Goal: Task Accomplishment & Management: Manage account settings

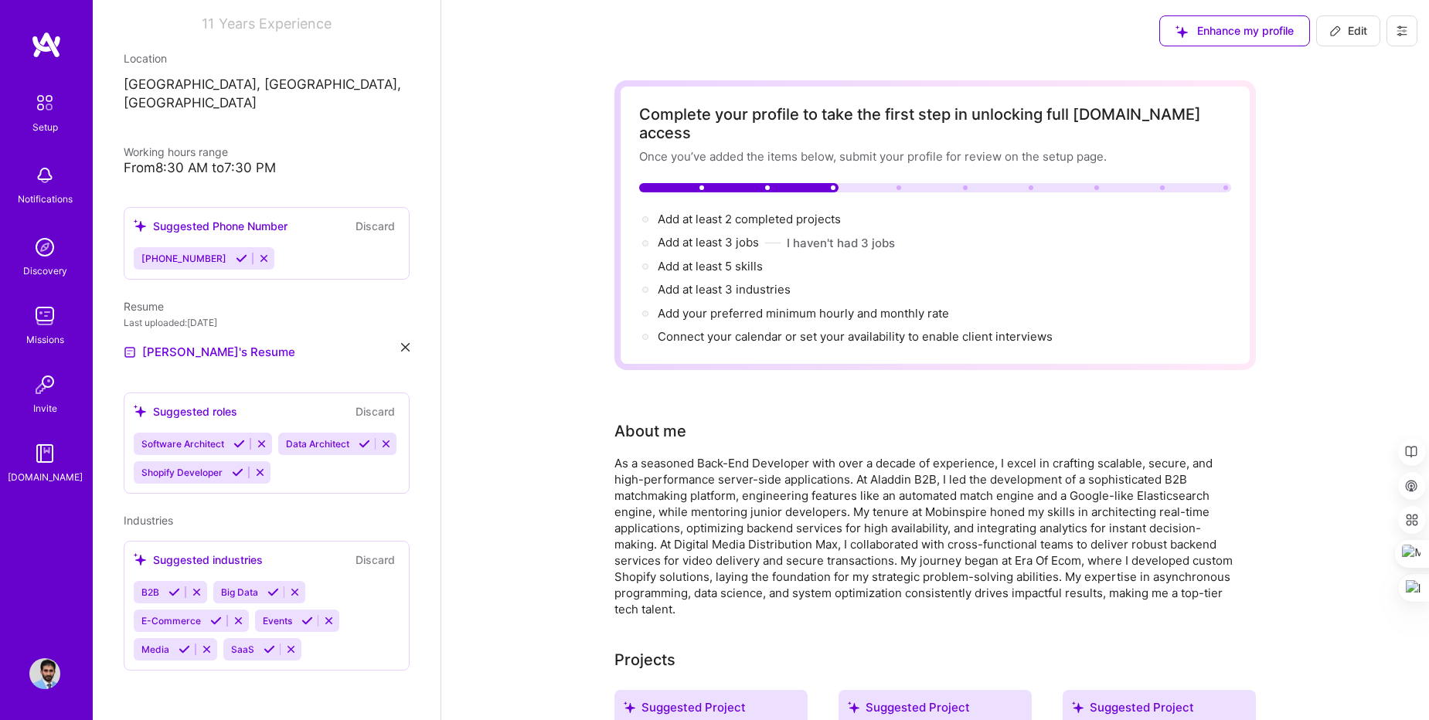
click at [1347, 29] on span "Edit" at bounding box center [1349, 30] width 38 height 15
select select "US"
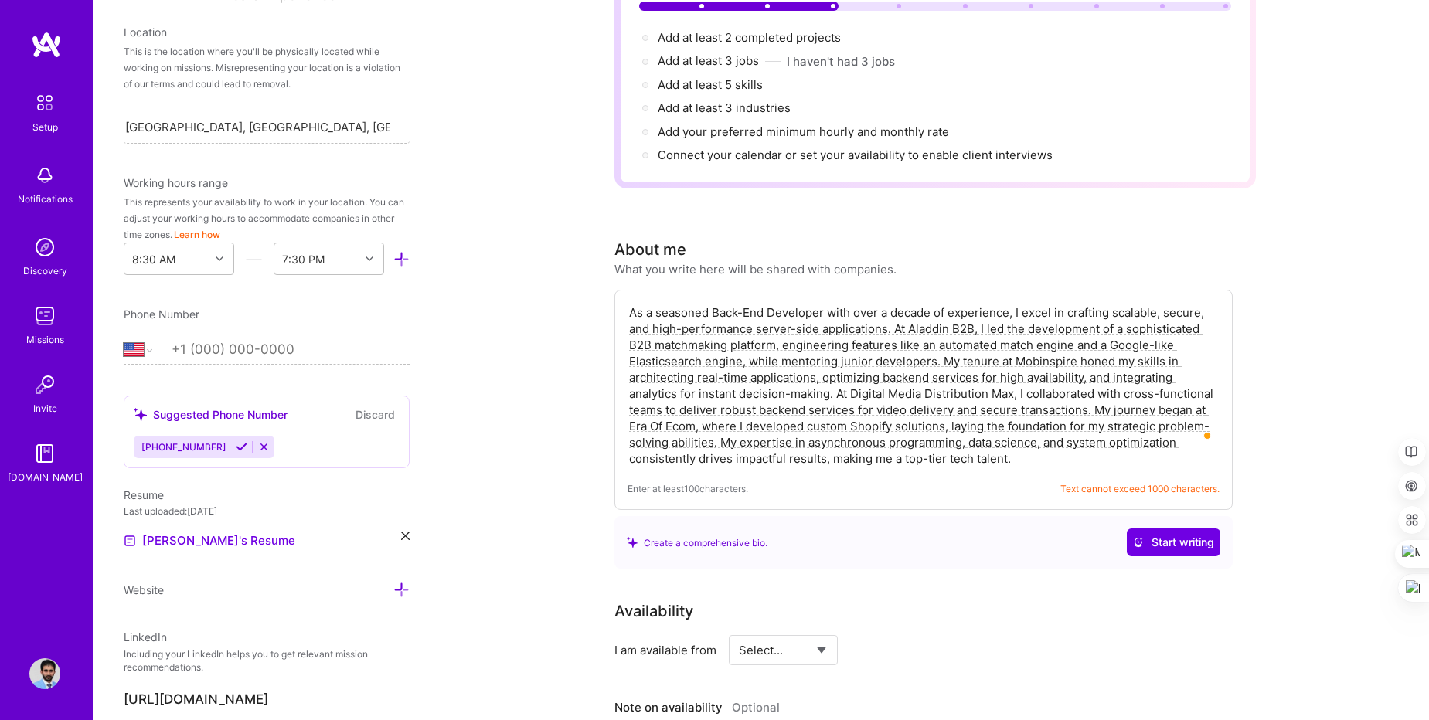
scroll to position [186, 0]
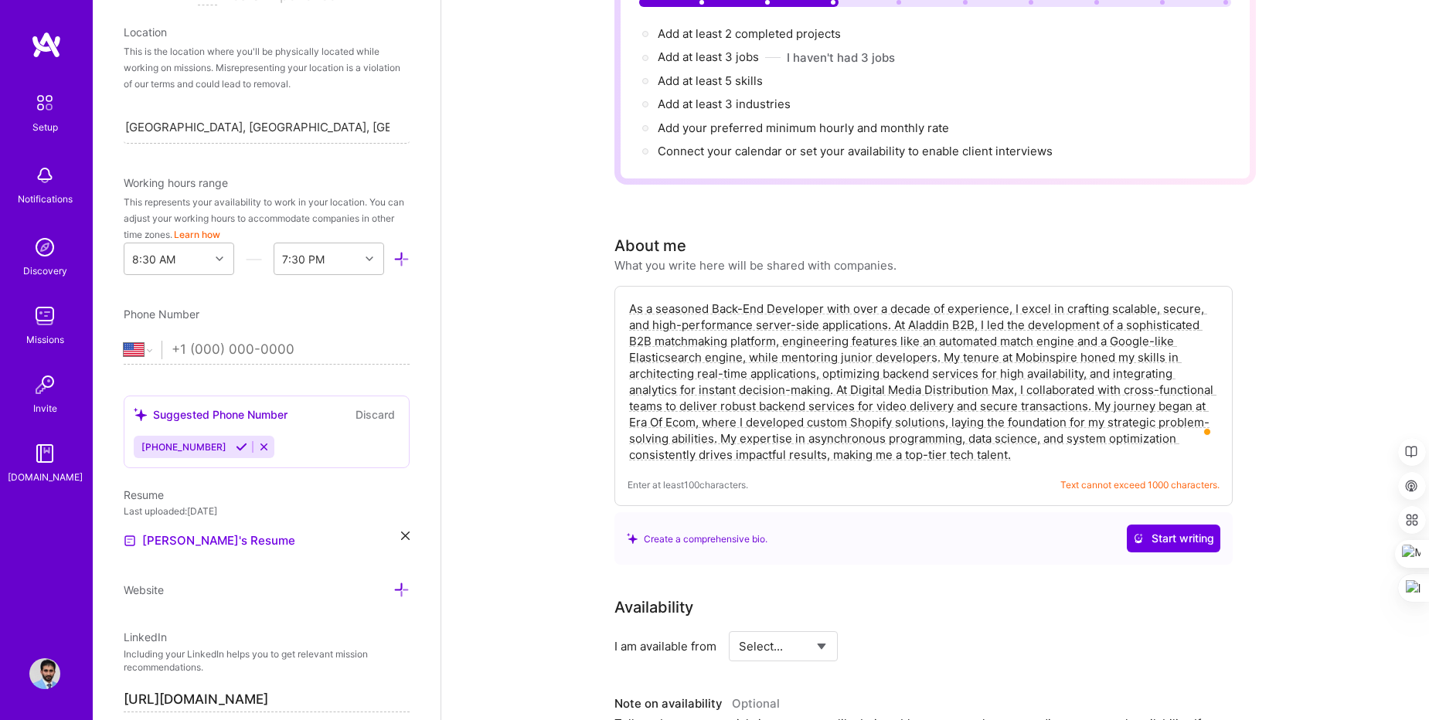
click at [732, 318] on textarea "As a seasoned Back-End Developer with over a decade of experience, I excel in c…" at bounding box center [924, 381] width 592 height 165
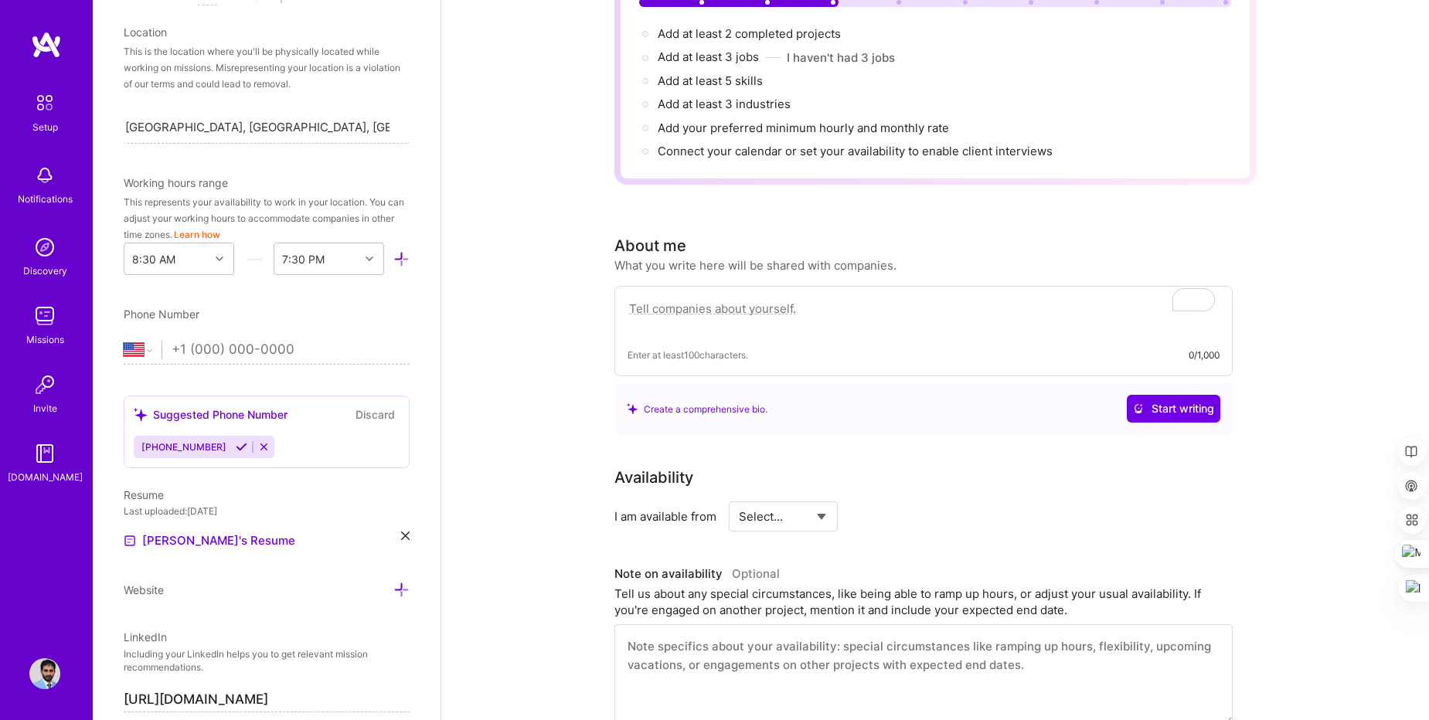
paste textarea "Lore 72+ ipsum do sitametc adipis elitsed doeiusm tem incidid utla-etdolorema a…"
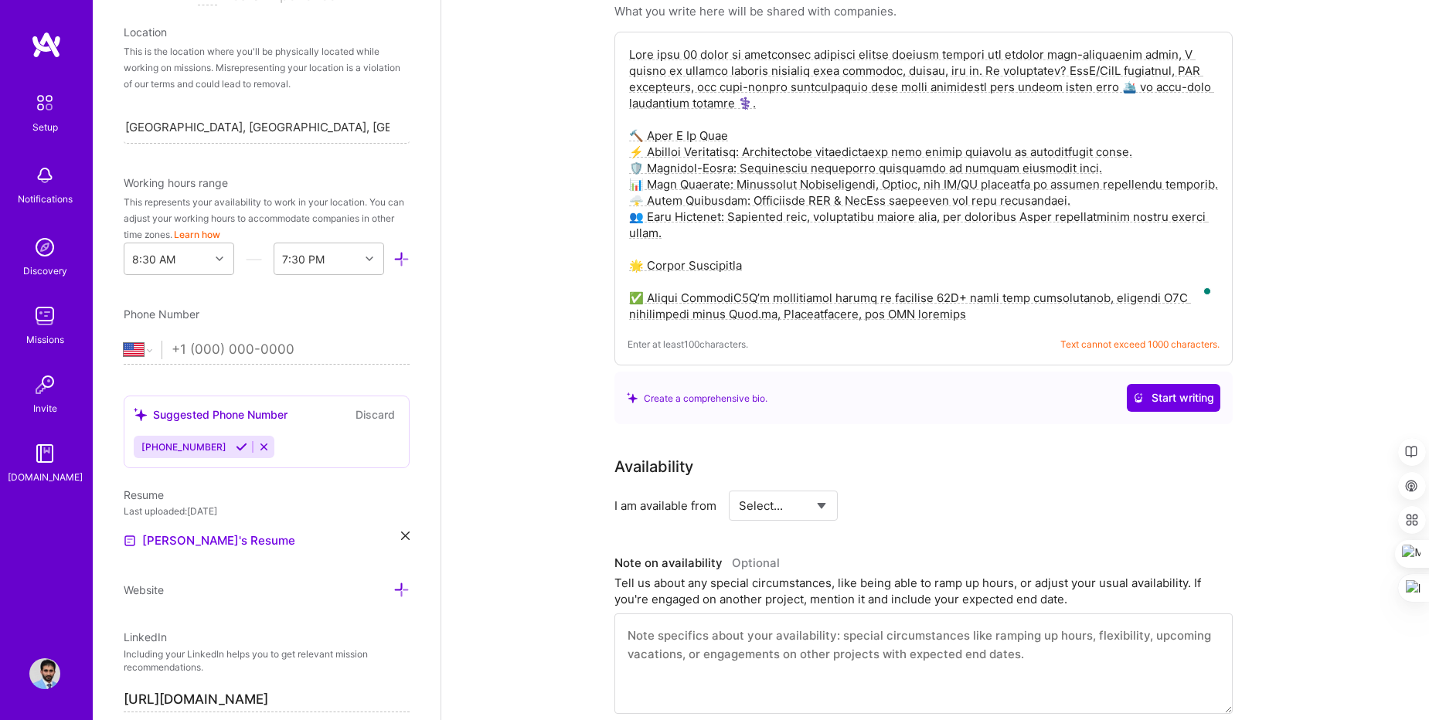
scroll to position [468, 0]
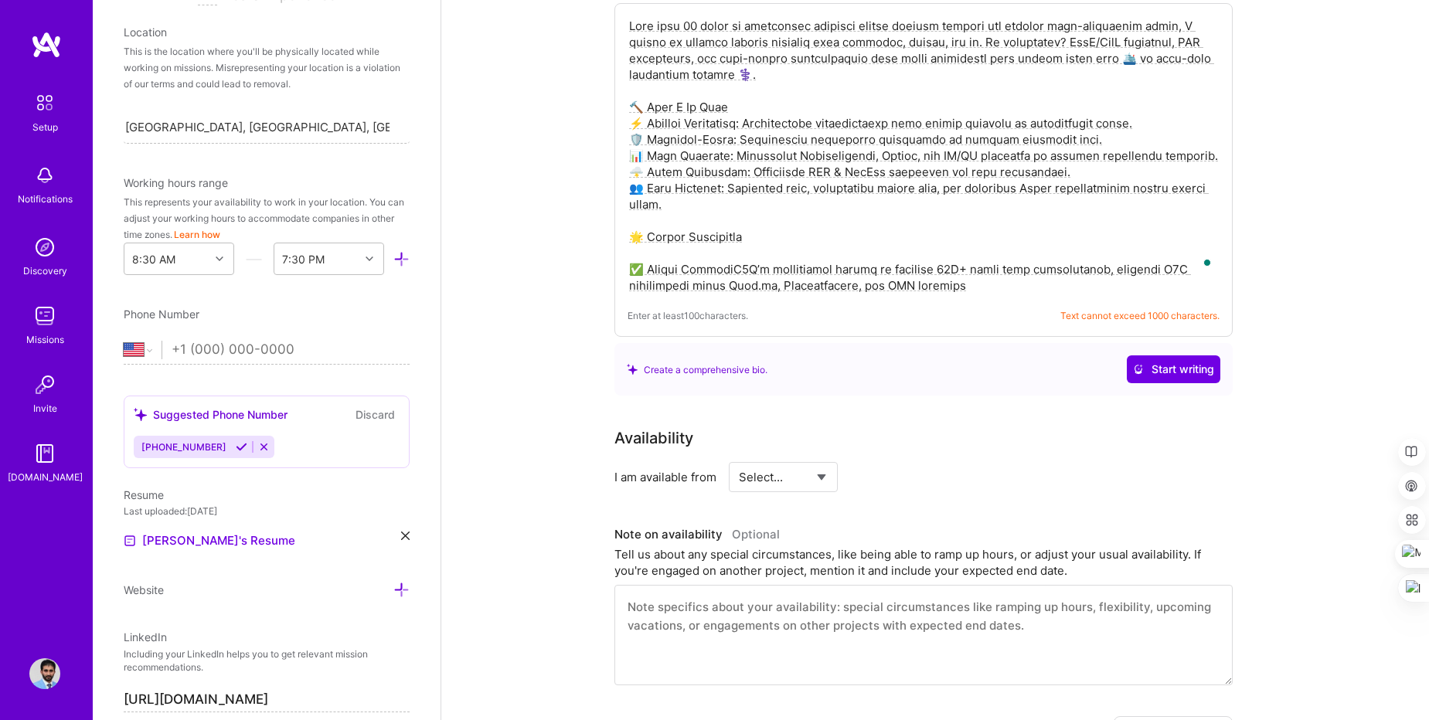
click at [969, 271] on textarea "To enrich screen reader interactions, please activate Accessibility in Grammarl…" at bounding box center [924, 155] width 592 height 279
drag, startPoint x: 1054, startPoint y: 298, endPoint x: 1231, endPoint y: 301, distance: 176.3
click at [1231, 301] on div "Enter at least 100 characters. Text cannot exceed 1000 characters." at bounding box center [924, 170] width 618 height 334
drag, startPoint x: 627, startPoint y: 298, endPoint x: 1226, endPoint y: 301, distance: 599.1
click at [1226, 301] on div "Enter at least 100 characters. Text cannot exceed 1000 characters." at bounding box center [924, 170] width 618 height 334
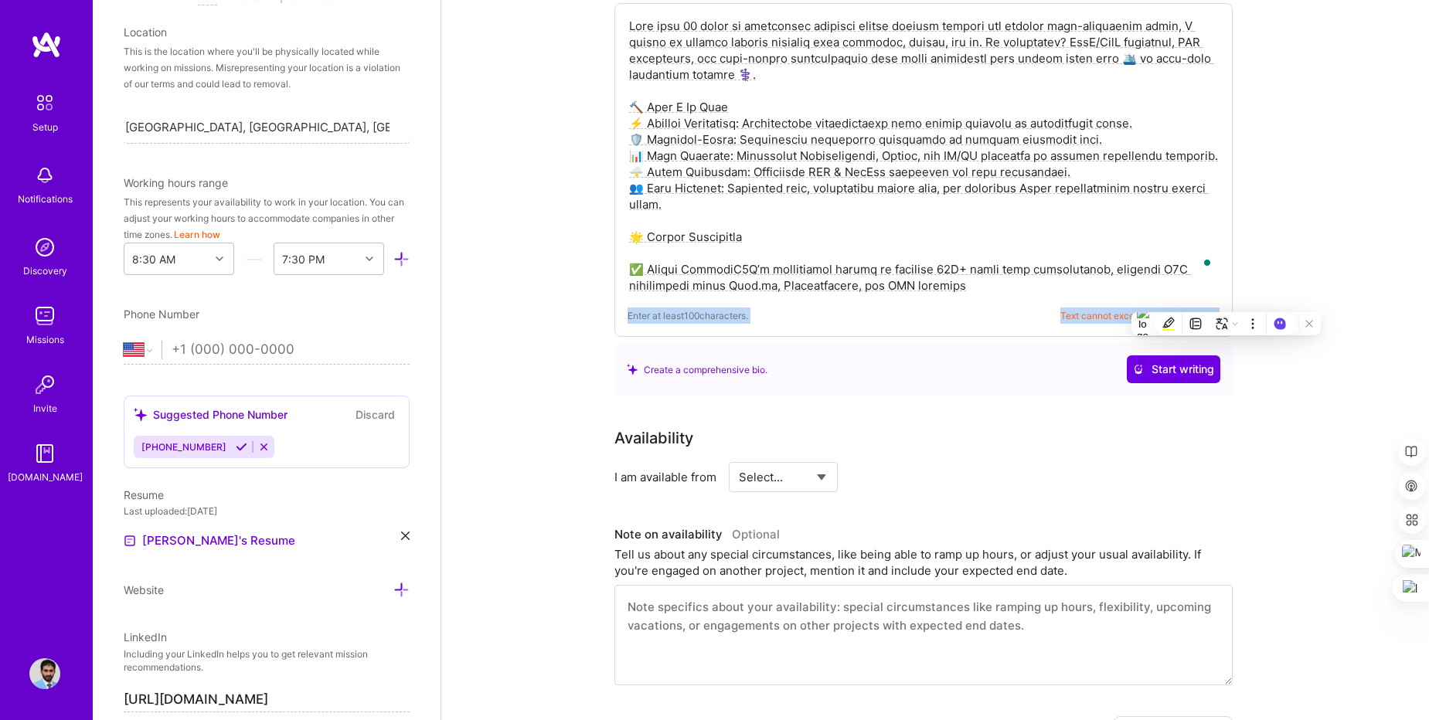
copy div "Enter at least 100 characters. Text cannot exceed 1000 characters."
click at [817, 168] on textarea "To enrich screen reader interactions, please activate Accessibility in Grammarl…" at bounding box center [924, 155] width 592 height 279
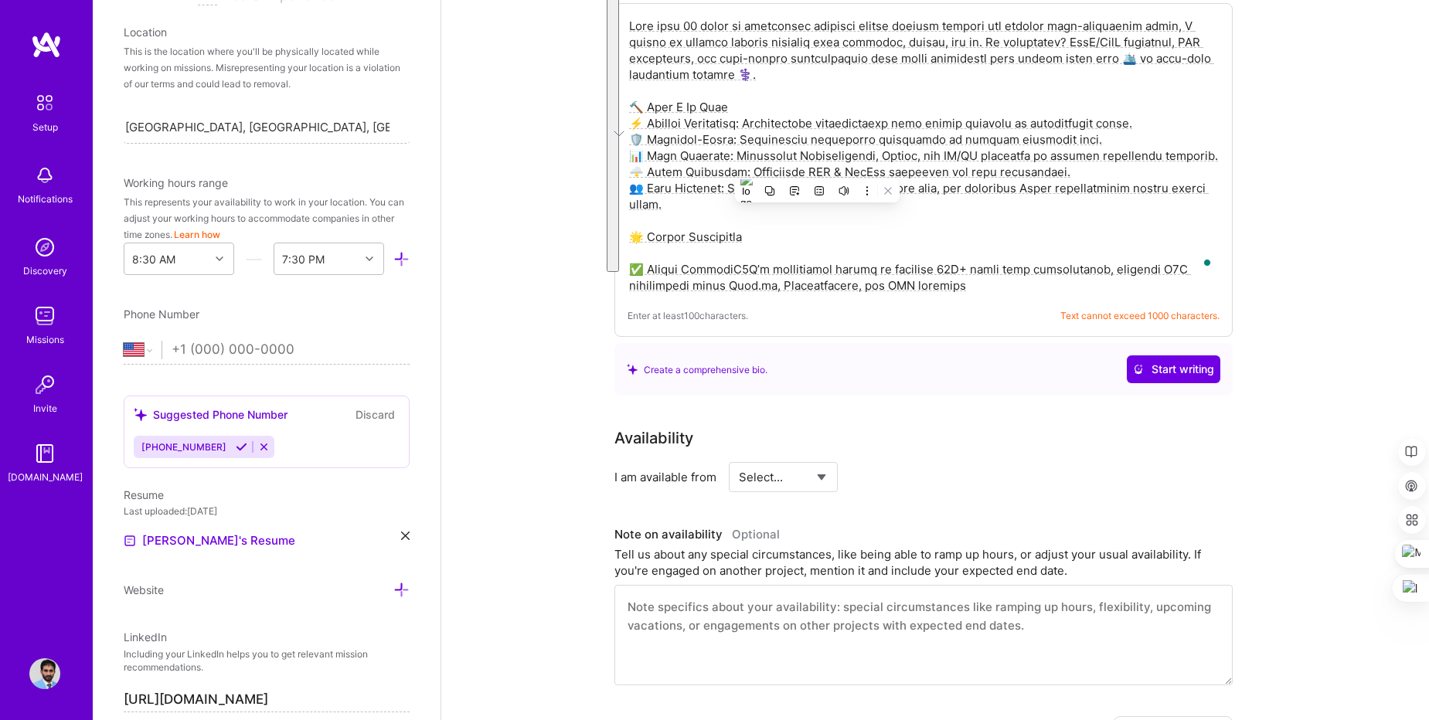
paste textarea "10+ years shaping robust backend systems and leading high-performing teams, I t…"
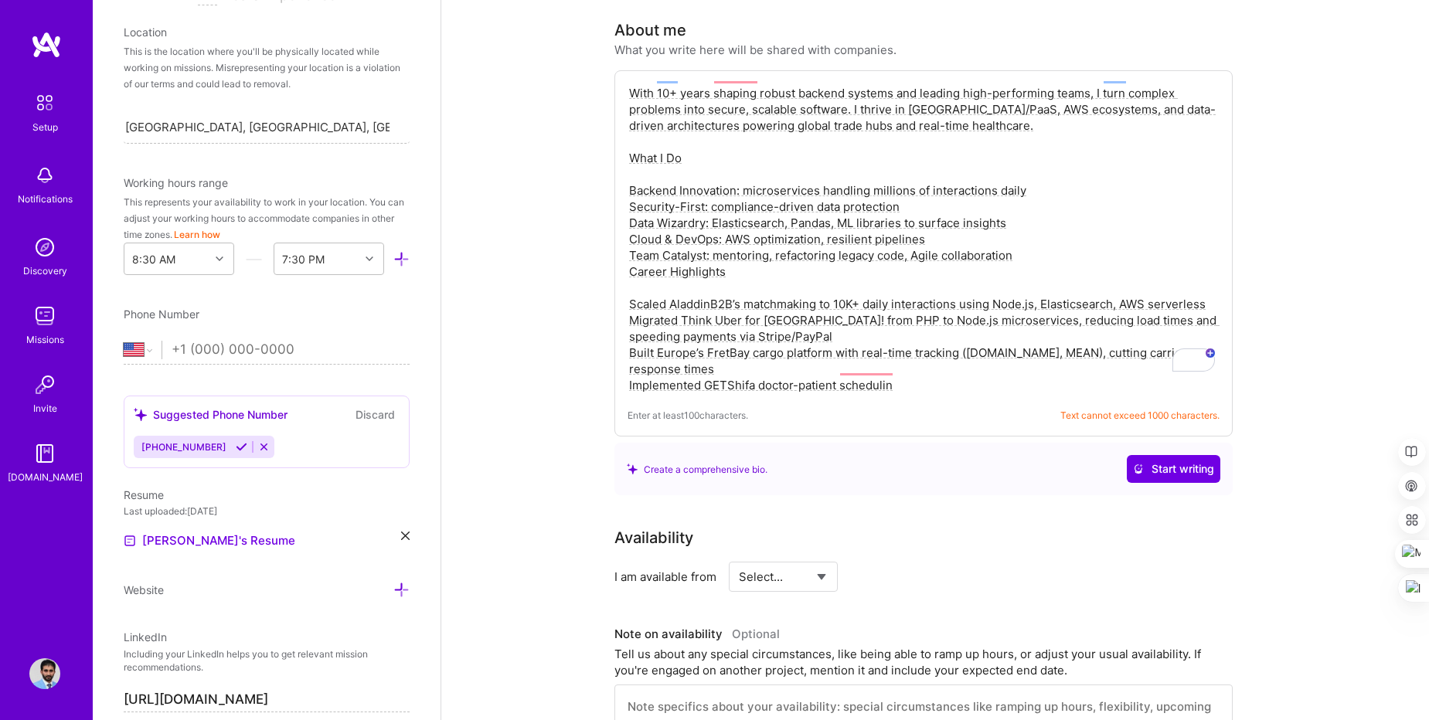
scroll to position [376, 0]
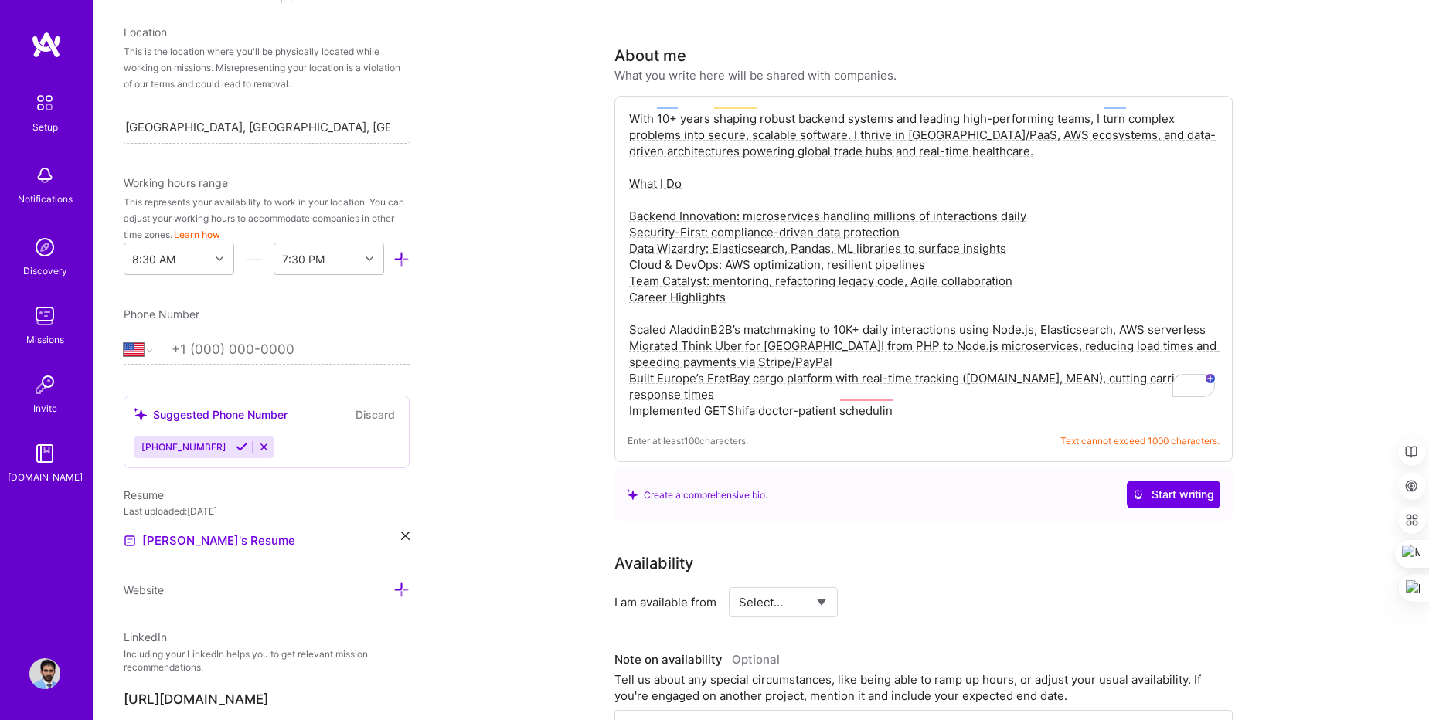
click at [742, 247] on textarea "With 10+ years shaping robust backend systems and leading high-performing teams…" at bounding box center [924, 265] width 592 height 312
paste textarea "As a seasoned software developer with 9 years of experience, I specialize in ba…"
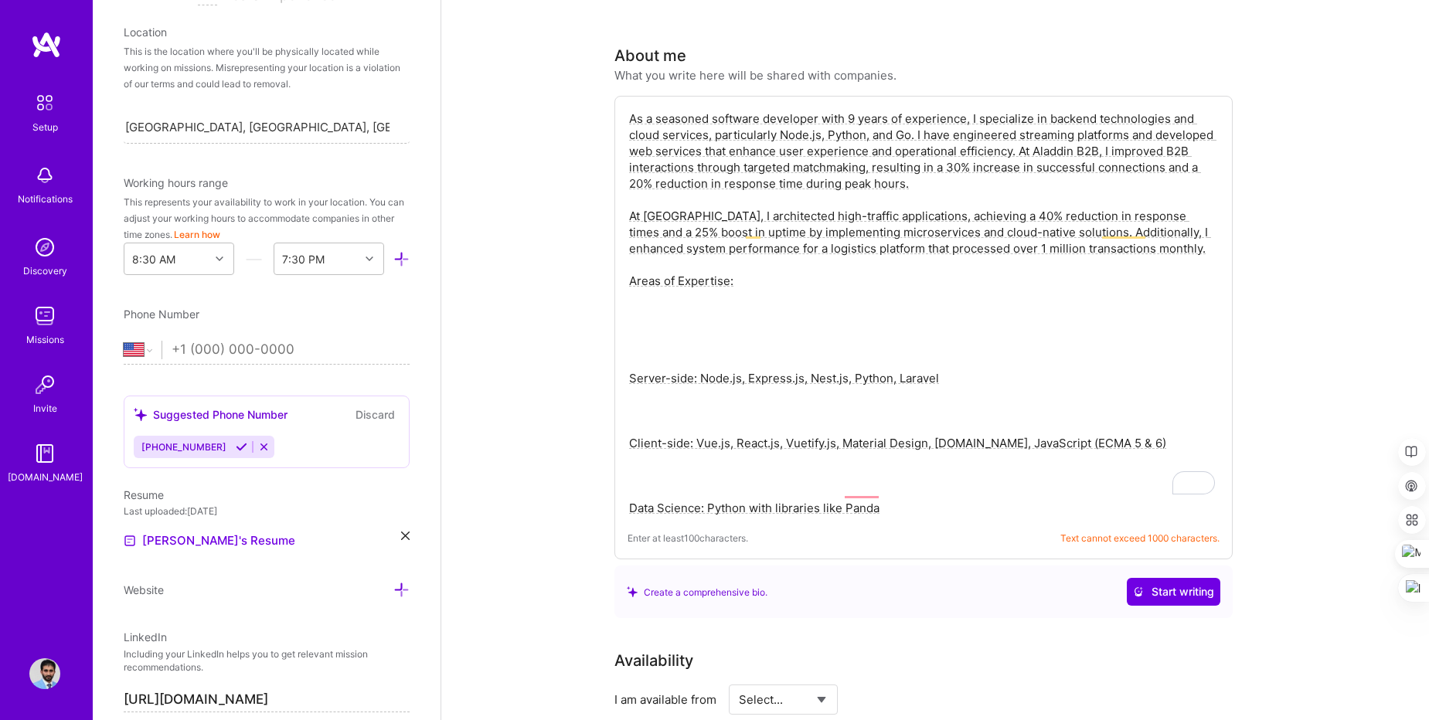
click at [724, 342] on textarea "As a seasoned software developer with 9 years of experience, I specialize in ba…" at bounding box center [924, 313] width 592 height 409
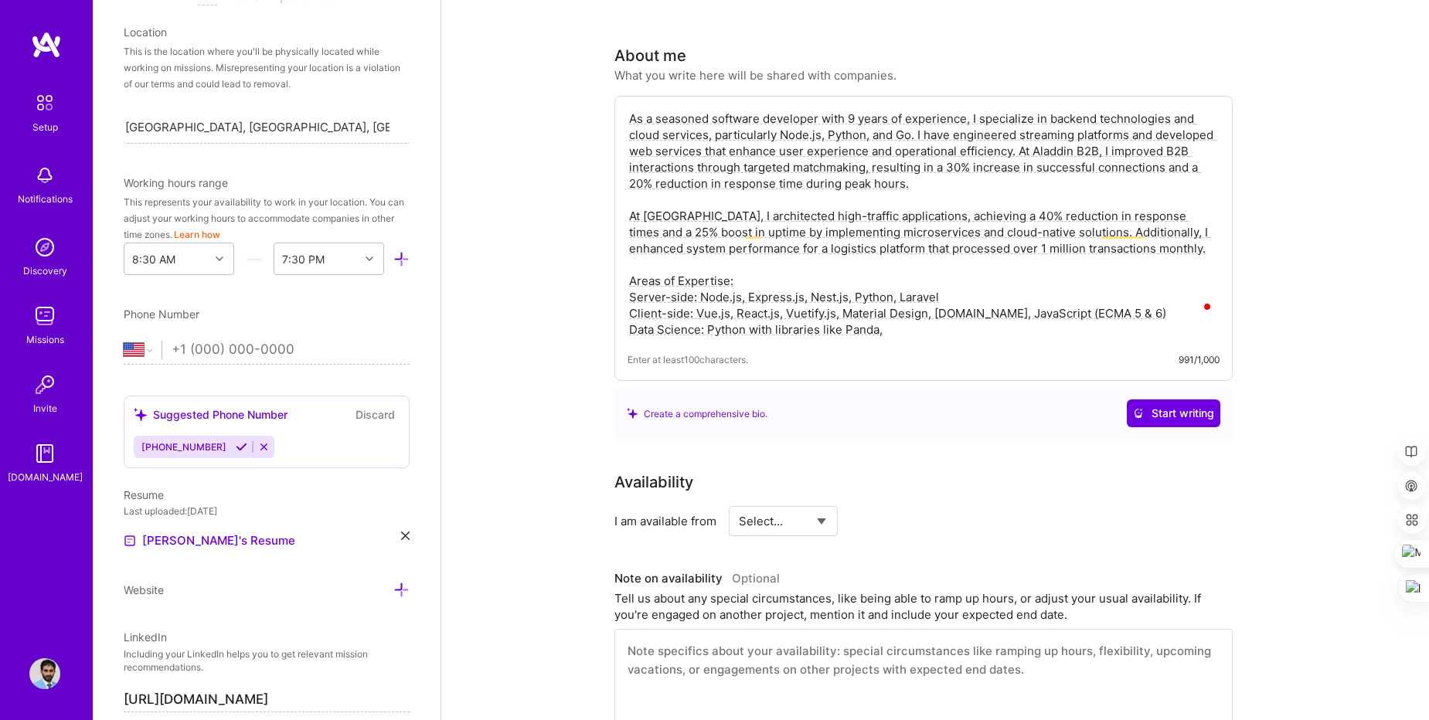
paste textarea ", NumPy,"
paste textarea ", NumPy, an"
click at [892, 308] on textarea "As a seasoned software developer with 9 years of experience, I specialize in ba…" at bounding box center [924, 224] width 592 height 230
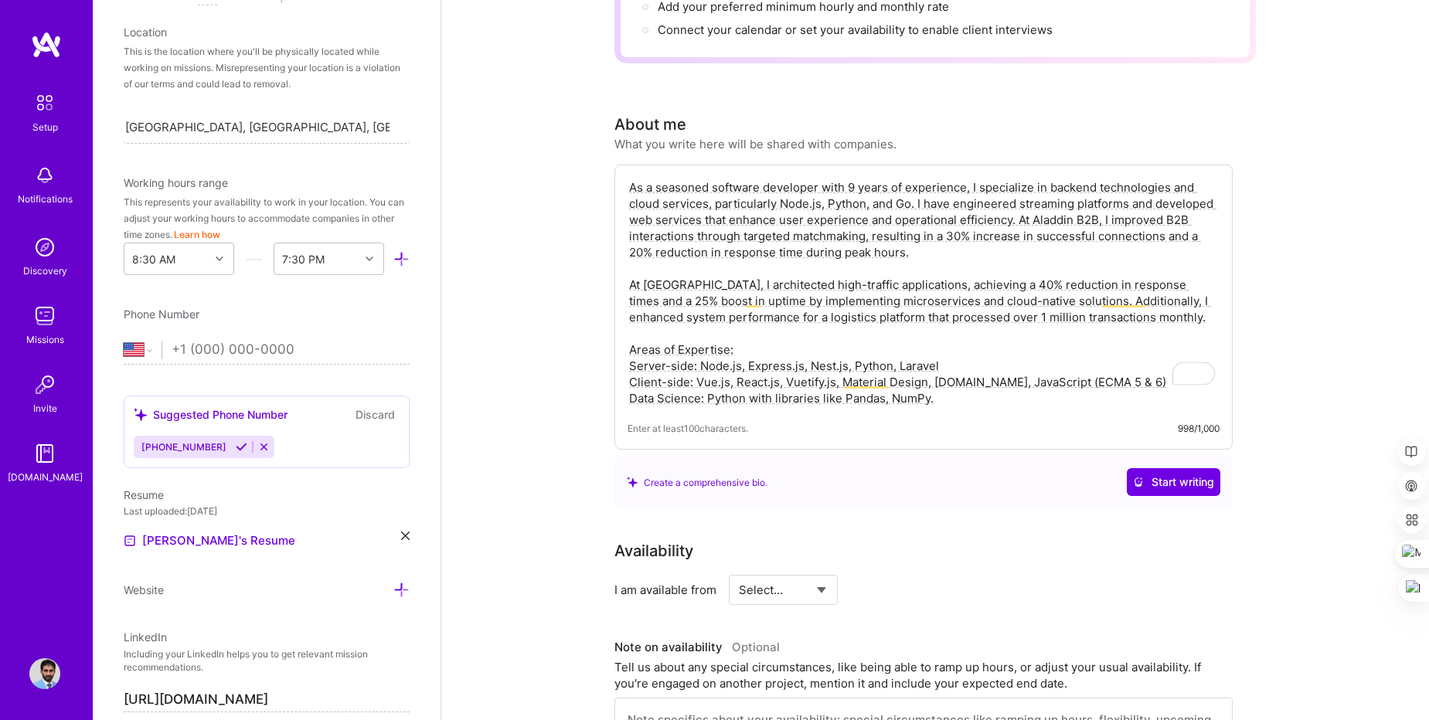
scroll to position [283, 0]
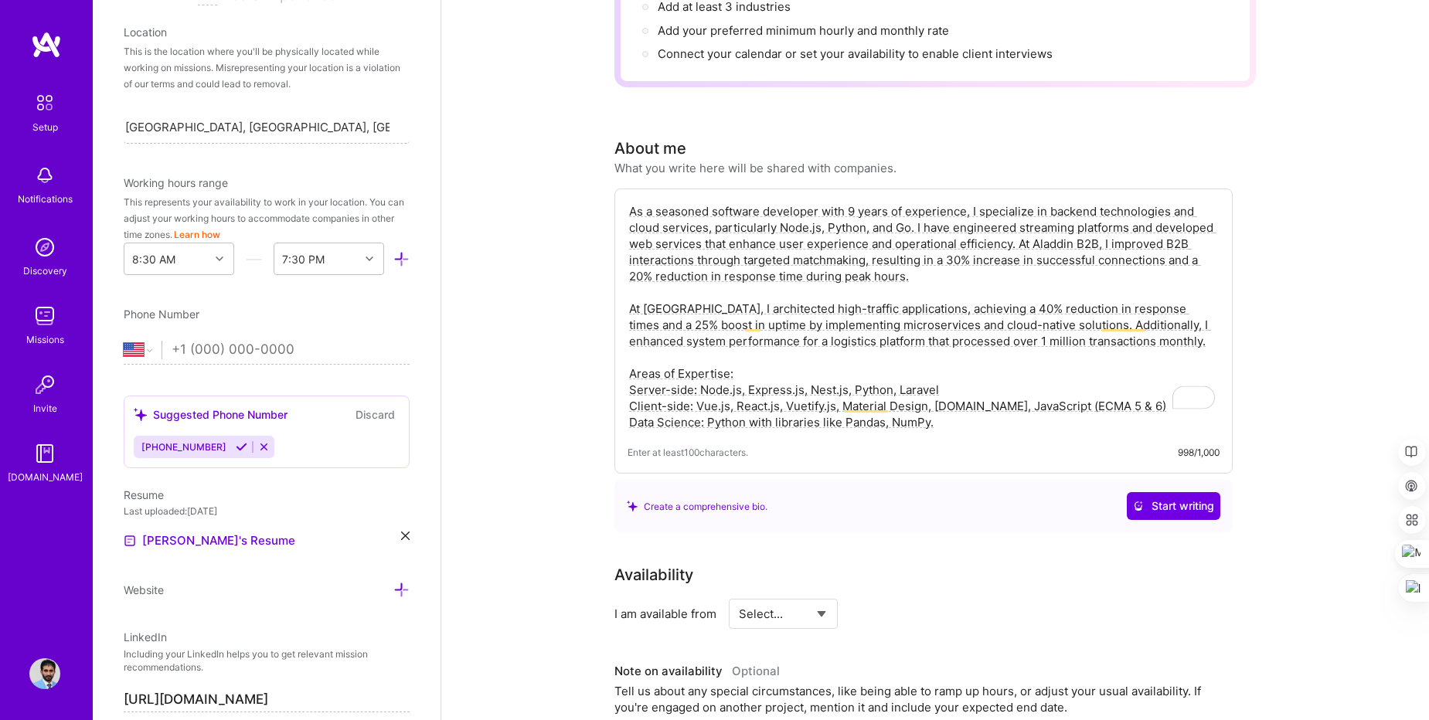
click at [853, 202] on textarea "As a seasoned software developer with 9 years of experience, I specialize in ba…" at bounding box center [924, 317] width 592 height 230
drag, startPoint x: 1020, startPoint y: 227, endPoint x: 1177, endPoint y: 328, distance: 186.3
click at [1178, 327] on textarea "As a seasoned software developer with 10 years of experience, I specialize in b…" at bounding box center [924, 317] width 592 height 230
click at [1017, 260] on textarea "As a seasoned software developer with 10 years of experience, I specialize in b…" at bounding box center [924, 317] width 592 height 230
drag, startPoint x: 1160, startPoint y: 327, endPoint x: 1136, endPoint y: 264, distance: 67.5
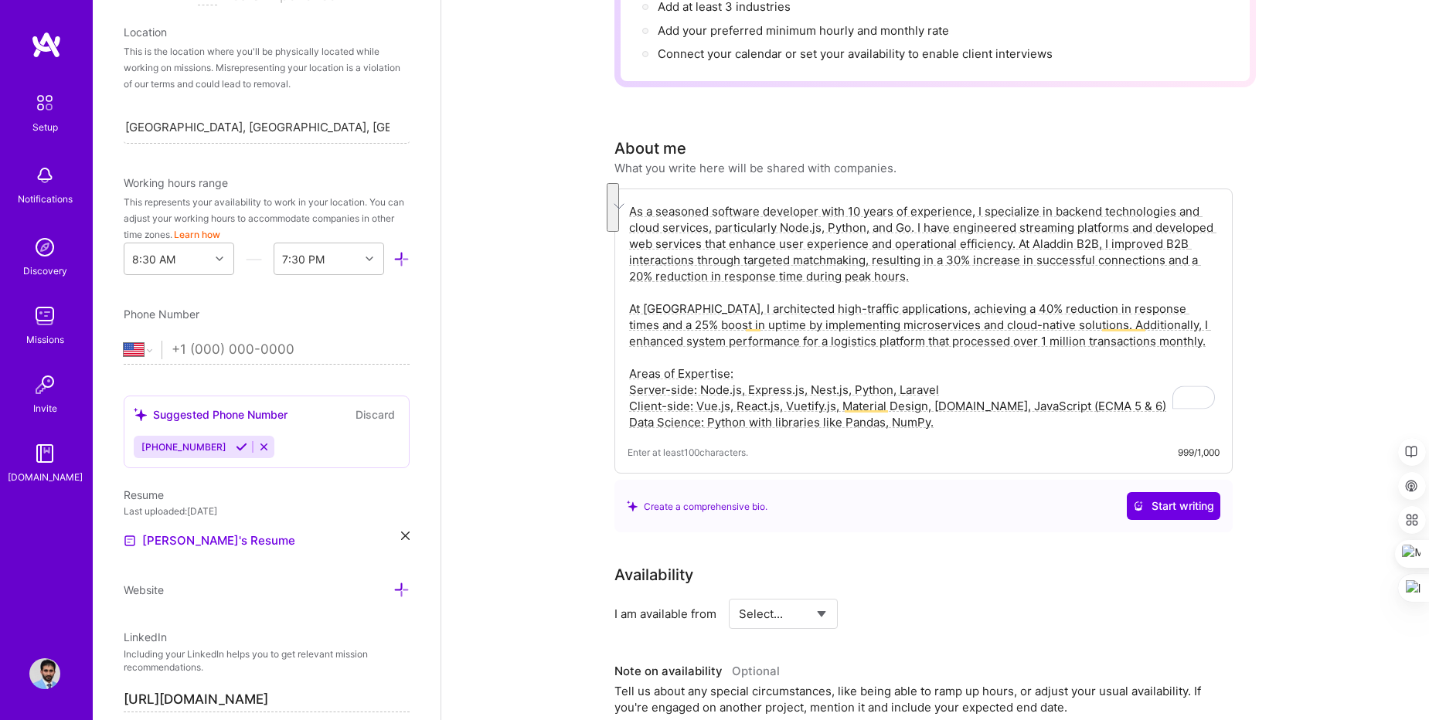
click at [1136, 264] on textarea "As a seasoned software developer with 10 years of experience, I specialize in b…" at bounding box center [924, 317] width 592 height 230
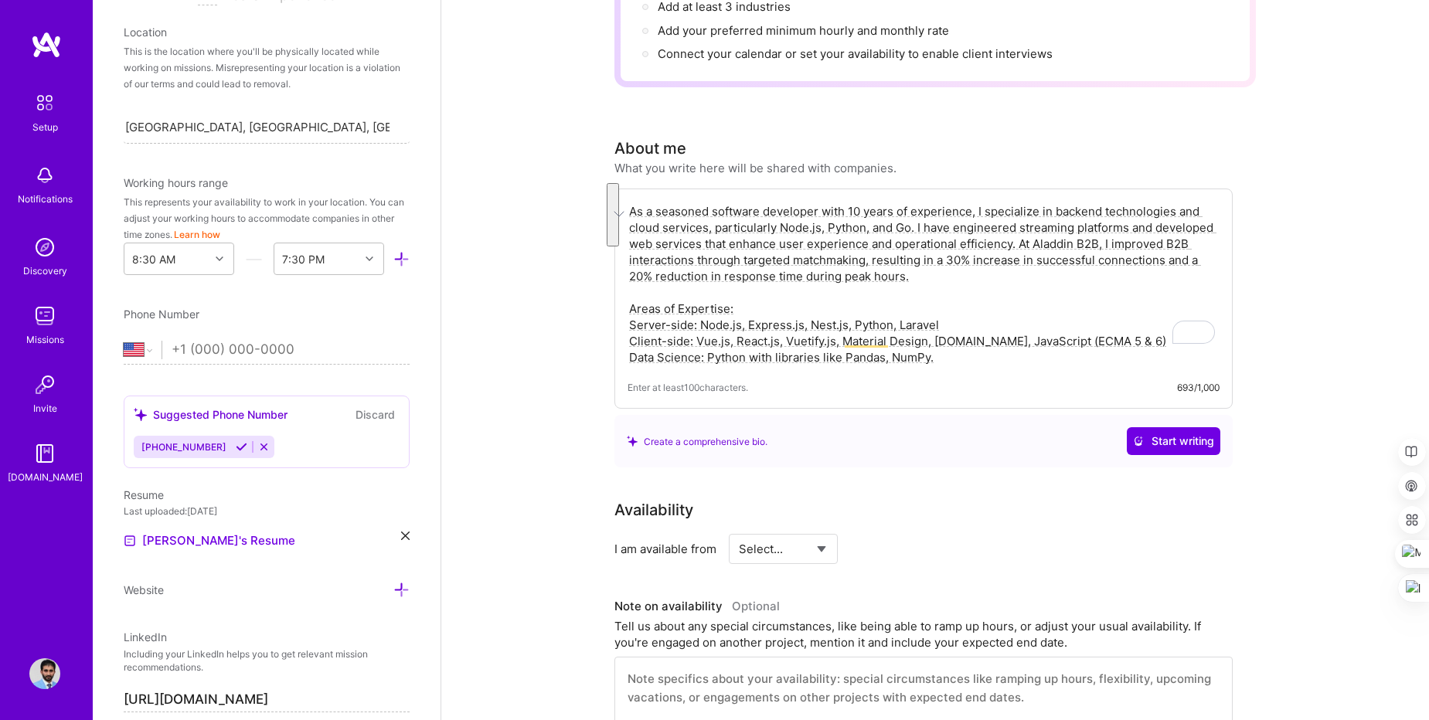
drag, startPoint x: 943, startPoint y: 341, endPoint x: 607, endPoint y: 293, distance: 339.7
paste textarea "Server-side: Node.js, Express.js, Nest.js, Python, Laravel Client-side: Vue.js,…"
click at [899, 340] on textarea "As a seasoned software developer with 10 years of experience, I specialize in b…" at bounding box center [924, 284] width 592 height 165
click at [947, 339] on textarea "As a seasoned software developer with 10 years of experience, I specialize in b…" at bounding box center [924, 284] width 592 height 165
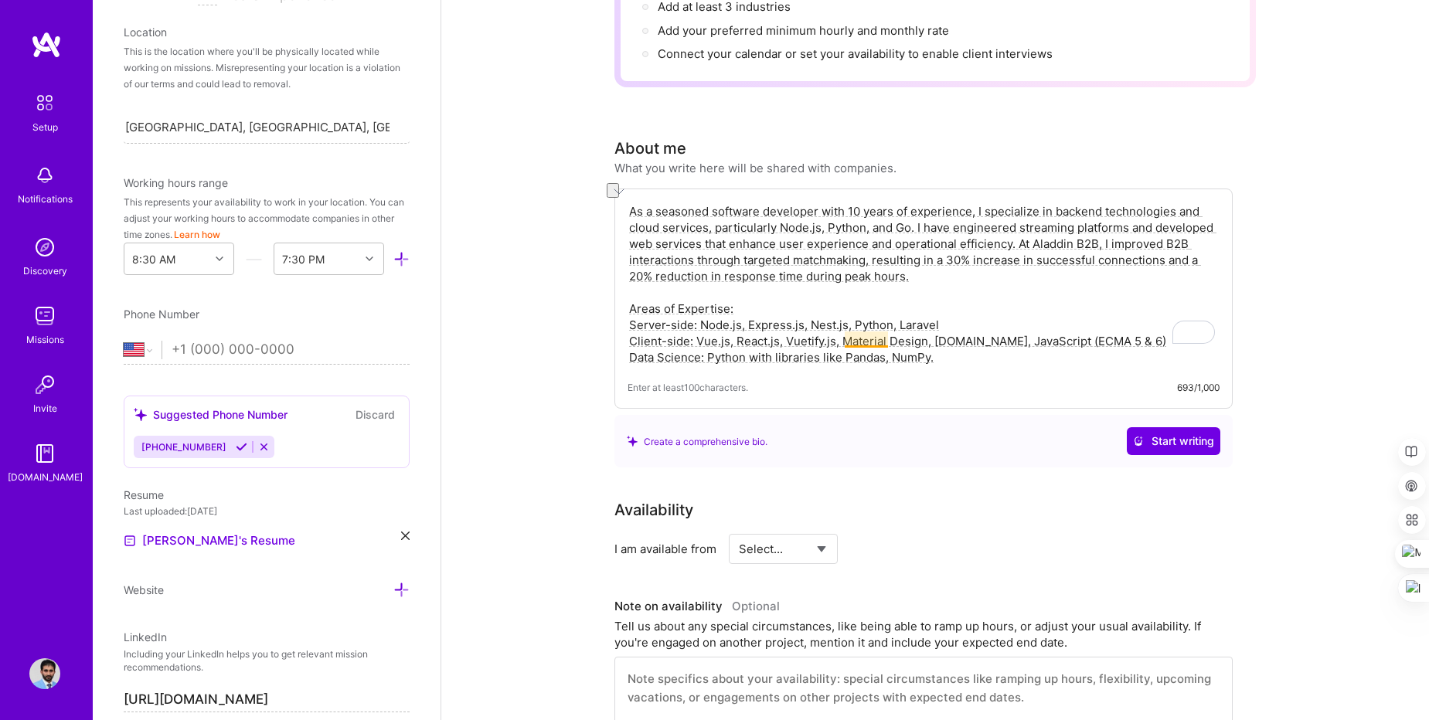
drag, startPoint x: 955, startPoint y: 339, endPoint x: 845, endPoint y: 334, distance: 110.6
click at [845, 334] on textarea "As a seasoned software developer with 10 years of experience, I specialize in b…" at bounding box center [924, 284] width 592 height 165
paste textarea ", and Scikit-learn Databases: MongoDB, MySQL, PostgreSQL Junior Experience: CI/…"
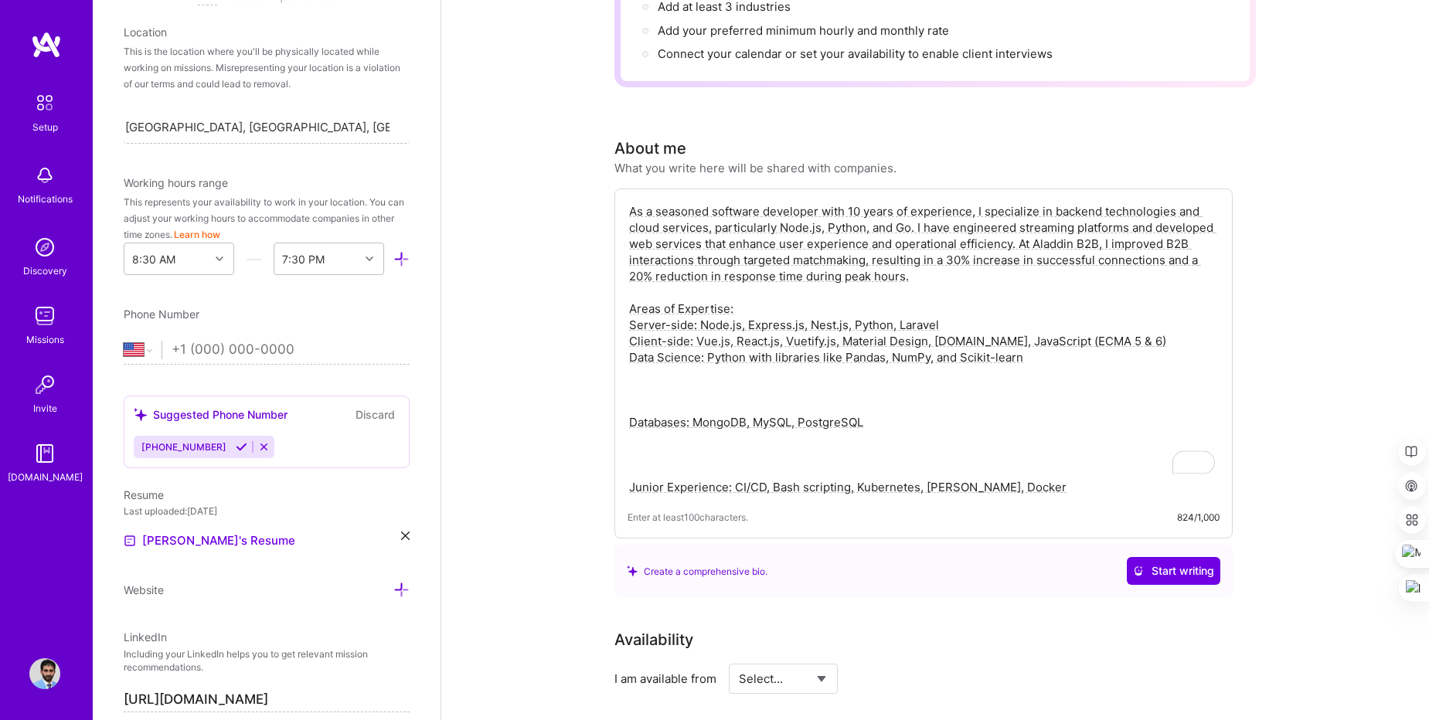
click at [758, 381] on textarea "As a seasoned software developer with 10 years of experience, I specialize in b…" at bounding box center [924, 349] width 592 height 295
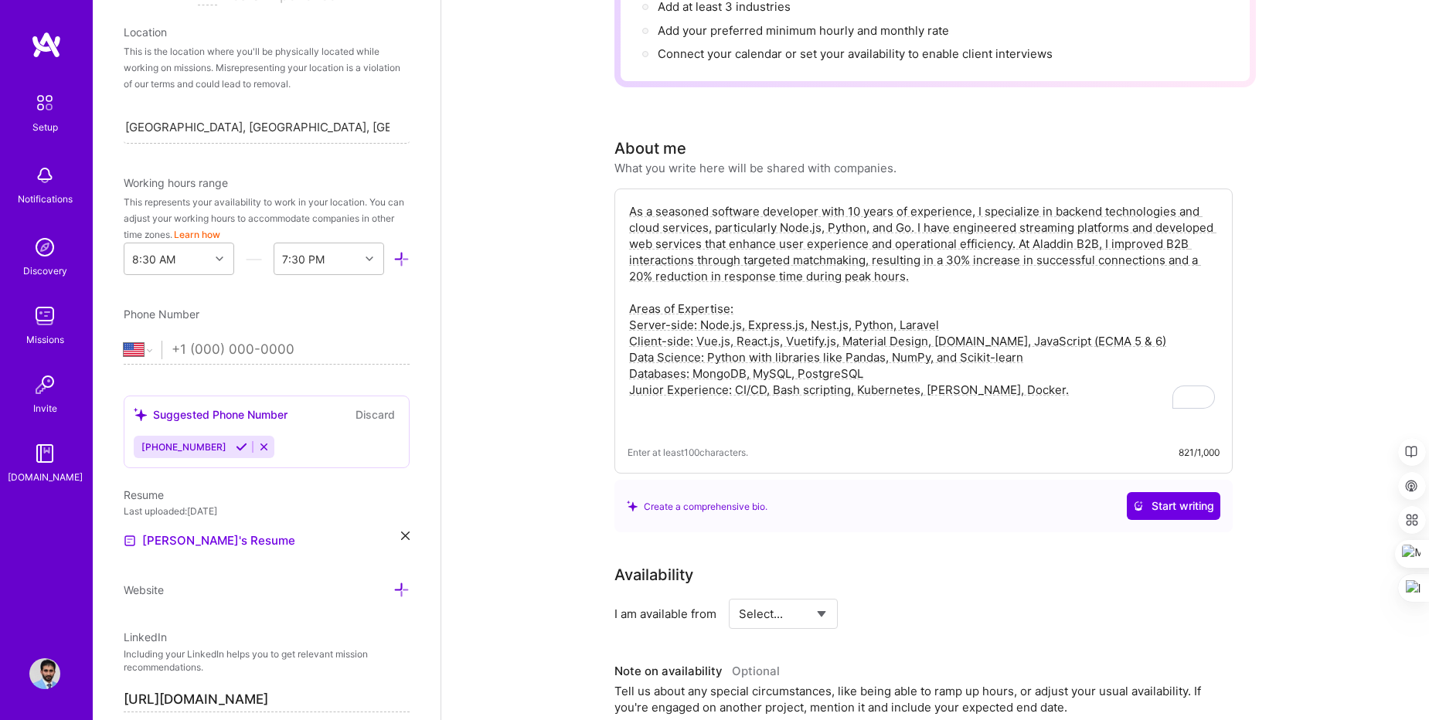
paste textarea "I have been dedicated to solving complex server-side issues and implementing in…"
type textarea "As a seasoned software developer with 10 years of experience, I specialize in b…"
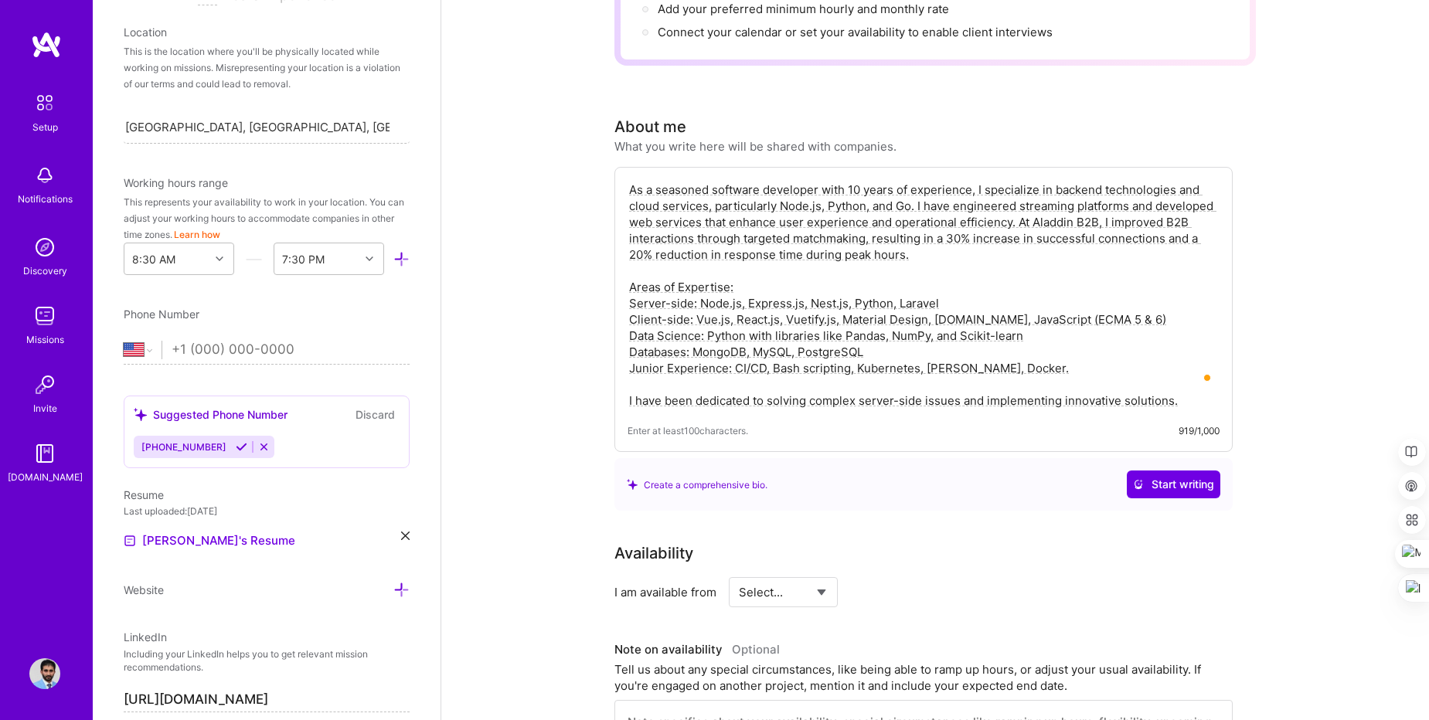
scroll to position [376, 0]
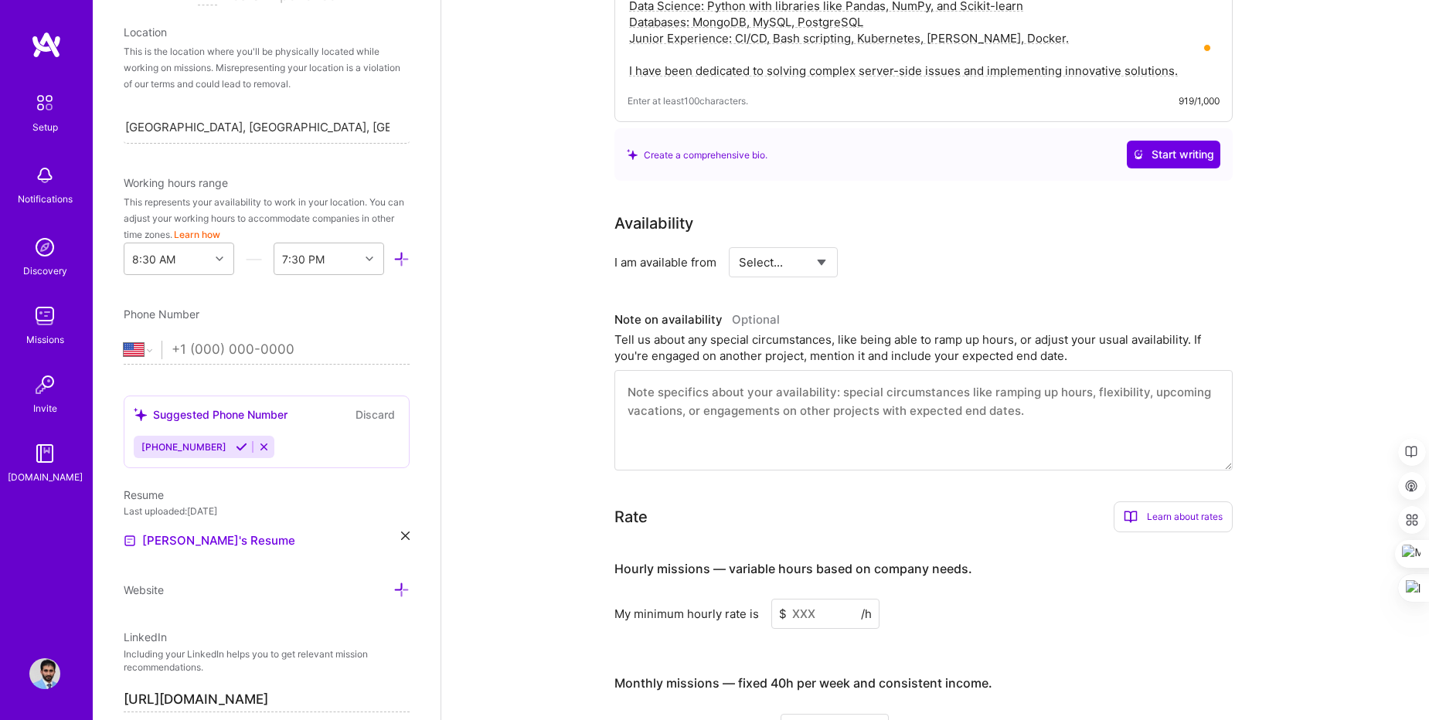
scroll to position [649, 0]
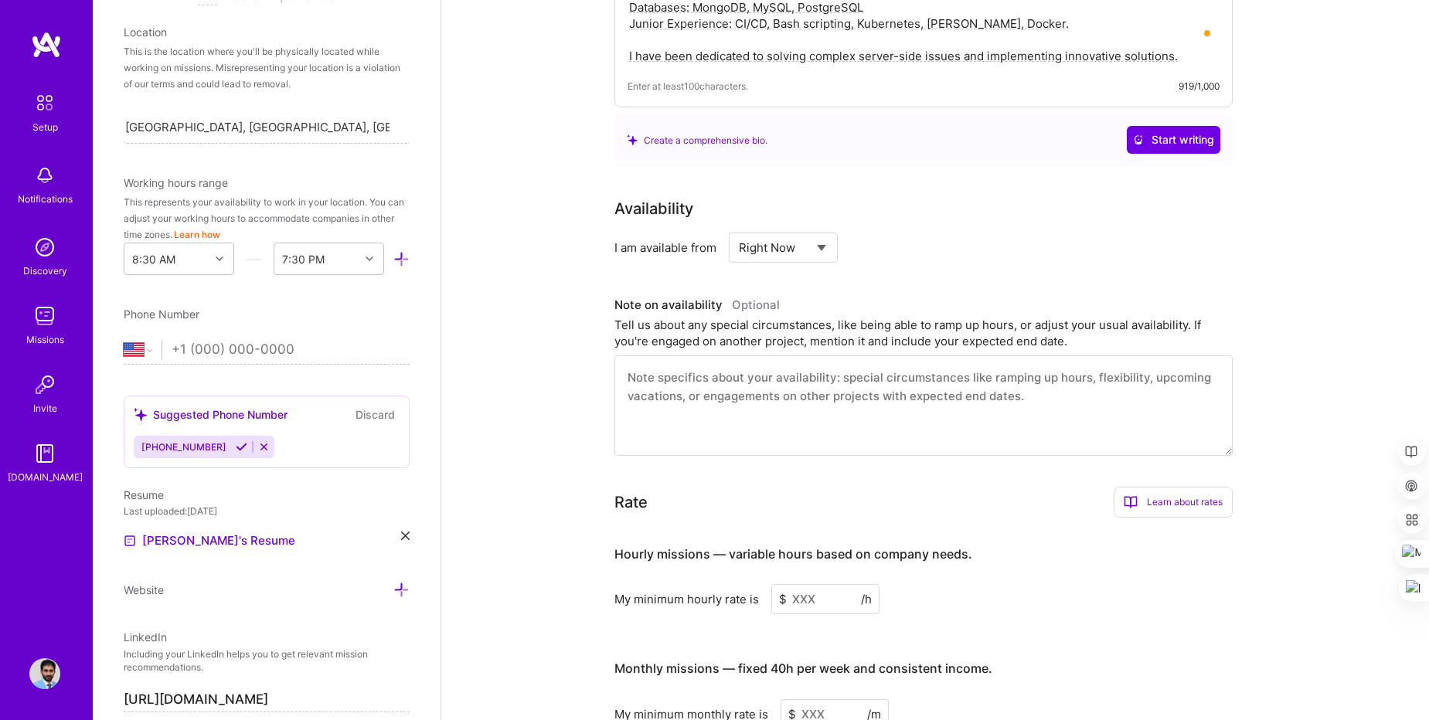
click at [739, 228] on select "Select... Right Now Future Date Not Available" at bounding box center [783, 247] width 89 height 39
click at [958, 240] on div "h/week" at bounding box center [943, 248] width 40 height 16
click at [908, 233] on input at bounding box center [924, 248] width 93 height 30
click at [739, 228] on select "Select... Right Now Future Date Not Available" at bounding box center [783, 247] width 89 height 39
select select "Right Now"
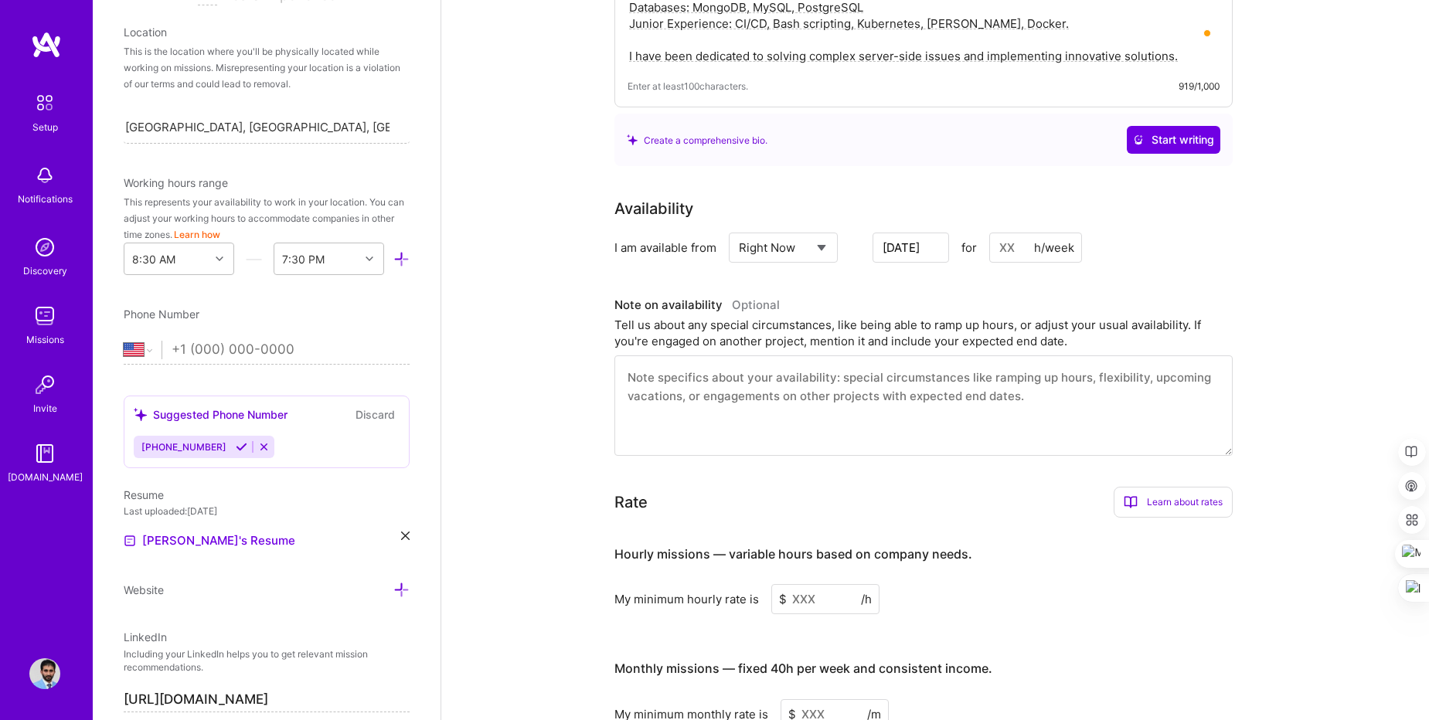
click at [739, 228] on select "Select... Right Now Future Date Not Available" at bounding box center [783, 247] width 89 height 39
click at [908, 233] on input at bounding box center [924, 248] width 93 height 30
type input "23"
click at [986, 262] on div "Availability I am available from Select... Right Now Future Date Not Available …" at bounding box center [936, 326] width 642 height 259
drag, startPoint x: 909, startPoint y: 230, endPoint x: 880, endPoint y: 226, distance: 28.8
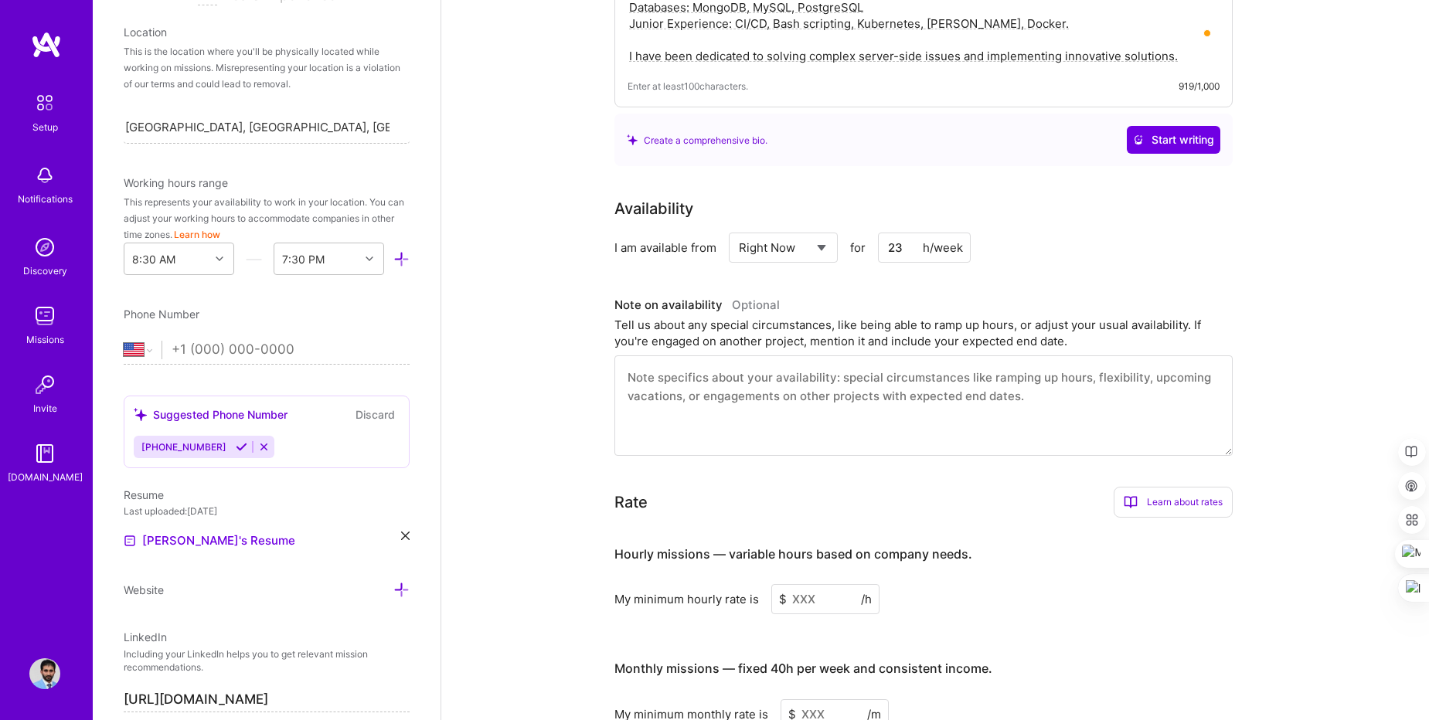
click at [880, 233] on input "23" at bounding box center [924, 248] width 93 height 30
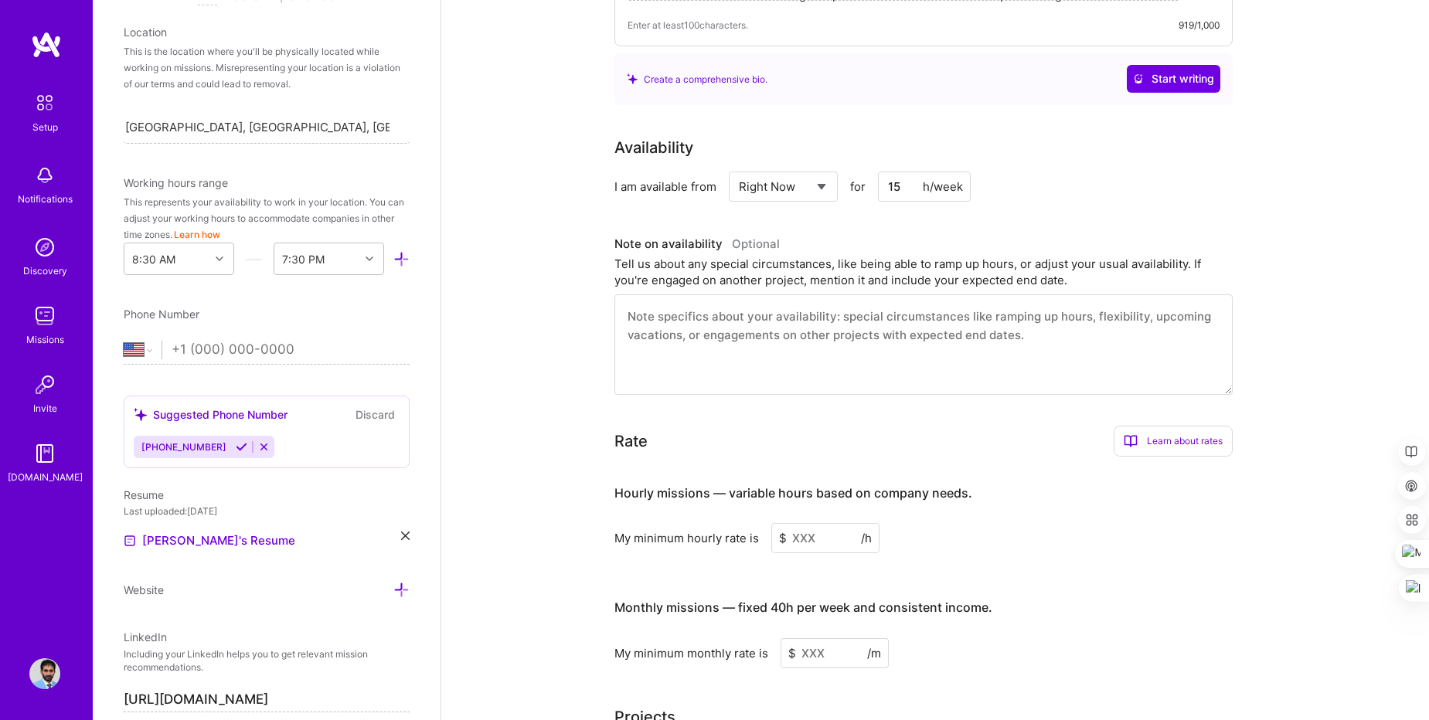
scroll to position [742, 0]
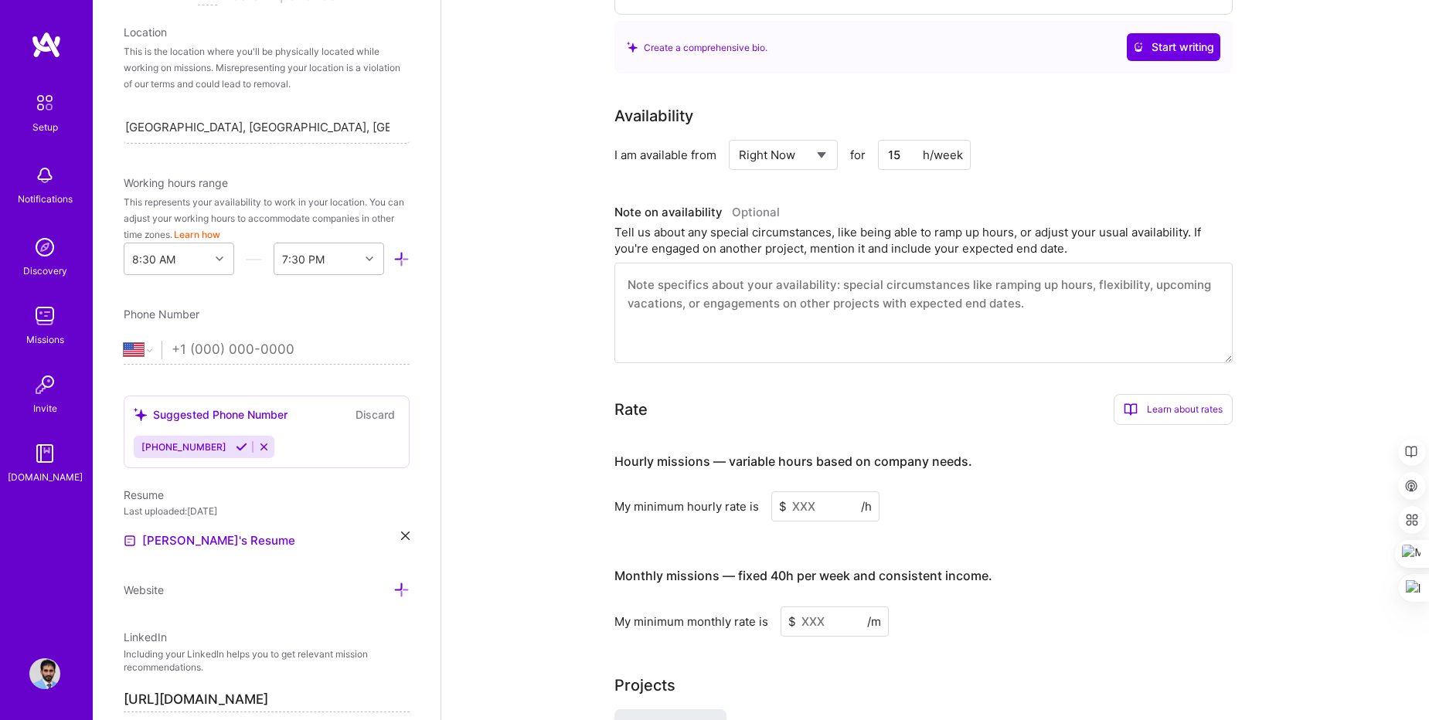
type input "15"
click at [808, 492] on input at bounding box center [825, 507] width 108 height 30
click at [156, 340] on div "Phone Number [GEOGRAPHIC_DATA] [GEOGRAPHIC_DATA] [GEOGRAPHIC_DATA] [GEOGRAPHIC_…" at bounding box center [267, 335] width 286 height 59
select select "PK"
click at [124, 341] on select "[GEOGRAPHIC_DATA] [GEOGRAPHIC_DATA] [GEOGRAPHIC_DATA] [GEOGRAPHIC_DATA] [US_STA…" at bounding box center [143, 350] width 38 height 19
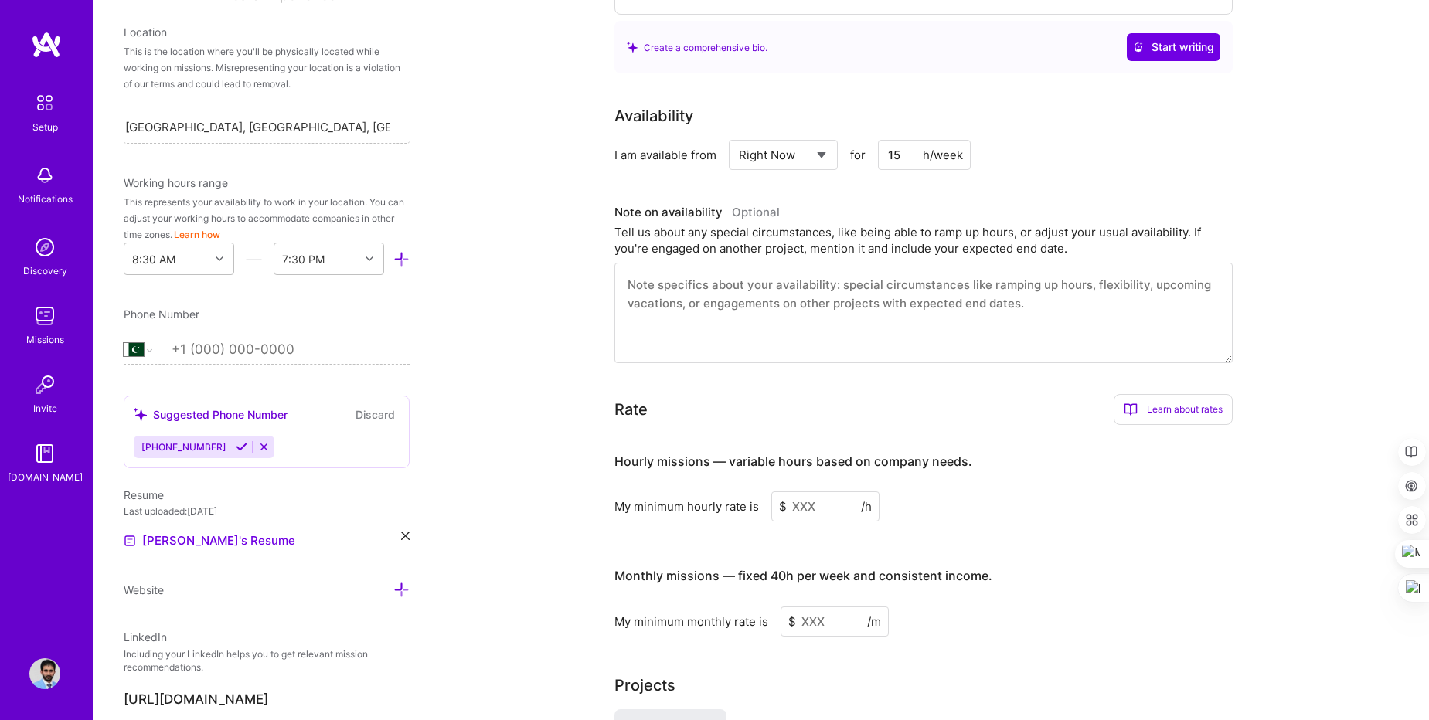
click at [203, 349] on input "tel" at bounding box center [291, 350] width 238 height 45
type input "3087650052"
click at [322, 517] on div "Last uploaded: [DATE]" at bounding box center [267, 511] width 286 height 16
click at [267, 361] on input "3087650052" at bounding box center [291, 350] width 238 height 45
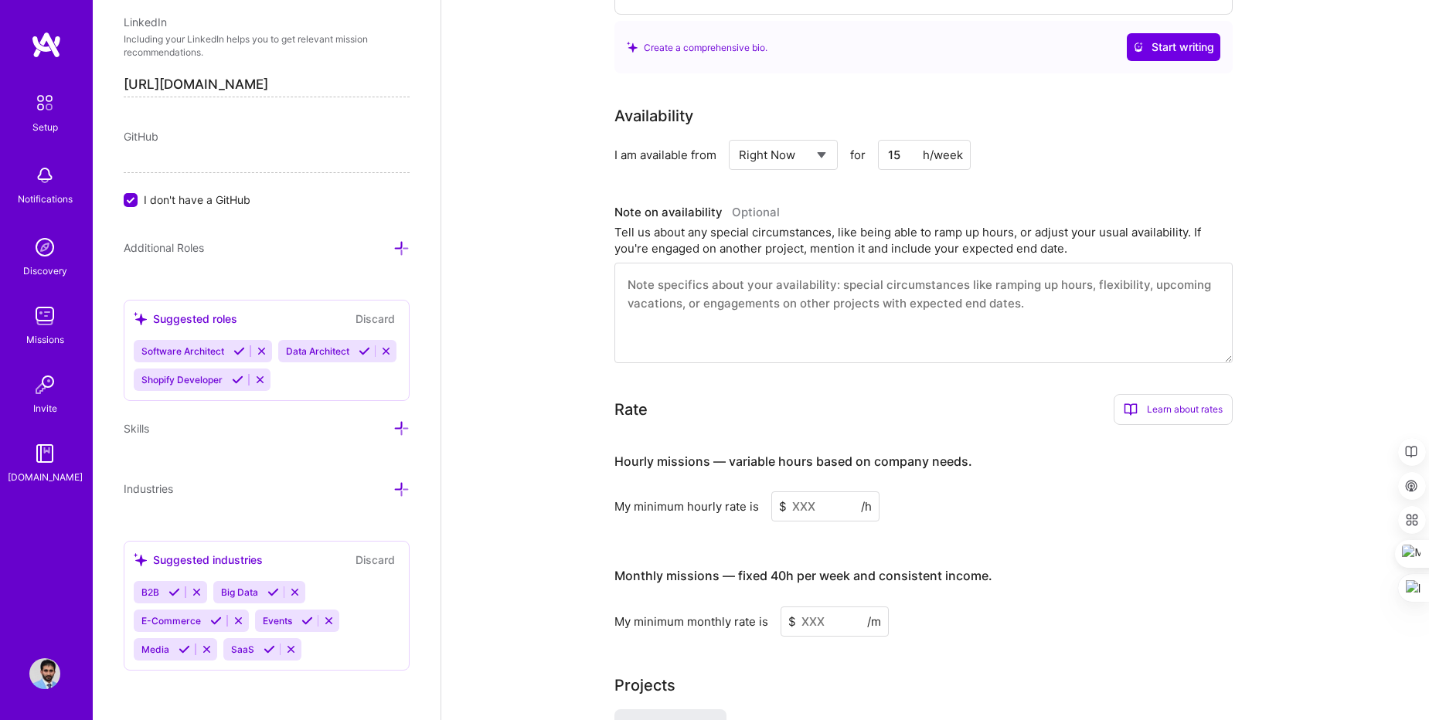
scroll to position [940, 0]
click at [342, 340] on div "Software Architect Data Architect Shopify Developer" at bounding box center [267, 365] width 266 height 51
click at [393, 240] on icon at bounding box center [401, 248] width 16 height 16
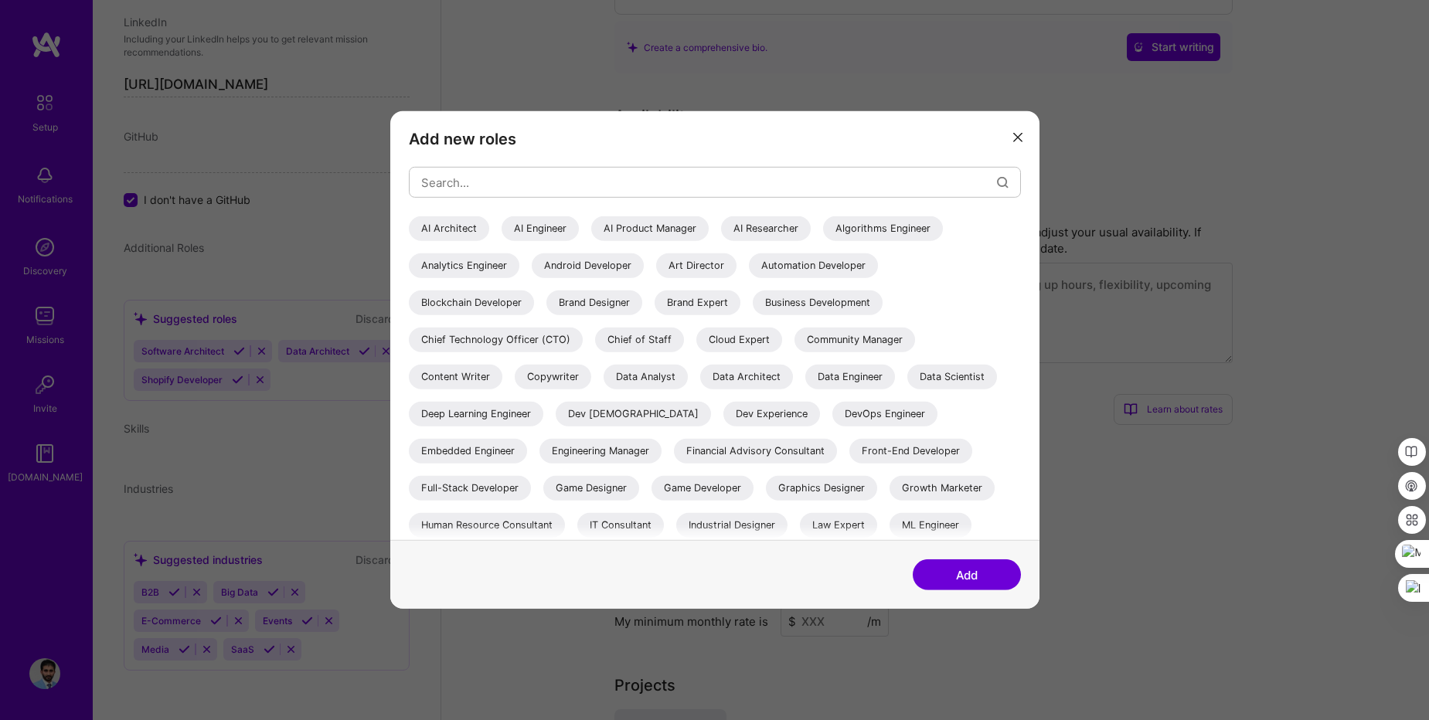
click at [535, 230] on div "AI Engineer" at bounding box center [540, 228] width 77 height 25
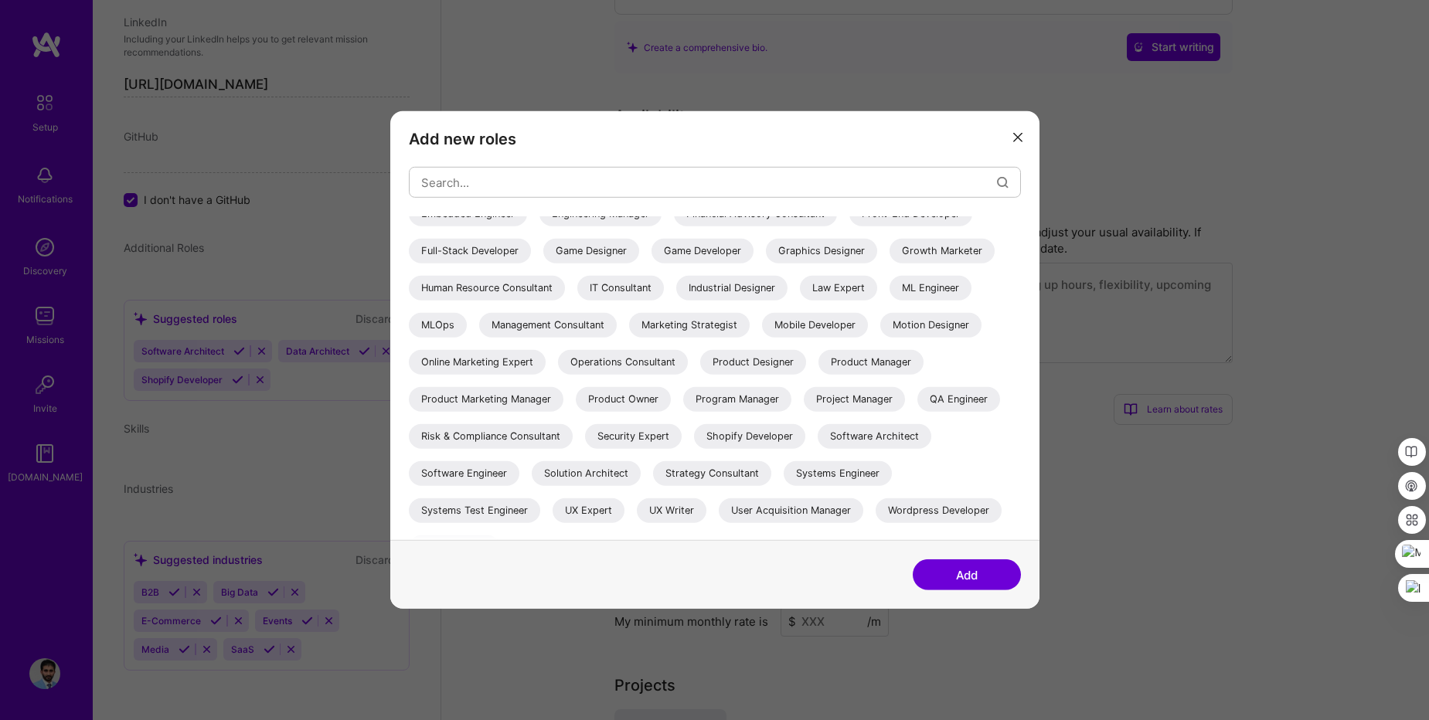
scroll to position [264, 0]
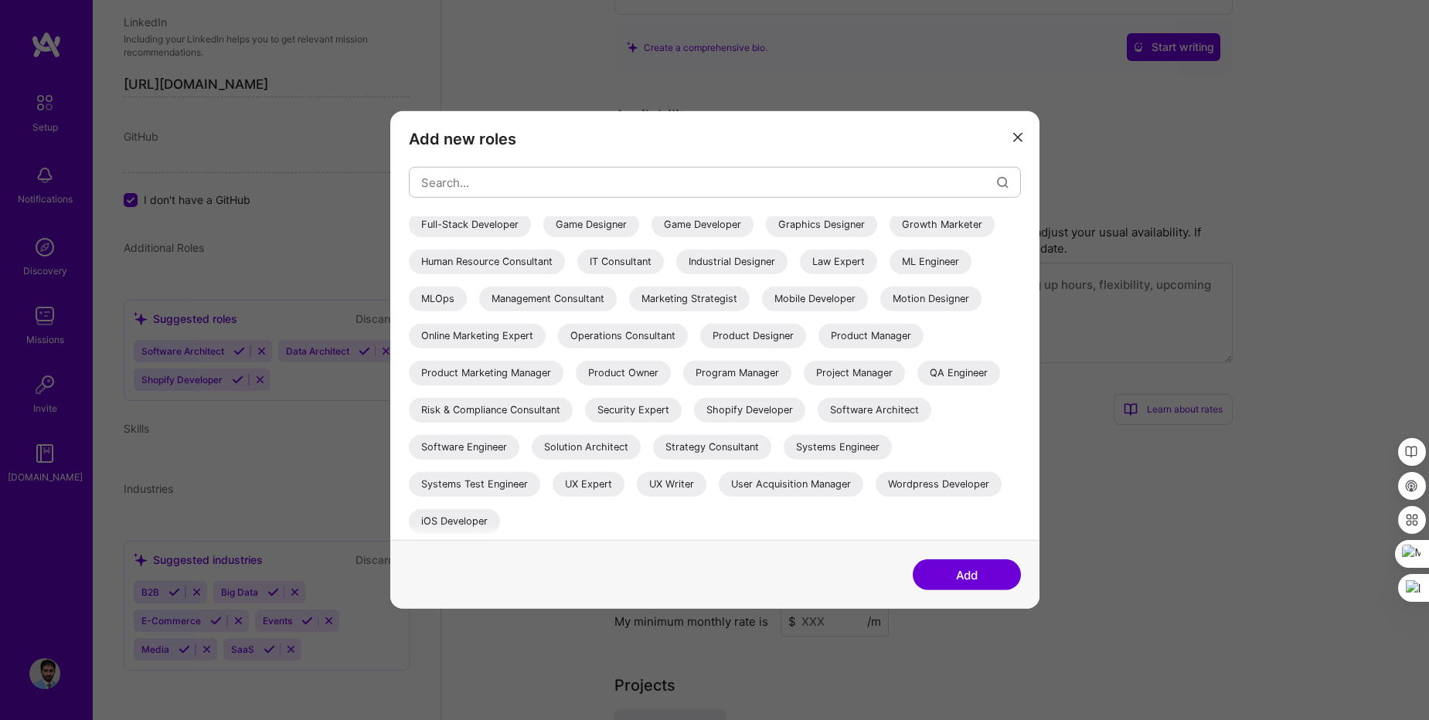
click at [932, 270] on div "ML Engineer" at bounding box center [931, 262] width 82 height 25
click at [471, 450] on div "Software Engineer" at bounding box center [464, 447] width 111 height 25
click at [451, 230] on div "Full-Stack Developer" at bounding box center [470, 225] width 122 height 25
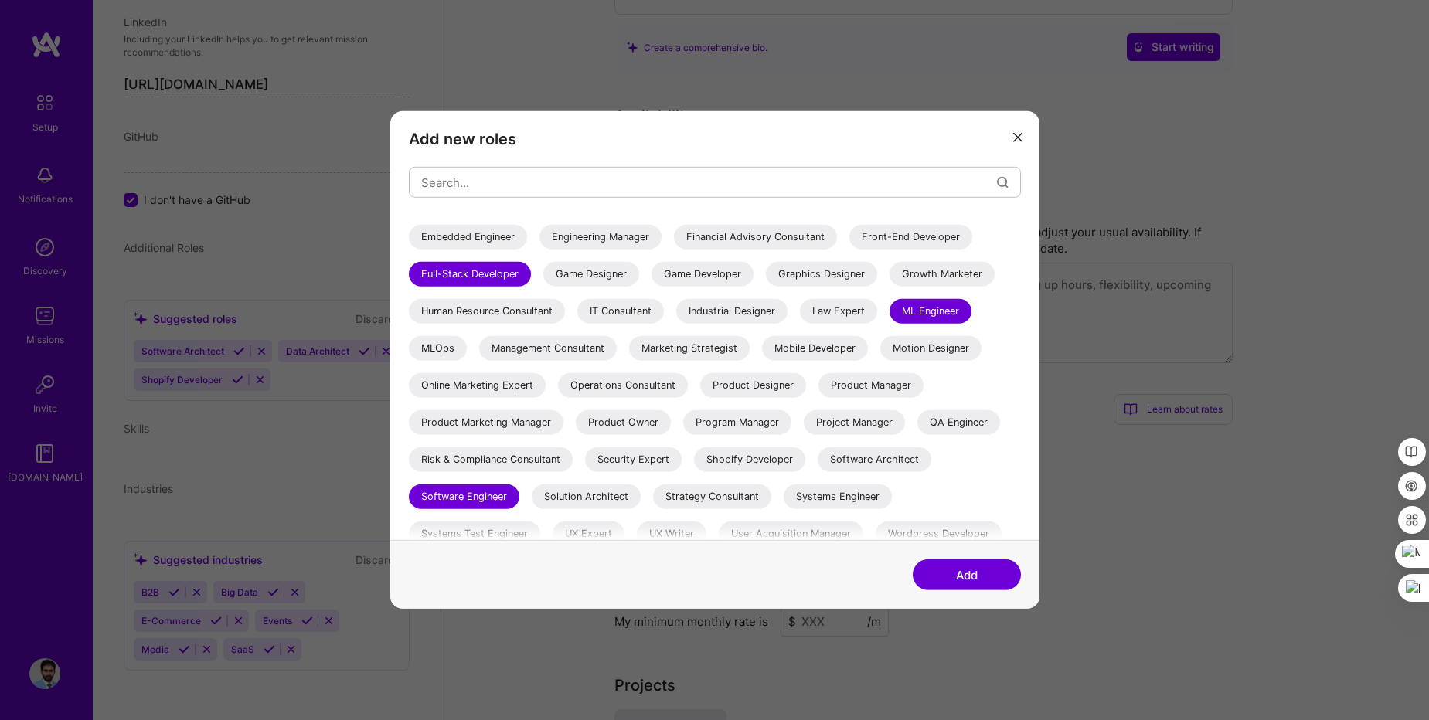
scroll to position [171, 0]
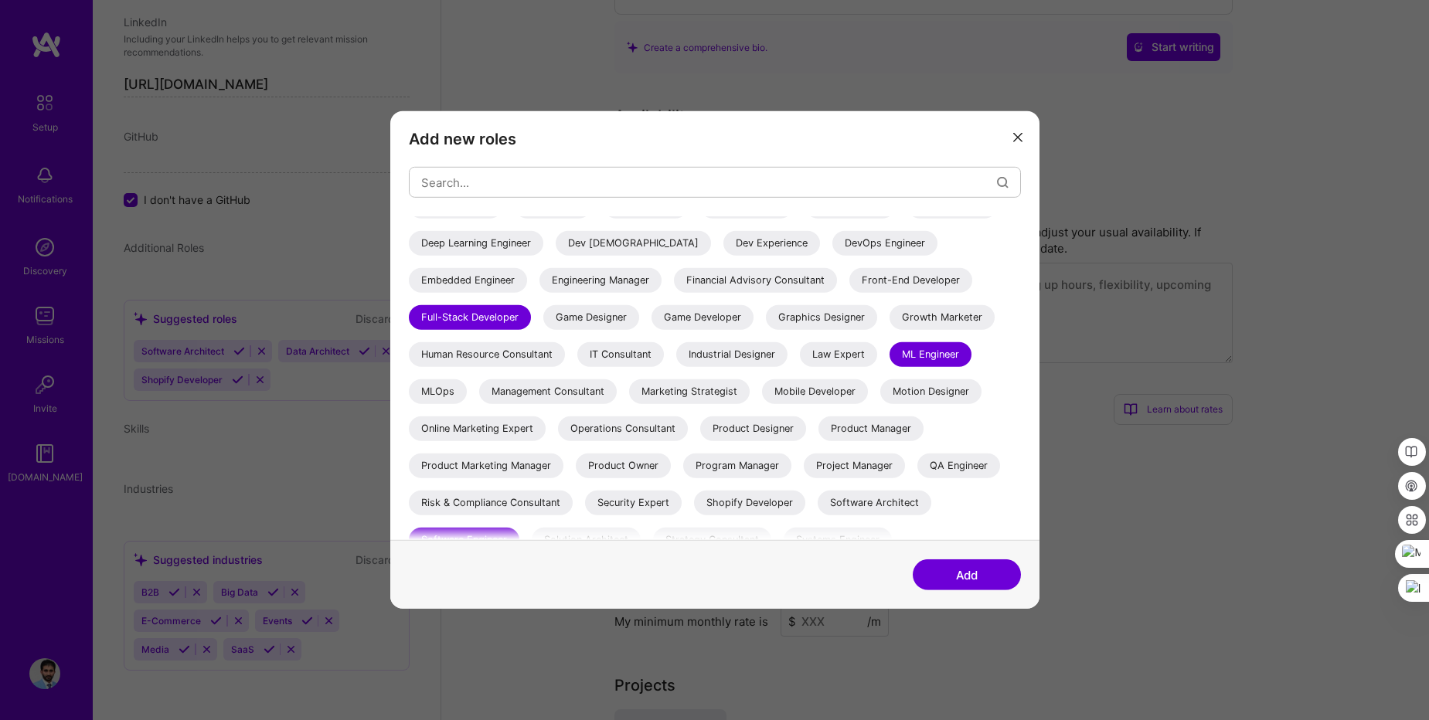
click at [908, 286] on div "Front-End Developer" at bounding box center [911, 280] width 123 height 25
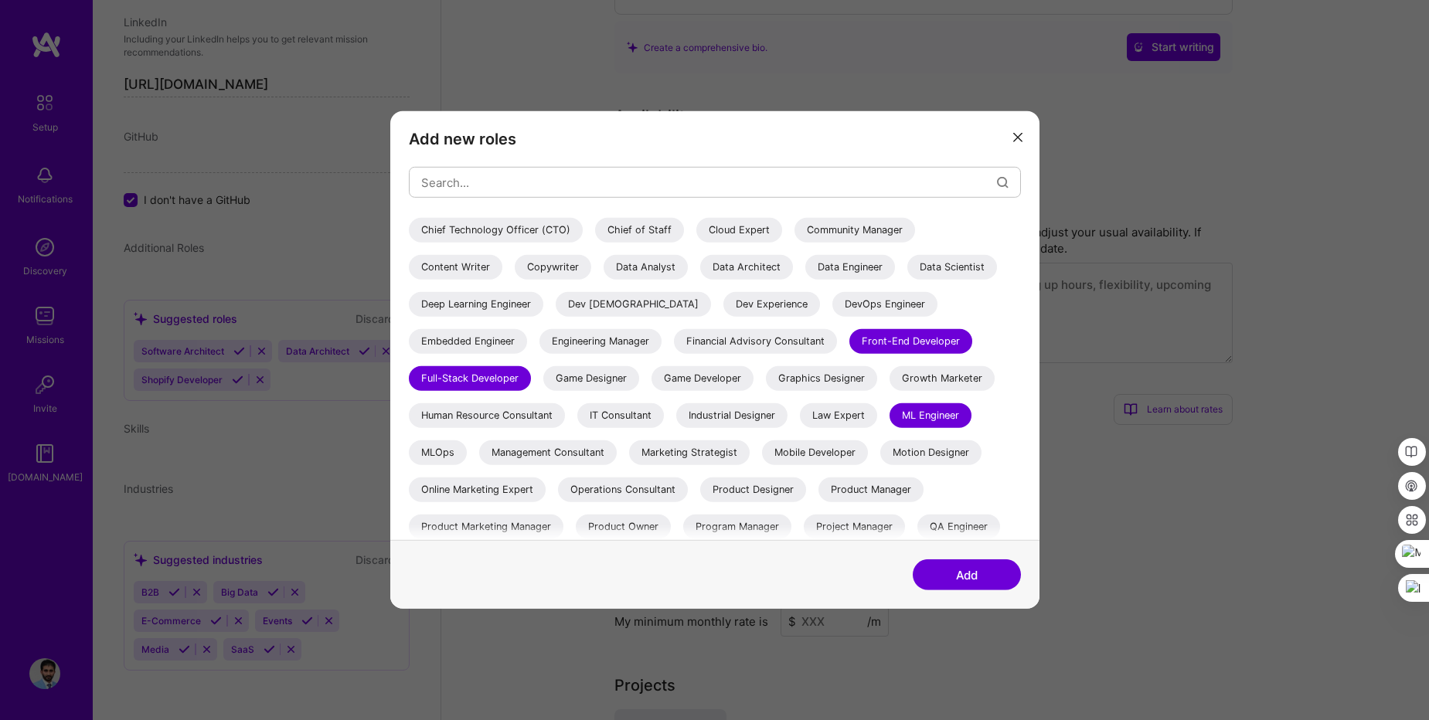
scroll to position [78, 0]
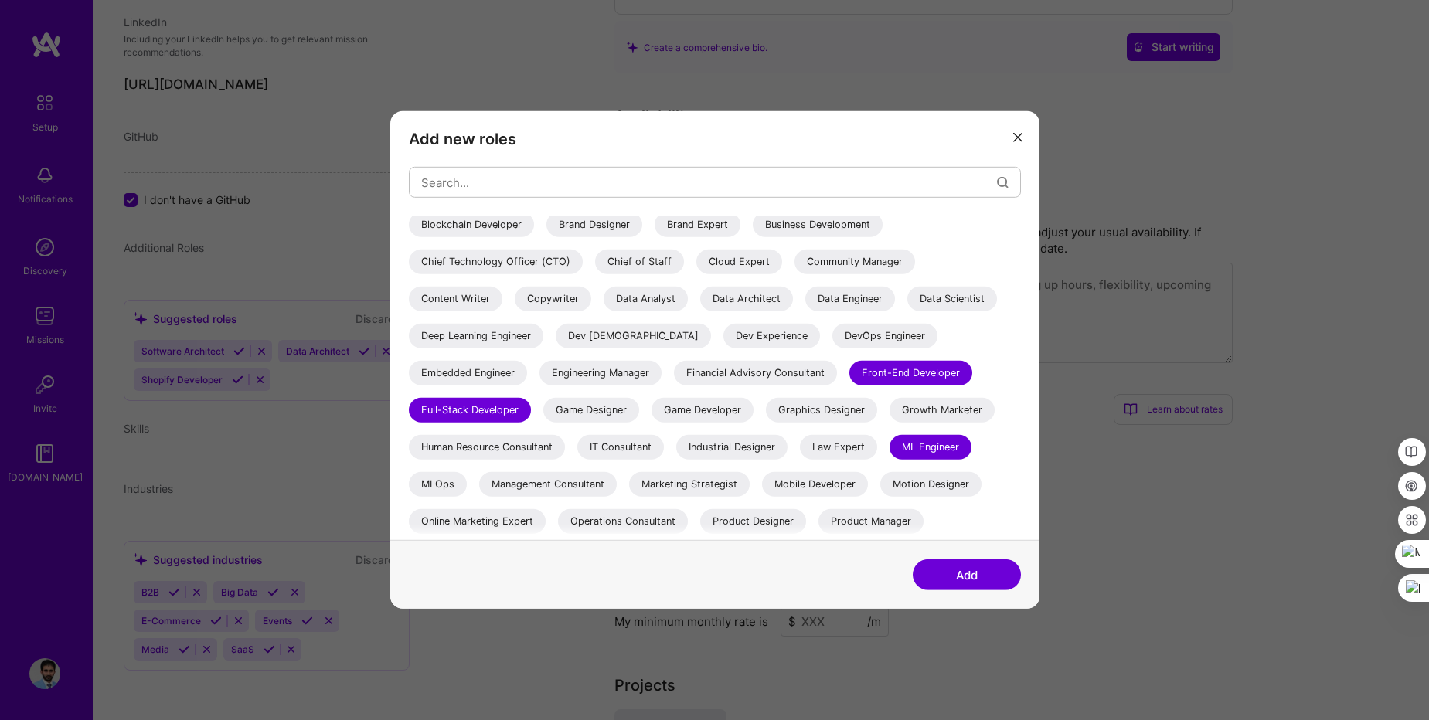
click at [852, 296] on div "Data Engineer" at bounding box center [850, 299] width 90 height 25
click at [950, 302] on div "Data Scientist" at bounding box center [953, 299] width 90 height 25
click at [506, 341] on div "Deep Learning Engineer" at bounding box center [476, 336] width 135 height 25
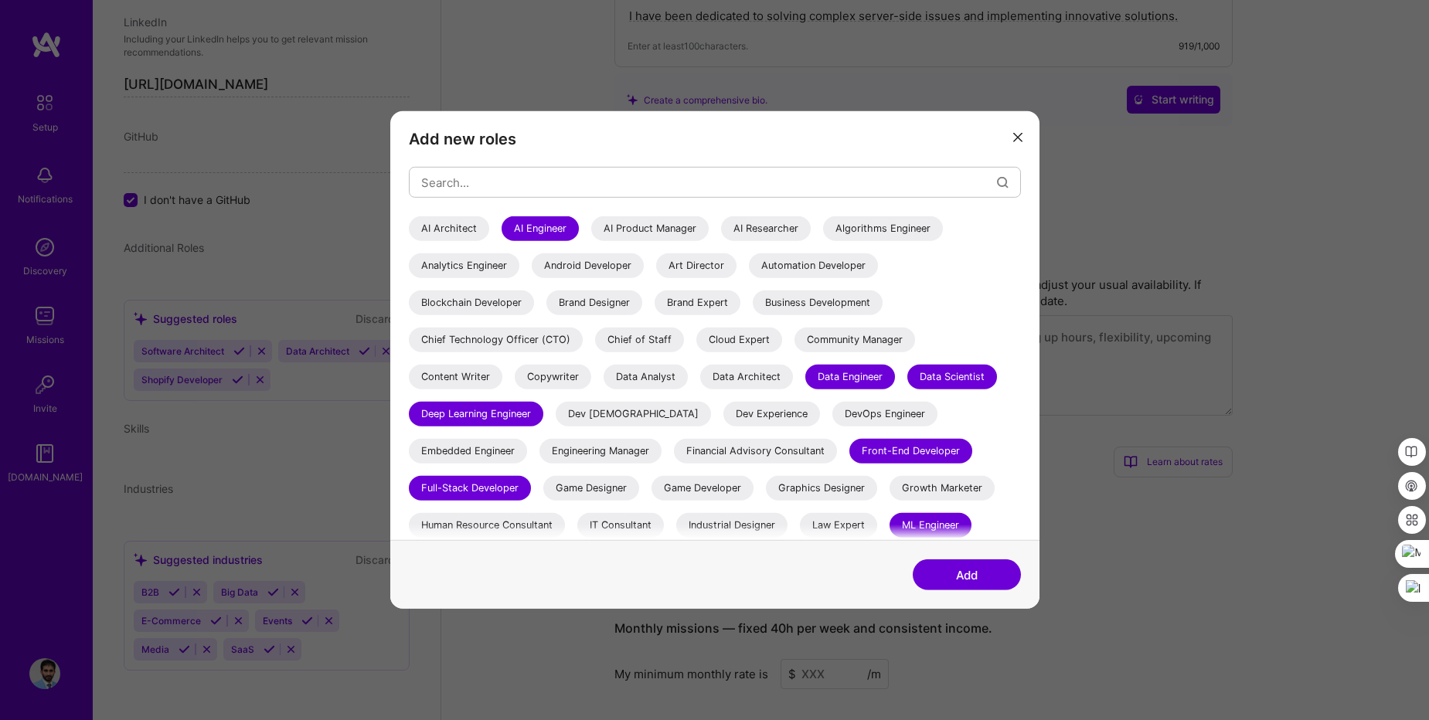
scroll to position [649, 0]
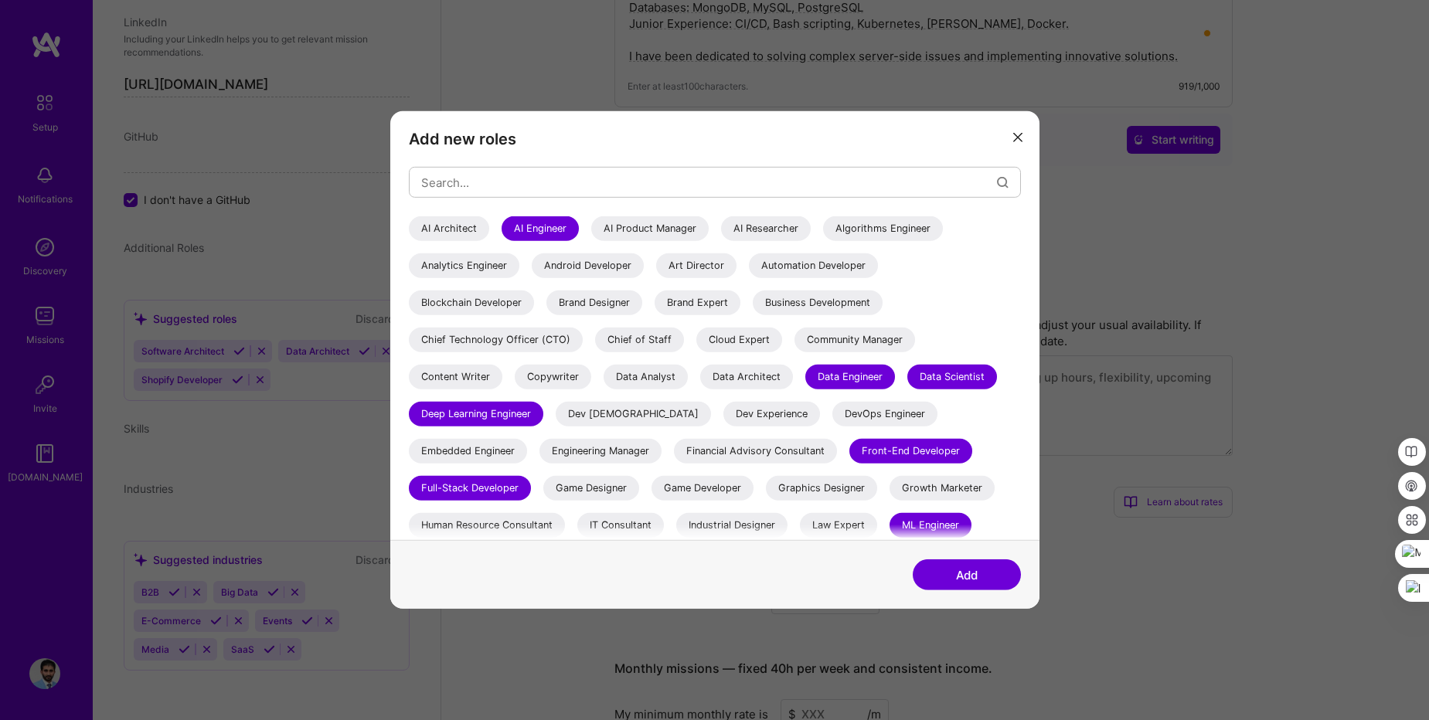
click at [975, 572] on button "Add" at bounding box center [967, 575] width 108 height 31
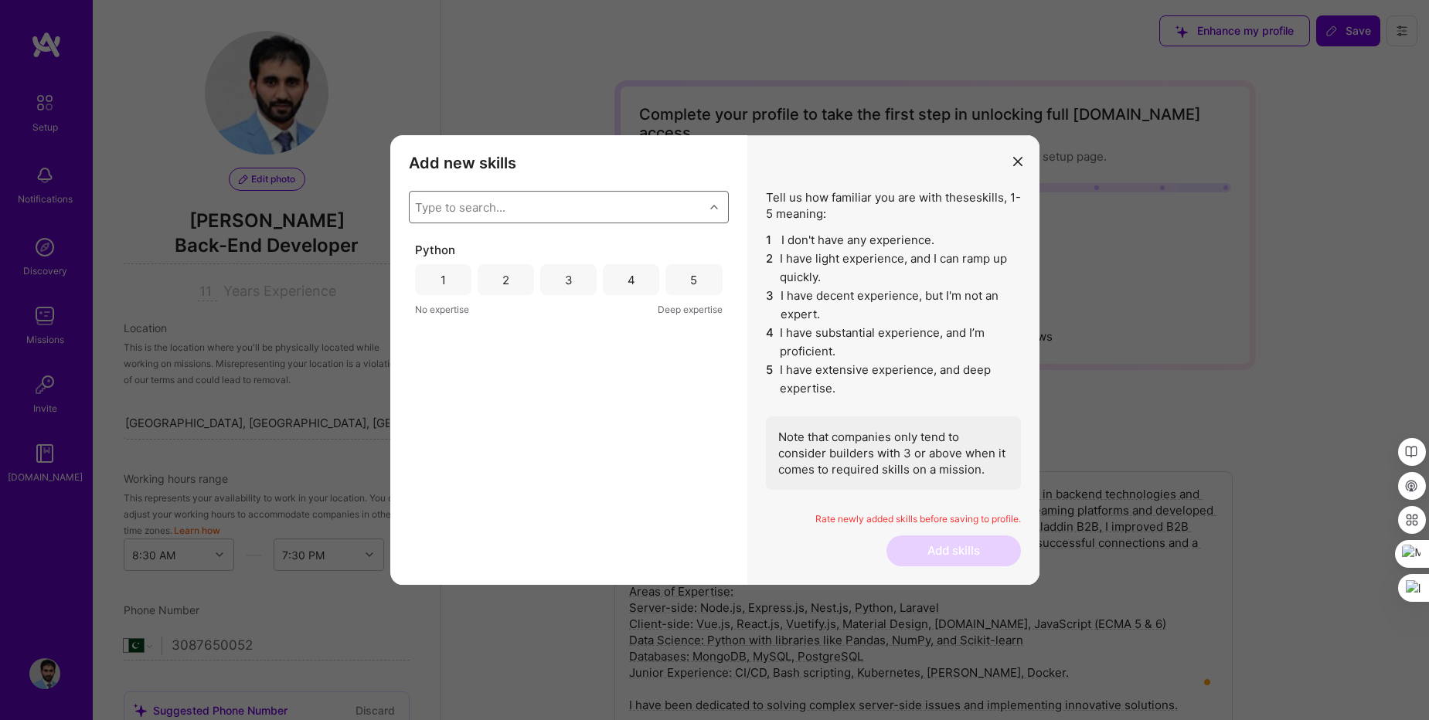
select select "PK"
select select "Right Now"
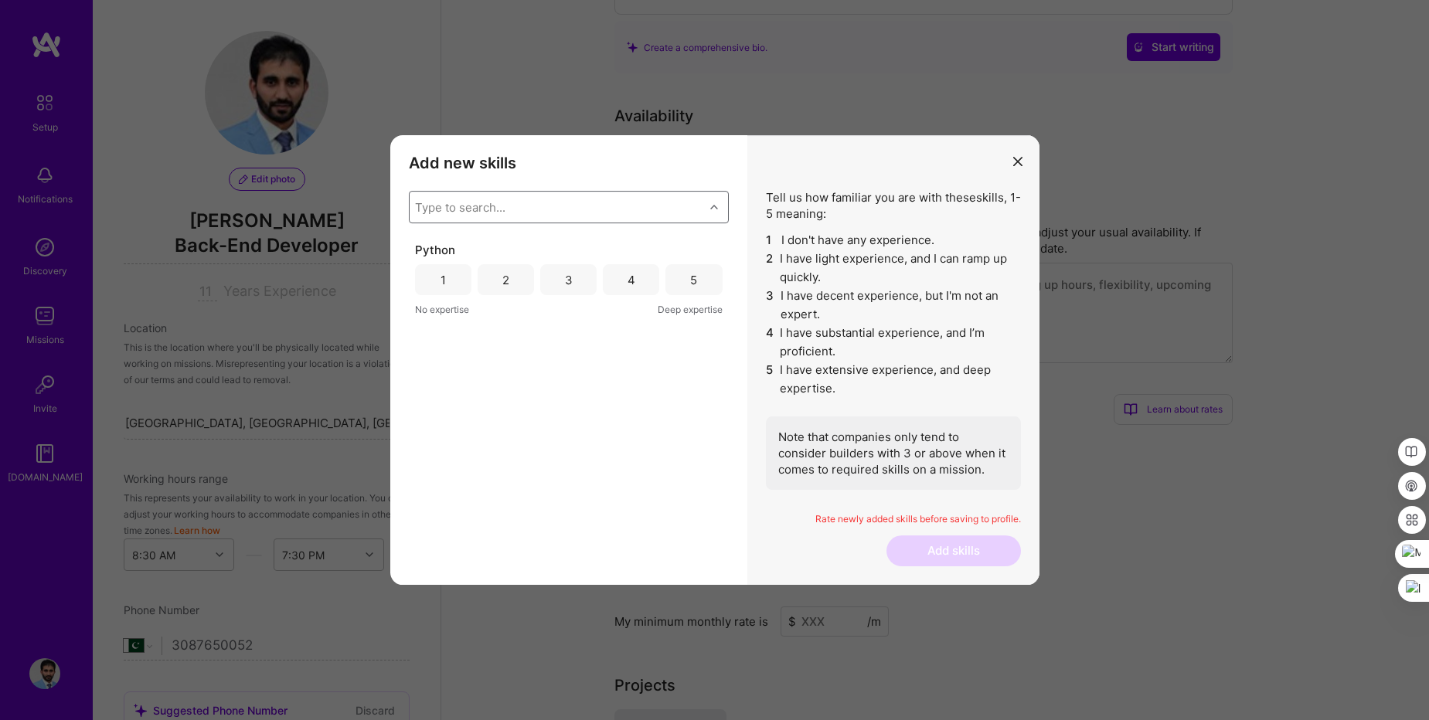
scroll to position [1057, 0]
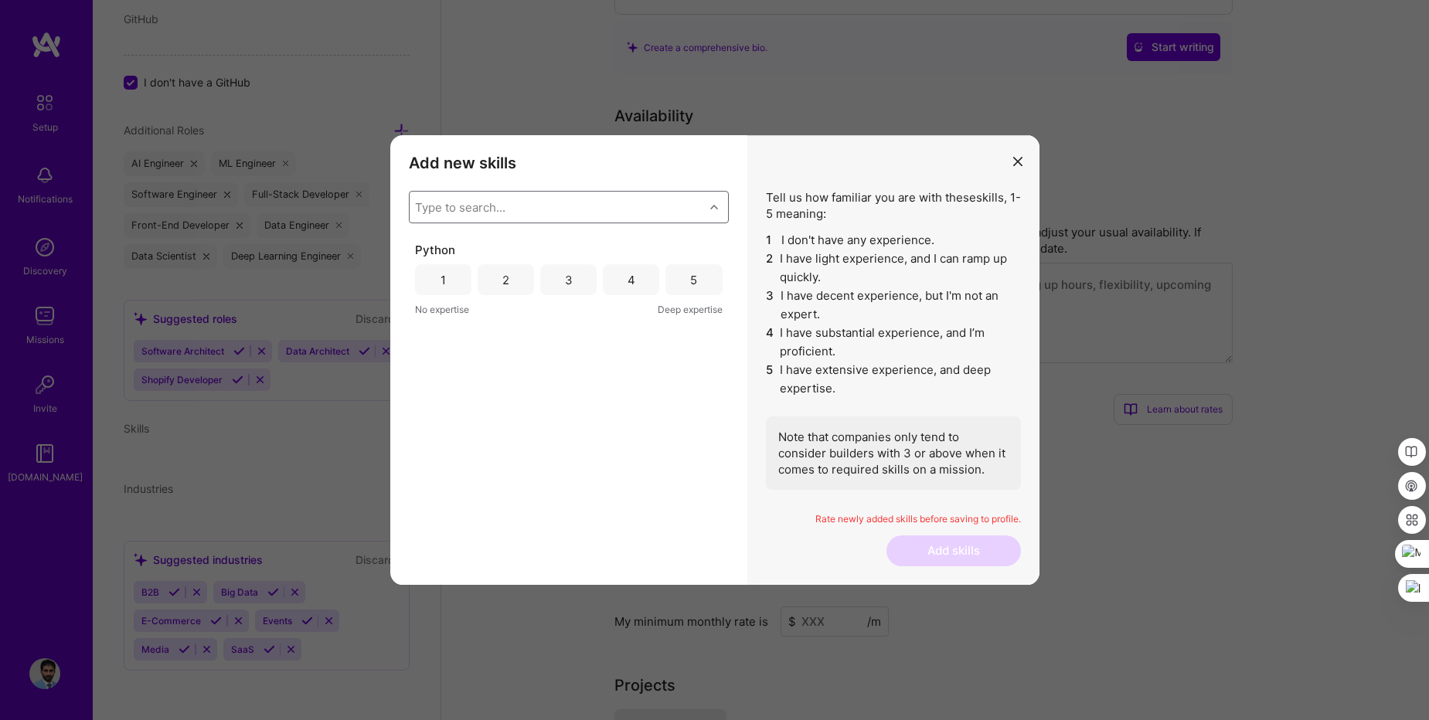
click at [693, 281] on div "5" at bounding box center [693, 280] width 7 height 16
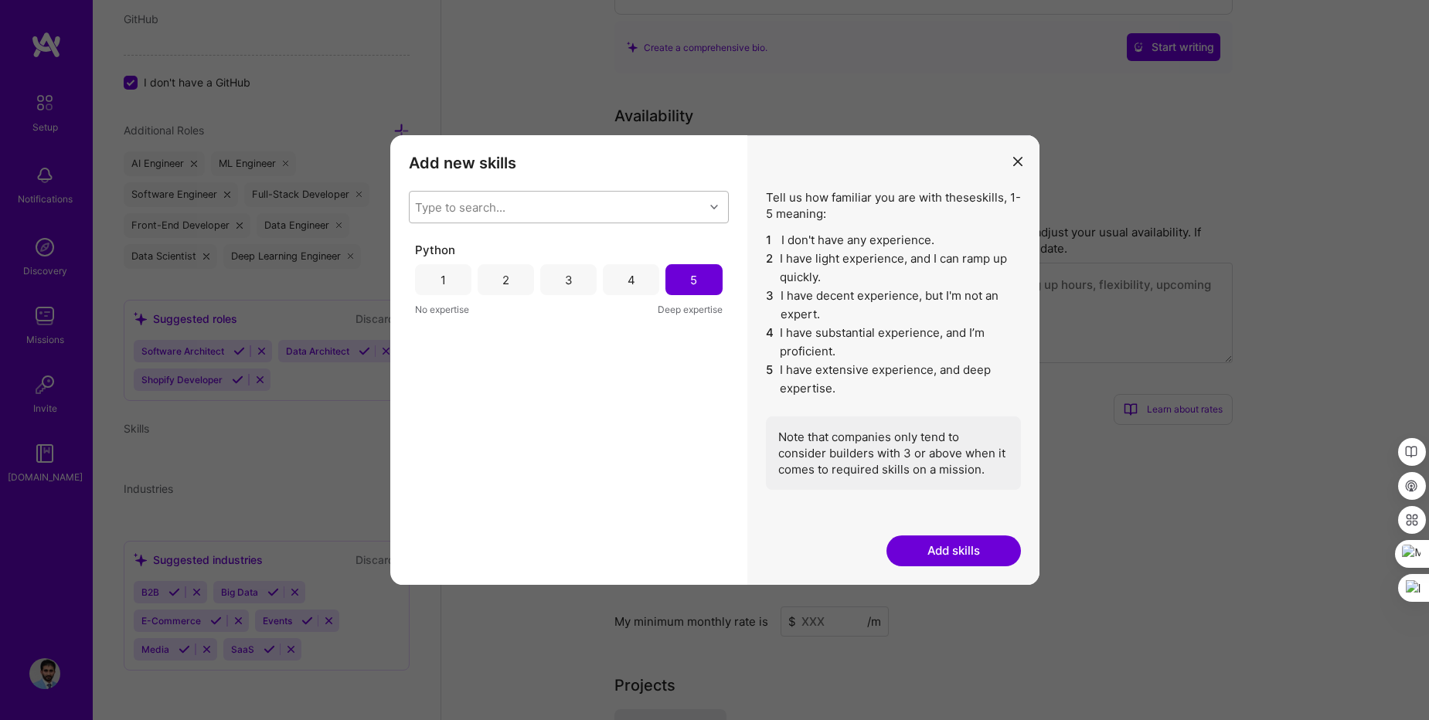
click at [488, 207] on div "Type to search..." at bounding box center [460, 207] width 90 height 16
type input "No"
drag, startPoint x: 445, startPoint y: 202, endPoint x: 420, endPoint y: 199, distance: 25.6
click at [420, 199] on div "Type to search..." at bounding box center [557, 207] width 295 height 31
type input "Artifi"
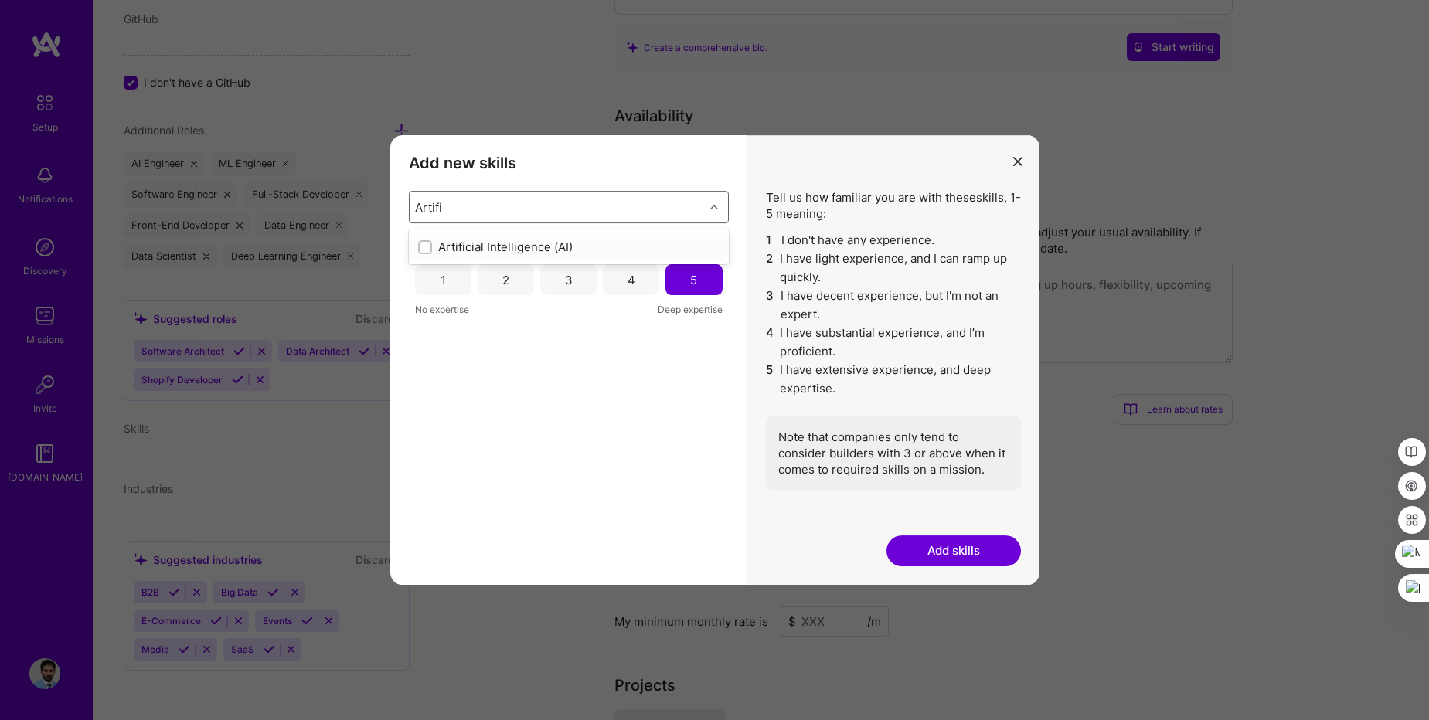
click at [425, 247] on input "modal" at bounding box center [426, 248] width 11 height 11
checkbox input "false"
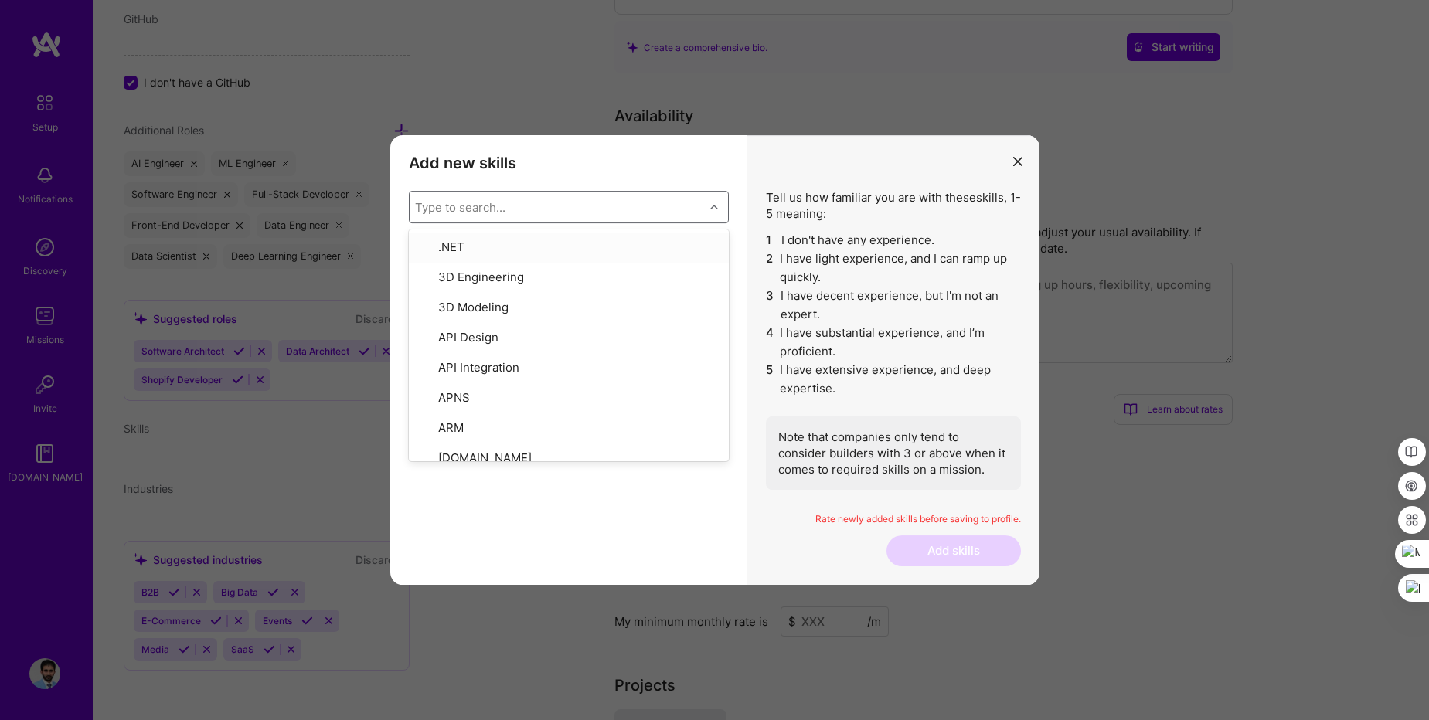
click at [469, 204] on div "Type to search..." at bounding box center [460, 207] width 90 height 16
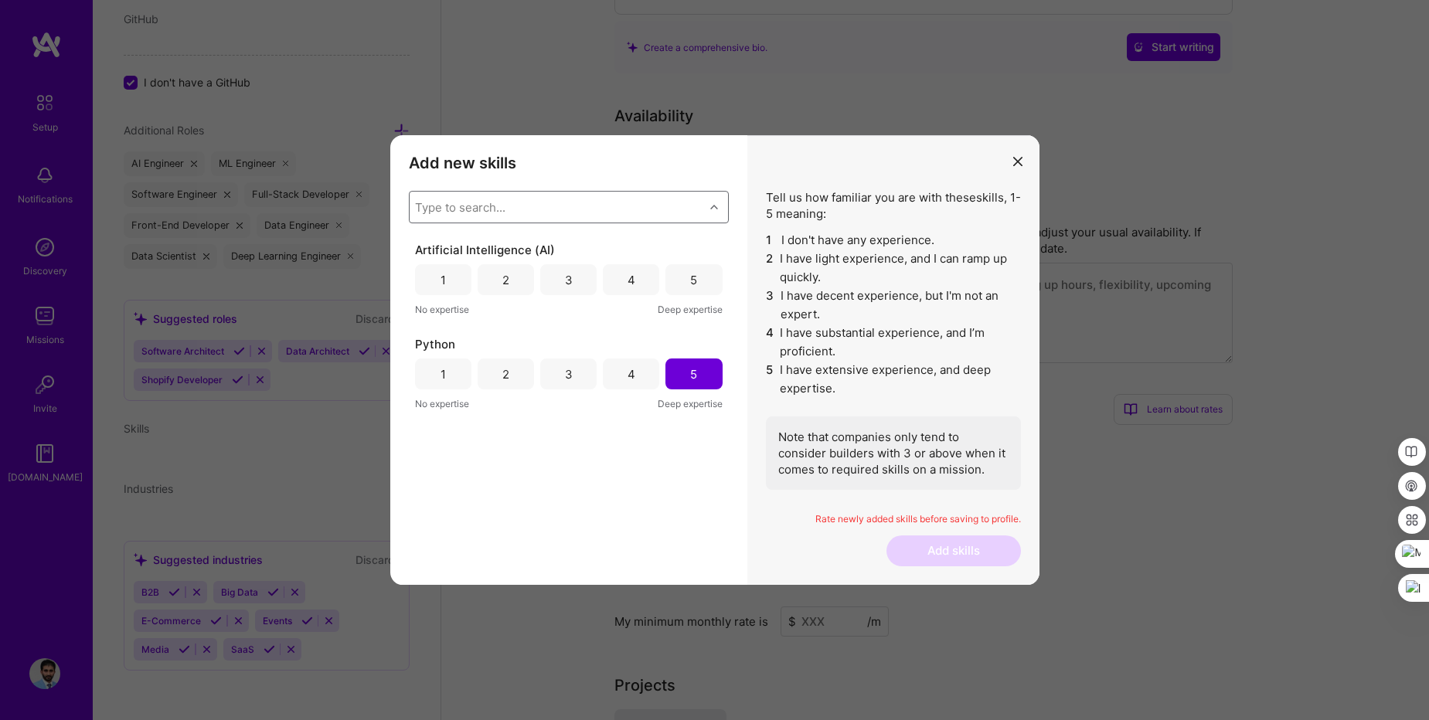
click at [700, 280] on div "5" at bounding box center [694, 279] width 56 height 31
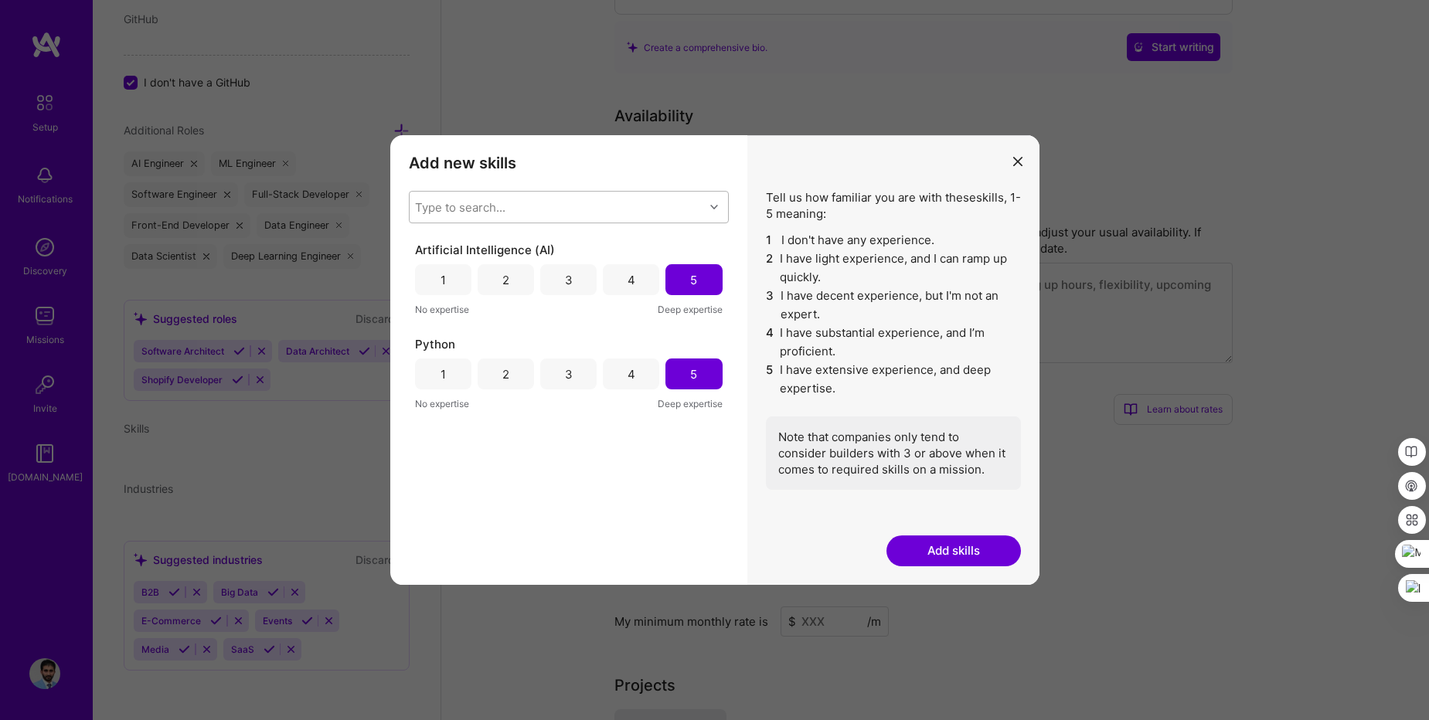
click at [481, 209] on div "Type to search..." at bounding box center [460, 207] width 90 height 16
type input "Machin"
drag, startPoint x: 421, startPoint y: 251, endPoint x: 453, endPoint y: 259, distance: 33.4
click at [421, 251] on input "modal" at bounding box center [426, 248] width 11 height 11
checkbox input "false"
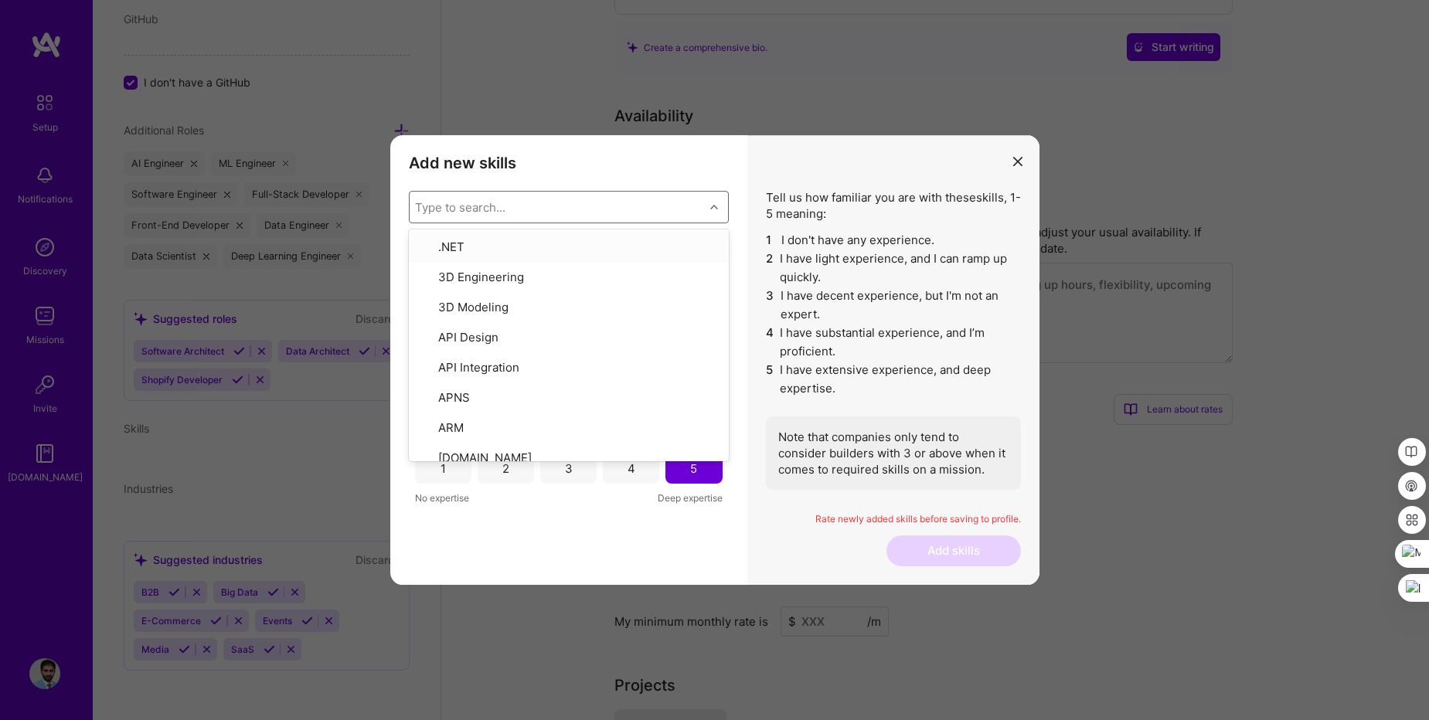
click at [650, 204] on div "Type to search..." at bounding box center [557, 207] width 295 height 31
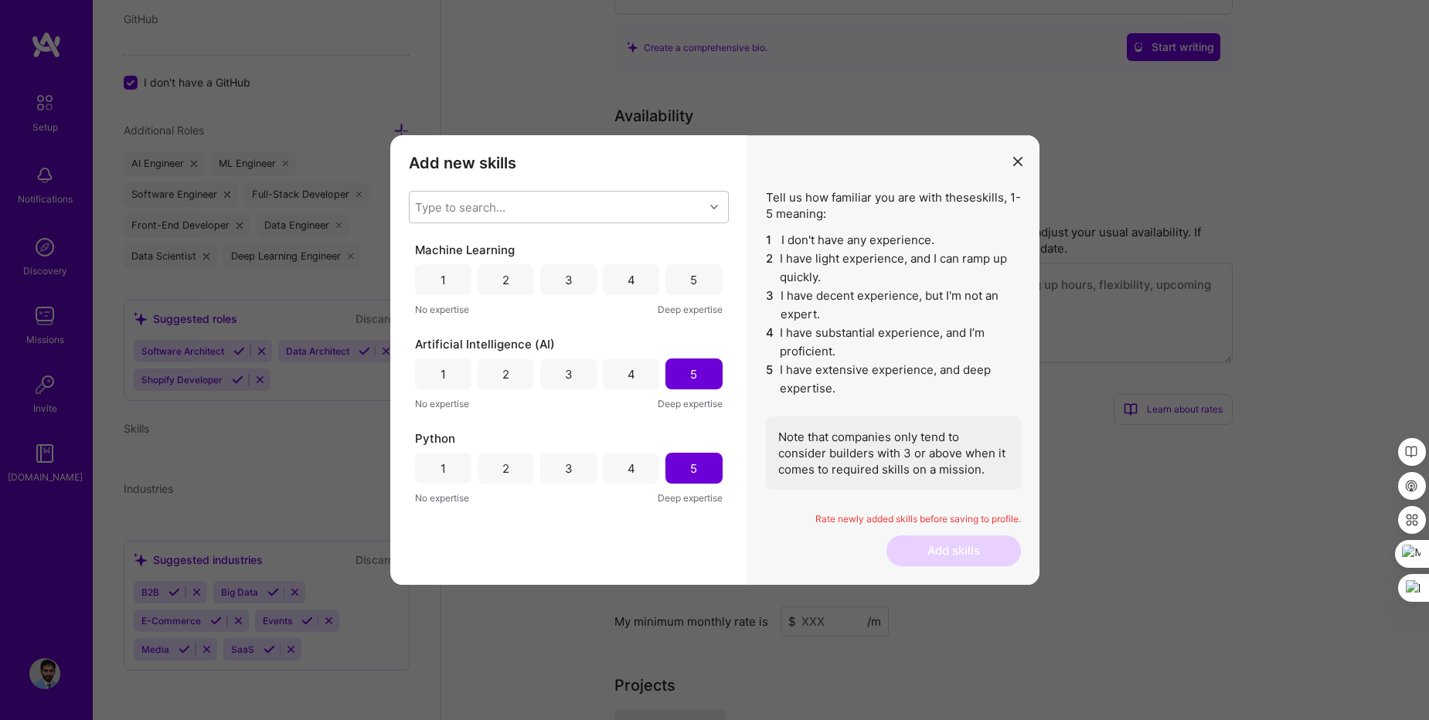
click at [628, 281] on div "4" at bounding box center [632, 280] width 8 height 16
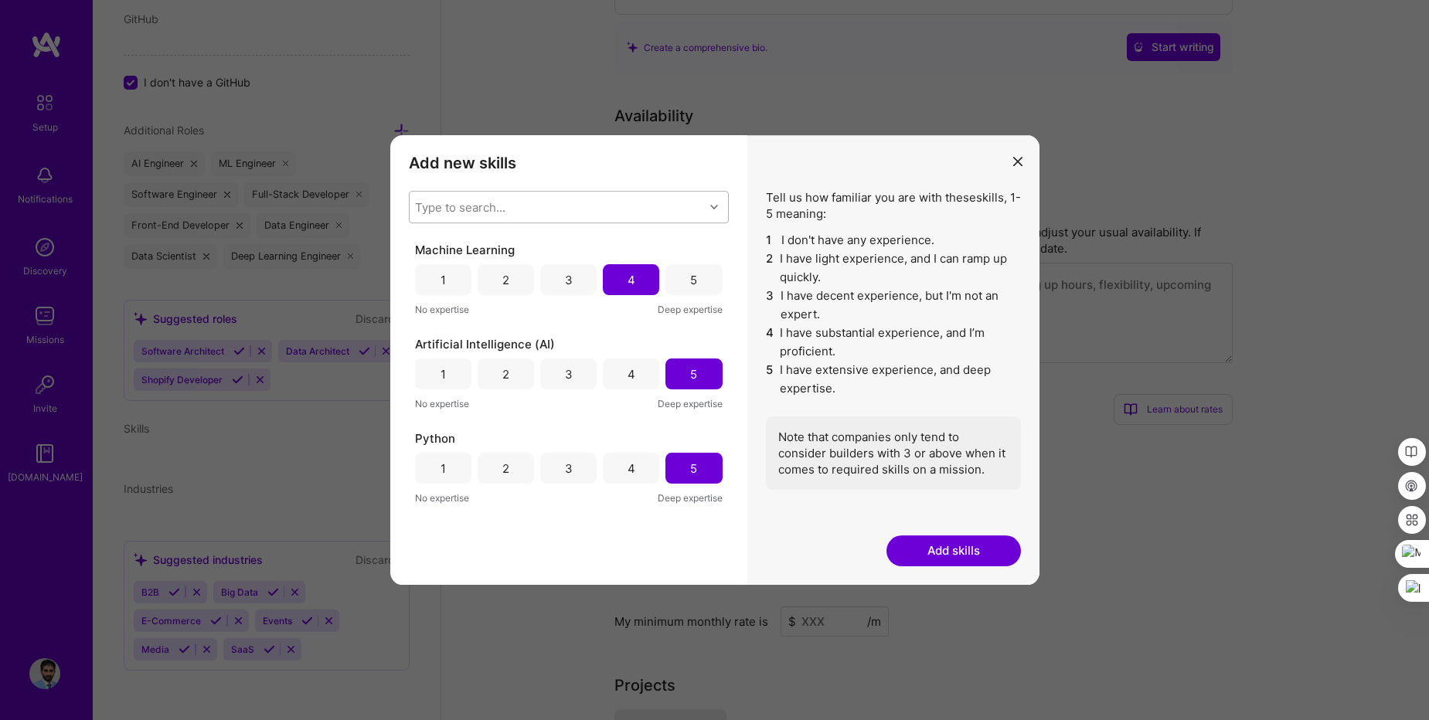
click at [517, 215] on div "Type to search..." at bounding box center [557, 207] width 295 height 31
type input "Data"
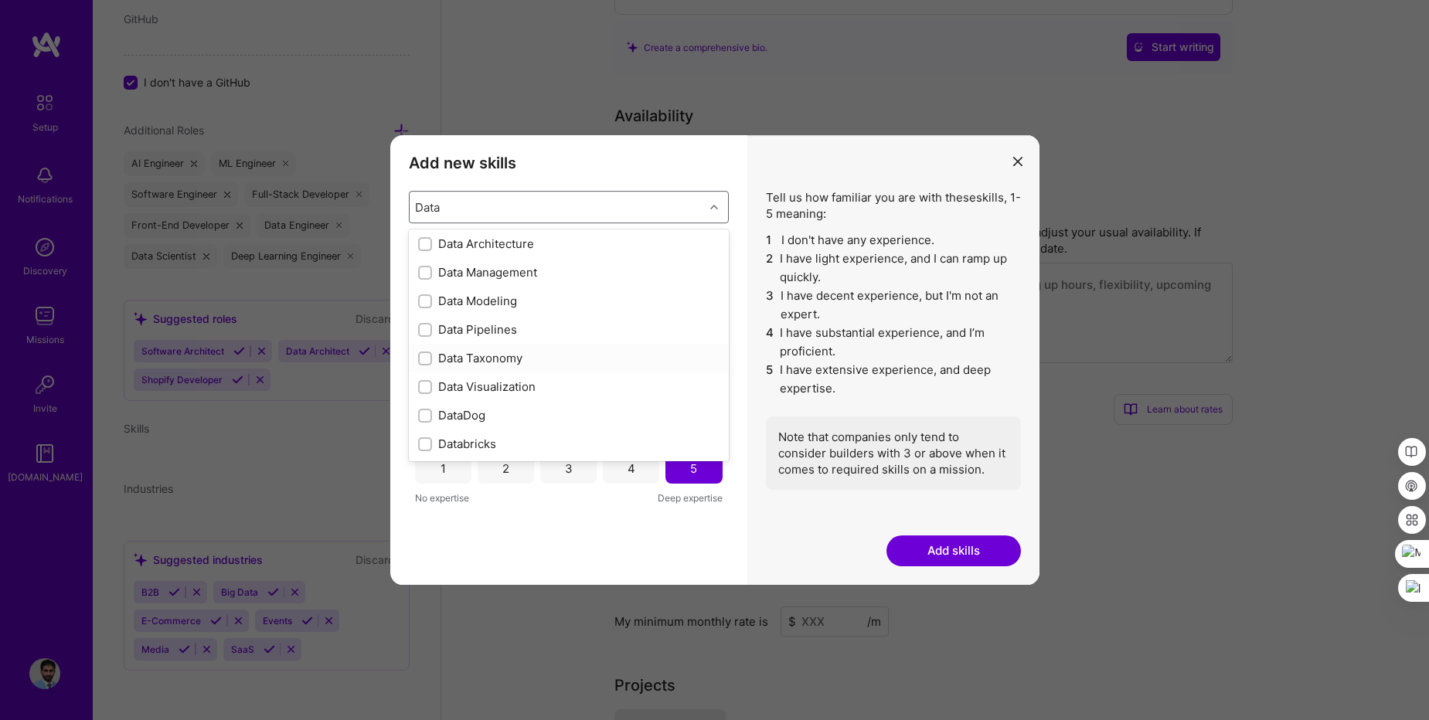
scroll to position [0, 0]
click at [424, 250] on input "modal" at bounding box center [426, 248] width 11 height 11
checkbox input "false"
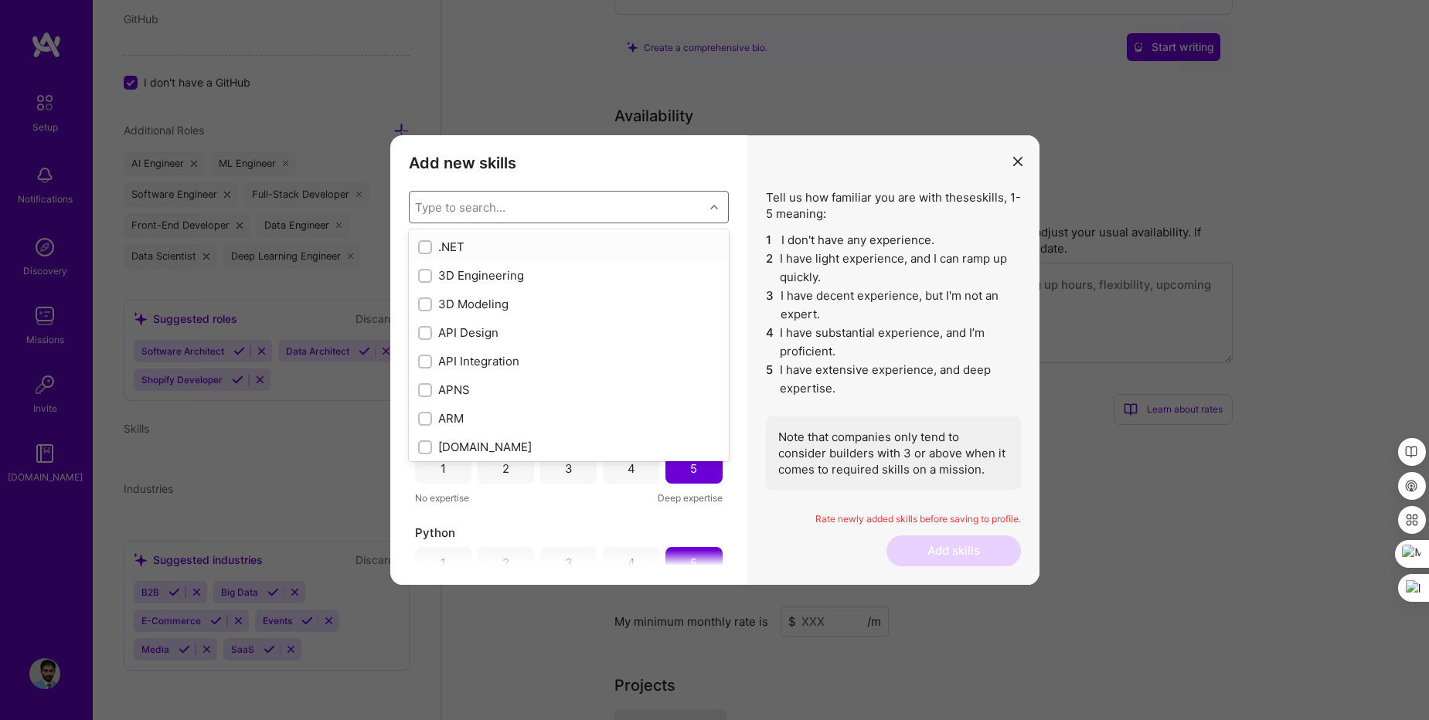
type input "N"
checkbox input "true"
checkbox input "false"
checkbox input "true"
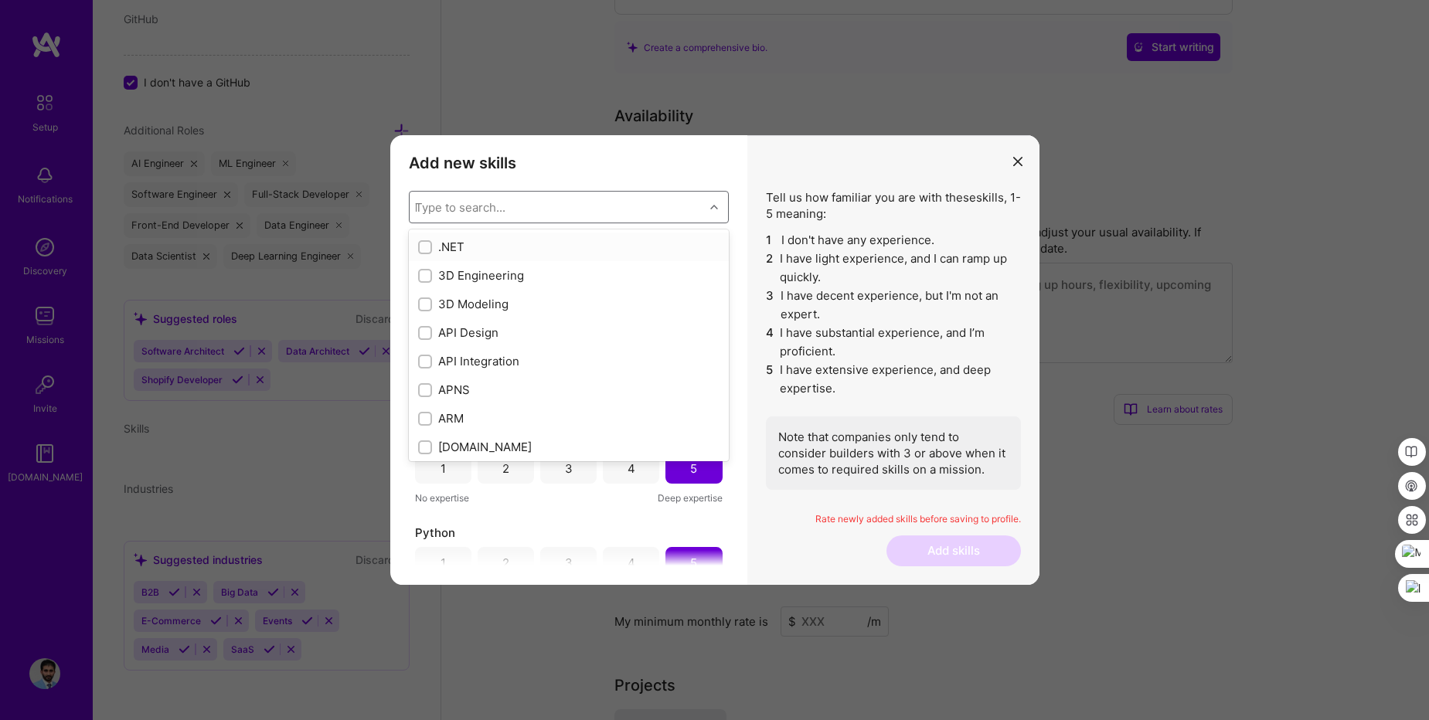
checkbox input "false"
checkbox input "true"
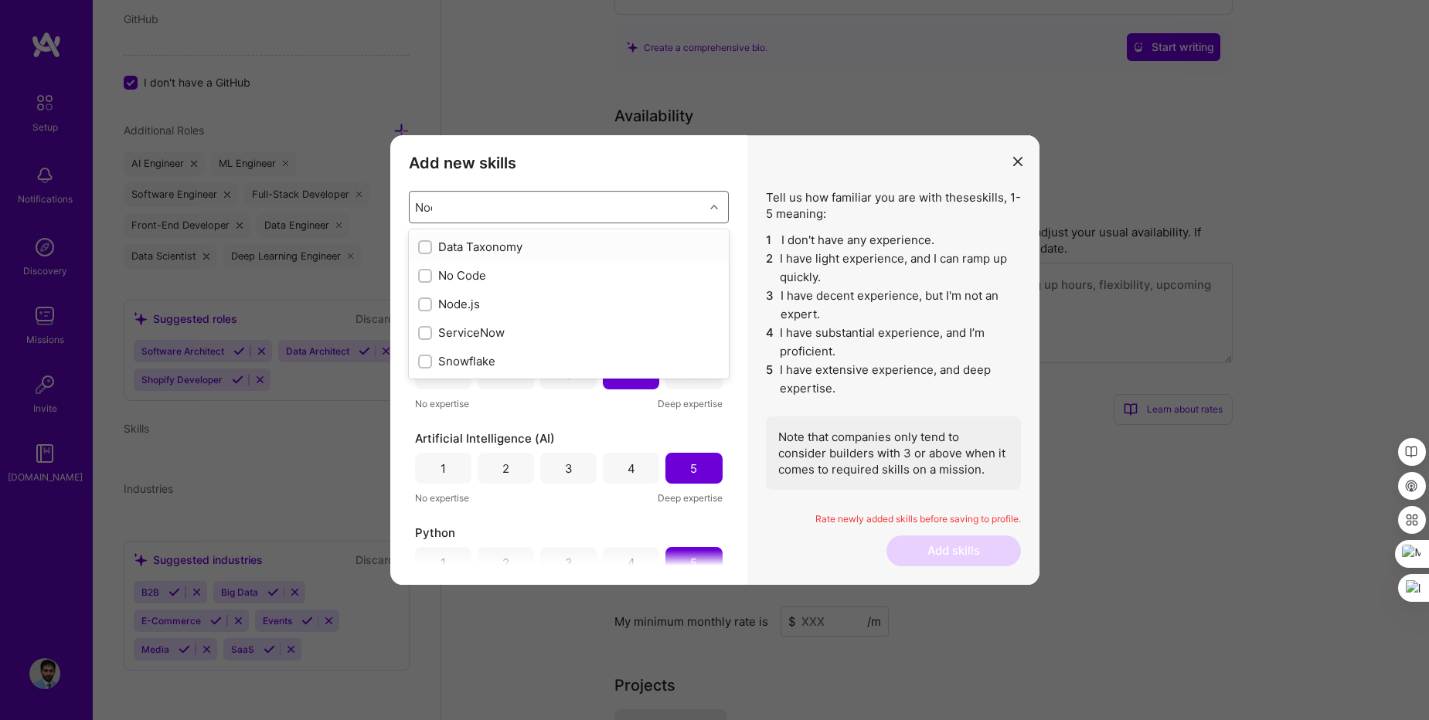
type input "Node"
click at [427, 246] on input "modal" at bounding box center [426, 248] width 11 height 11
checkbox input "false"
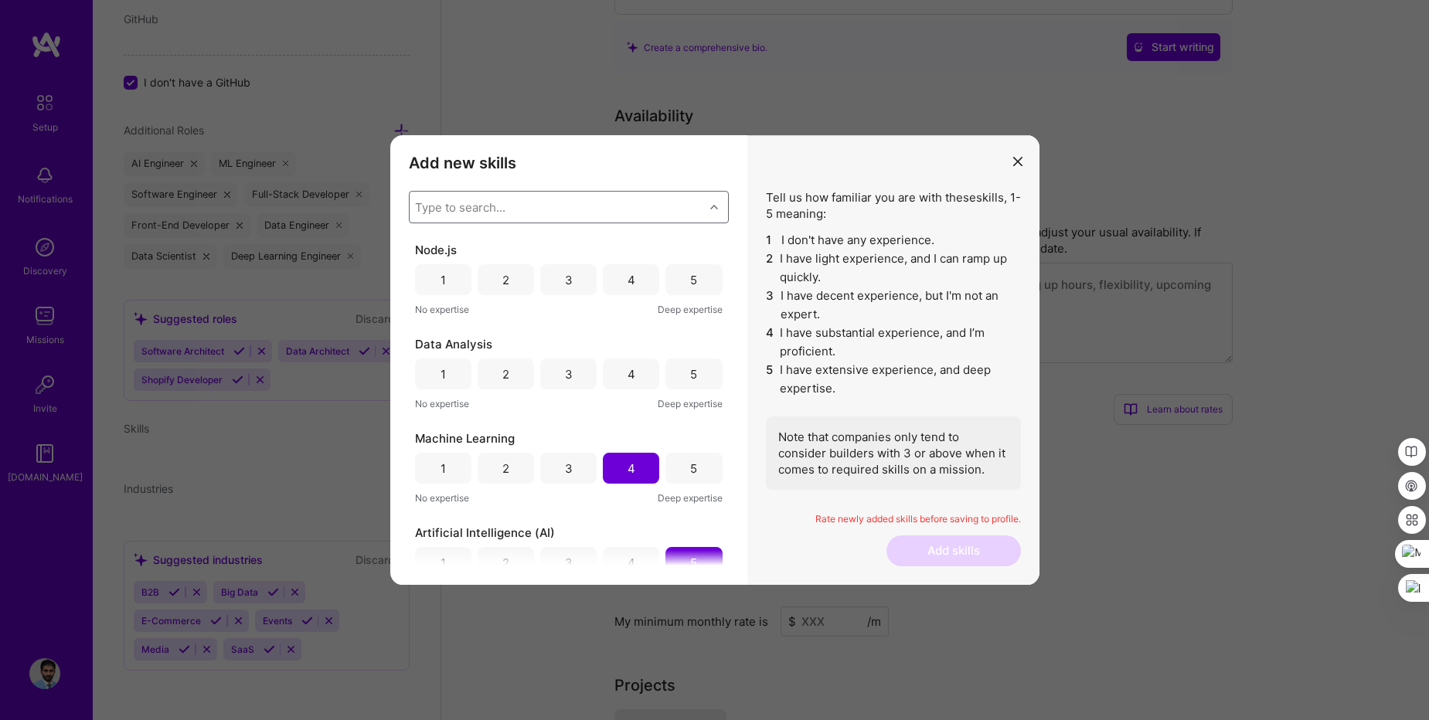
click at [490, 205] on div "Type to search..." at bounding box center [460, 207] width 90 height 16
type input "Expre"
click at [427, 251] on input "modal" at bounding box center [426, 248] width 11 height 11
checkbox input "false"
click at [465, 207] on div "Type to search..." at bounding box center [460, 207] width 90 height 16
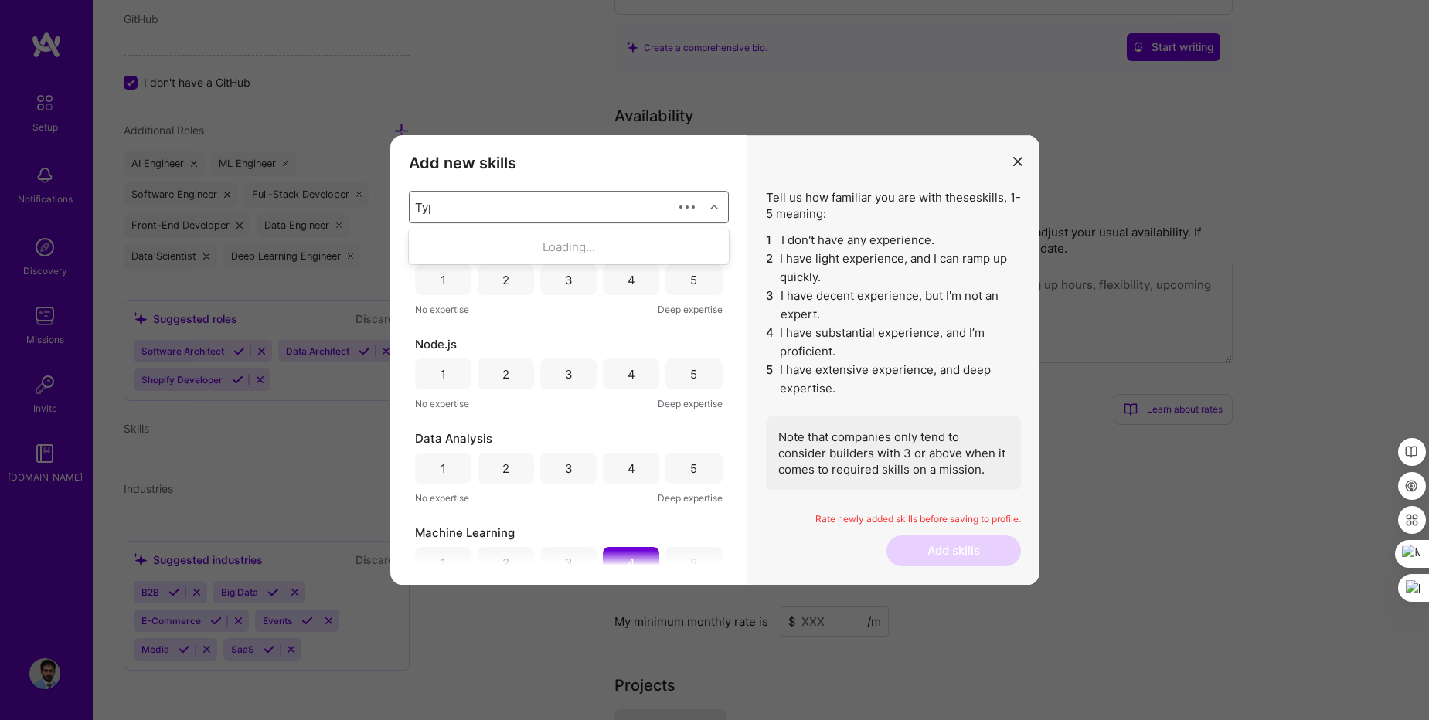
type input "Type"
click at [428, 277] on input "modal" at bounding box center [426, 276] width 11 height 11
checkbox input "false"
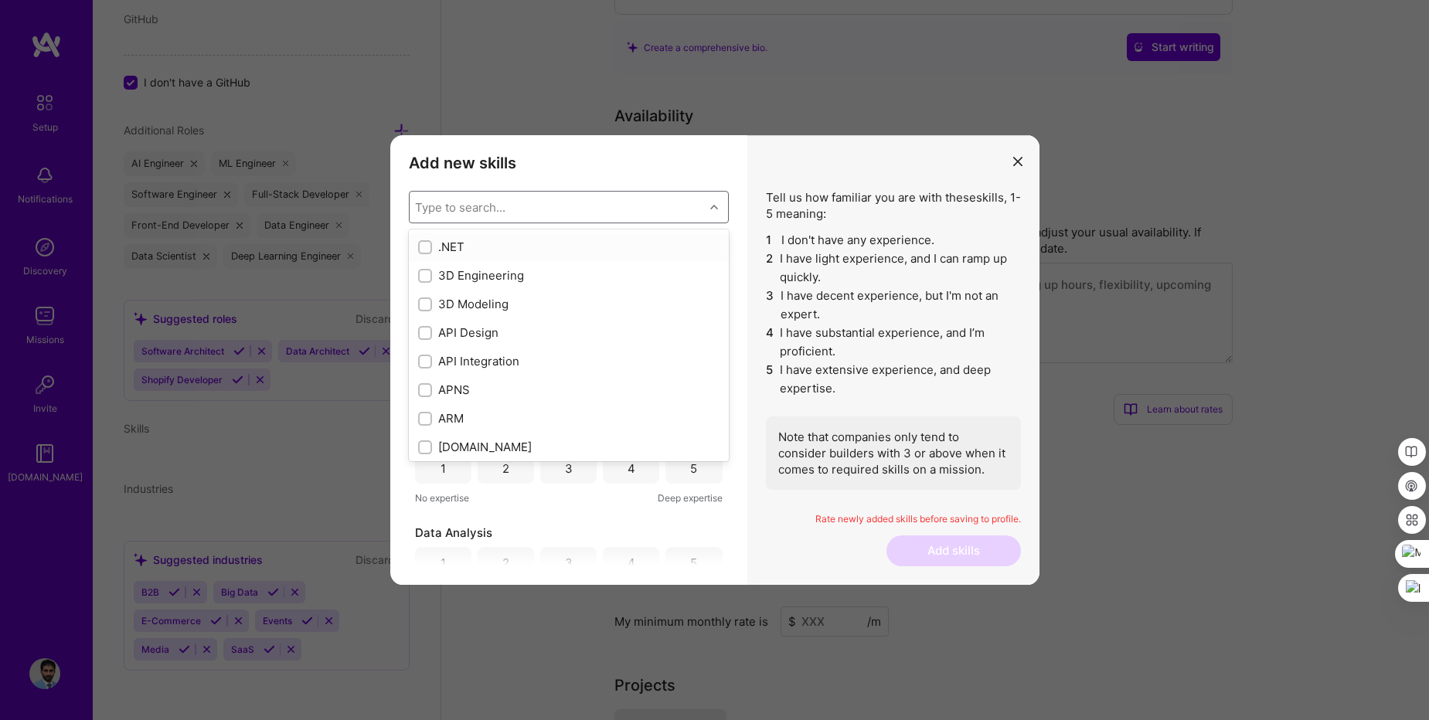
type input "A"
checkbox input "true"
checkbox input "false"
checkbox input "true"
checkbox input "false"
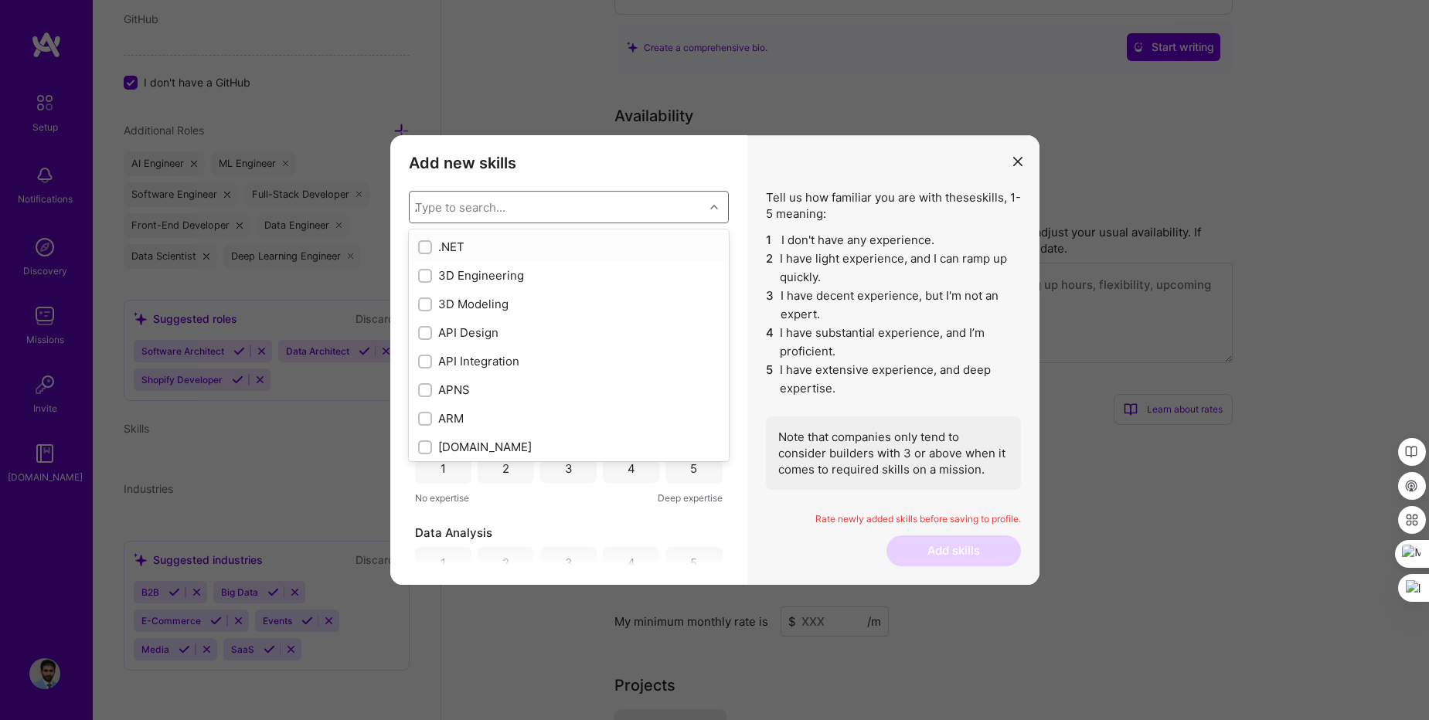
checkbox input "true"
checkbox input "false"
type input "AWS"
click at [426, 250] on input "modal" at bounding box center [426, 248] width 11 height 11
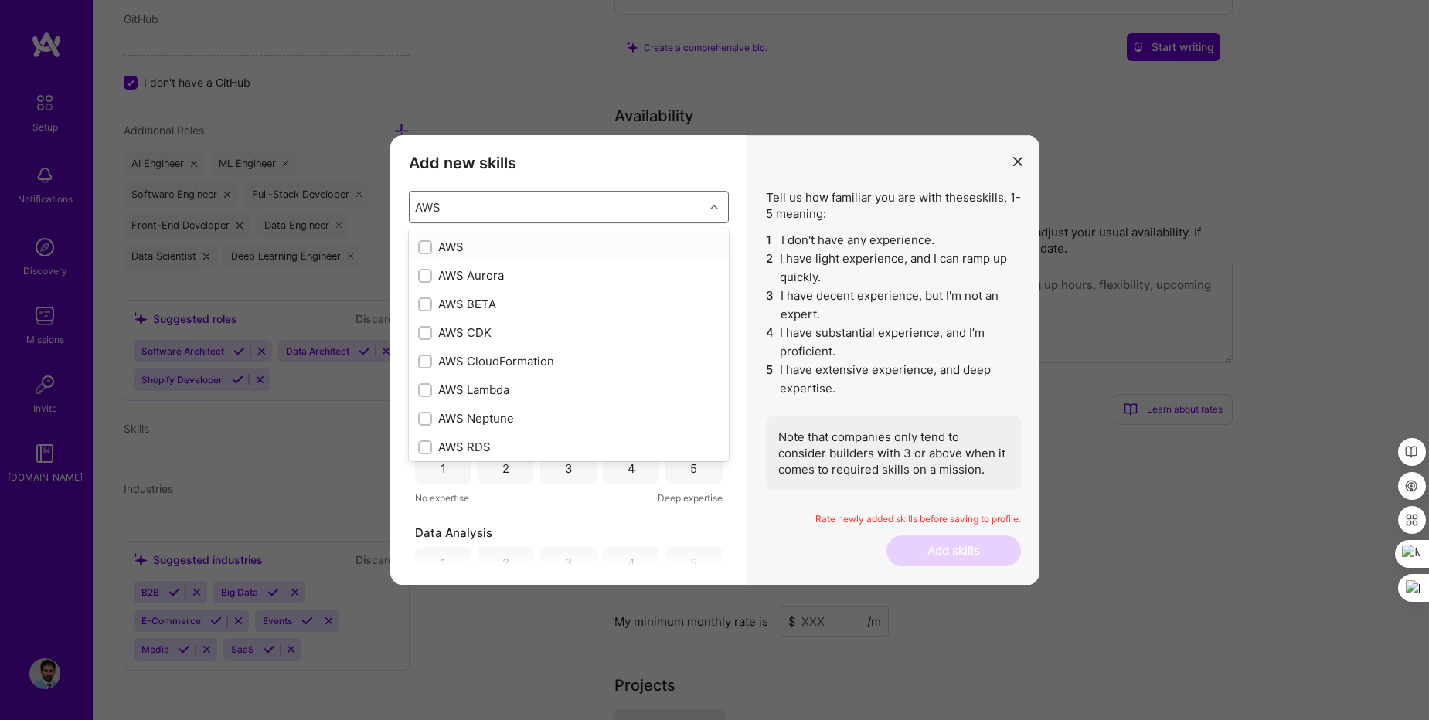
checkbox input "false"
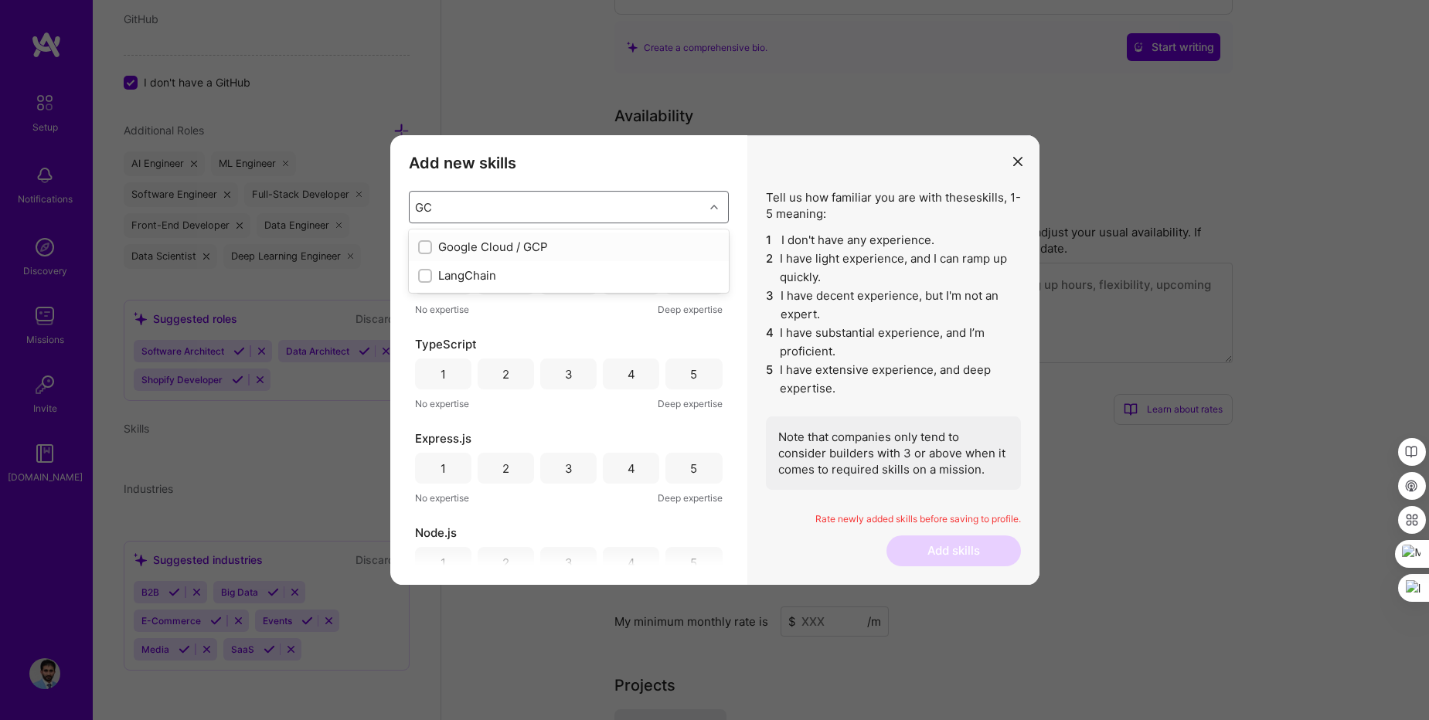
type input "GCP"
click at [430, 247] on input "modal" at bounding box center [426, 248] width 11 height 11
checkbox input "false"
drag, startPoint x: 430, startPoint y: 247, endPoint x: 468, endPoint y: 199, distance: 62.2
click at [468, 199] on div "Type to search..." at bounding box center [460, 207] width 90 height 16
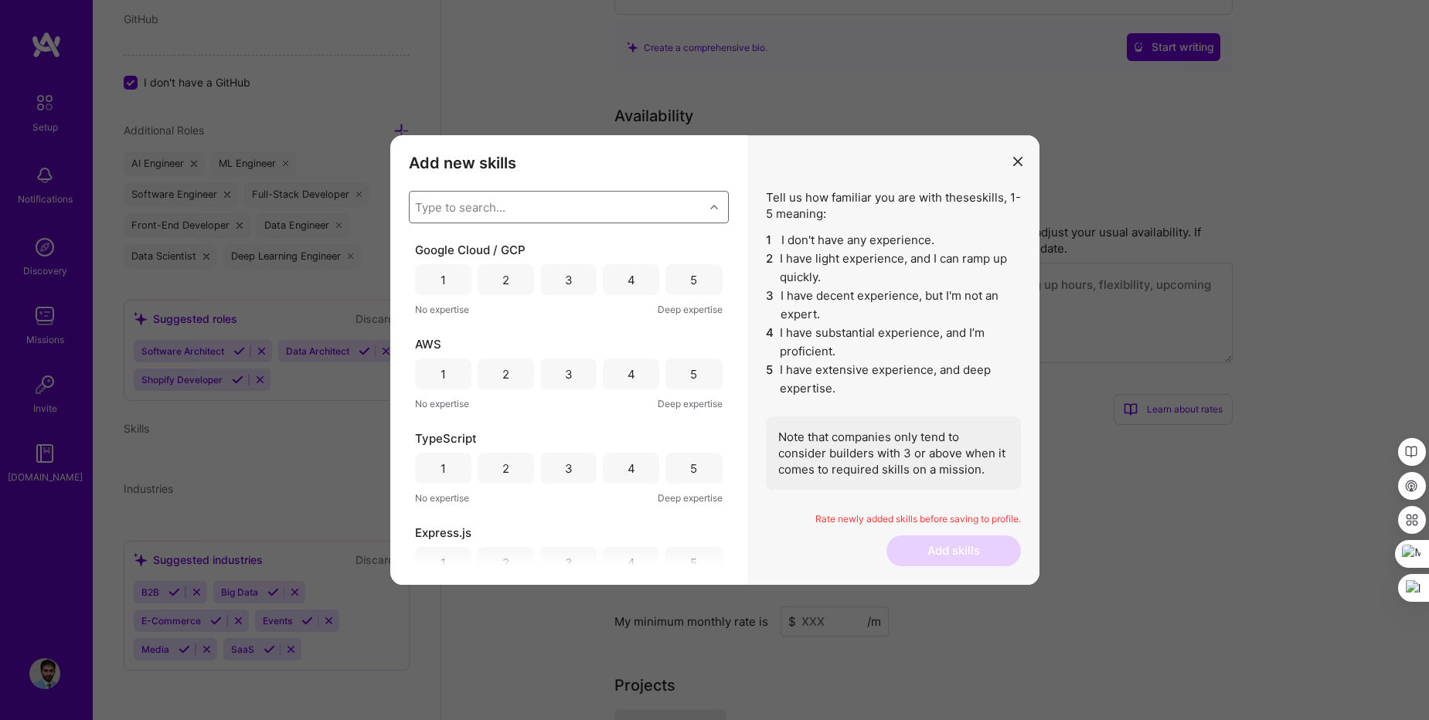
click at [690, 285] on div "5" at bounding box center [693, 280] width 7 height 16
click at [694, 376] on div "5" at bounding box center [694, 374] width 56 height 31
click at [692, 465] on div "5" at bounding box center [693, 469] width 7 height 16
click at [690, 285] on div "5" at bounding box center [693, 285] width 7 height 16
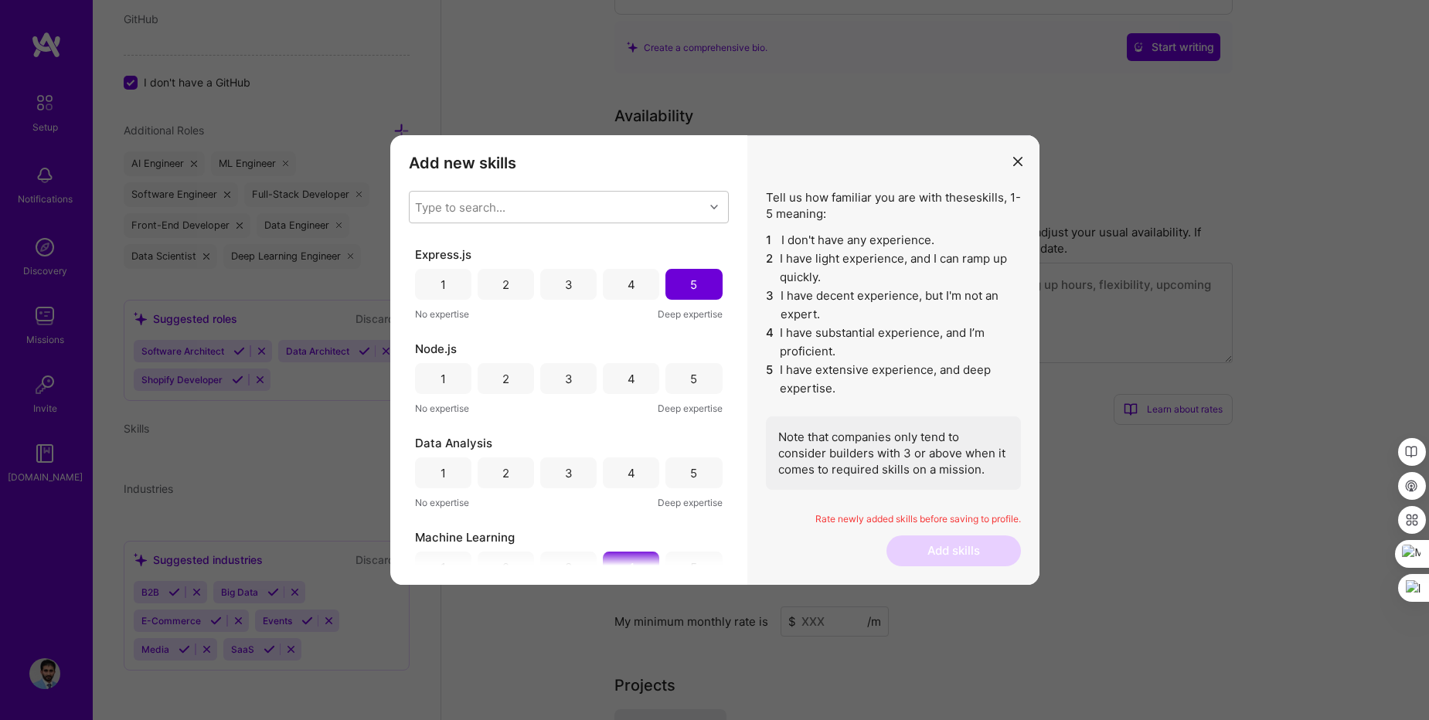
click at [694, 388] on div "5" at bounding box center [694, 378] width 56 height 31
click at [628, 478] on div "4" at bounding box center [632, 473] width 8 height 16
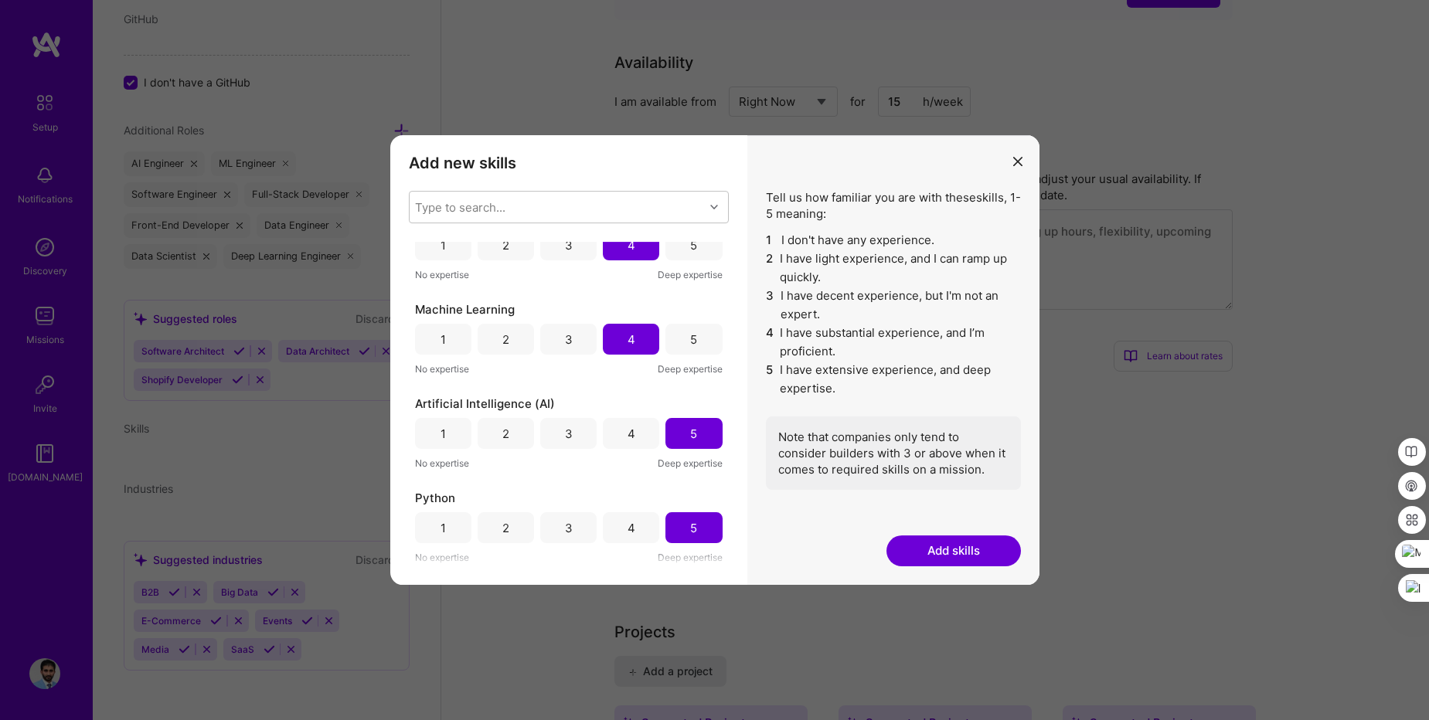
scroll to position [835, 0]
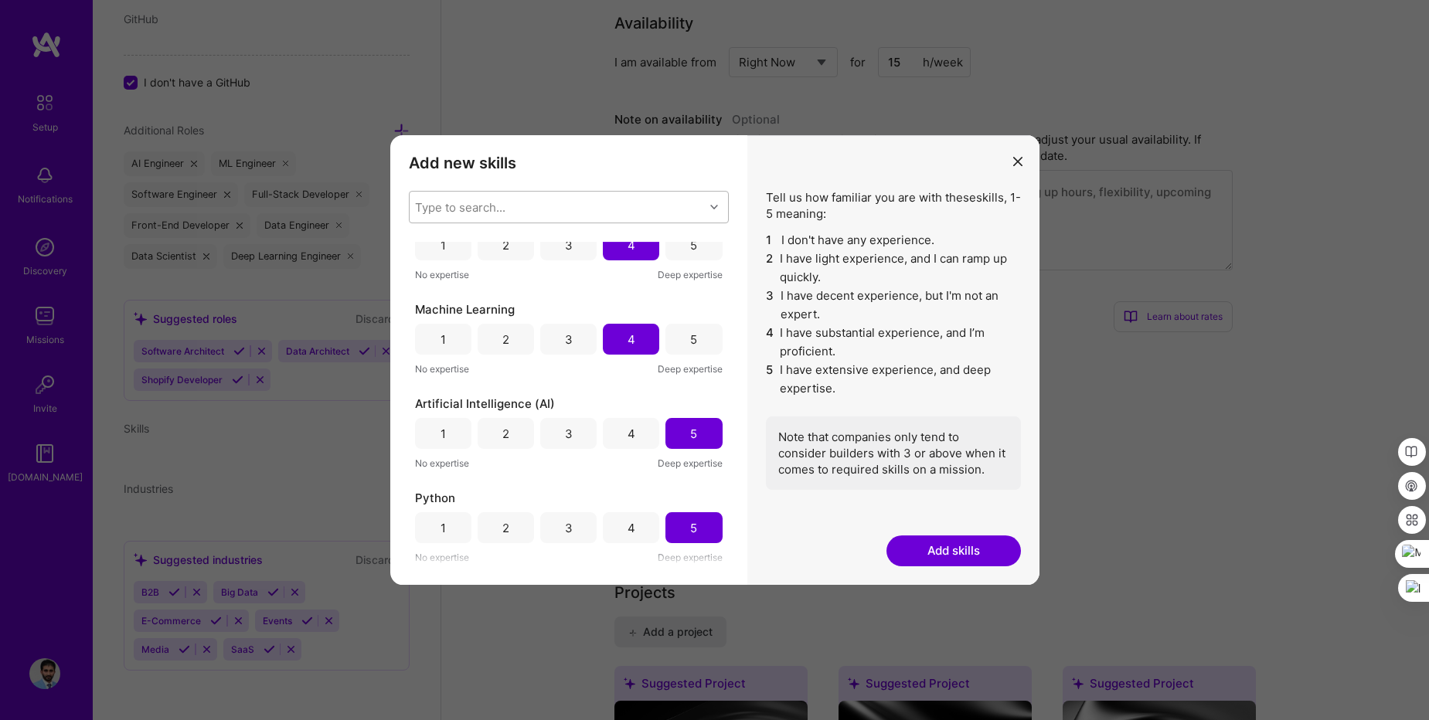
click at [443, 207] on div "Type to search..." at bounding box center [460, 207] width 90 height 16
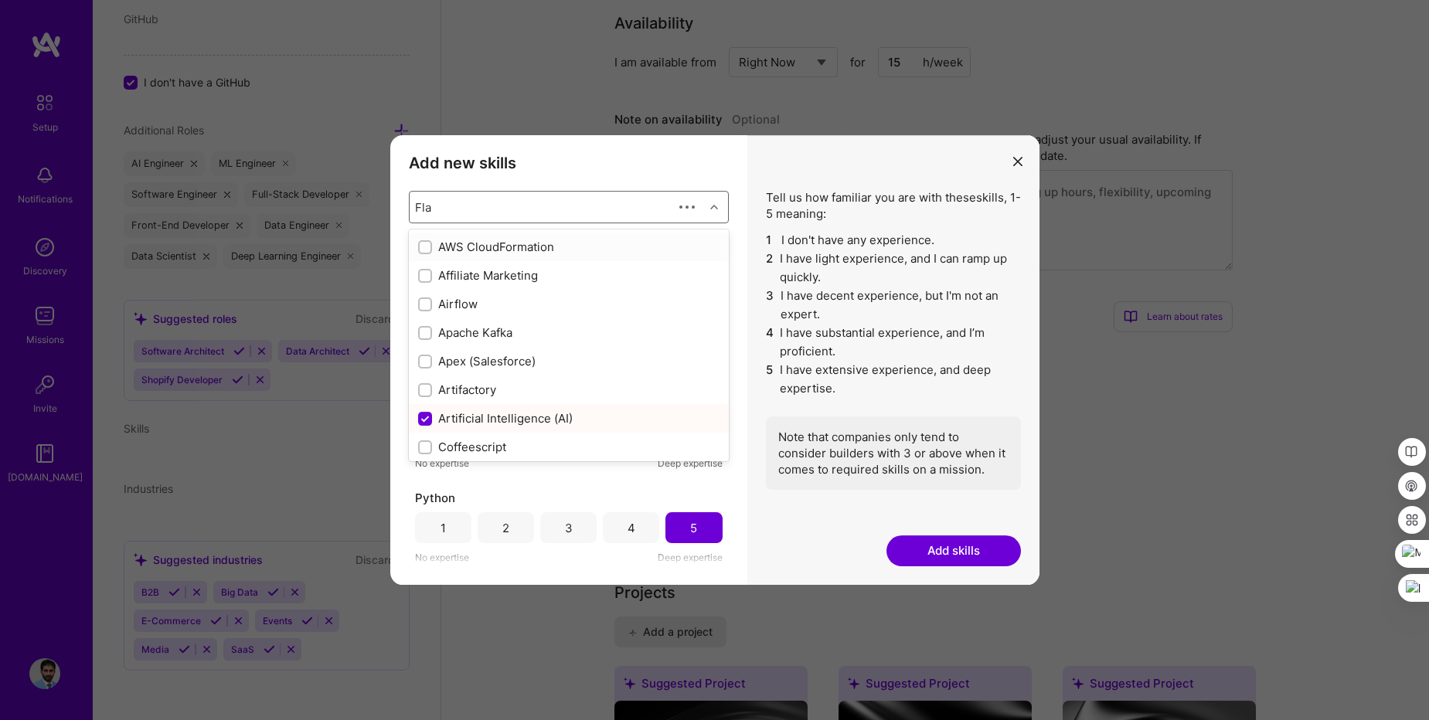
type input "Flas"
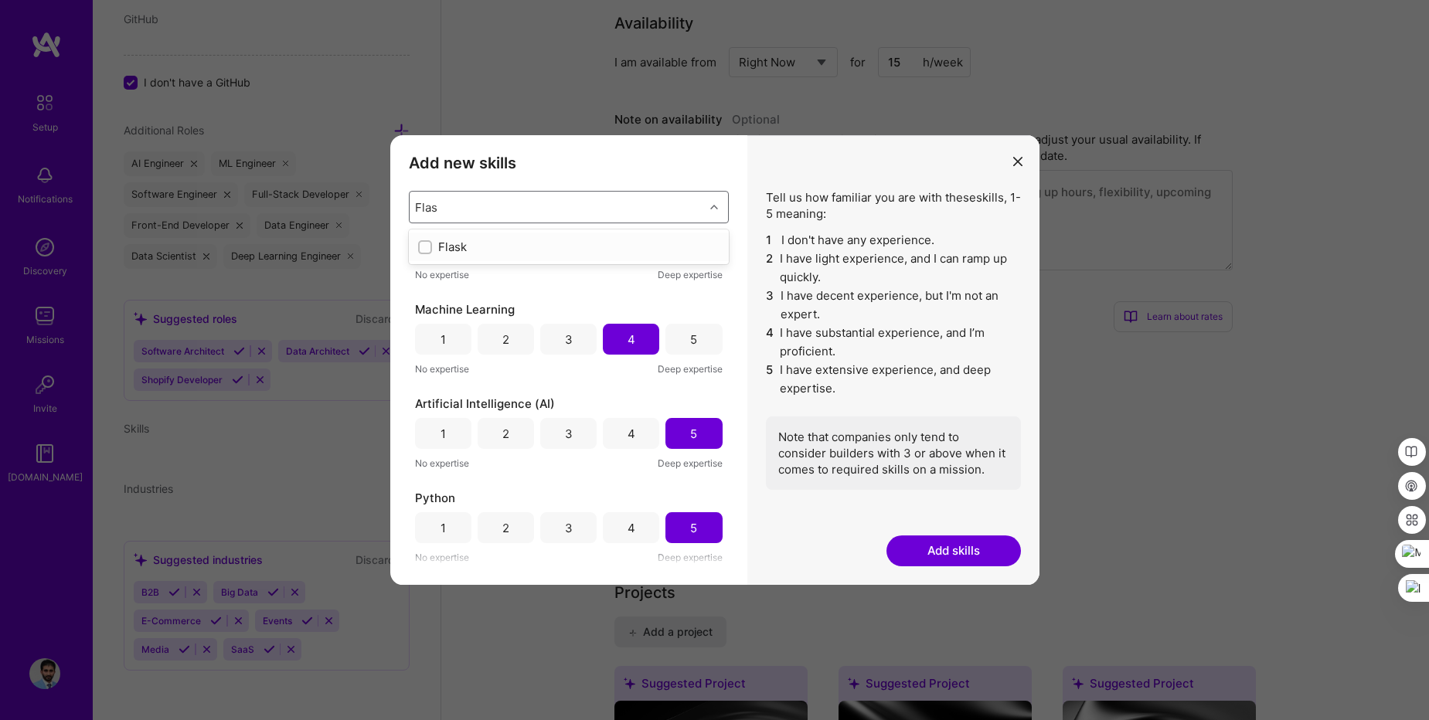
click at [427, 250] on input "modal" at bounding box center [426, 248] width 11 height 11
checkbox input "false"
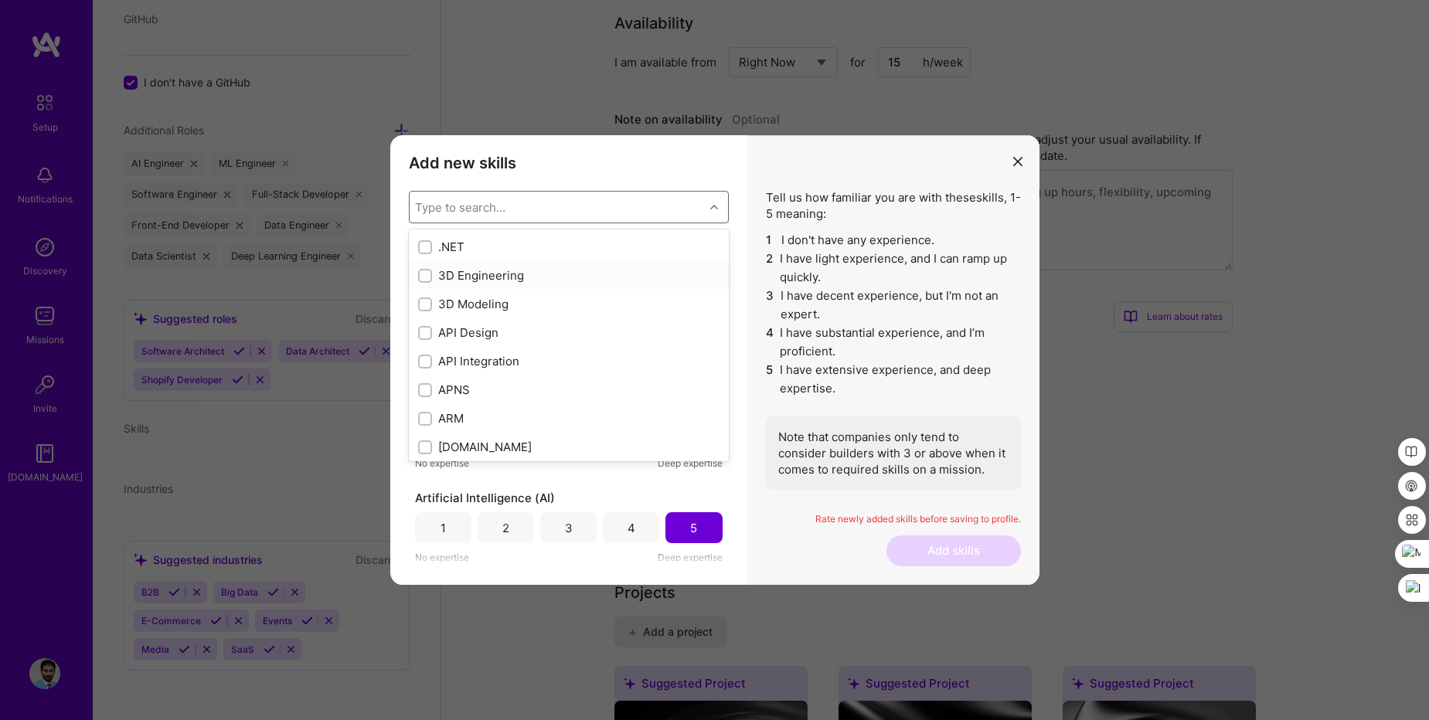
scroll to position [601, 0]
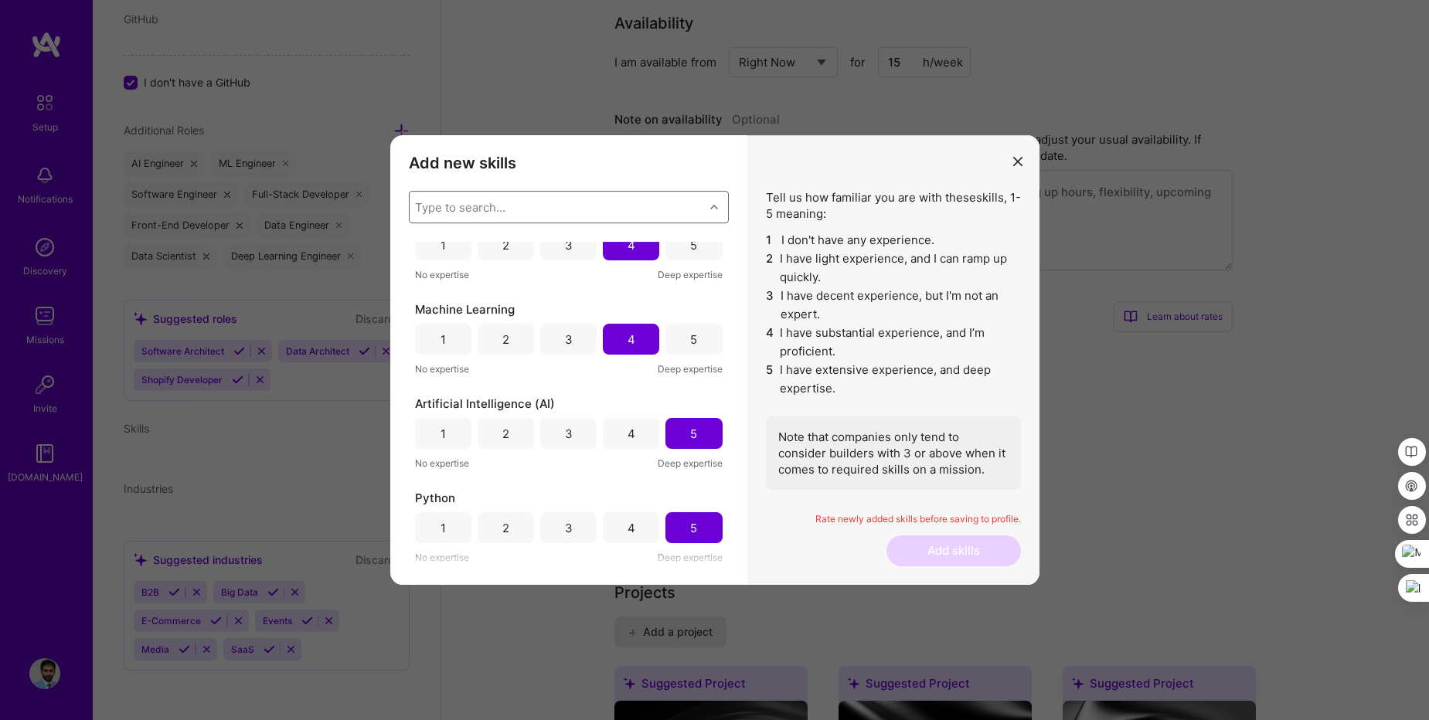
click at [431, 206] on div "Type to search..." at bounding box center [460, 207] width 90 height 16
type input "r"
type input "React"
click at [421, 281] on input "modal" at bounding box center [426, 276] width 11 height 11
checkbox input "false"
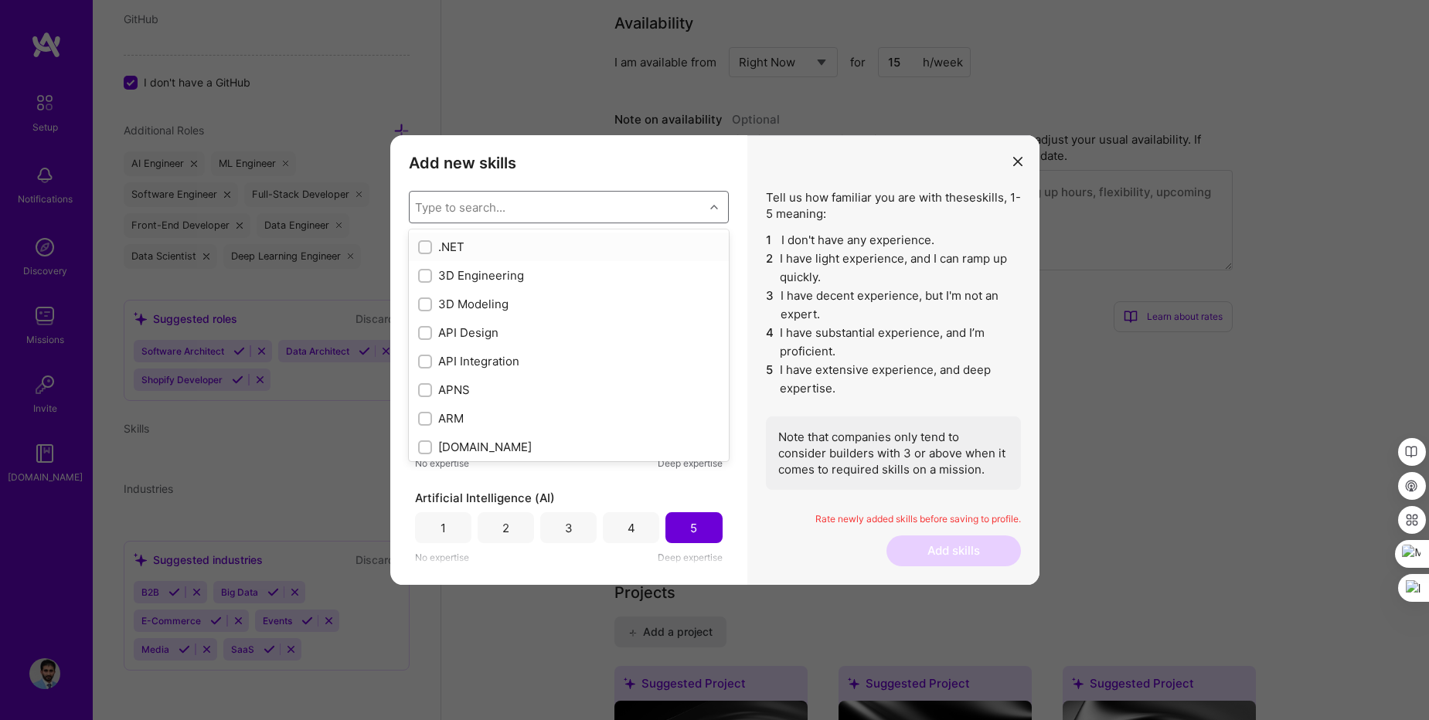
scroll to position [695, 0]
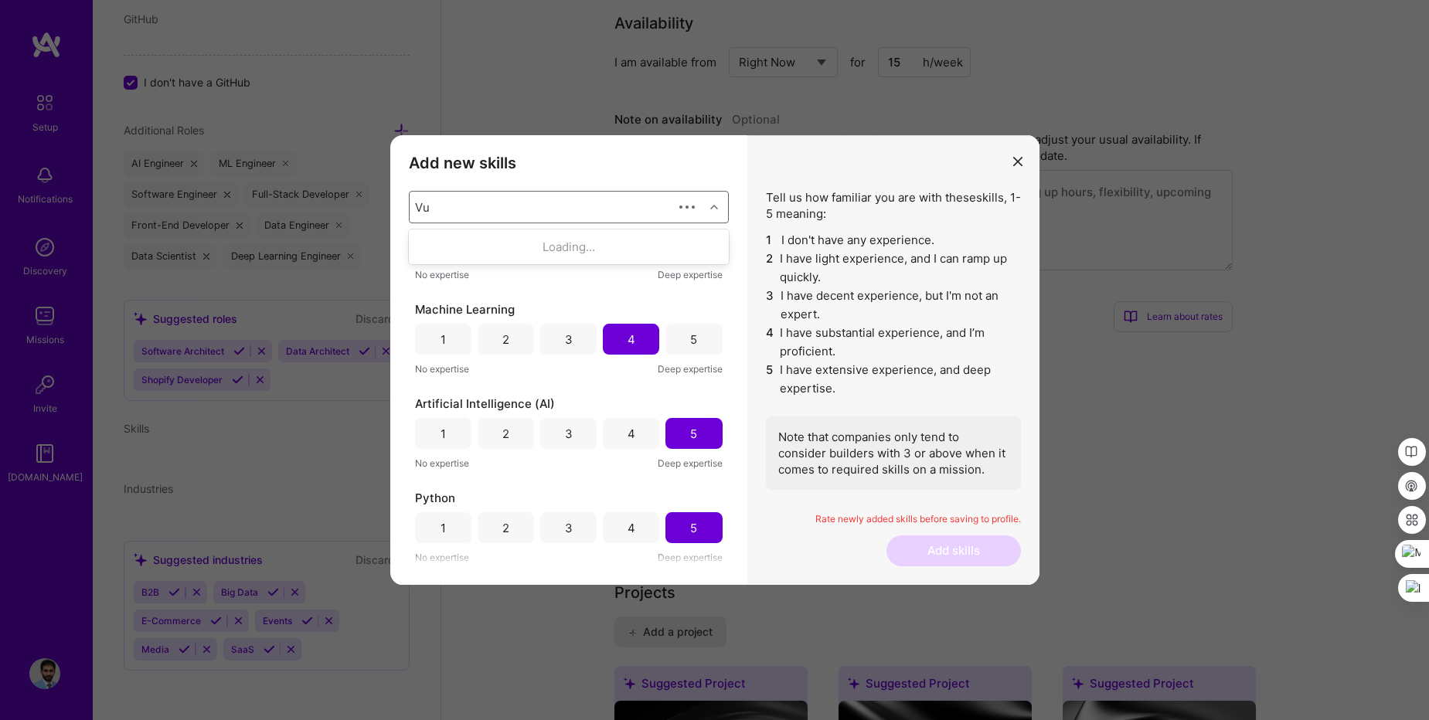
type input "Vue"
click at [423, 249] on input "modal" at bounding box center [426, 248] width 11 height 11
checkbox input "false"
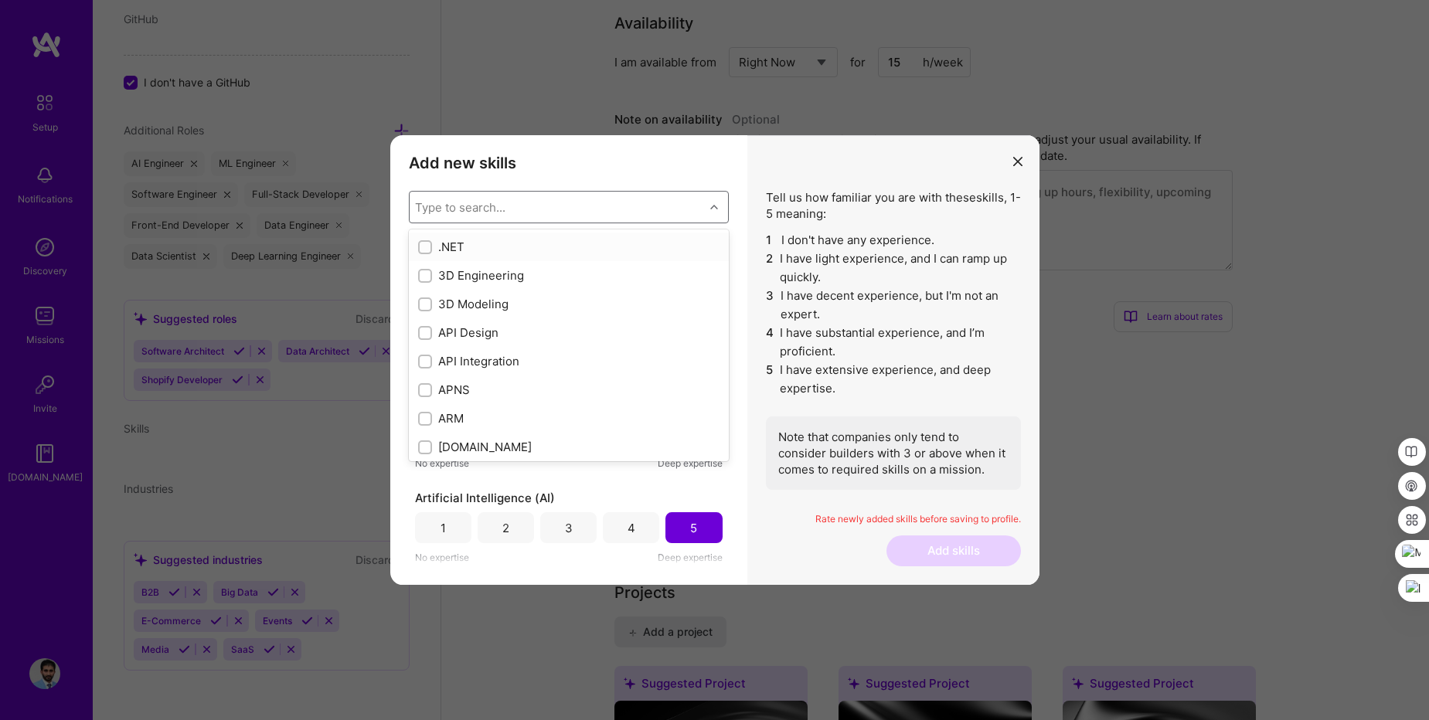
scroll to position [789, 0]
click at [460, 205] on div "Type to search..." at bounding box center [460, 207] width 90 height 16
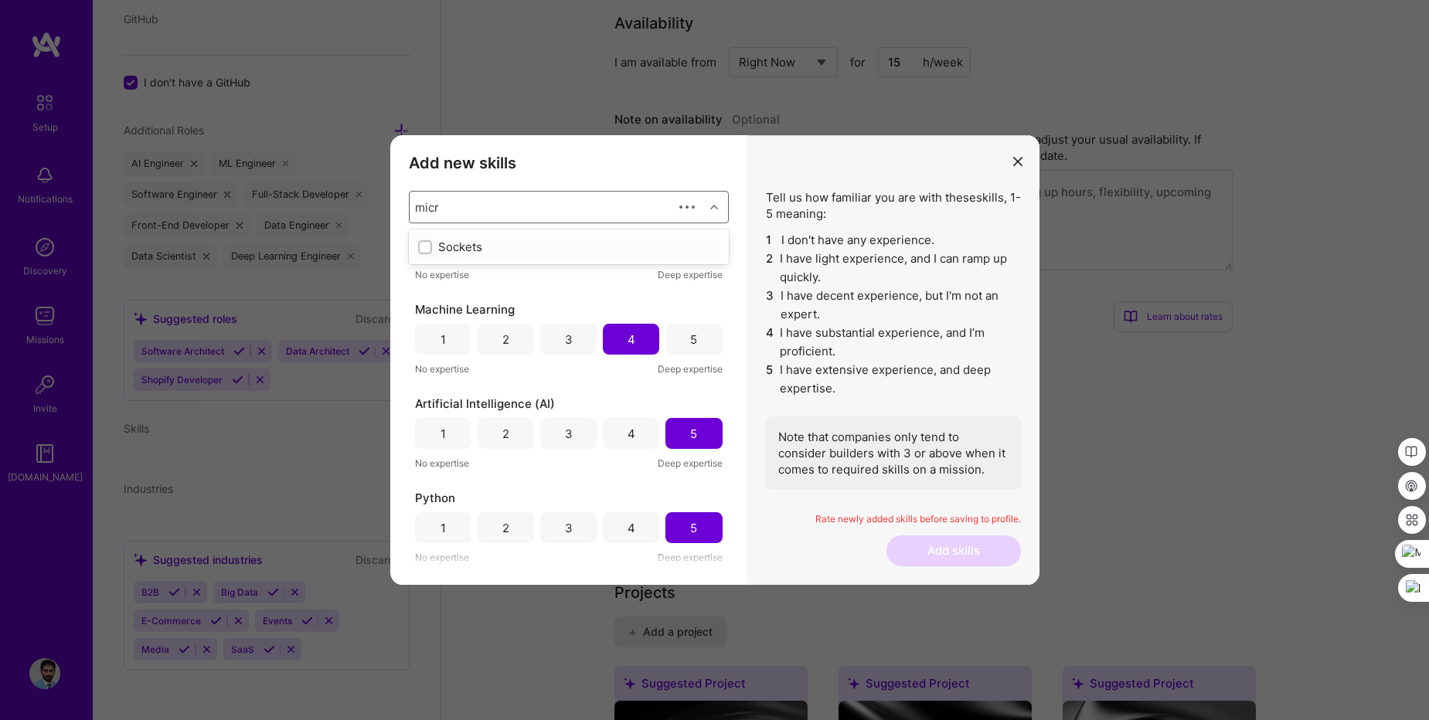
type input "micro"
click at [425, 248] on input "modal" at bounding box center [426, 248] width 11 height 11
checkbox input "false"
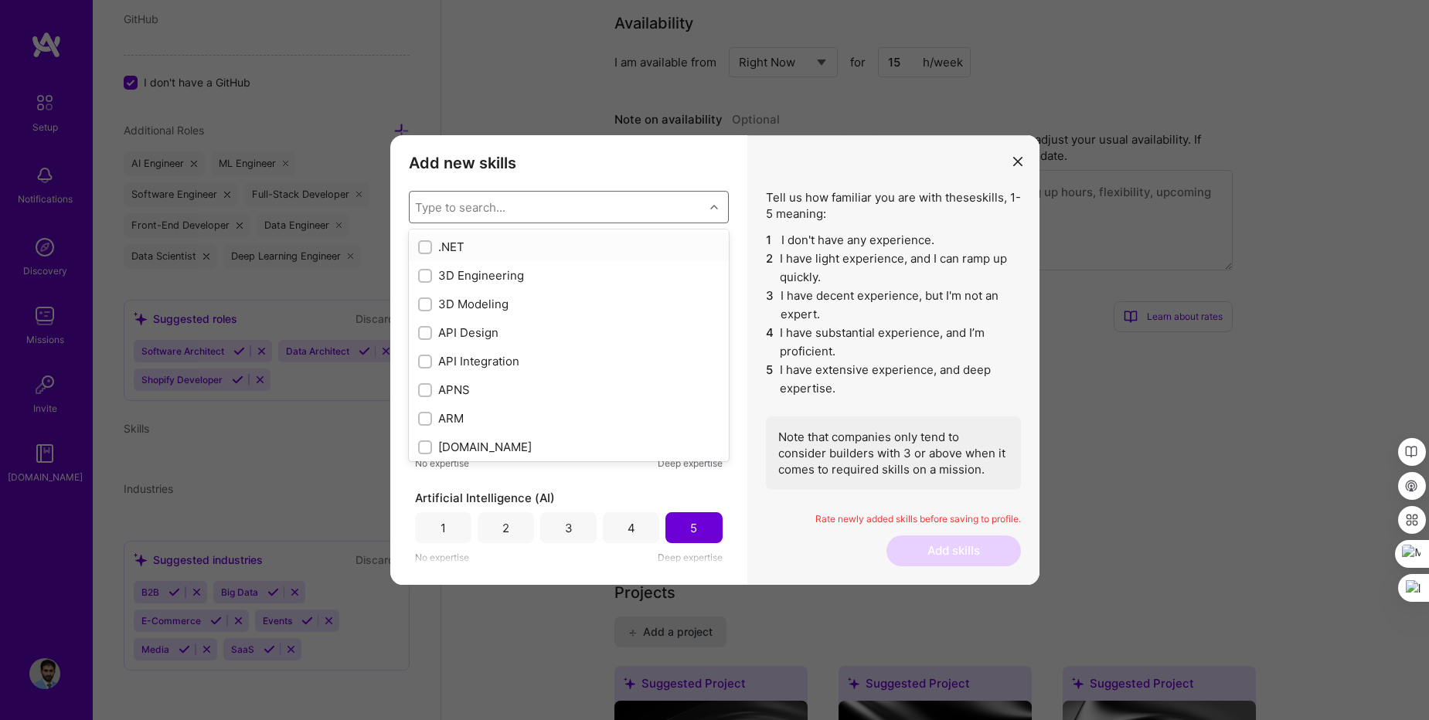
scroll to position [884, 0]
click at [471, 205] on div "Type to search..." at bounding box center [460, 207] width 90 height 16
type input "Lar"
checkbox input "true"
checkbox input "false"
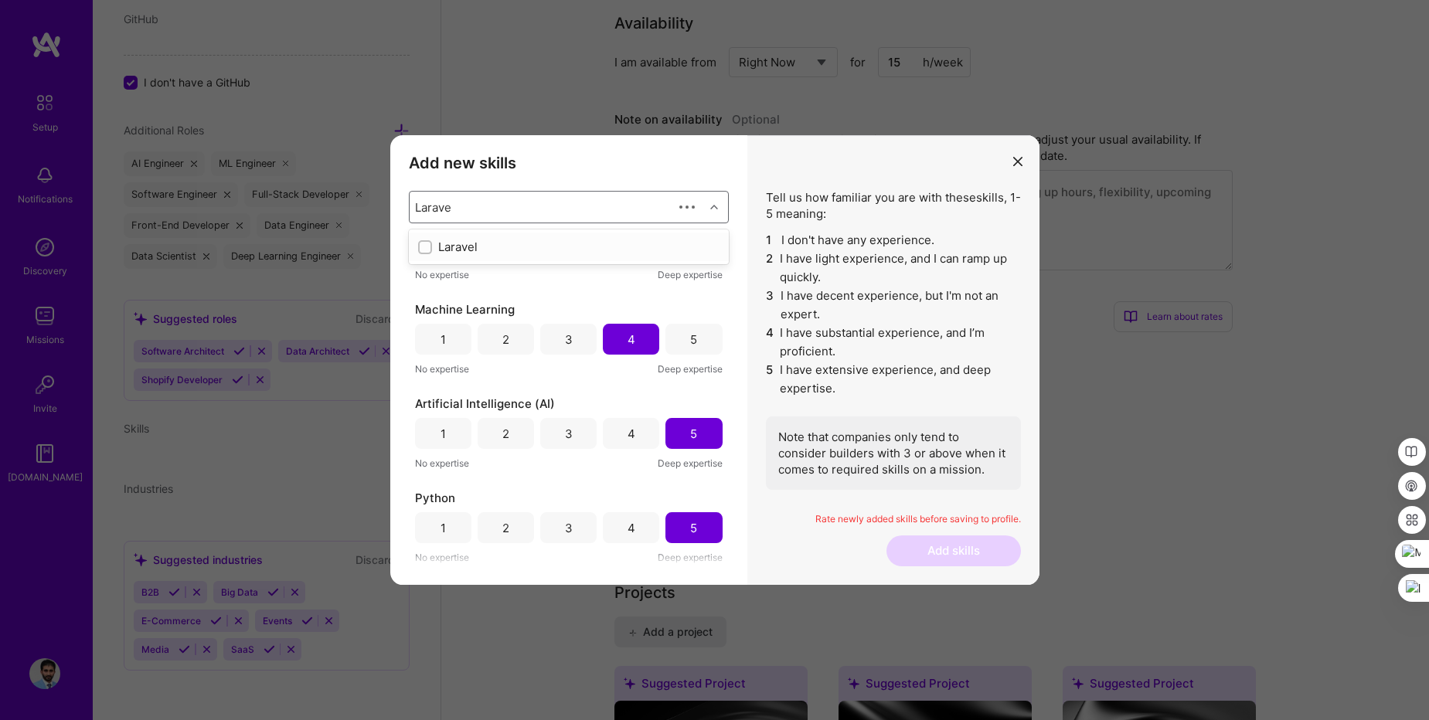
type input "Laravel"
click at [427, 248] on input "modal" at bounding box center [426, 248] width 11 height 11
checkbox input "false"
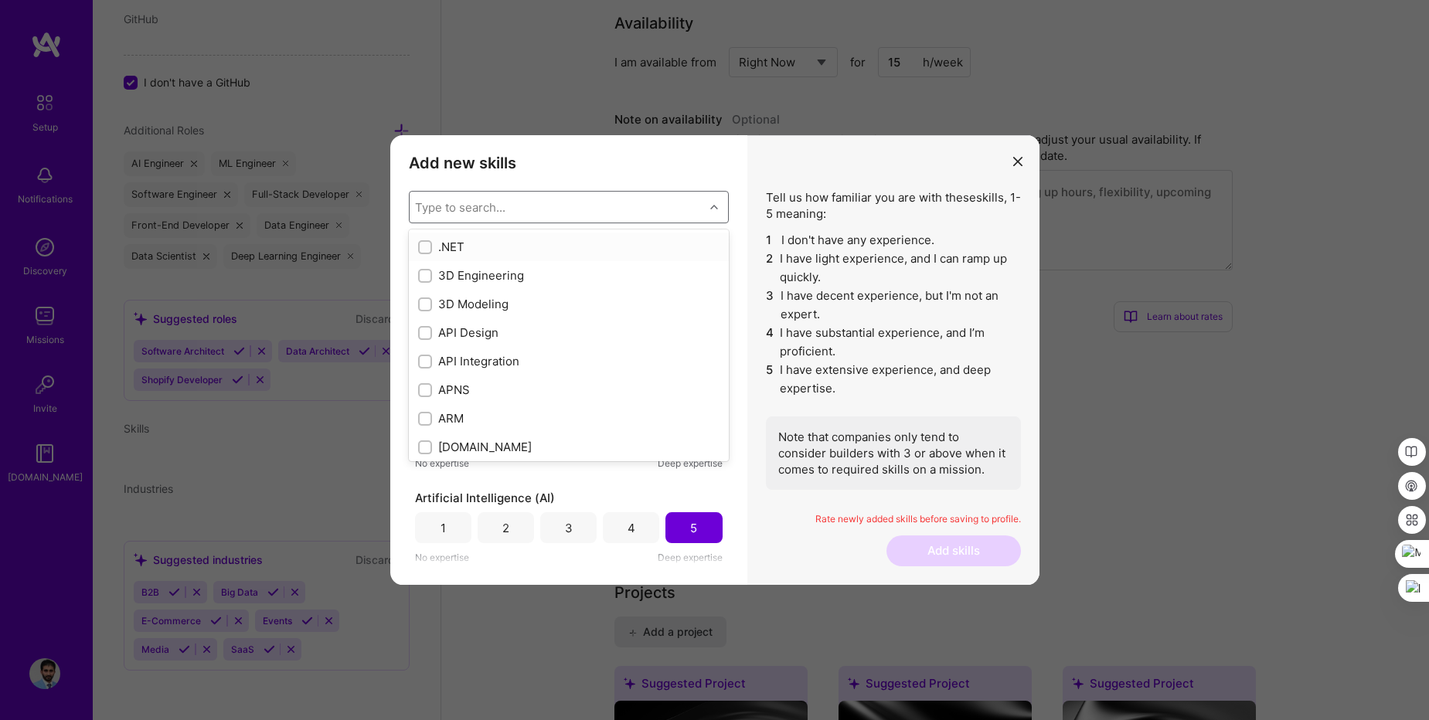
scroll to position [978, 0]
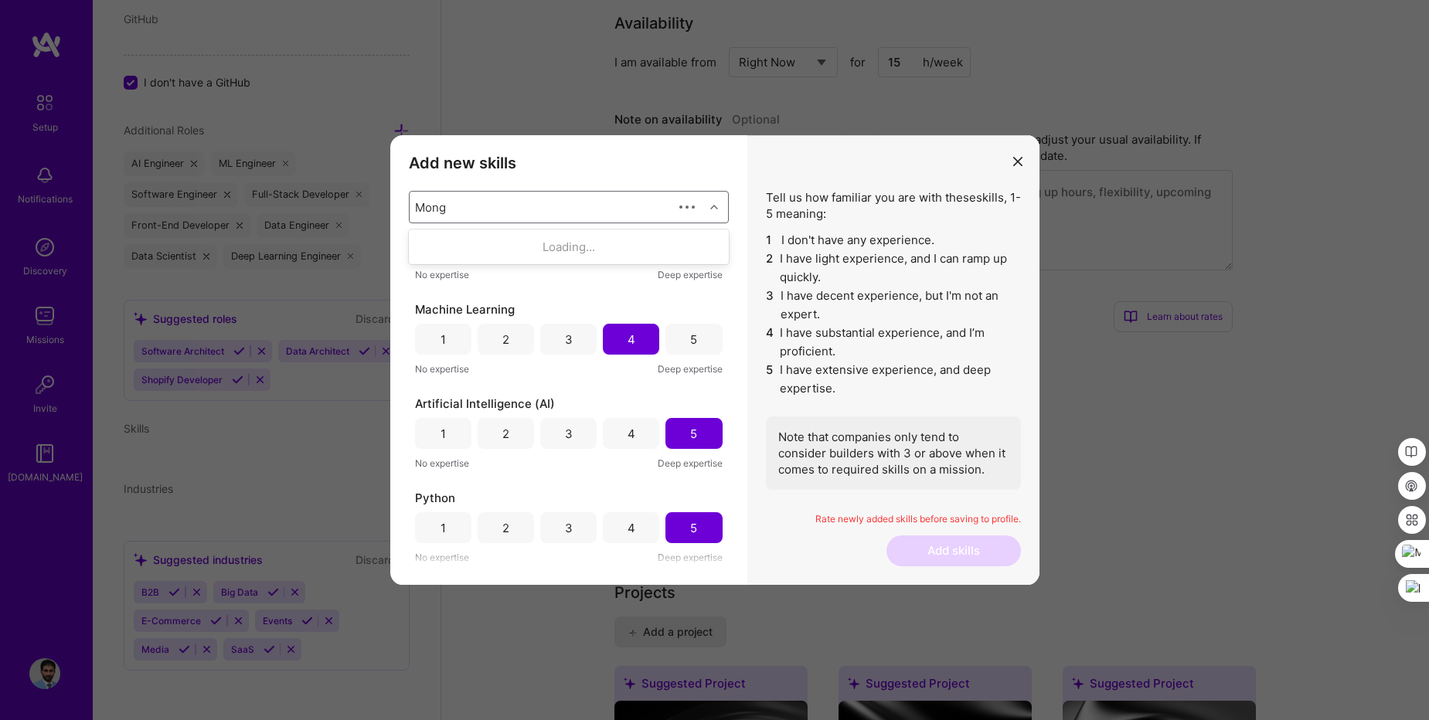
type input "Mongo"
click at [426, 244] on input "modal" at bounding box center [426, 248] width 11 height 11
checkbox input "false"
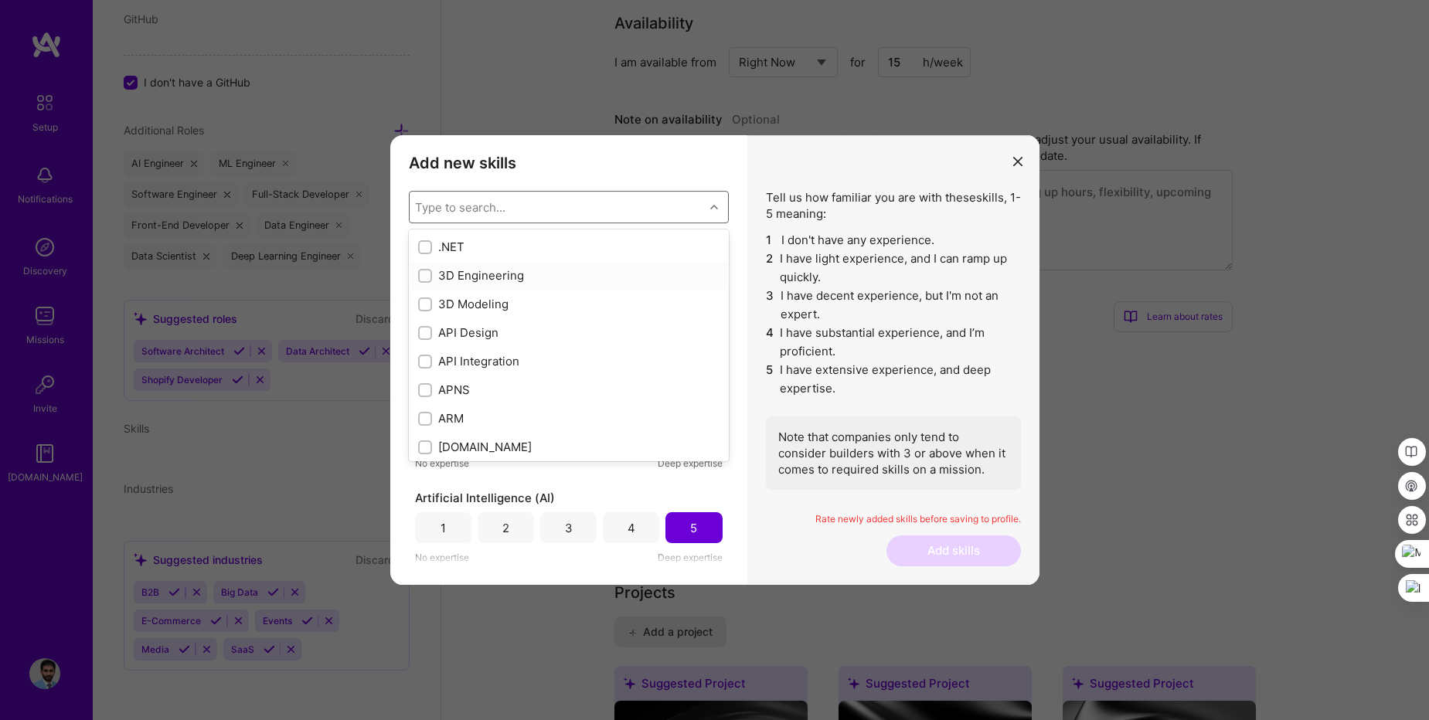
scroll to position [1072, 0]
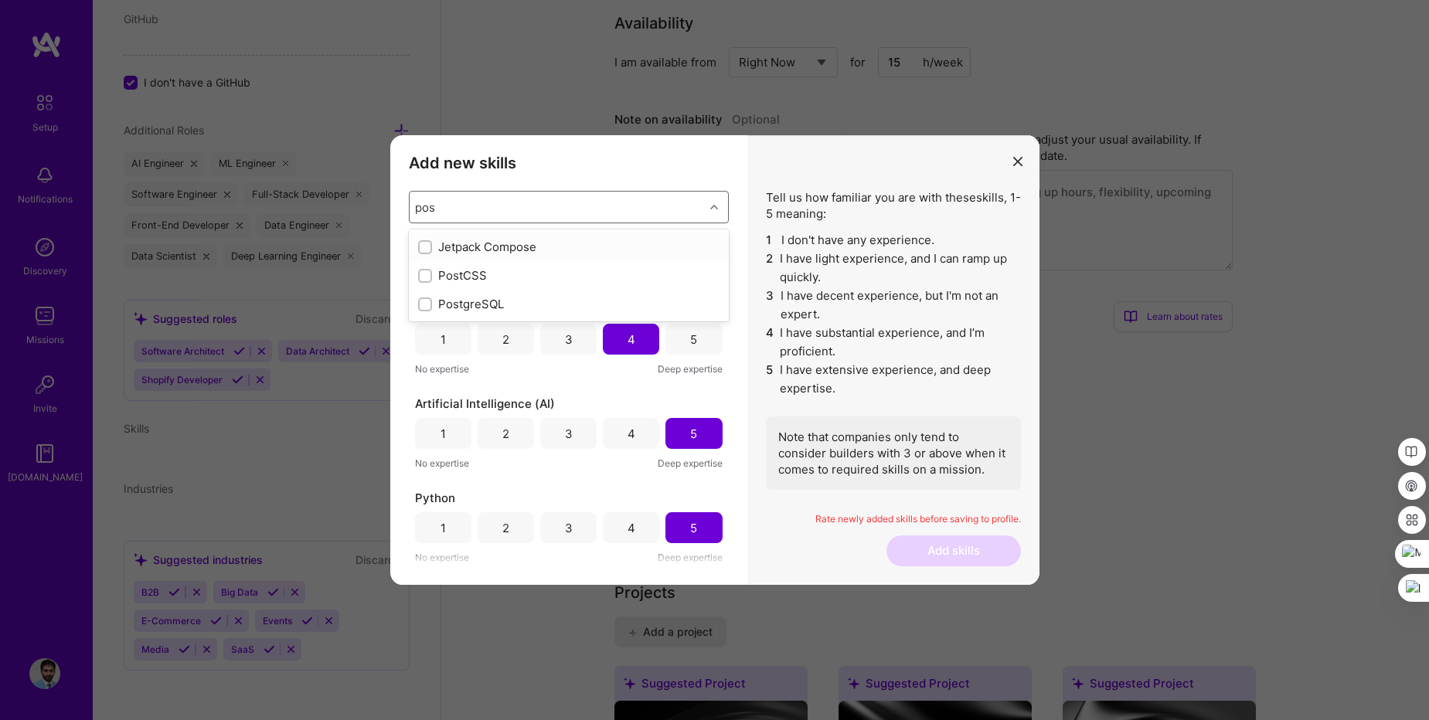
type input "post"
drag, startPoint x: 422, startPoint y: 277, endPoint x: 434, endPoint y: 244, distance: 34.5
click at [423, 277] on input "modal" at bounding box center [426, 276] width 11 height 11
checkbox input "false"
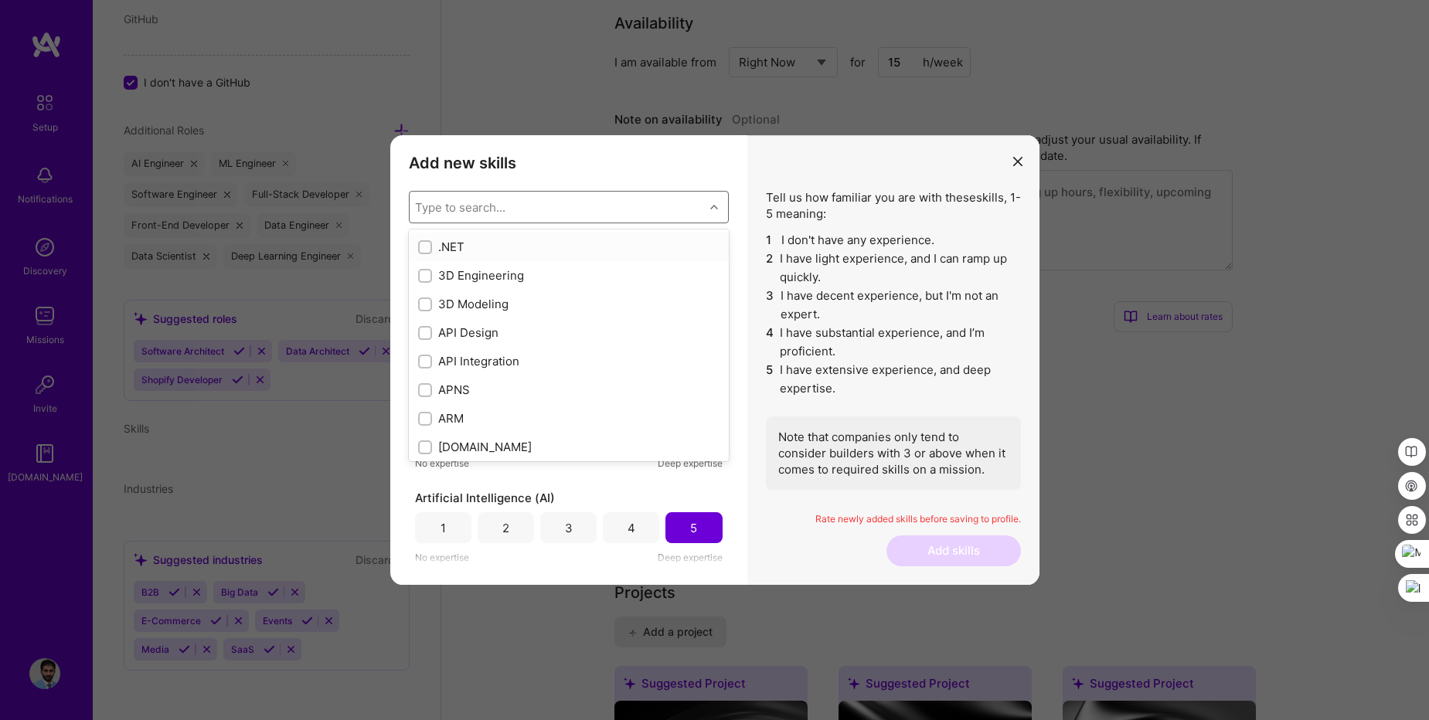
scroll to position [1166, 0]
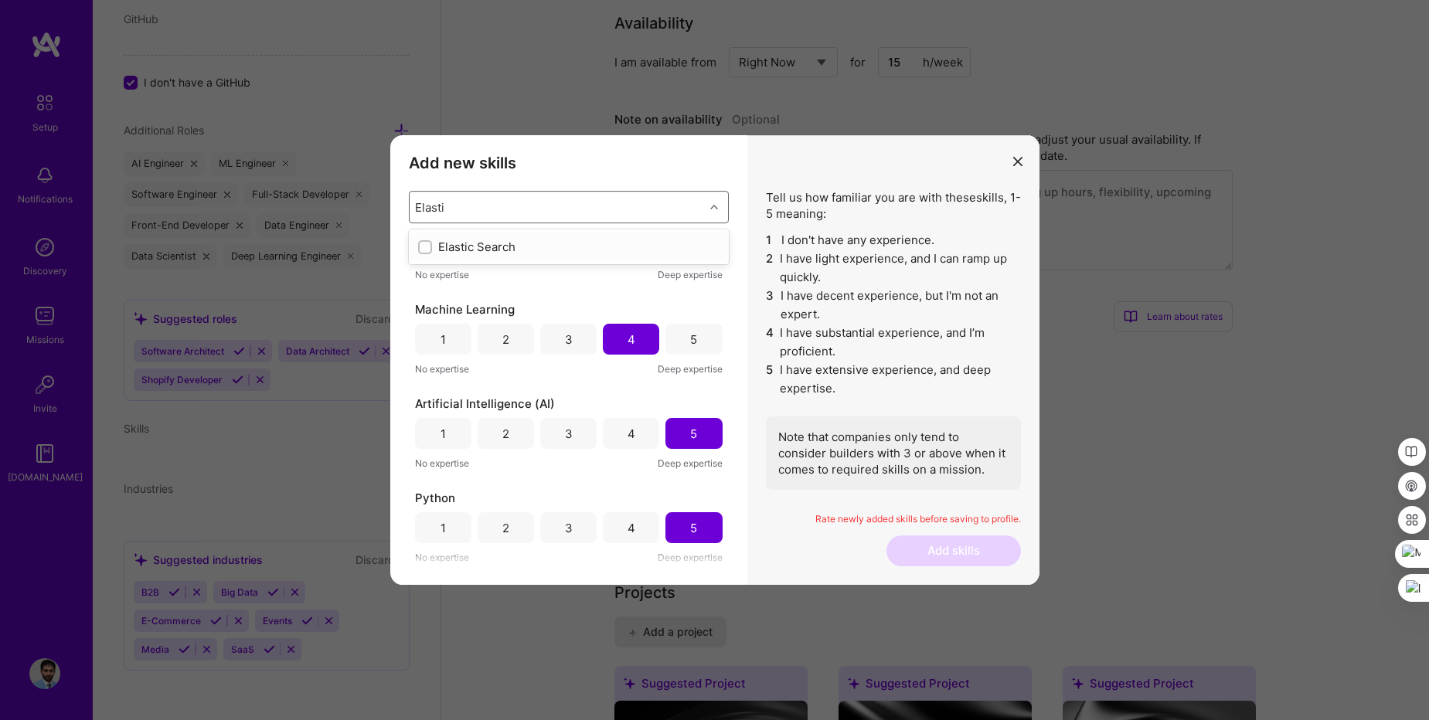
type input "Elastic"
click at [426, 250] on input "modal" at bounding box center [426, 248] width 11 height 11
checkbox input "false"
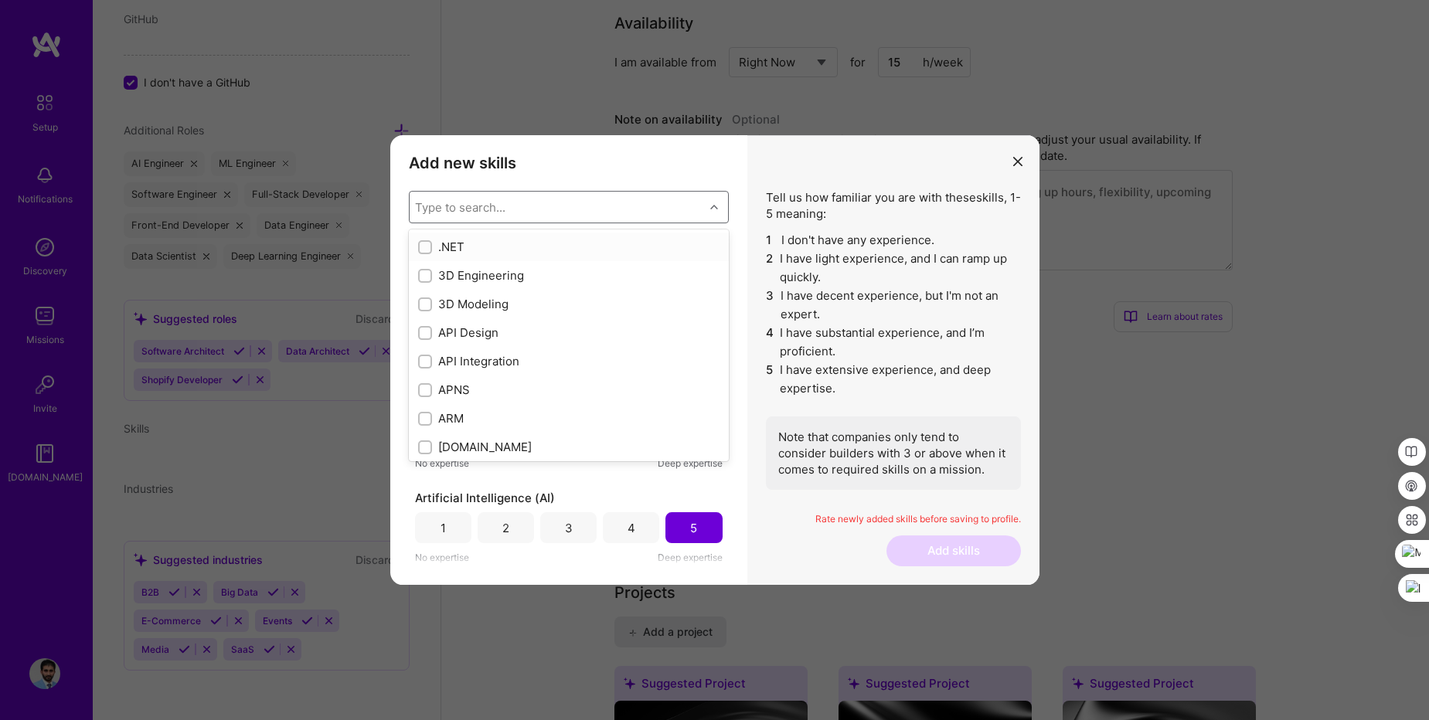
scroll to position [1261, 0]
click at [564, 164] on h3 "Add new skills" at bounding box center [569, 163] width 320 height 19
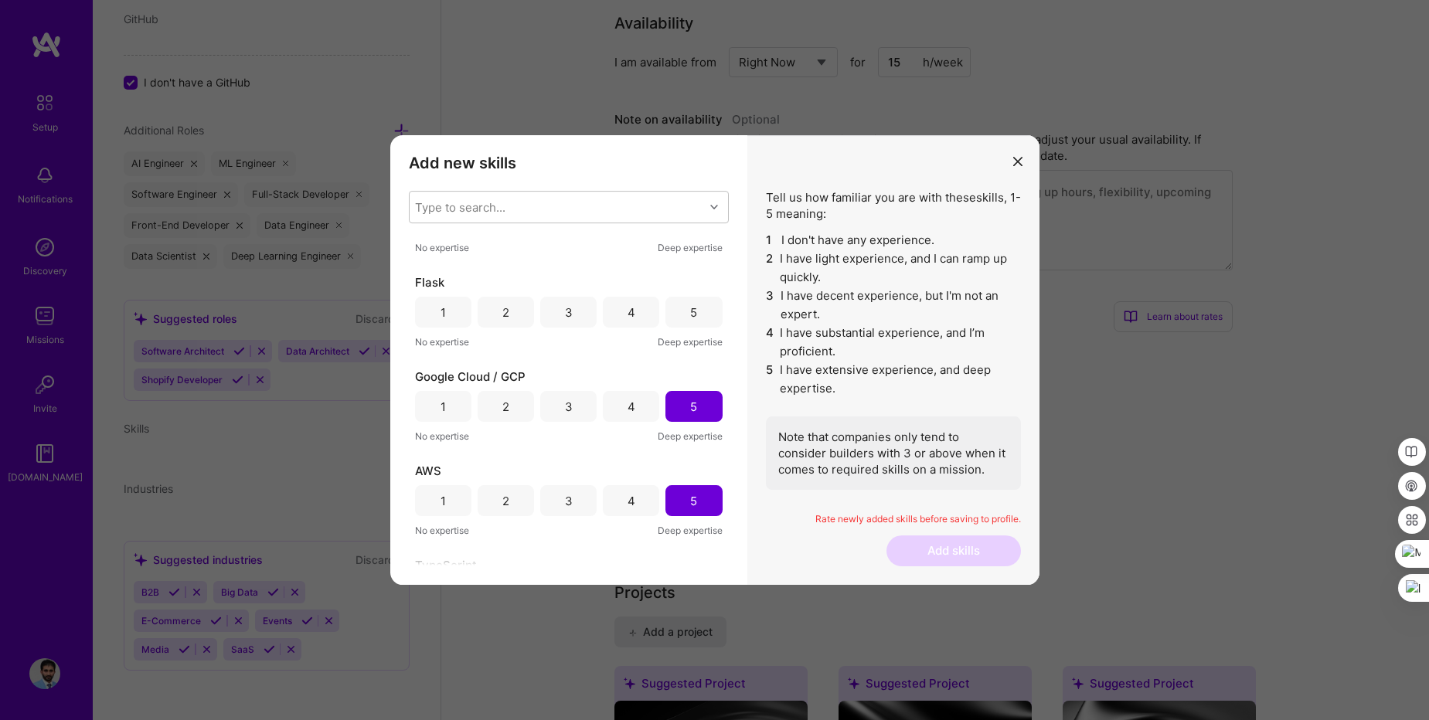
scroll to position [519, 0]
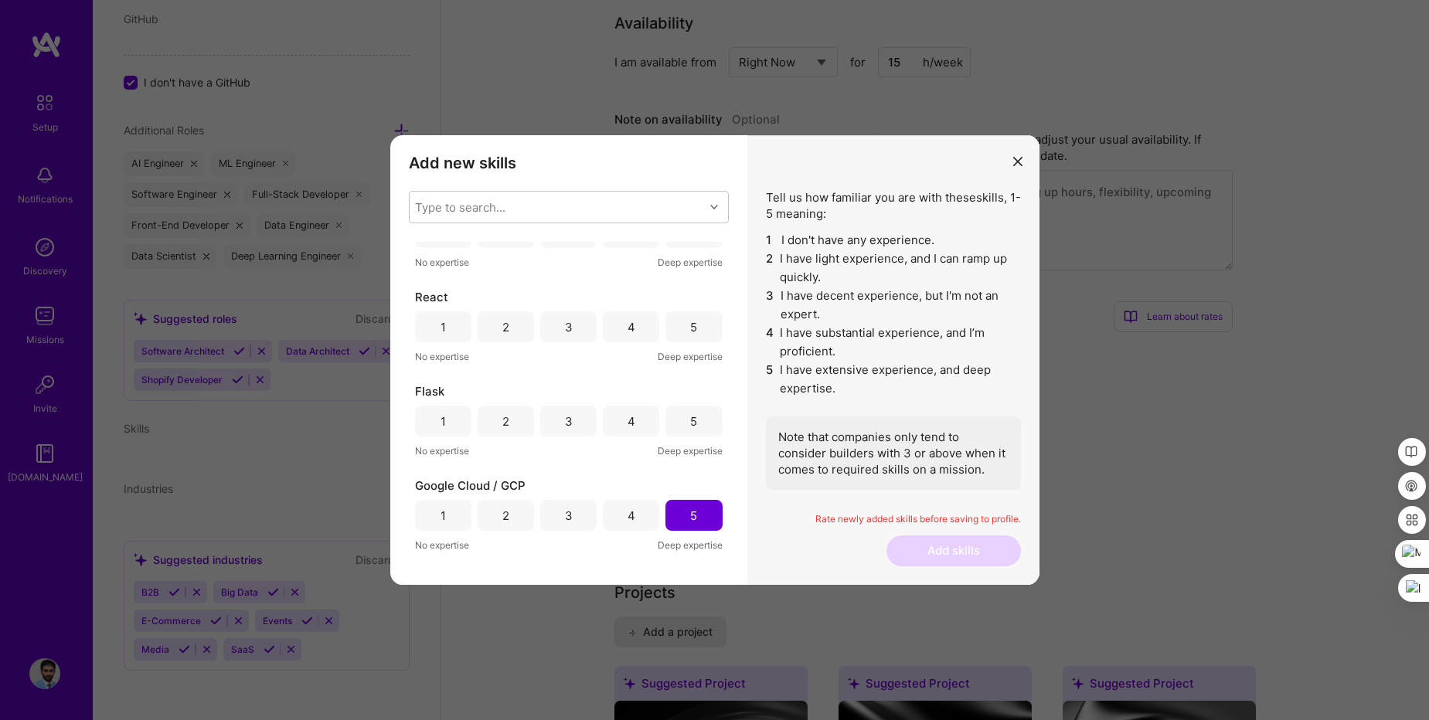
click at [690, 421] on div "5" at bounding box center [693, 422] width 7 height 16
click at [693, 330] on div "5" at bounding box center [694, 327] width 56 height 31
click at [692, 422] on div "5" at bounding box center [693, 418] width 7 height 16
click at [679, 334] on div "5" at bounding box center [694, 323] width 56 height 31
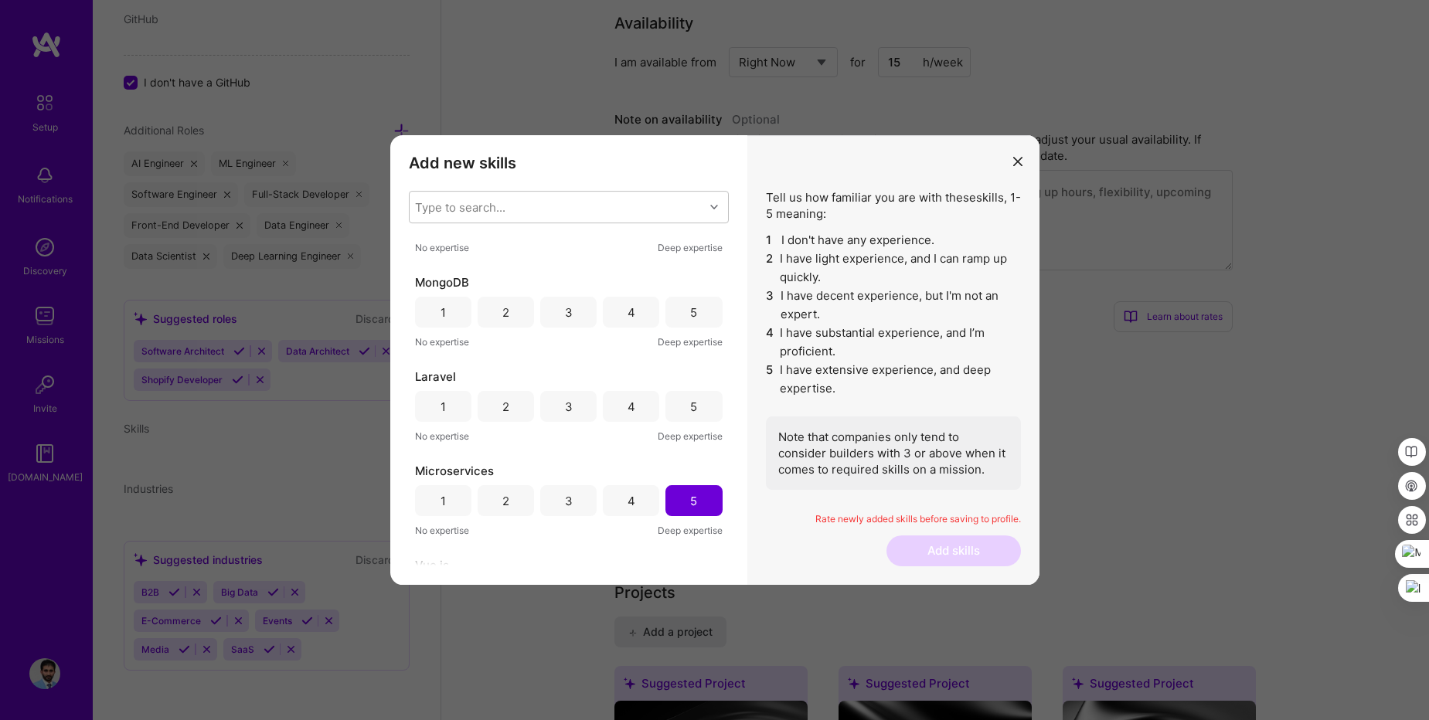
scroll to position [148, 0]
click at [697, 427] on div "5" at bounding box center [694, 415] width 56 height 31
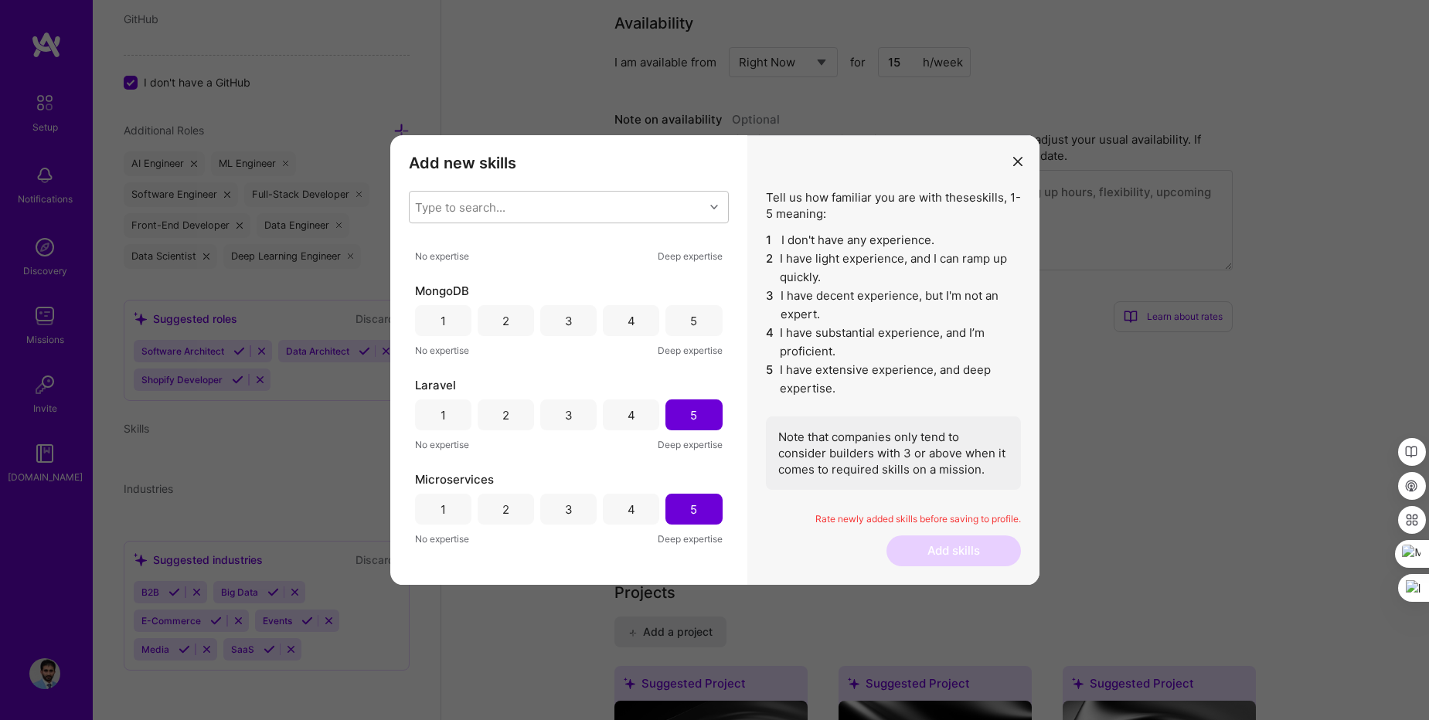
click at [683, 327] on div "5" at bounding box center [694, 320] width 56 height 31
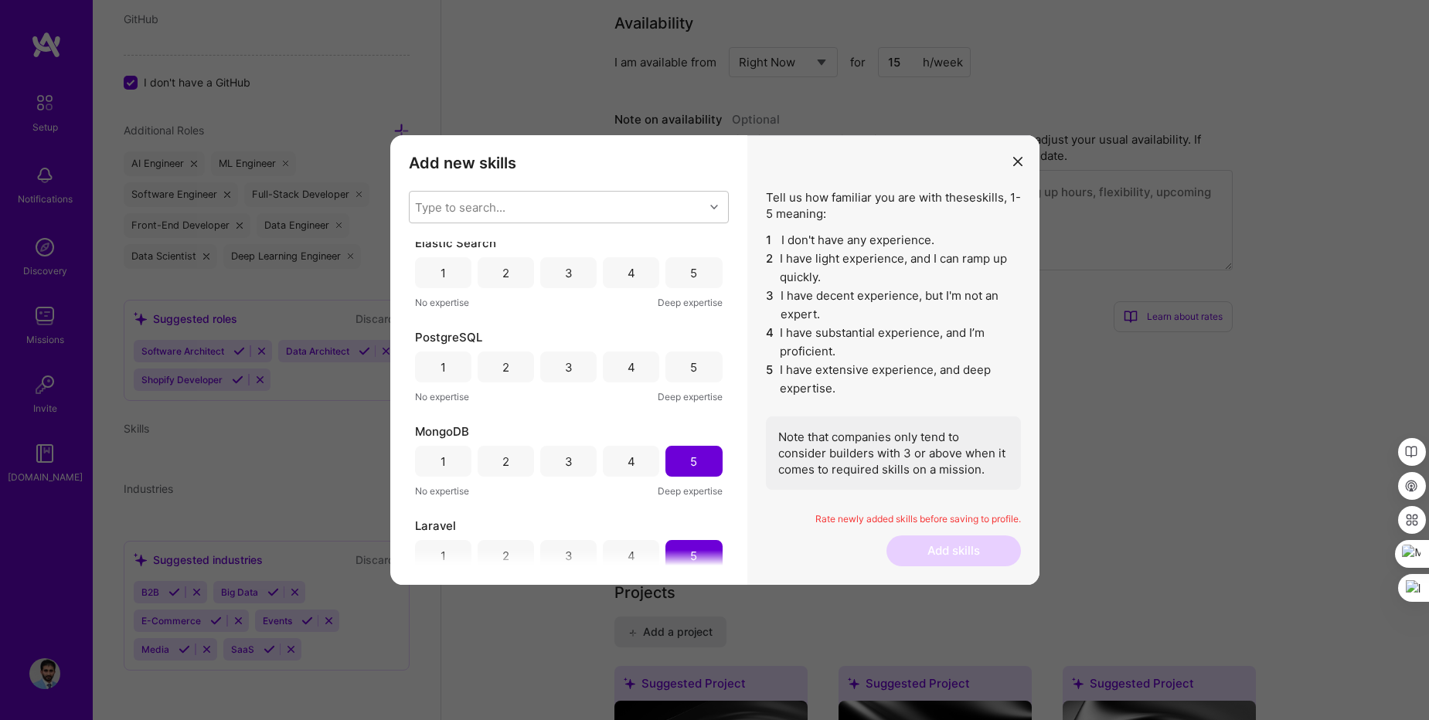
scroll to position [0, 0]
click at [696, 383] on div "5" at bounding box center [694, 374] width 56 height 31
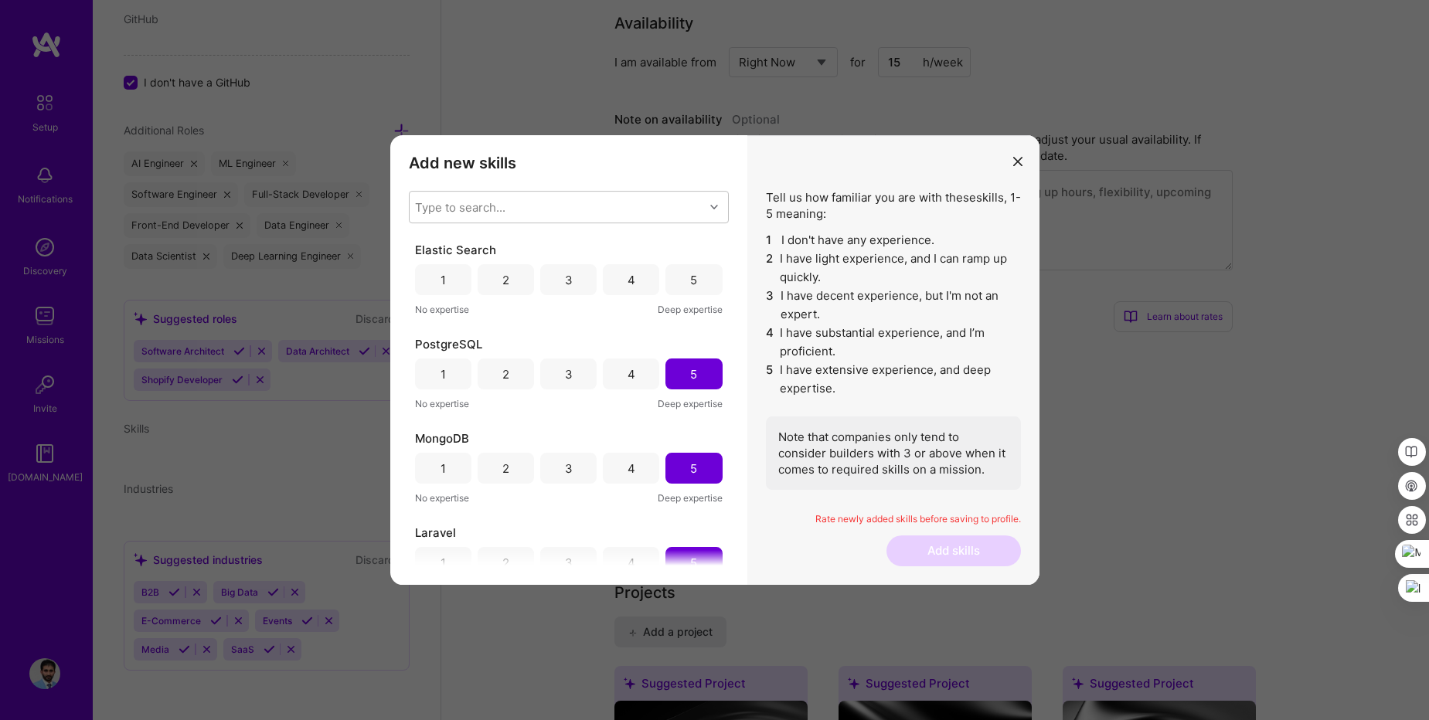
click at [691, 289] on div "5" at bounding box center [694, 279] width 56 height 31
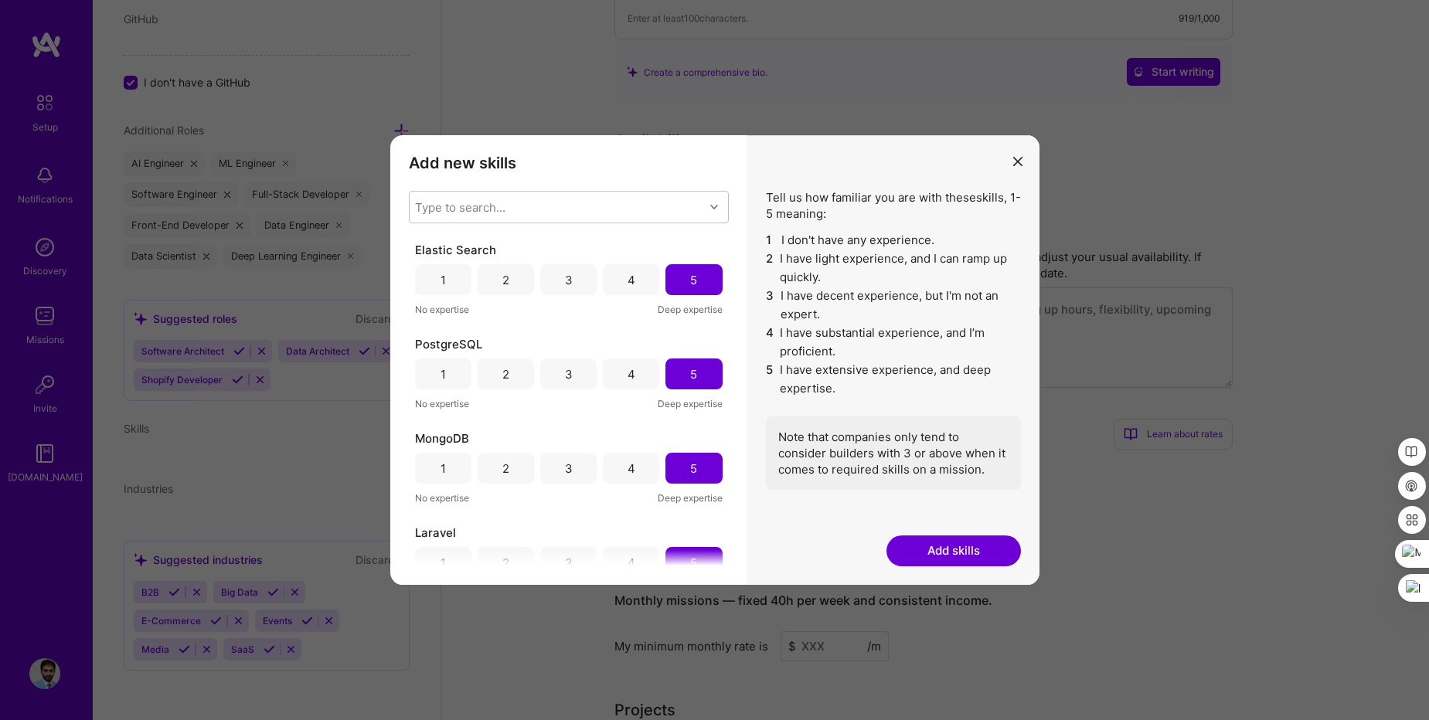
scroll to position [557, 0]
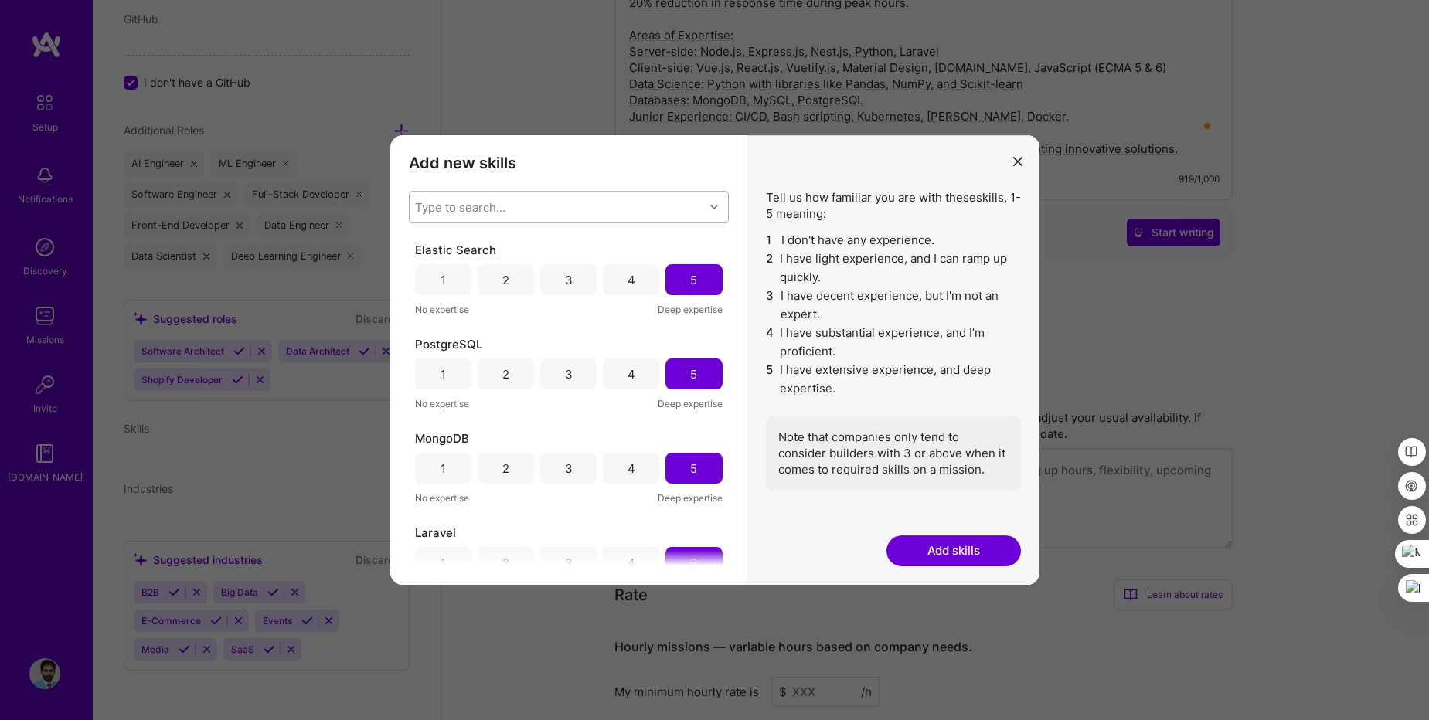
click at [502, 201] on div "Type to search..." at bounding box center [460, 207] width 90 height 16
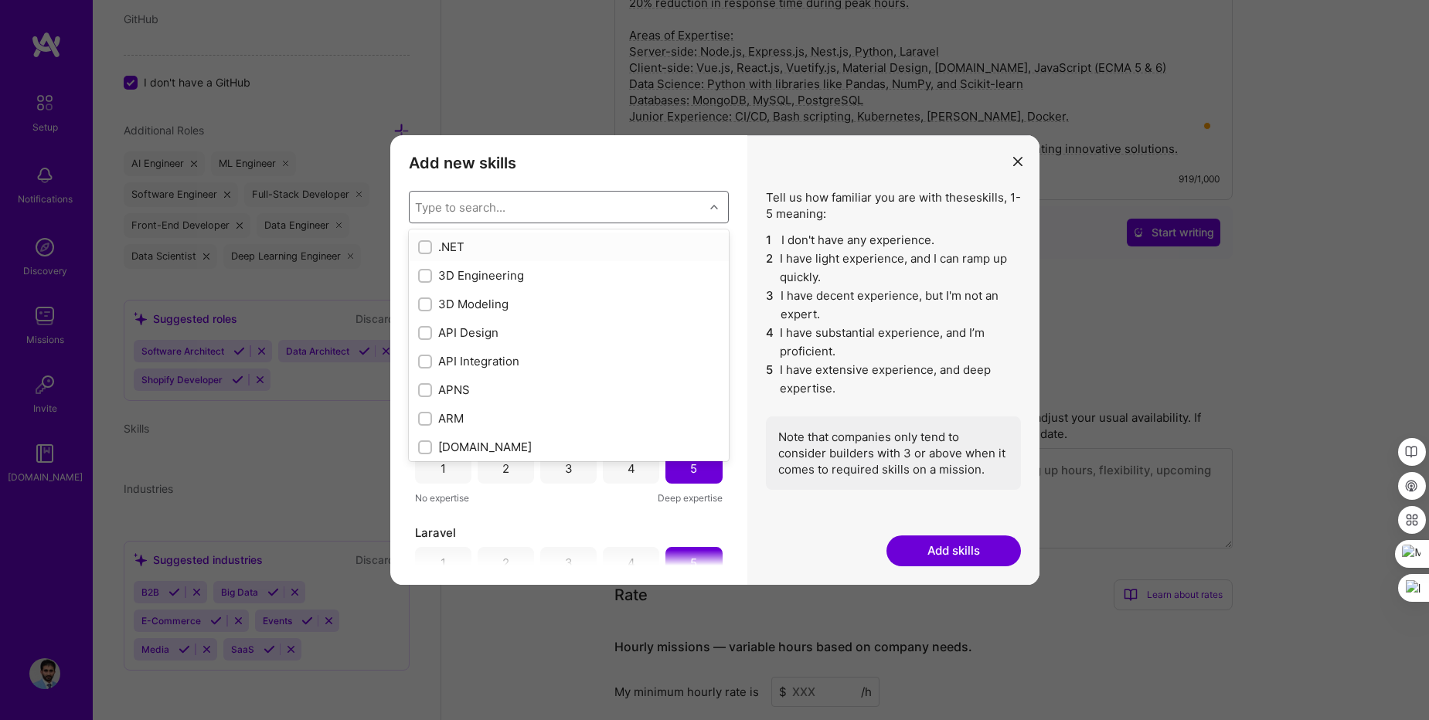
type input "N"
checkbox input "false"
checkbox input "true"
checkbox input "false"
checkbox input "true"
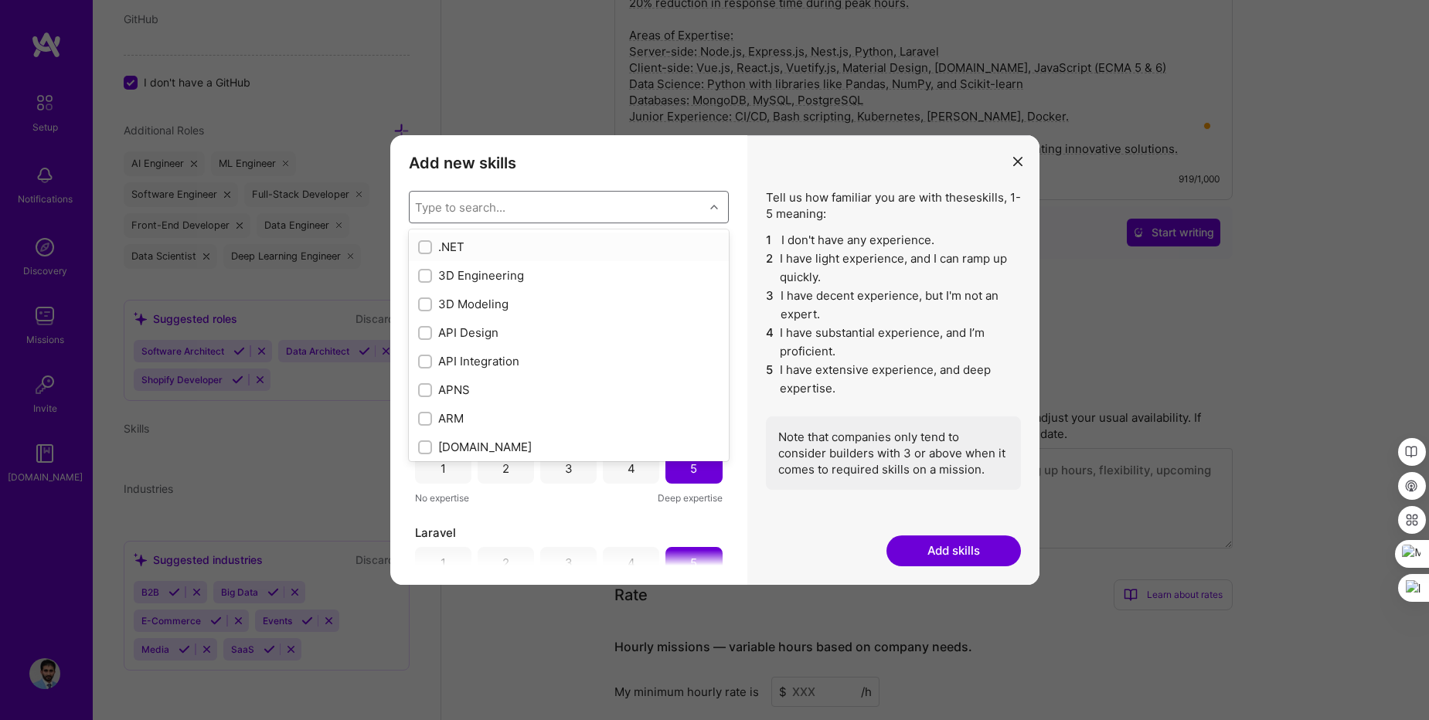
checkbox input "true"
checkbox input "false"
checkbox input "true"
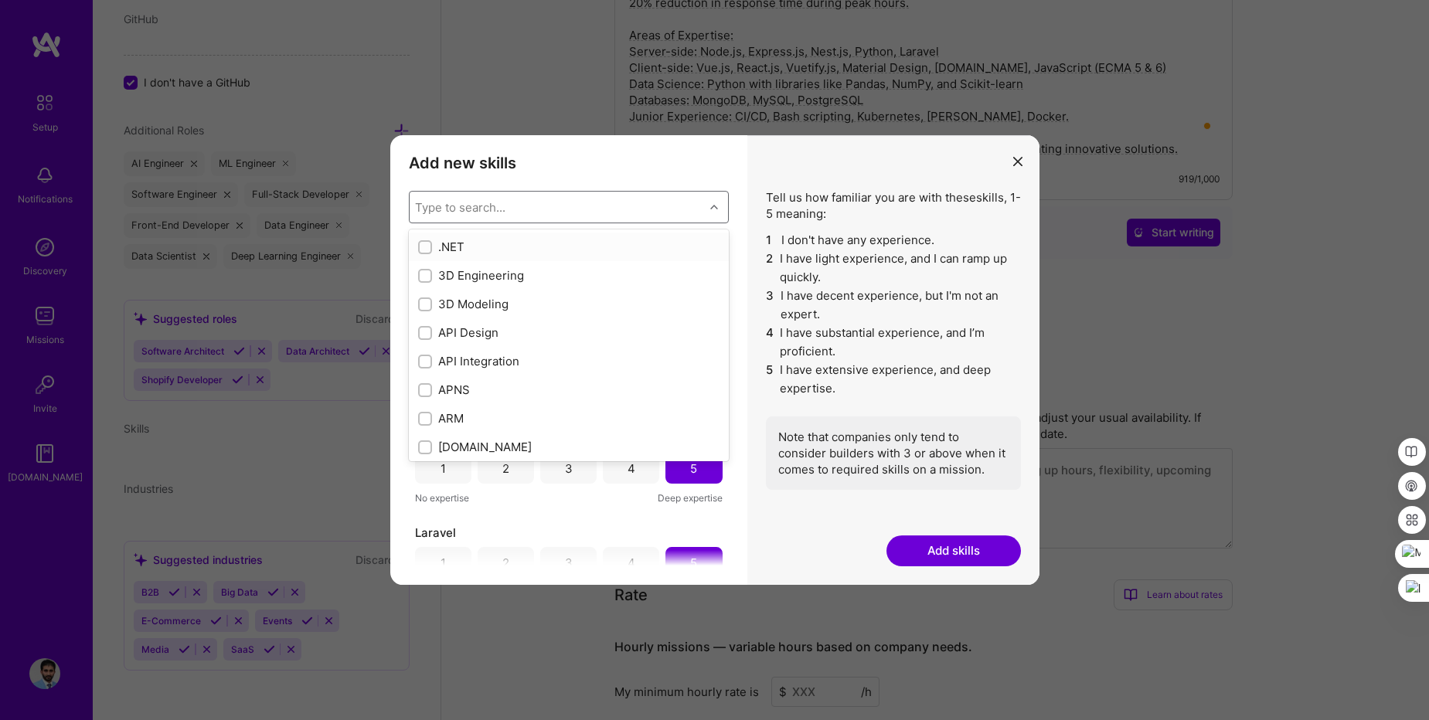
checkbox input "false"
type input "Nest"
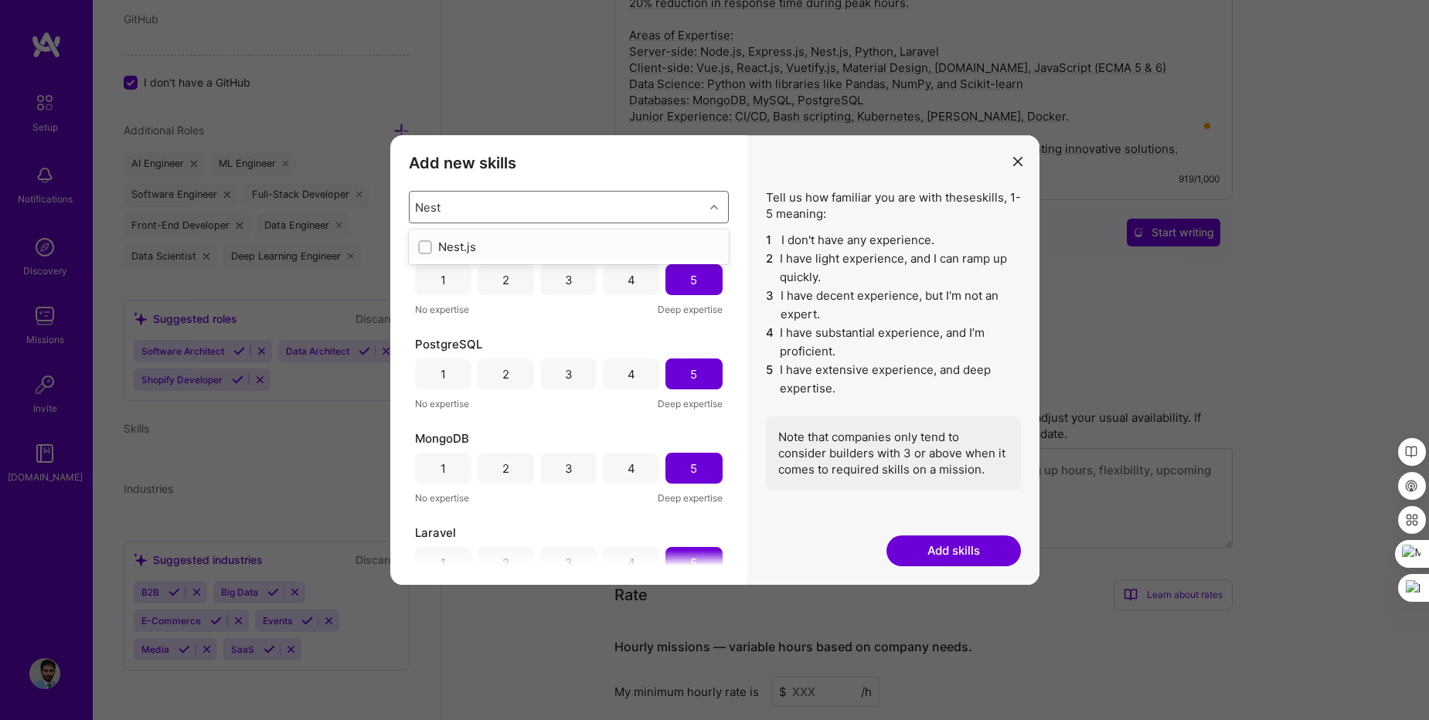
click at [421, 247] on input "modal" at bounding box center [426, 248] width 11 height 11
checkbox input "false"
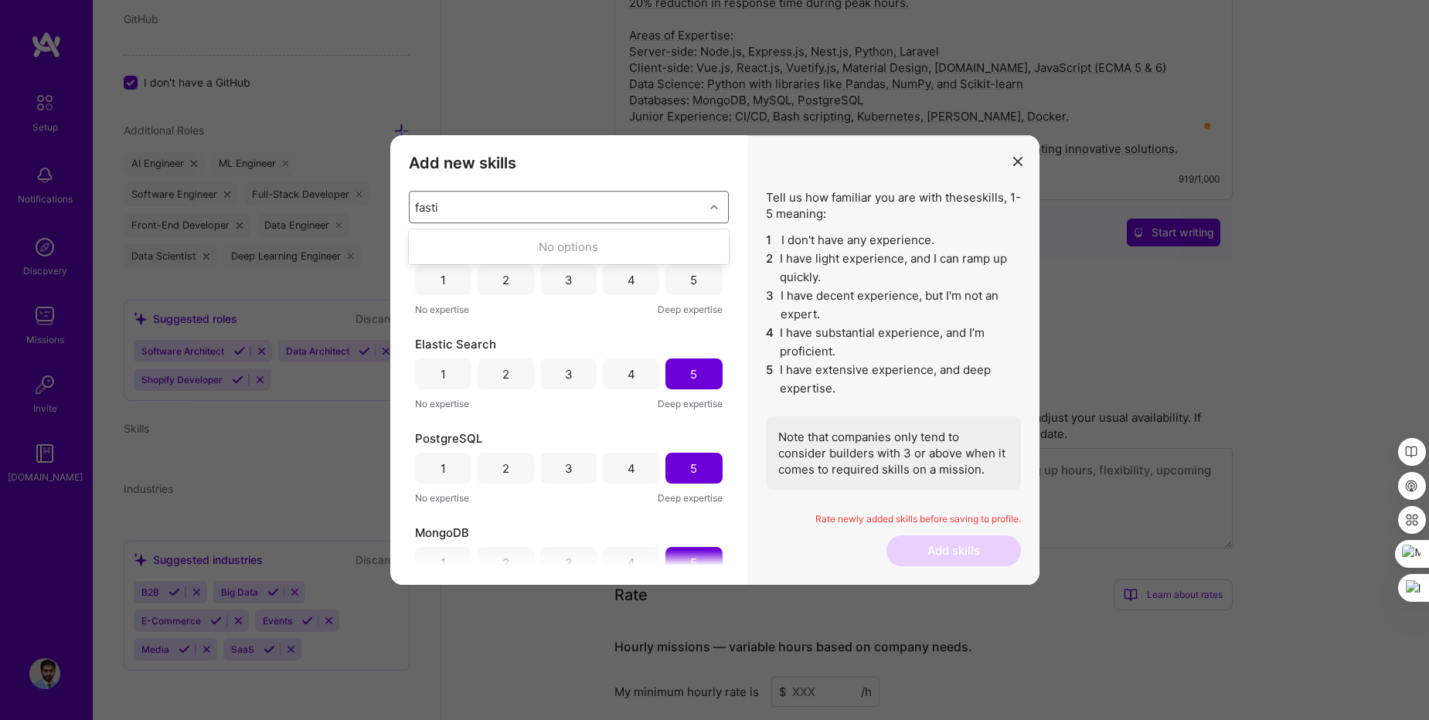
type input "fast"
click at [431, 244] on div "modal" at bounding box center [425, 247] width 14 height 14
click at [680, 273] on div "5" at bounding box center [694, 279] width 56 height 31
click at [691, 377] on div "5" at bounding box center [693, 374] width 7 height 16
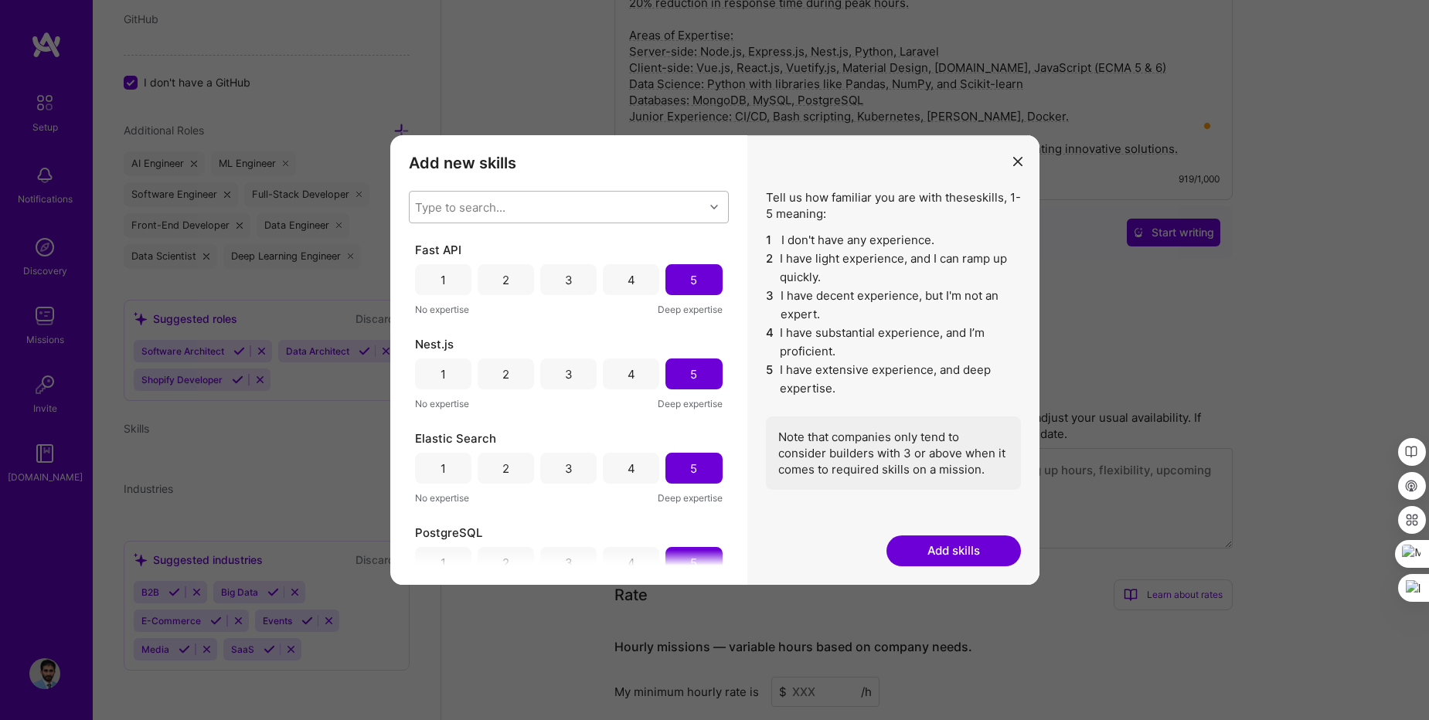
click at [964, 554] on button "Add skills" at bounding box center [954, 551] width 135 height 31
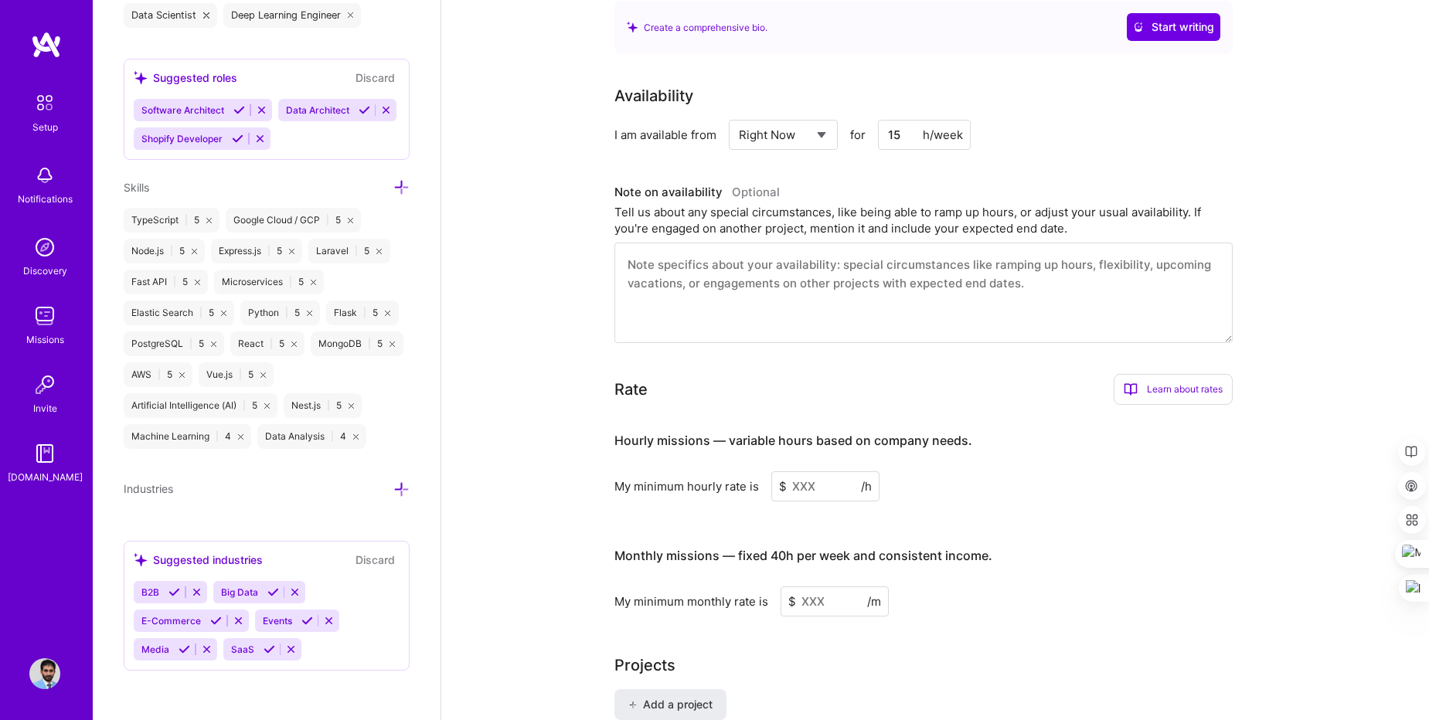
scroll to position [742, 0]
click at [173, 597] on icon at bounding box center [175, 593] width 12 height 12
click at [271, 591] on icon at bounding box center [273, 593] width 12 height 12
click at [303, 619] on icon at bounding box center [307, 621] width 12 height 12
click at [207, 615] on button at bounding box center [216, 621] width 21 height 13
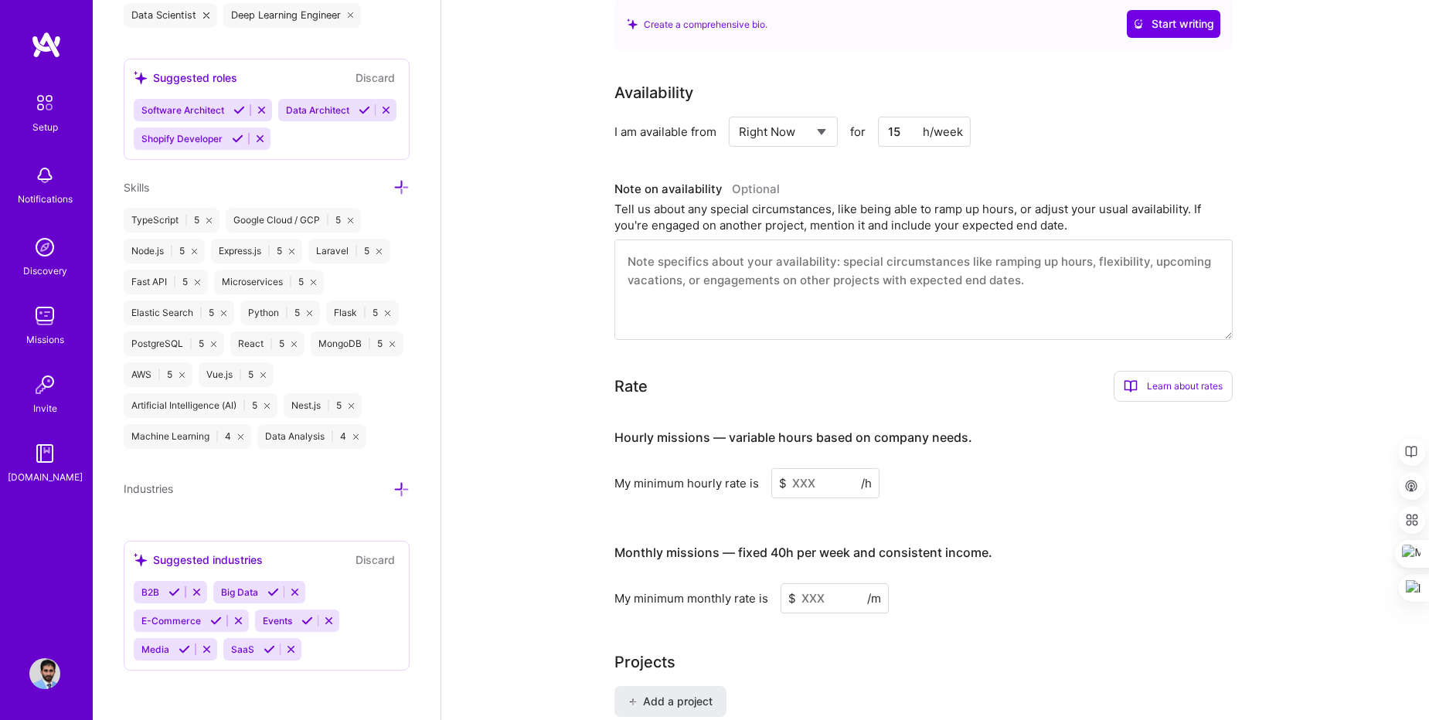
click at [183, 652] on icon at bounding box center [185, 650] width 12 height 12
click at [268, 648] on icon at bounding box center [270, 650] width 12 height 12
click at [393, 489] on icon at bounding box center [401, 490] width 16 height 16
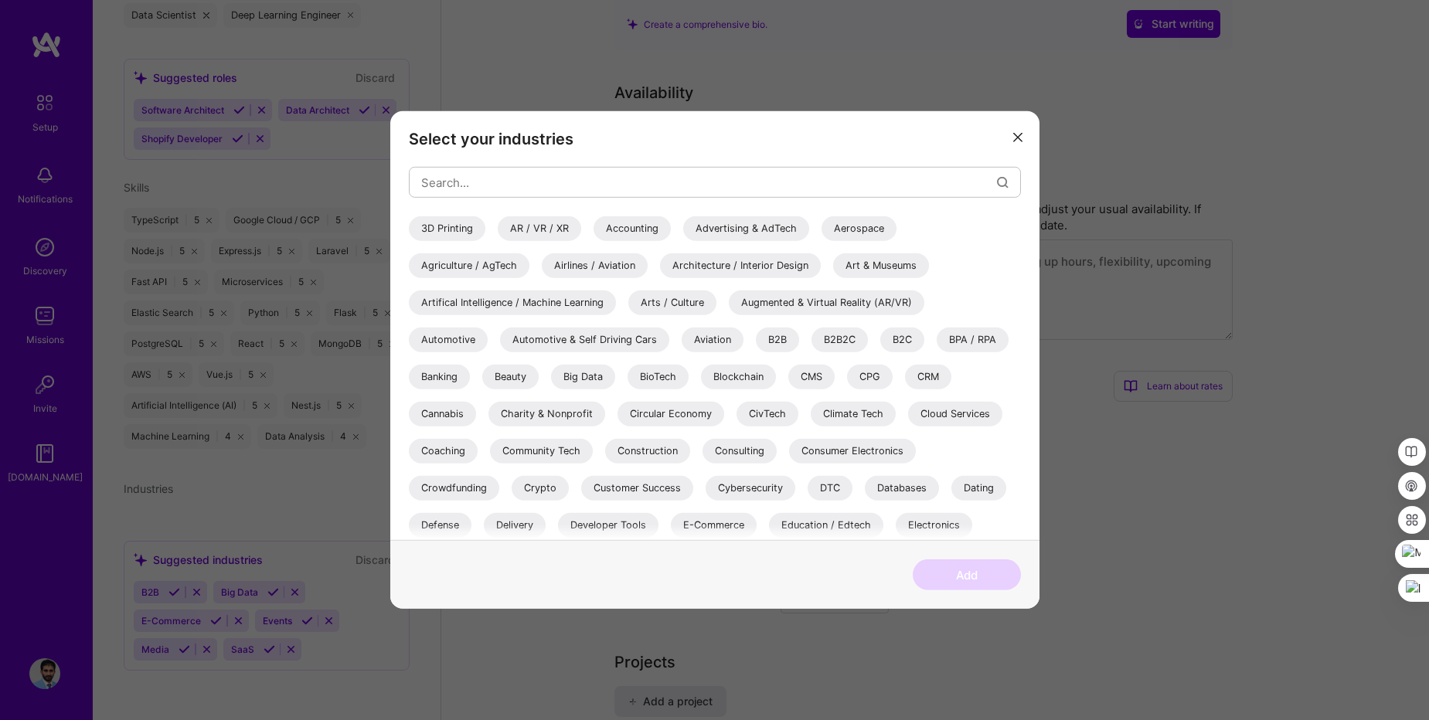
click at [550, 230] on div "AR / VR / XR" at bounding box center [539, 228] width 83 height 25
click at [569, 309] on div "Artifical Intelligence / Machine Learning" at bounding box center [512, 303] width 207 height 25
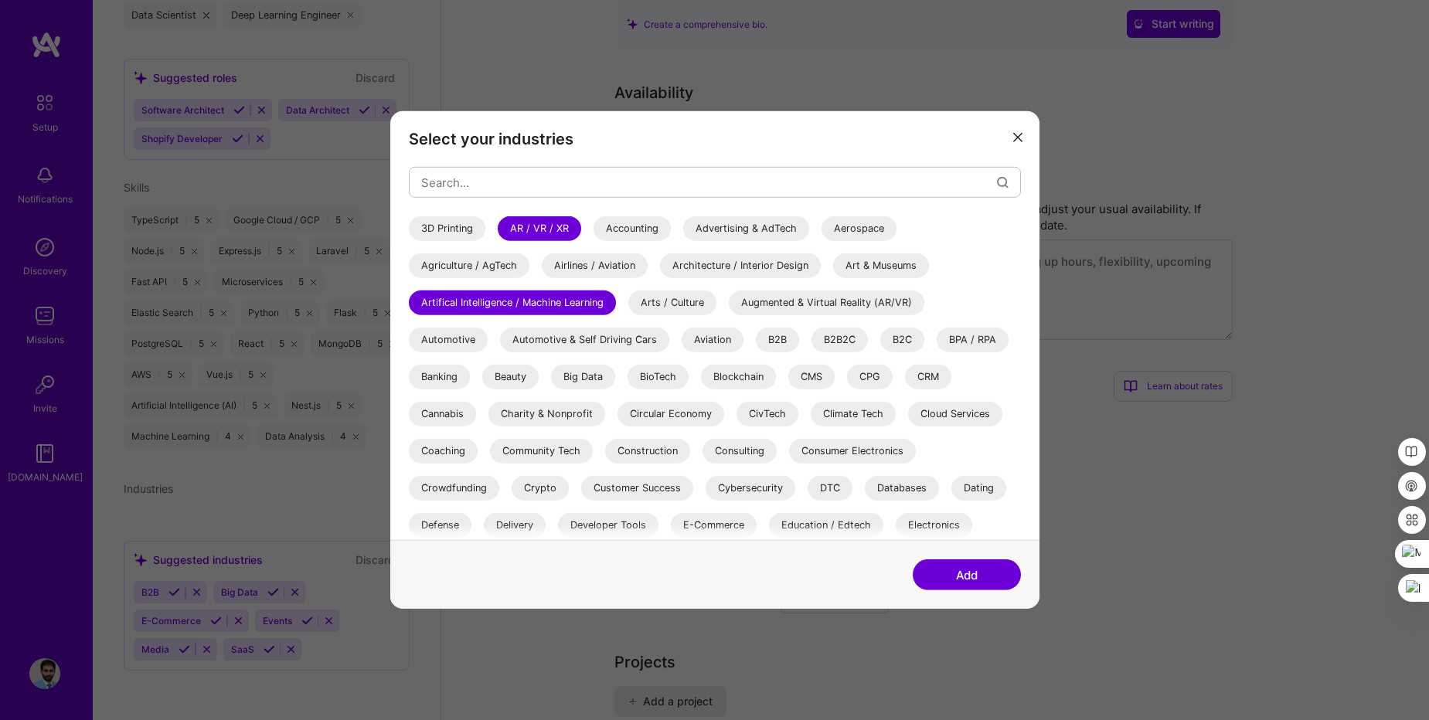
click at [779, 349] on div "B2B" at bounding box center [777, 340] width 43 height 25
click at [444, 342] on div "Automotive" at bounding box center [448, 340] width 79 height 25
click at [587, 383] on div "Big Data" at bounding box center [583, 377] width 64 height 25
click at [920, 380] on div "CRM" at bounding box center [928, 377] width 46 height 25
click at [931, 418] on div "Cloud Services" at bounding box center [955, 414] width 94 height 25
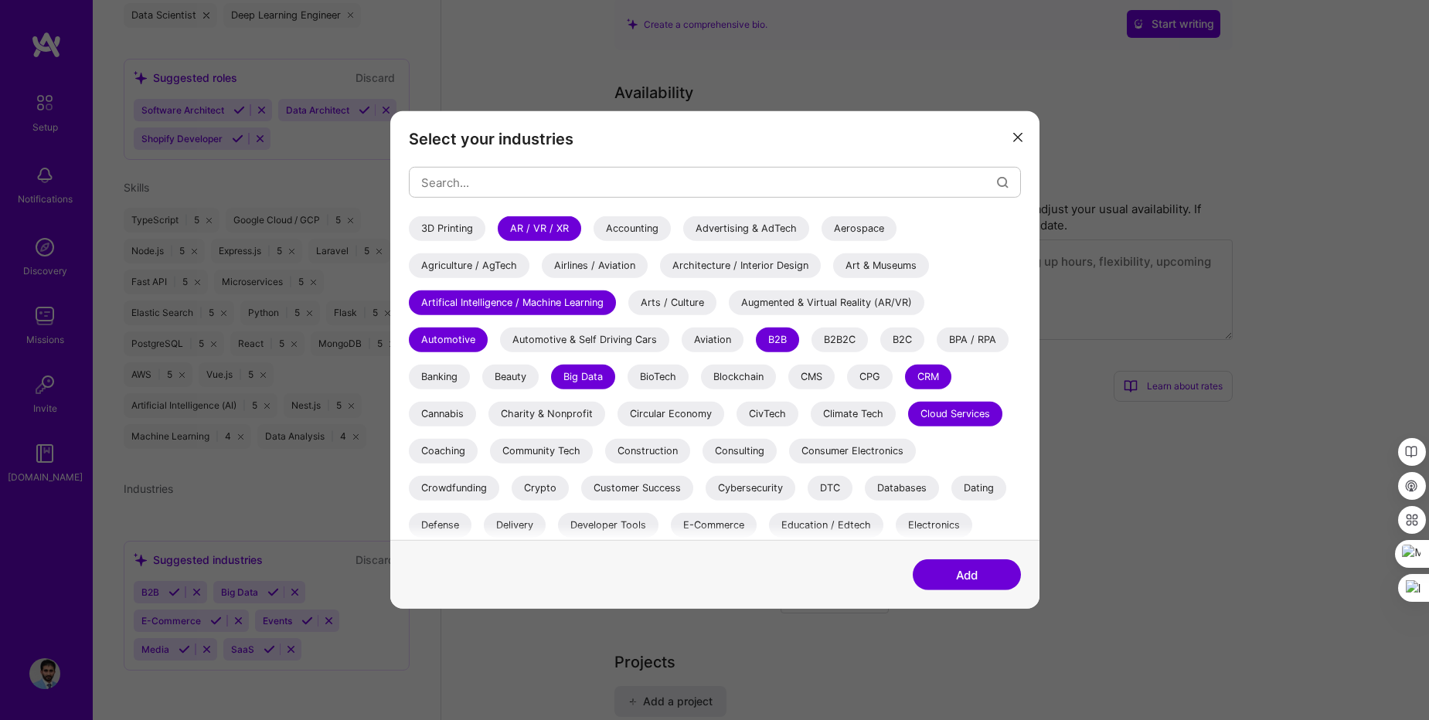
click at [880, 491] on div "Databases" at bounding box center [902, 488] width 74 height 25
click at [606, 488] on div "Customer Success" at bounding box center [637, 488] width 112 height 25
click at [543, 488] on div "Crypto" at bounding box center [540, 488] width 57 height 25
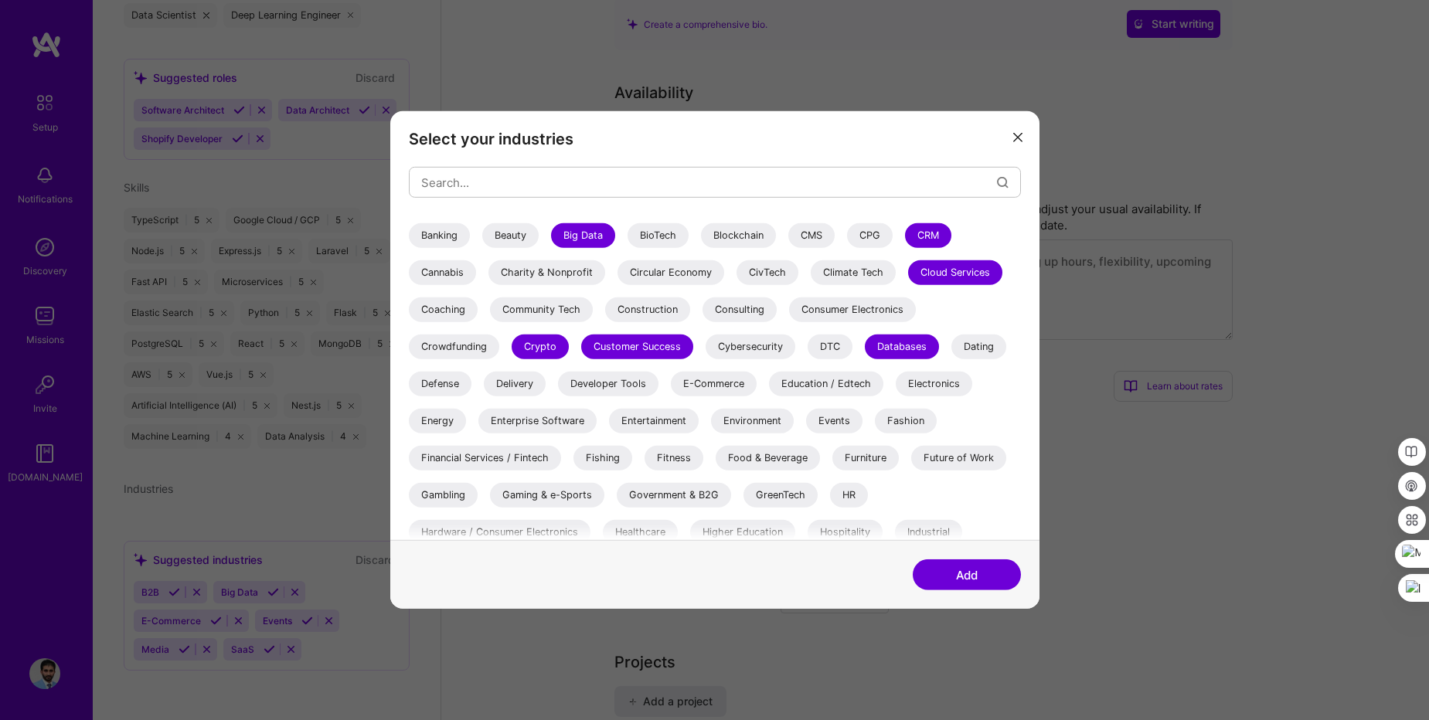
scroll to position [186, 0]
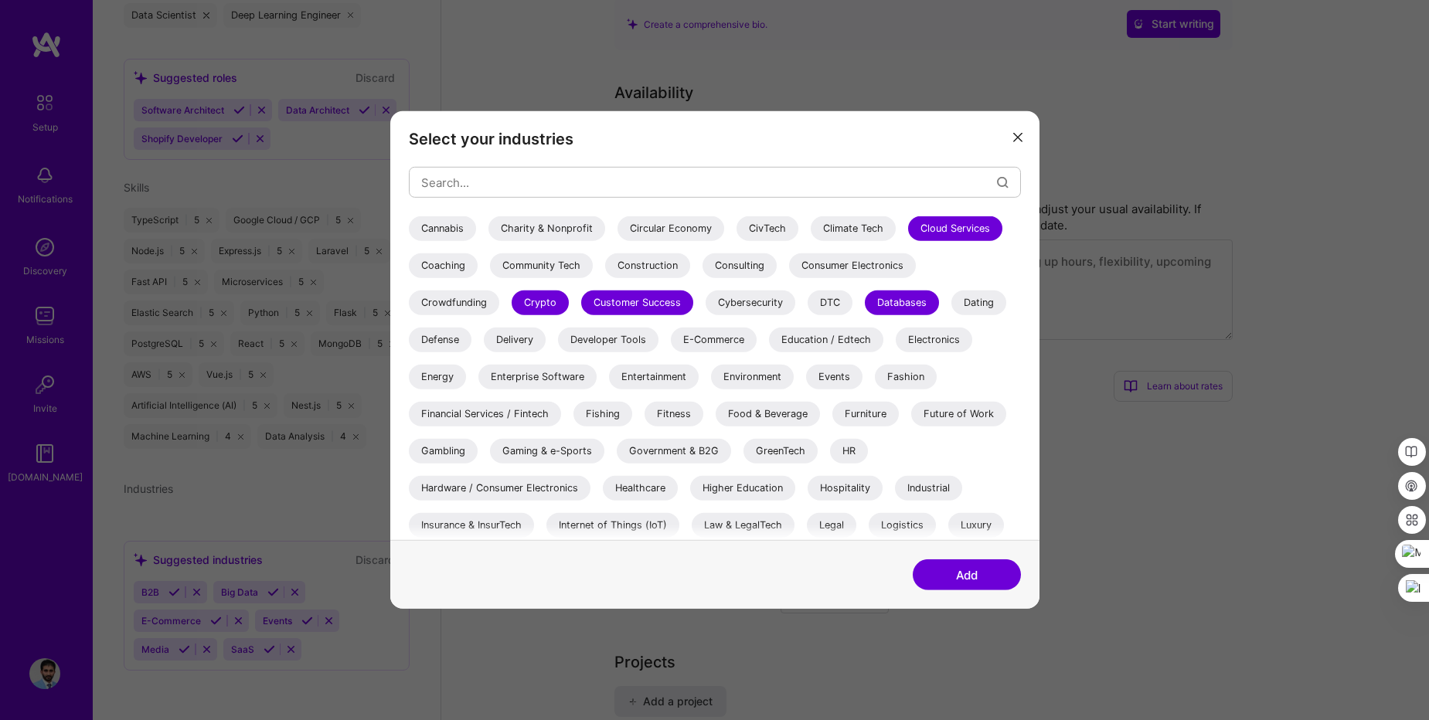
click at [695, 346] on div "E-Commerce" at bounding box center [714, 340] width 86 height 25
click at [563, 383] on div "Enterprise Software" at bounding box center [537, 377] width 118 height 25
click at [650, 492] on div "Healthcare" at bounding box center [640, 488] width 75 height 25
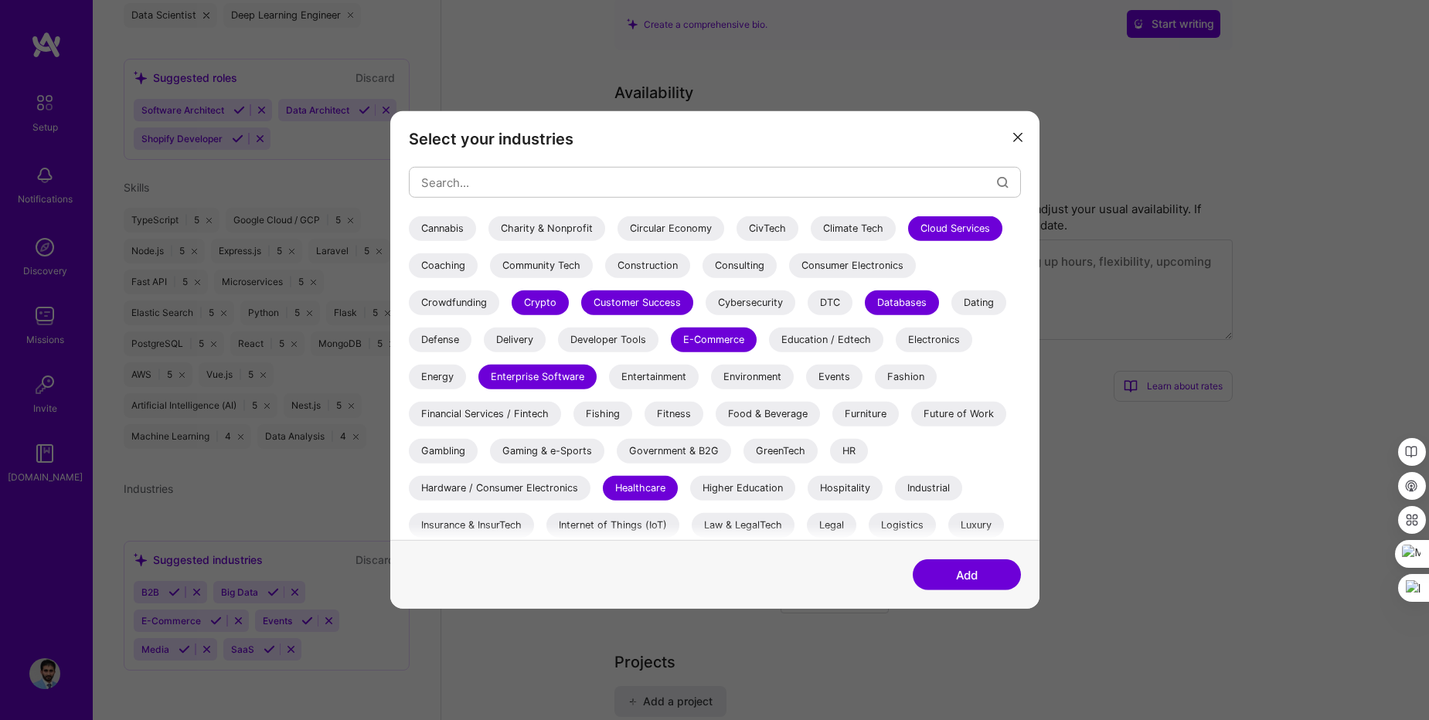
click at [860, 490] on div "Hospitality" at bounding box center [845, 488] width 75 height 25
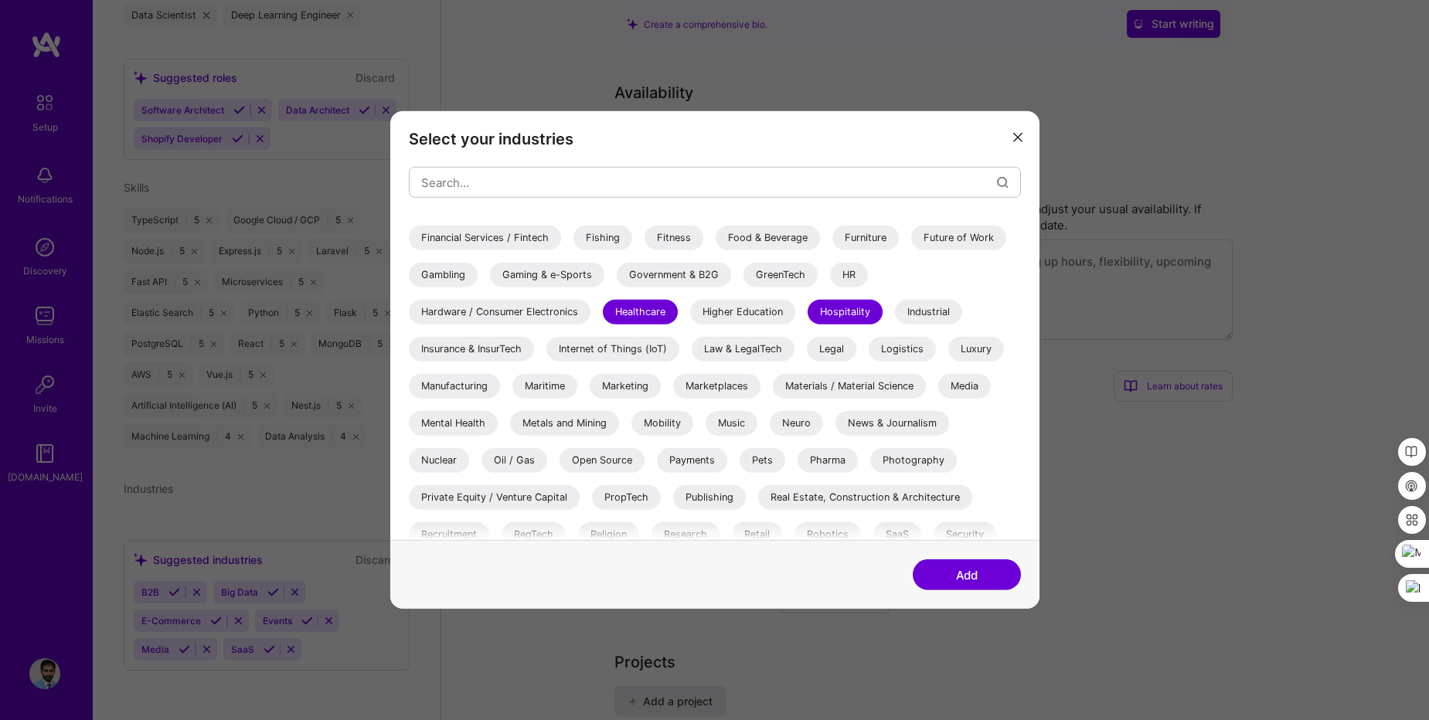
scroll to position [371, 0]
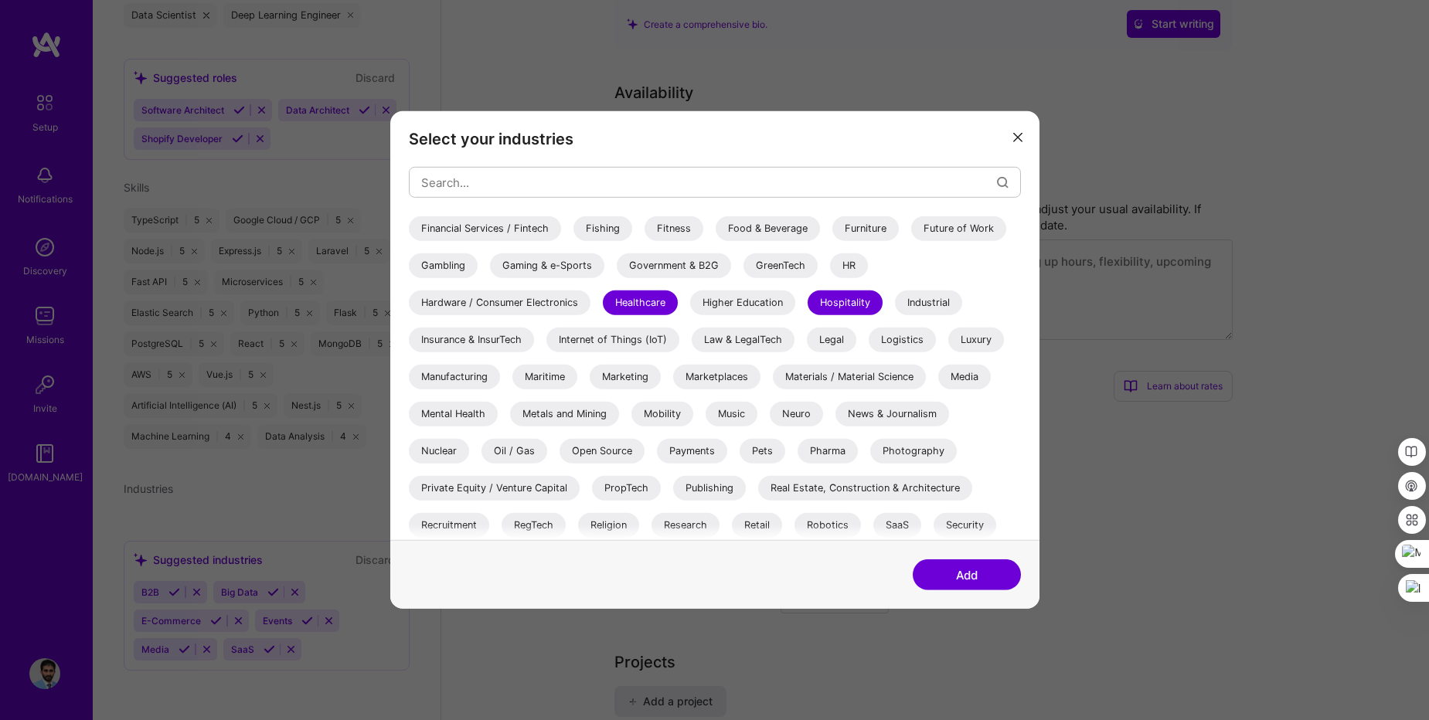
click at [918, 343] on div "Logistics" at bounding box center [902, 340] width 67 height 25
click at [965, 376] on div "Media" at bounding box center [964, 377] width 53 height 25
click at [684, 450] on div "Payments" at bounding box center [692, 451] width 70 height 25
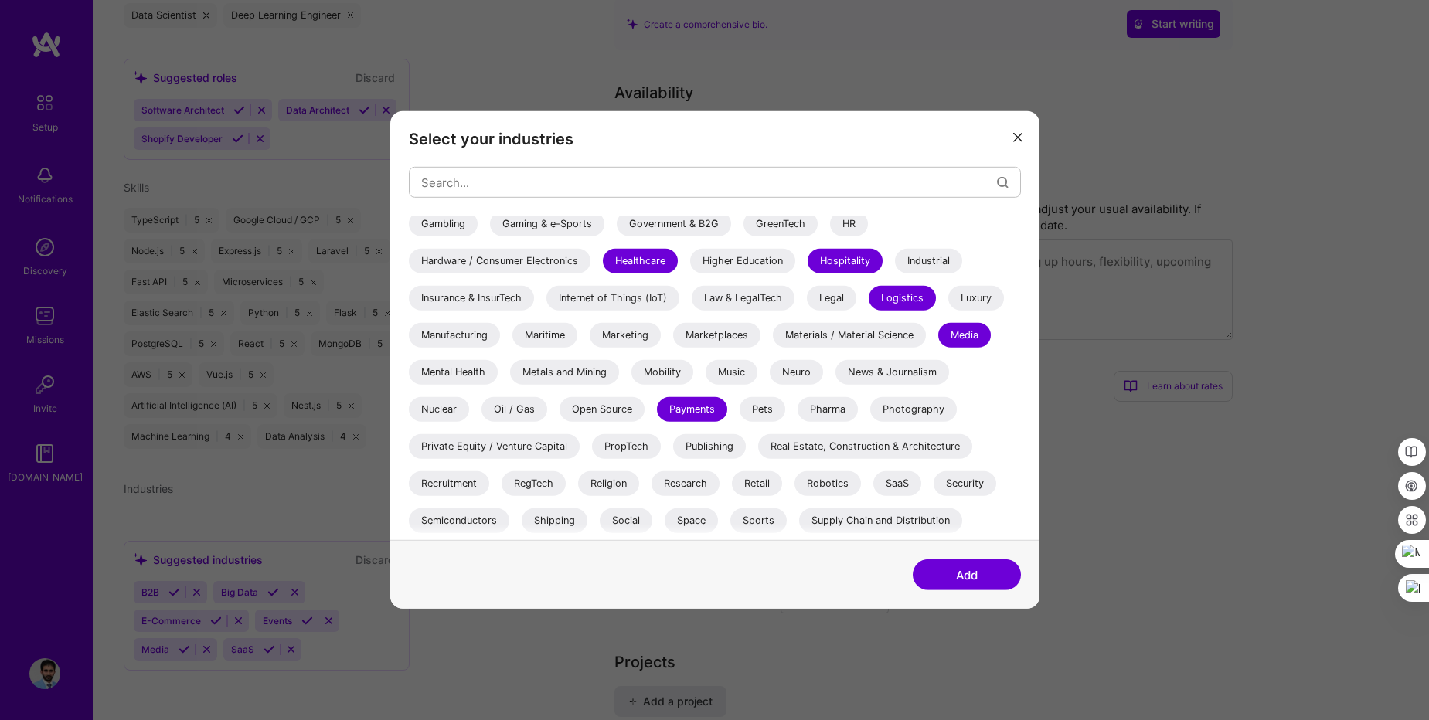
scroll to position [449, 0]
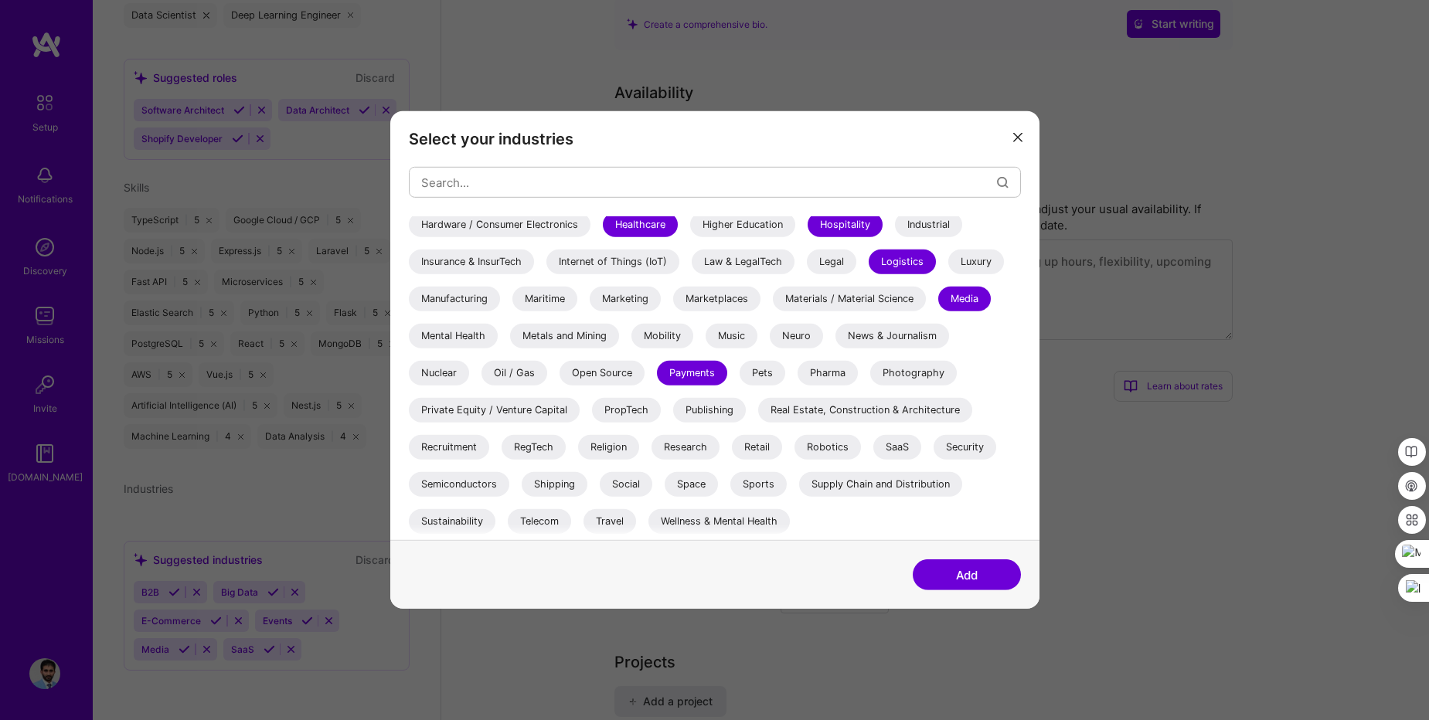
click at [897, 454] on div "SaaS" at bounding box center [897, 447] width 48 height 25
click at [952, 455] on div "Security" at bounding box center [965, 447] width 63 height 25
click at [644, 486] on div "Social" at bounding box center [626, 484] width 53 height 25
click at [605, 521] on div "Travel" at bounding box center [610, 521] width 53 height 25
click at [968, 573] on button "Add" at bounding box center [967, 575] width 108 height 31
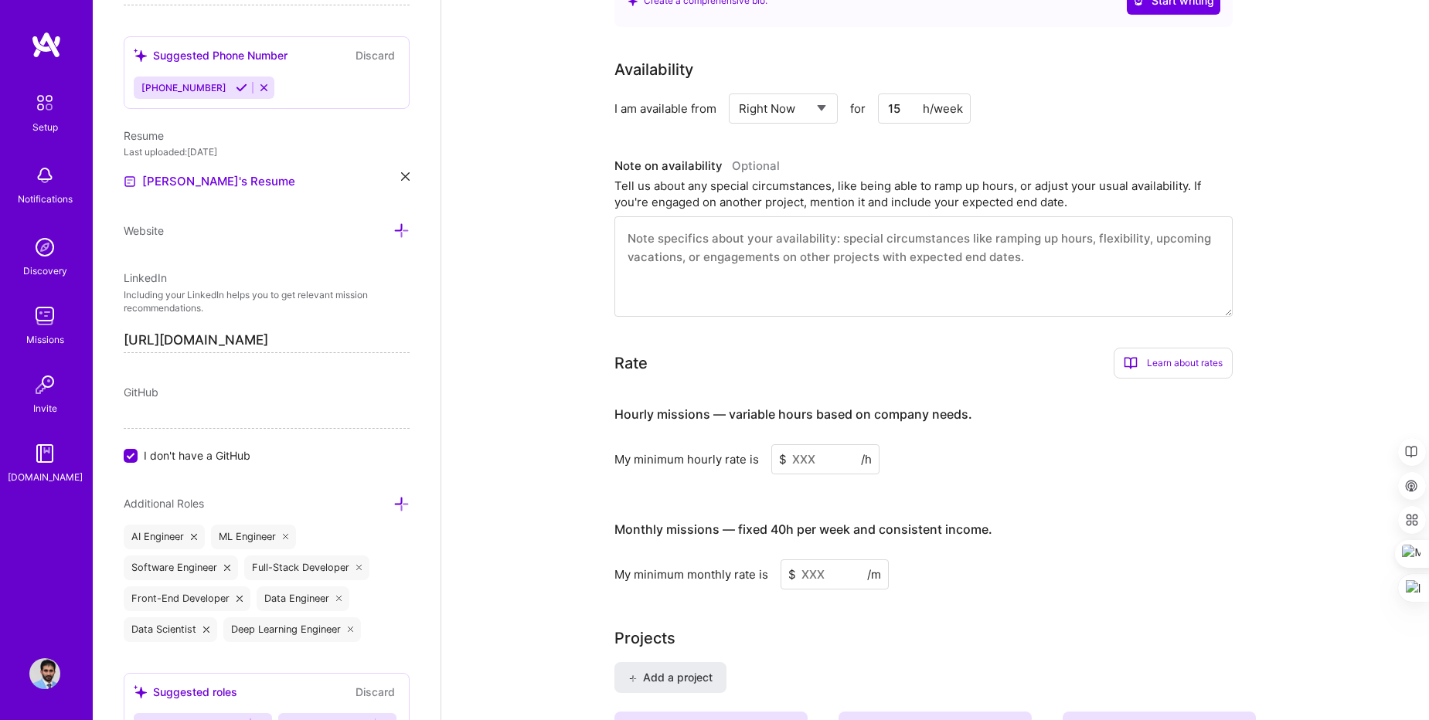
scroll to position [550, 0]
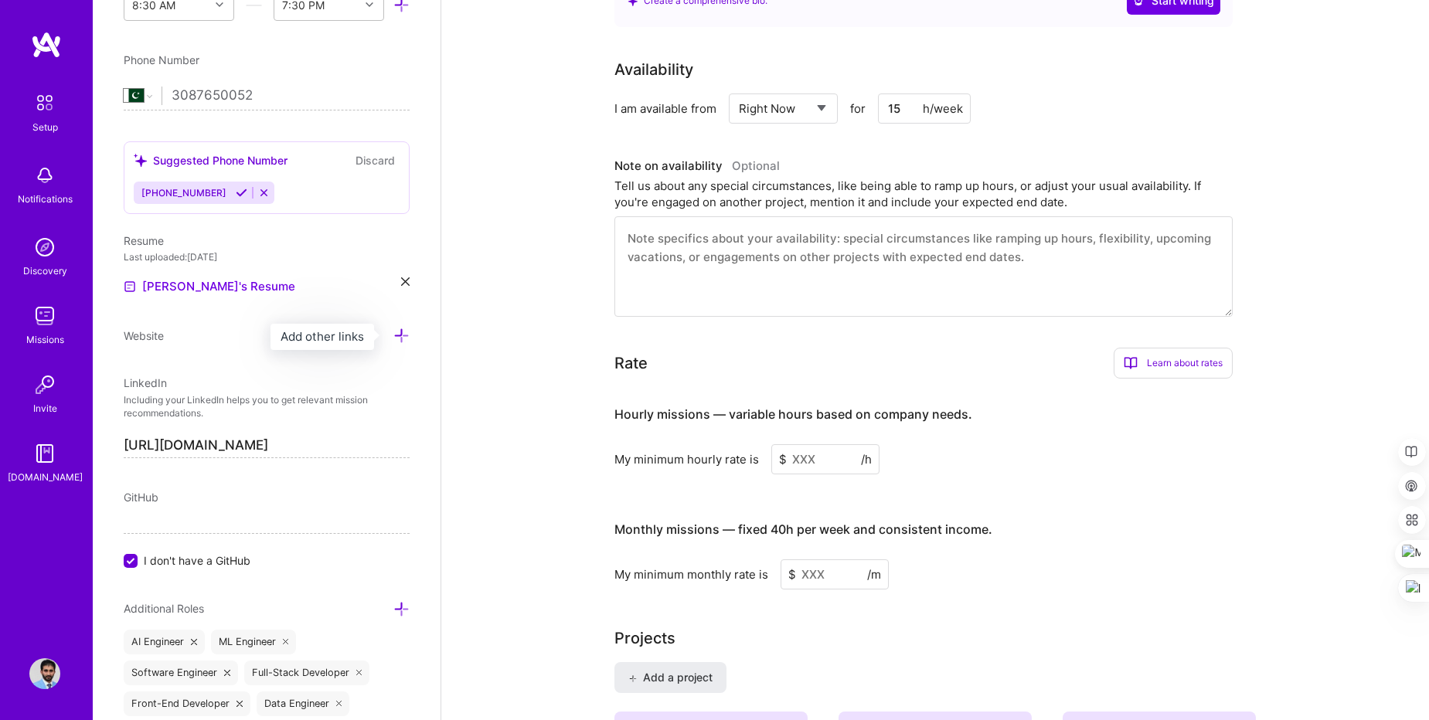
click at [393, 335] on icon at bounding box center [401, 336] width 16 height 16
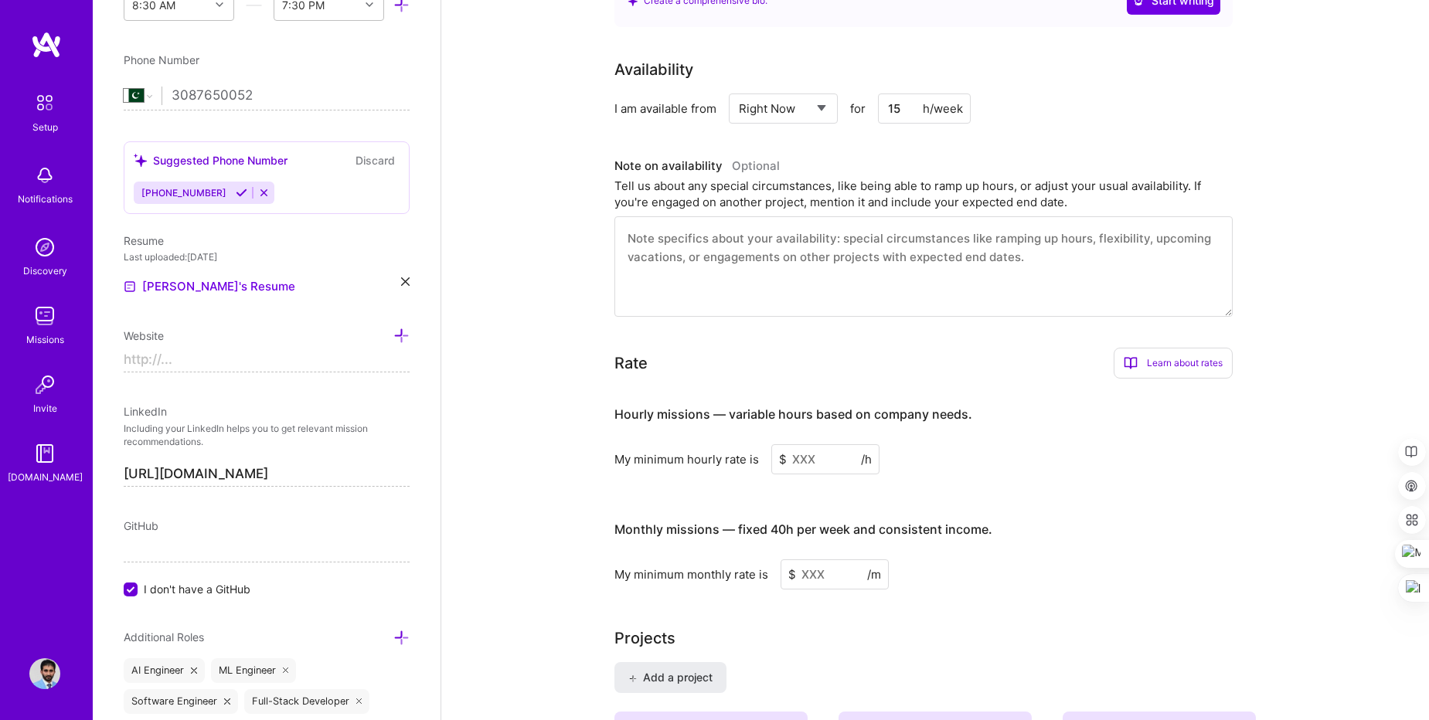
click at [225, 360] on input at bounding box center [267, 360] width 286 height 25
type input "https://"
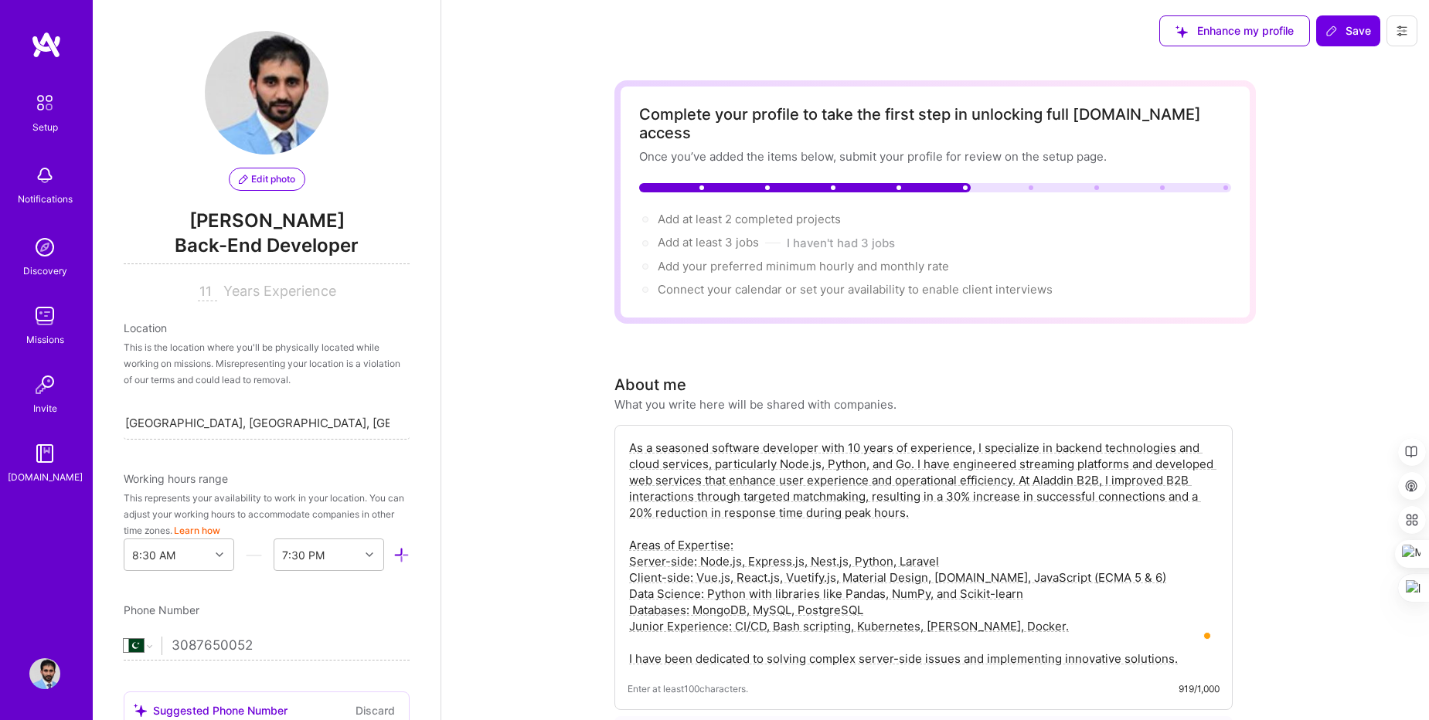
select select "PK"
select select "Right Now"
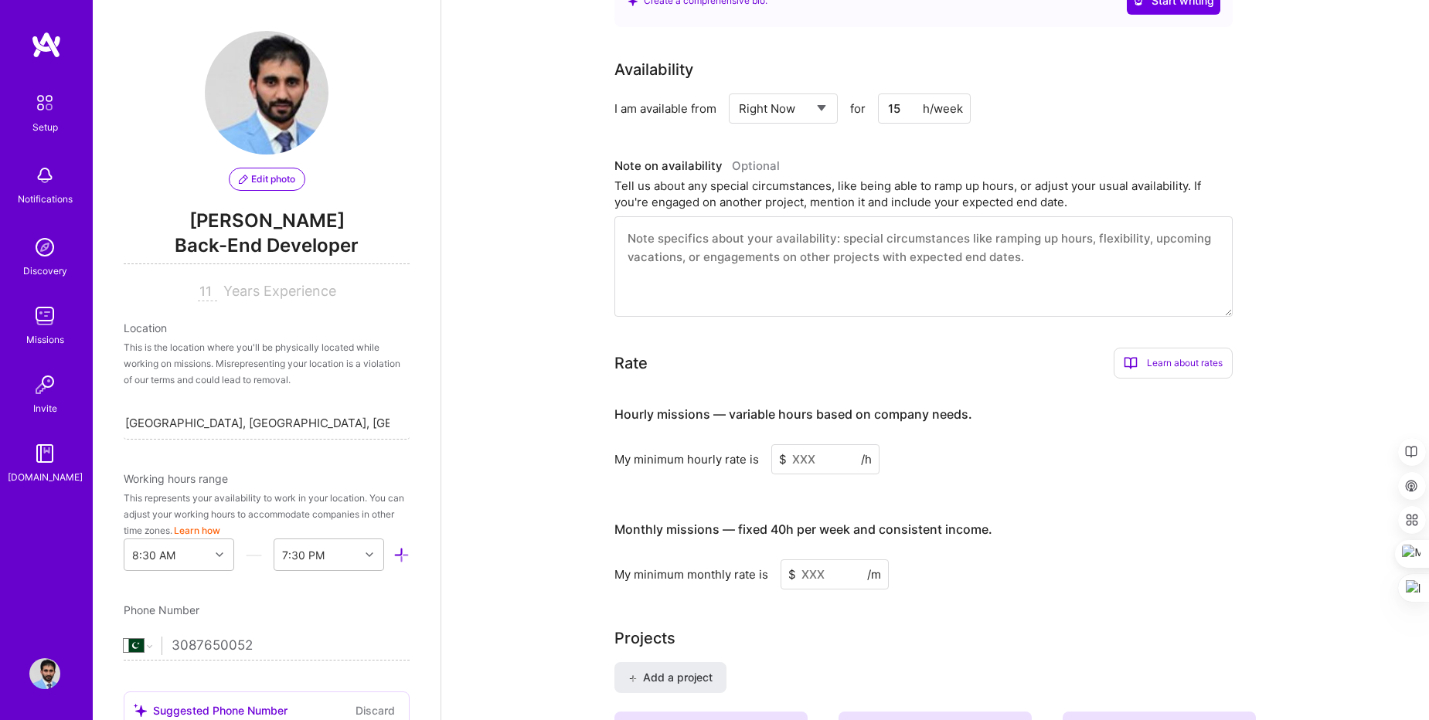
scroll to position [550, 0]
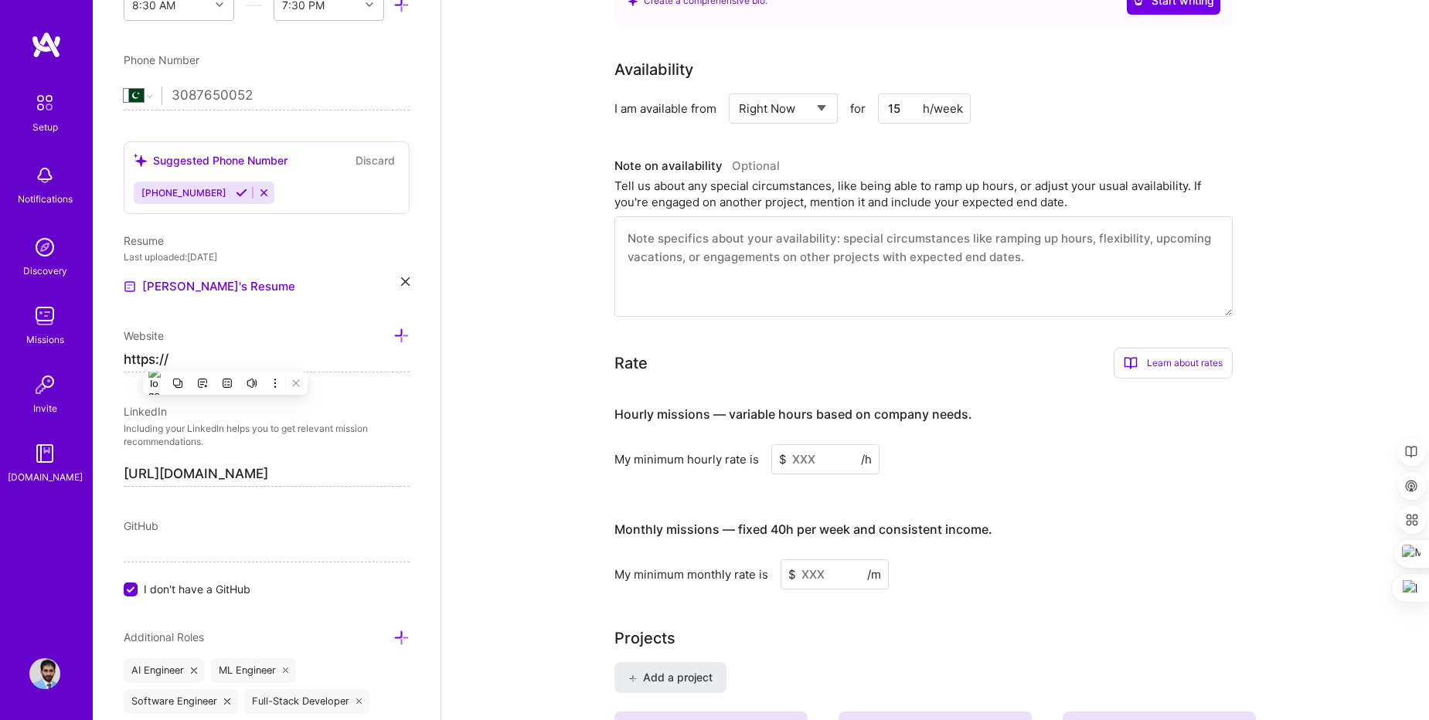
paste input "azam-1144-portfolio.netlify.app/"
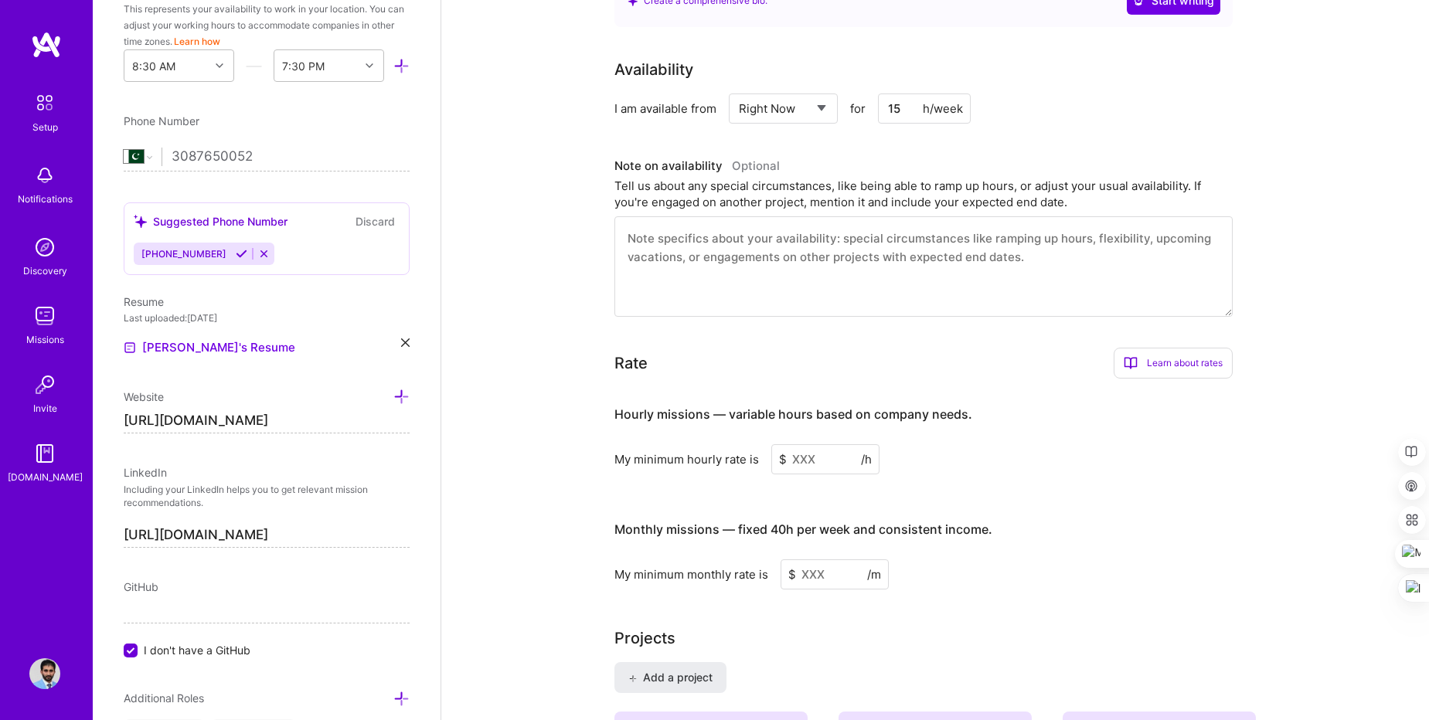
scroll to position [458, 0]
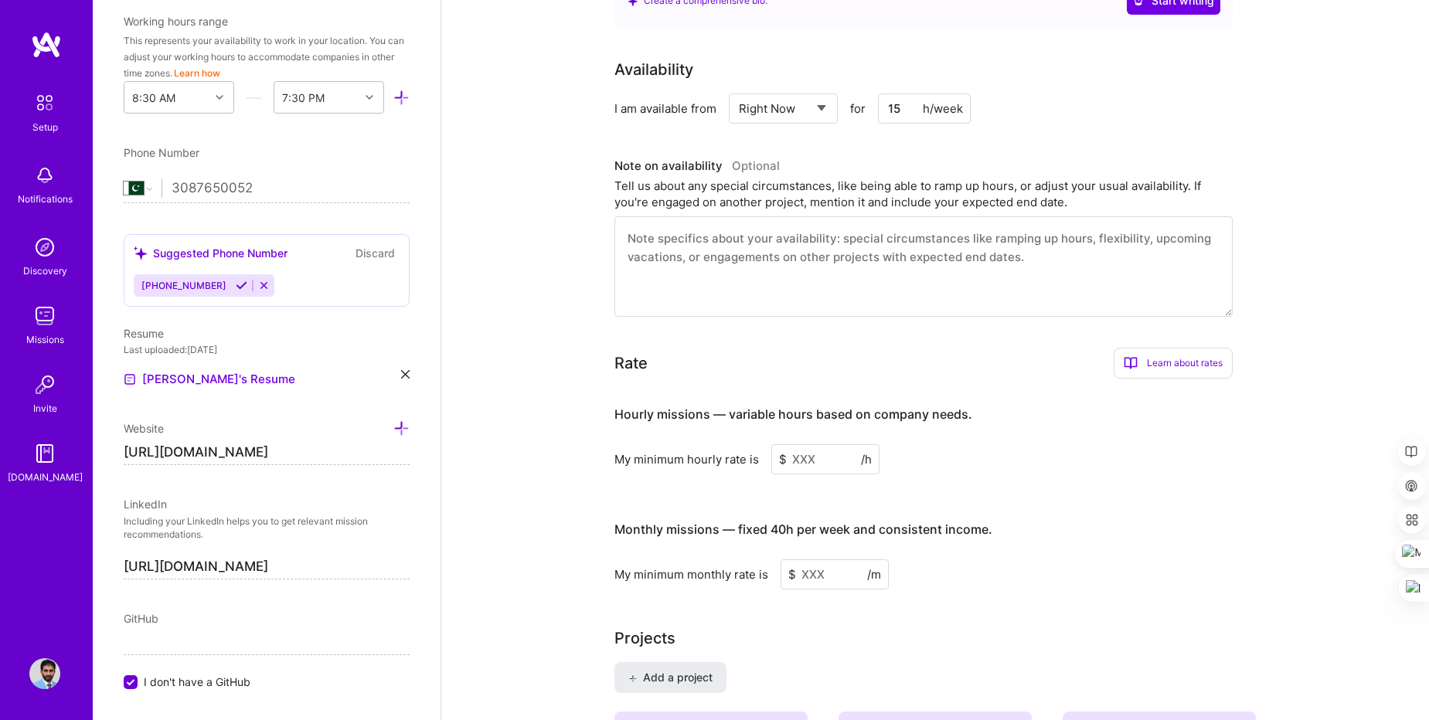
type input "https://azam-1144-portfolio.netlify.app"
click at [397, 373] on div "Edit photo Azam Azam Back-End Developer 11 Years Experience Location This is th…" at bounding box center [267, 360] width 348 height 720
click at [401, 372] on icon at bounding box center [405, 374] width 9 height 9
click at [186, 372] on span "PDF file format" at bounding box center [208, 378] width 106 height 16
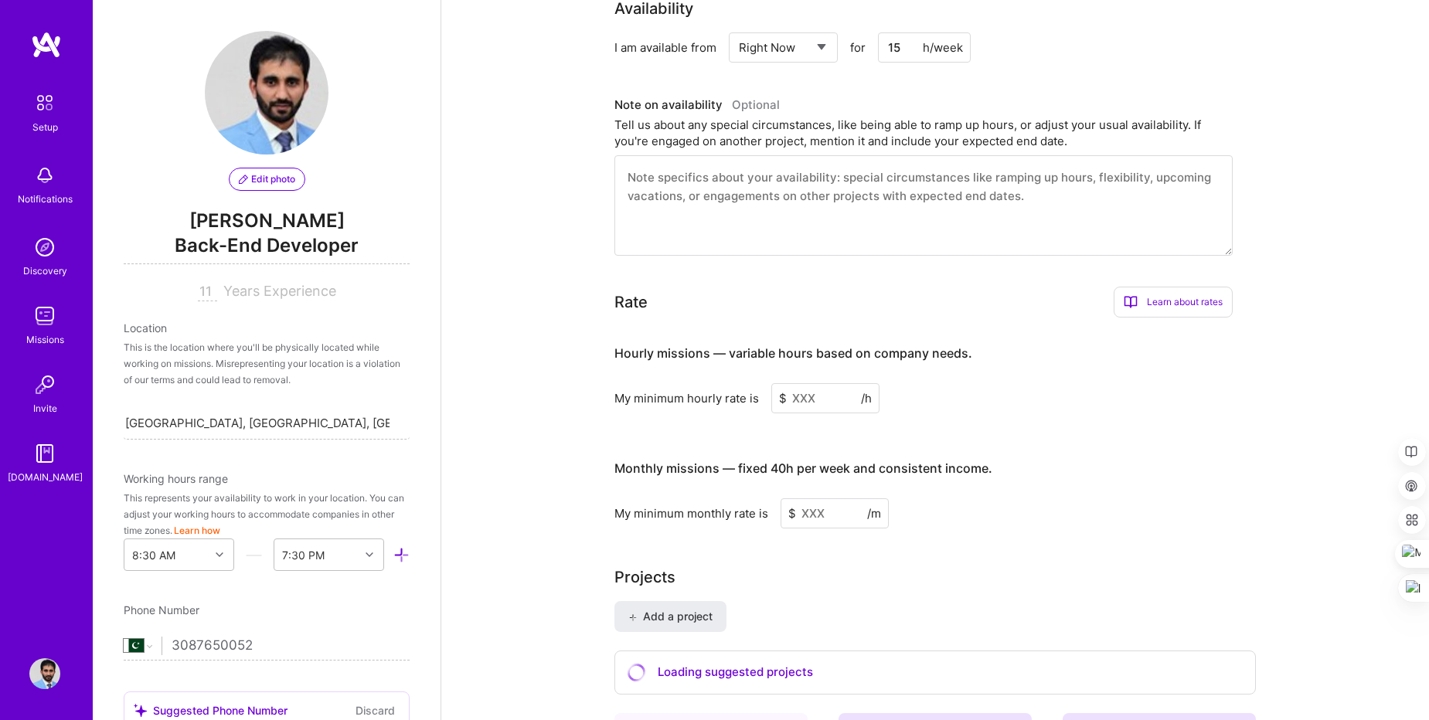
scroll to position [835, 0]
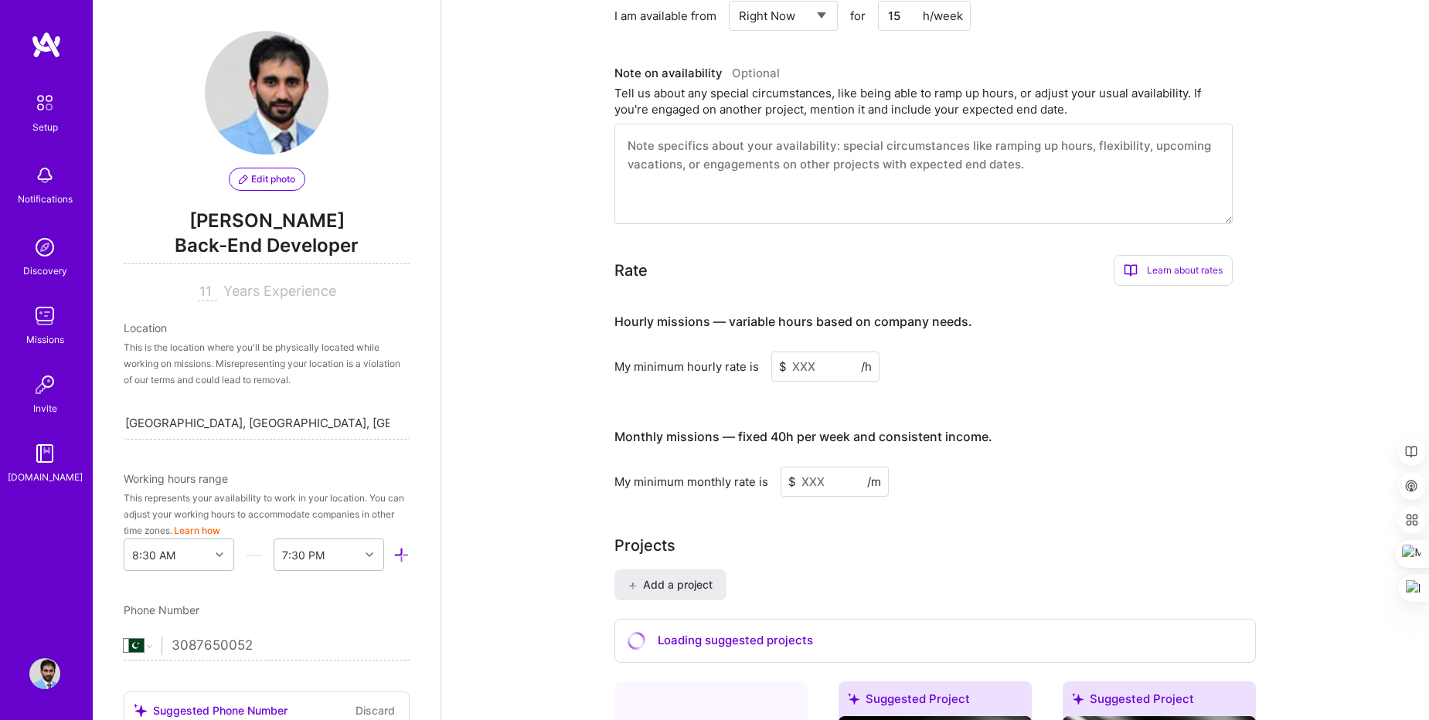
click at [801, 354] on input at bounding box center [825, 367] width 108 height 30
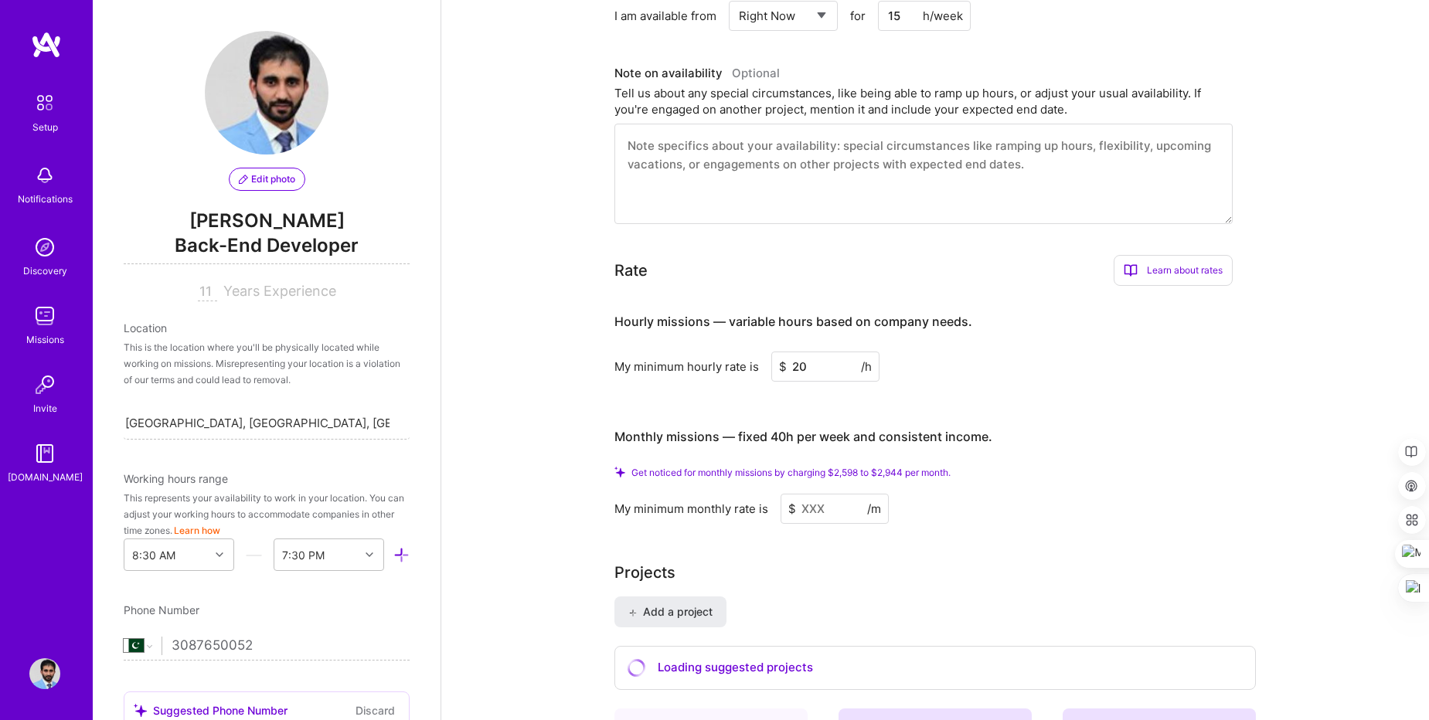
type input "20"
click at [843, 494] on input at bounding box center [835, 509] width 108 height 30
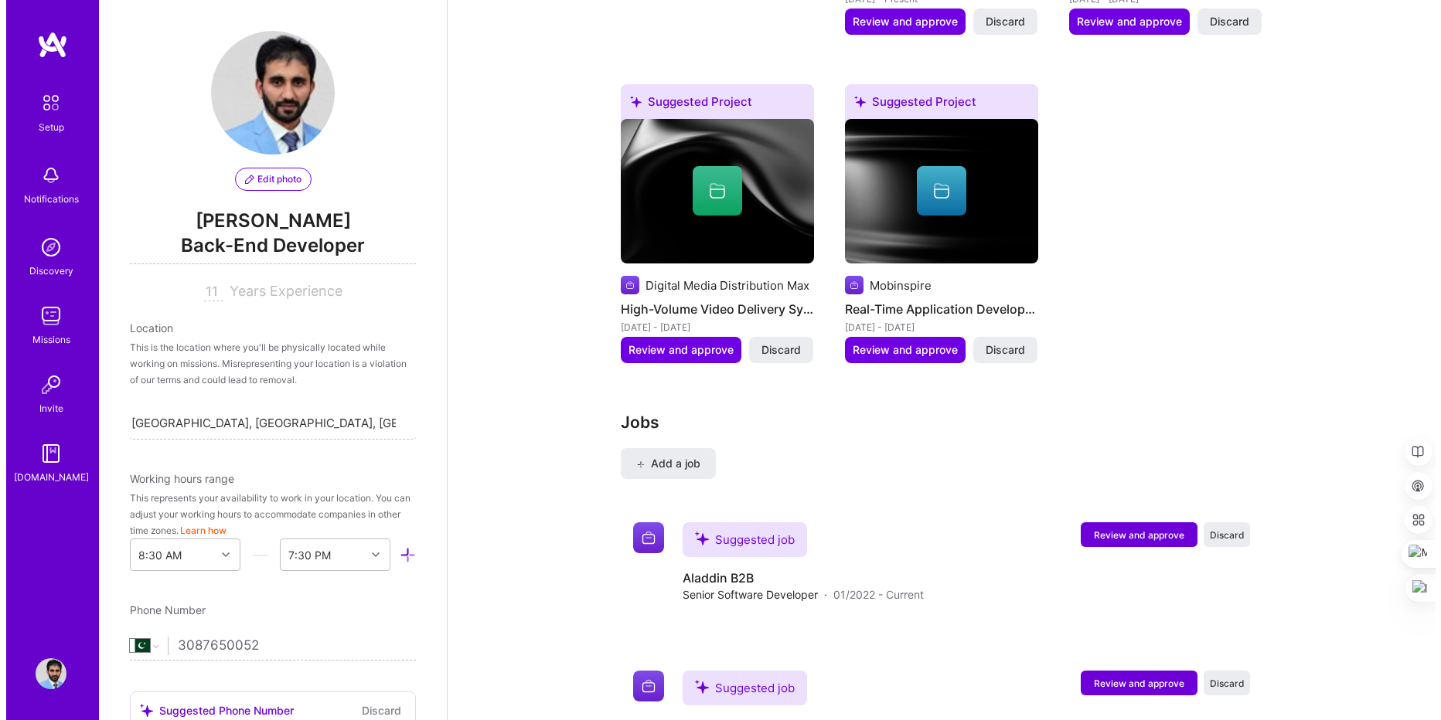
scroll to position [2109, 0]
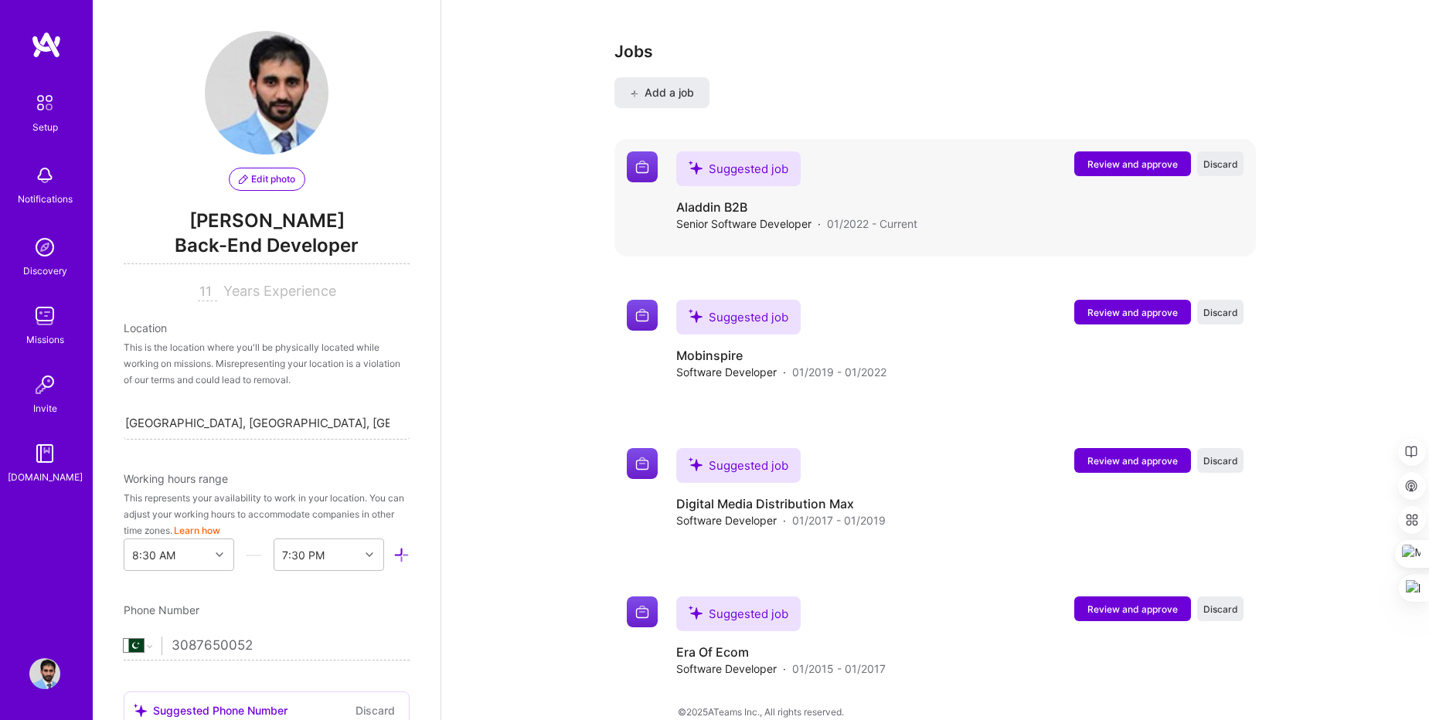
type input "3200"
click at [1113, 158] on span "Review and approve" at bounding box center [1133, 164] width 90 height 13
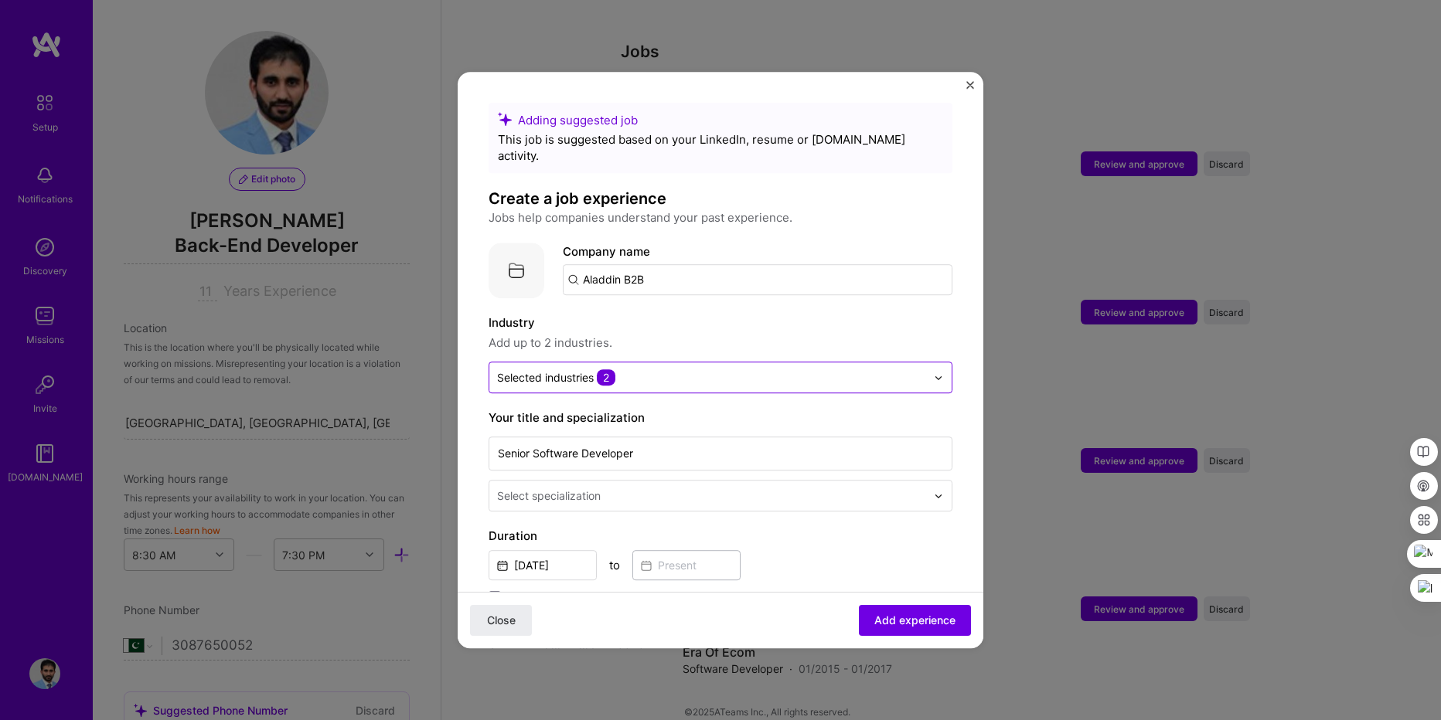
click at [783, 369] on input "text" at bounding box center [711, 377] width 429 height 16
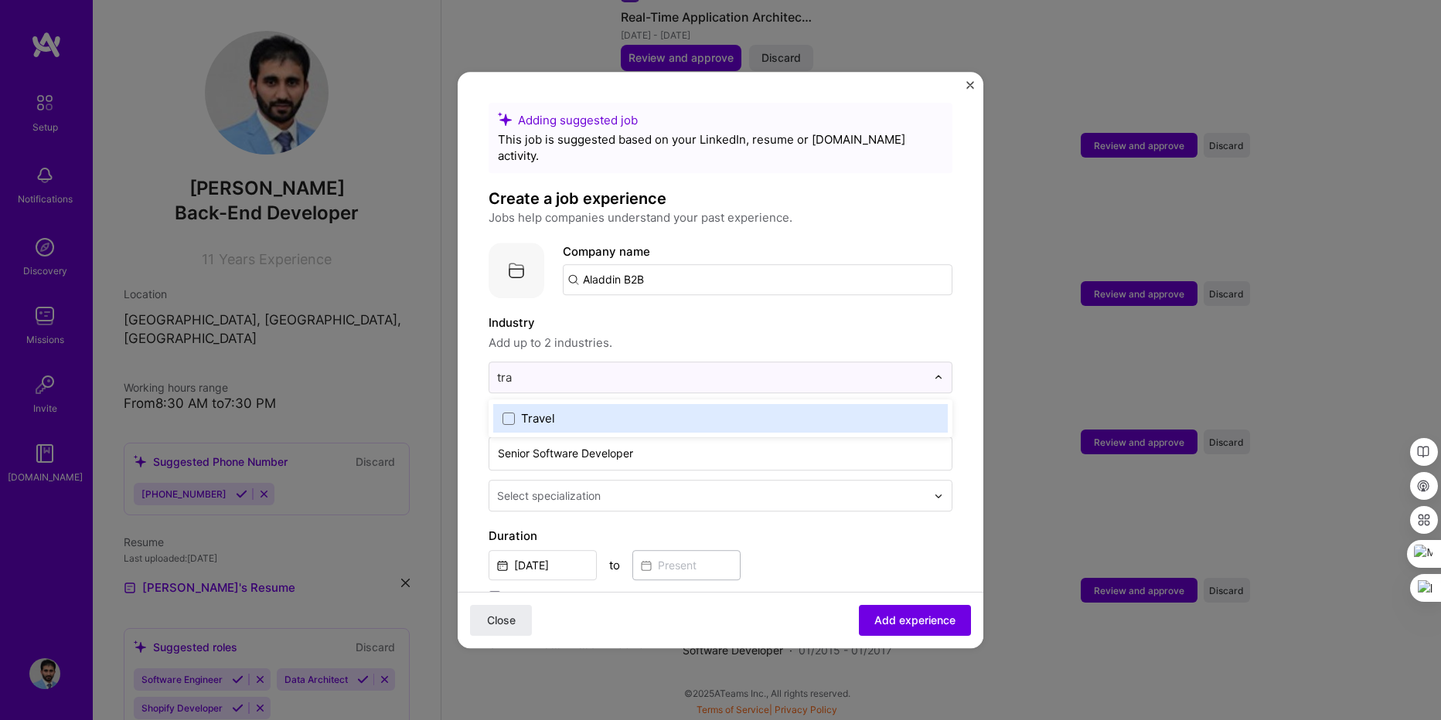
scroll to position [1209, 0]
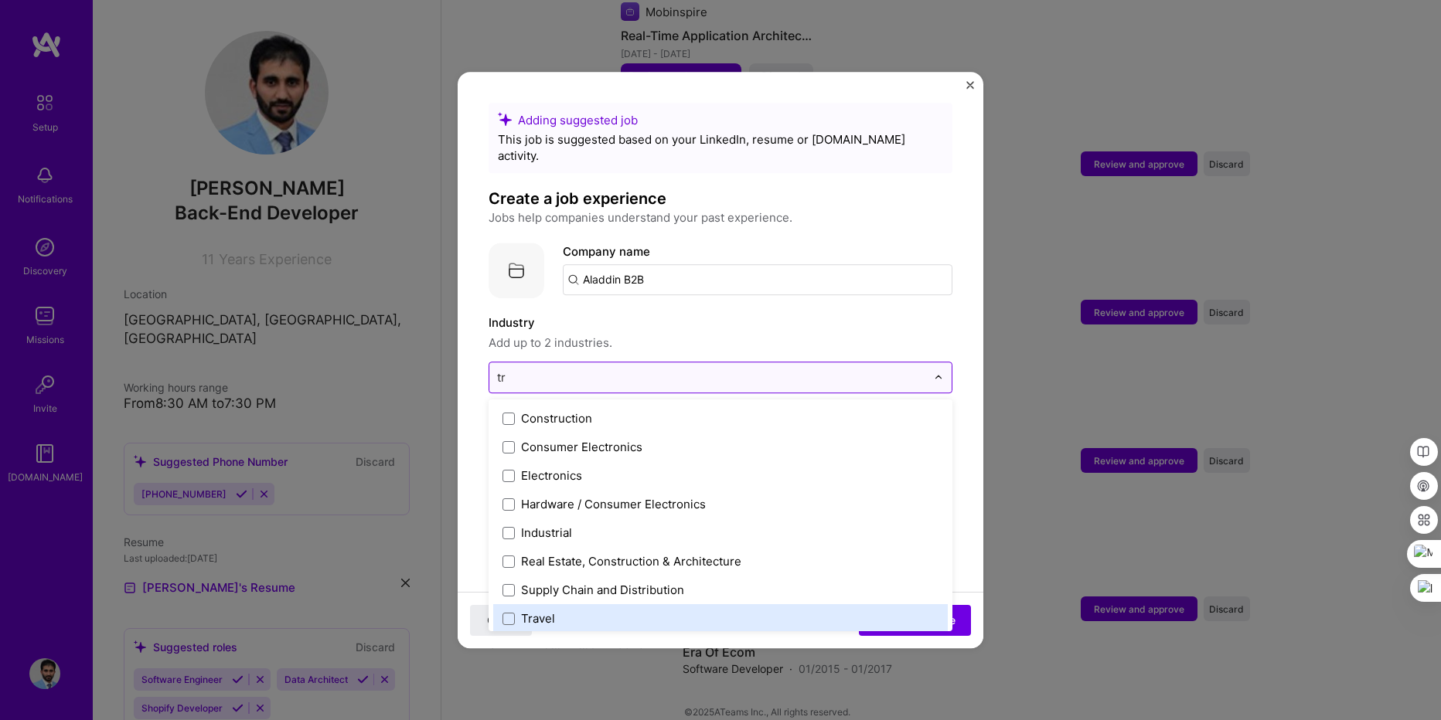
type input "t"
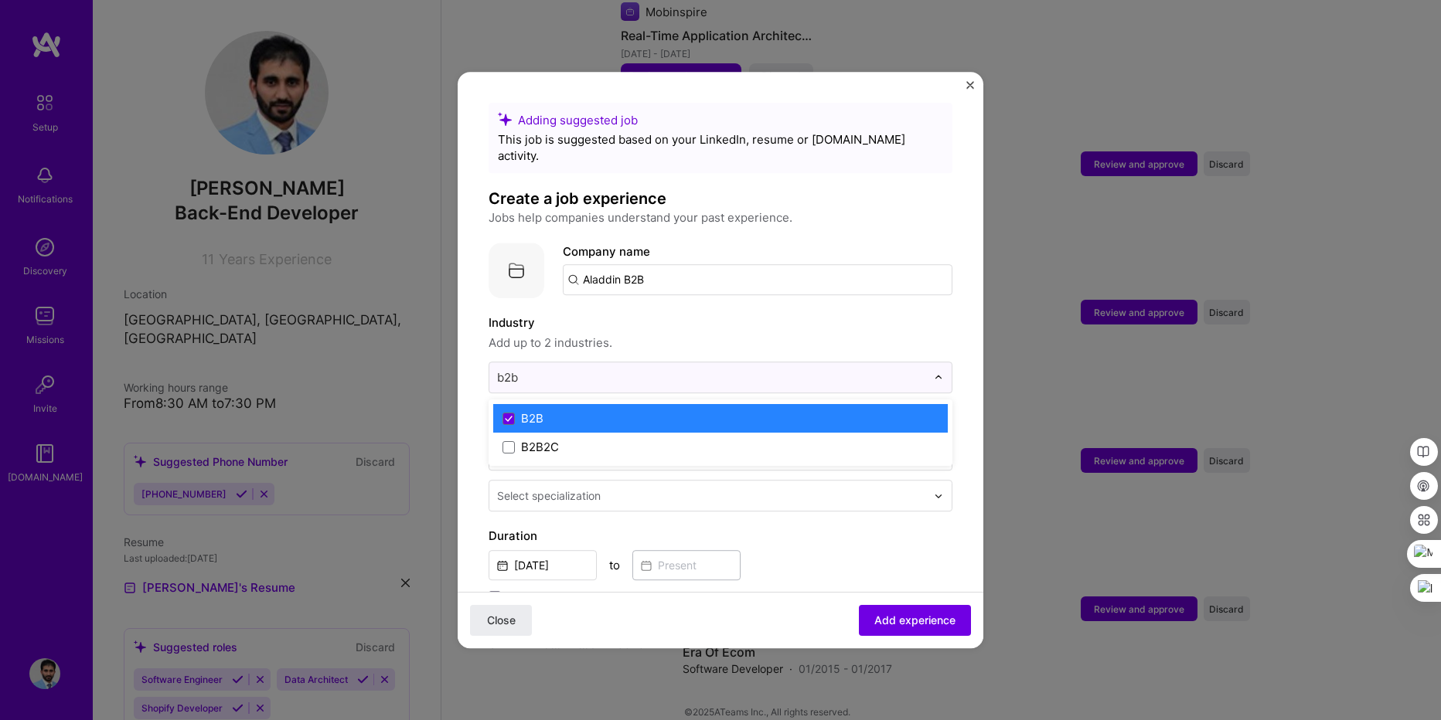
type input "b2b"
click at [636, 314] on label "Industry" at bounding box center [721, 323] width 464 height 19
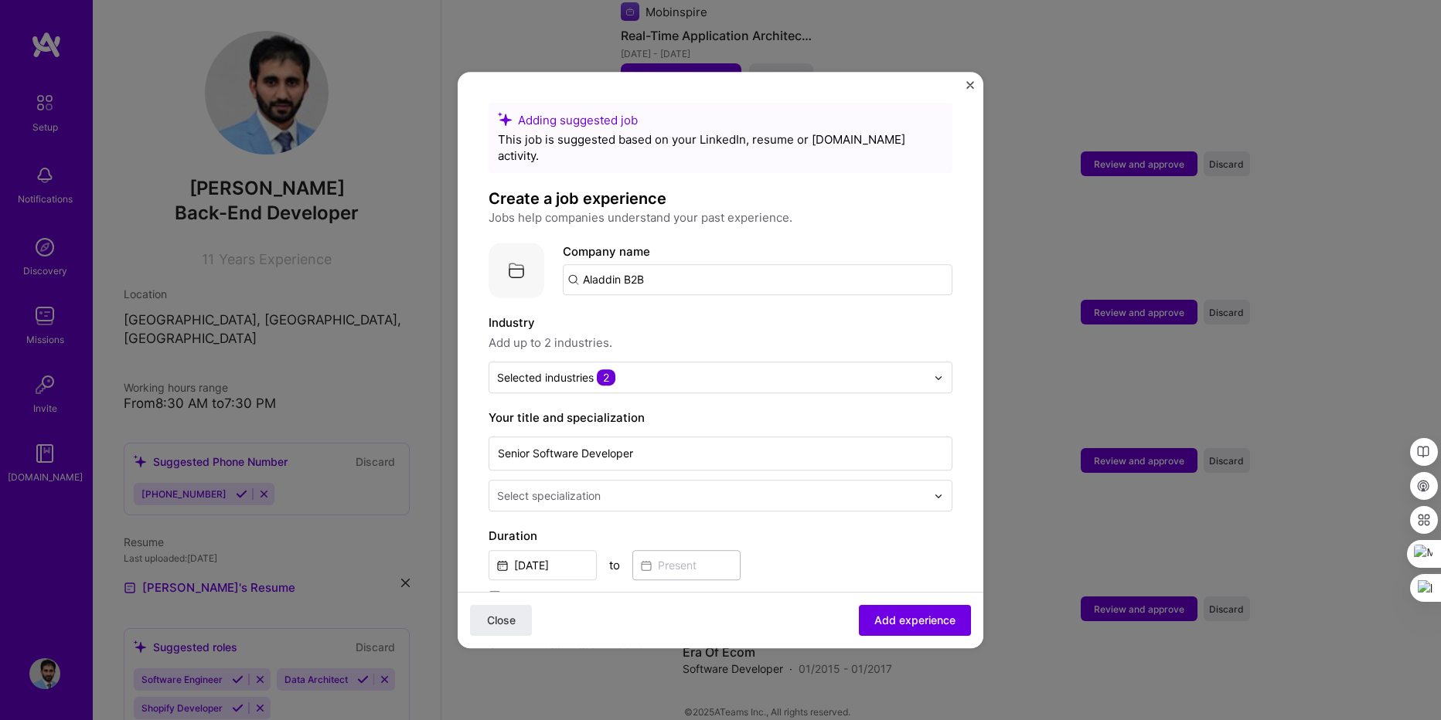
click at [596, 488] on div "Select specialization" at bounding box center [549, 496] width 104 height 16
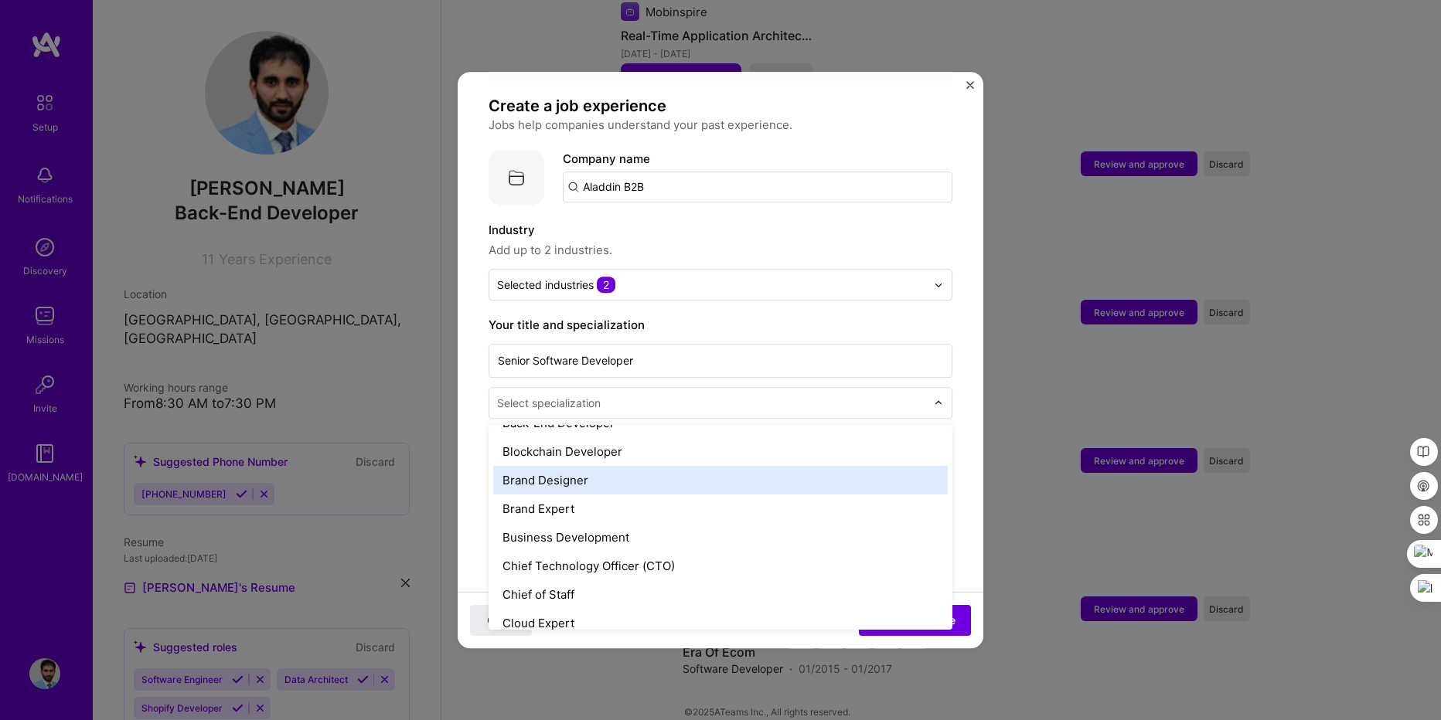
scroll to position [186, 0]
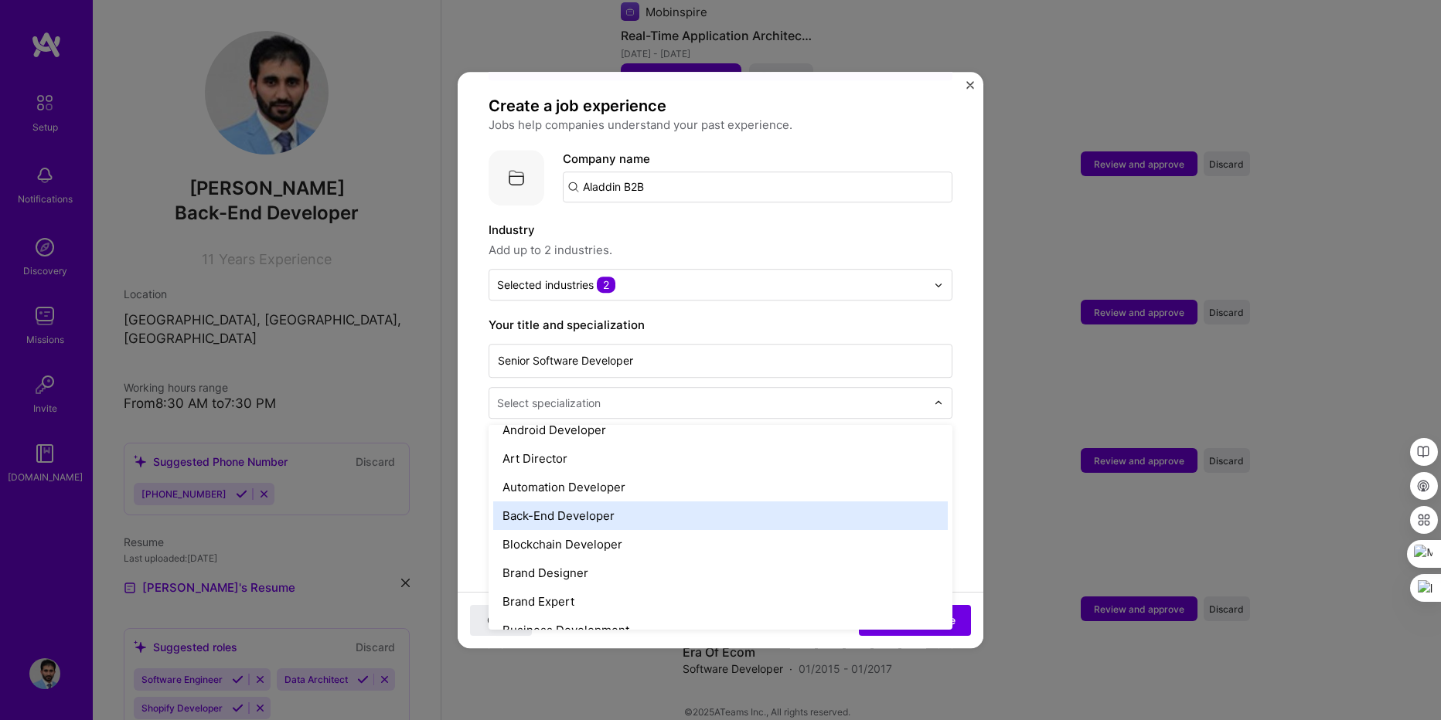
click at [577, 504] on div "Back-End Developer" at bounding box center [720, 516] width 455 height 29
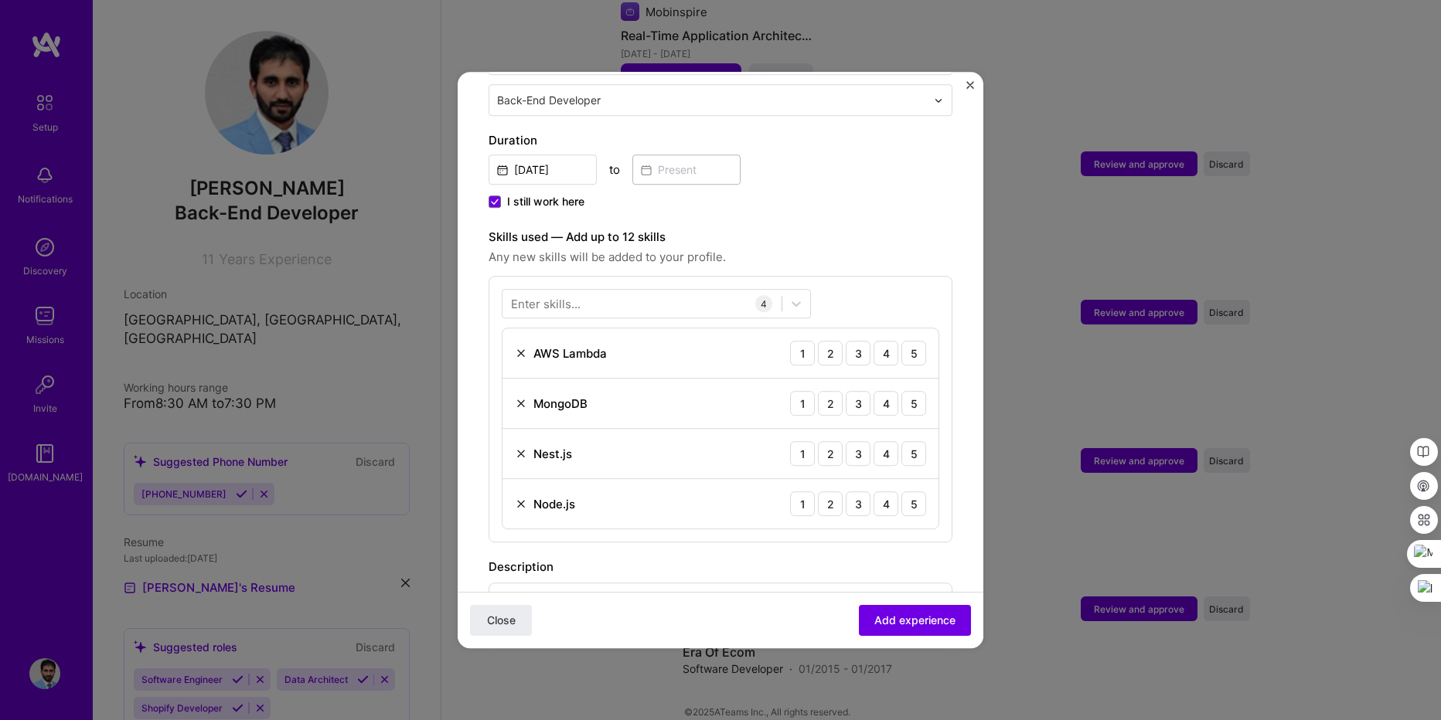
scroll to position [464, 0]
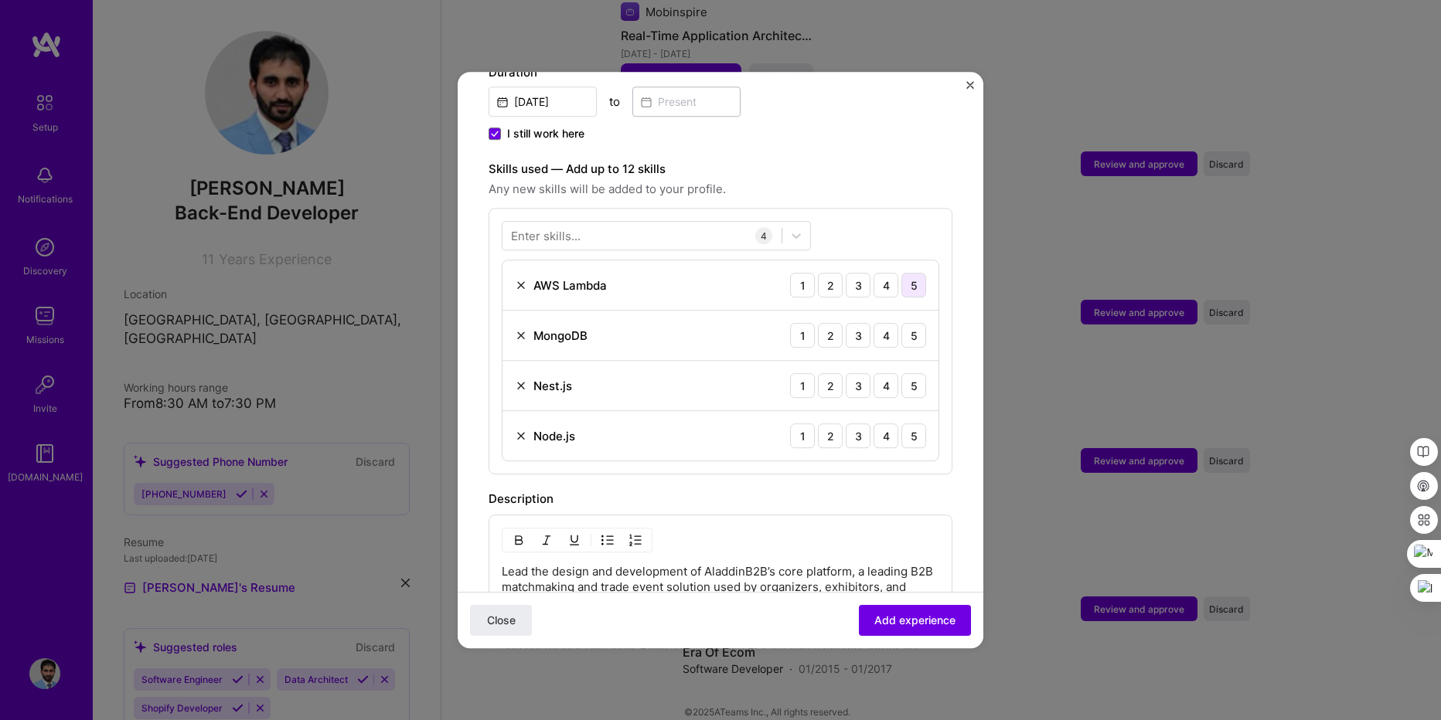
click at [904, 273] on div "5" at bounding box center [913, 285] width 25 height 25
click at [902, 326] on div "5" at bounding box center [913, 335] width 25 height 25
click at [901, 373] on div "5" at bounding box center [913, 385] width 25 height 25
click at [901, 431] on div "5" at bounding box center [913, 436] width 25 height 25
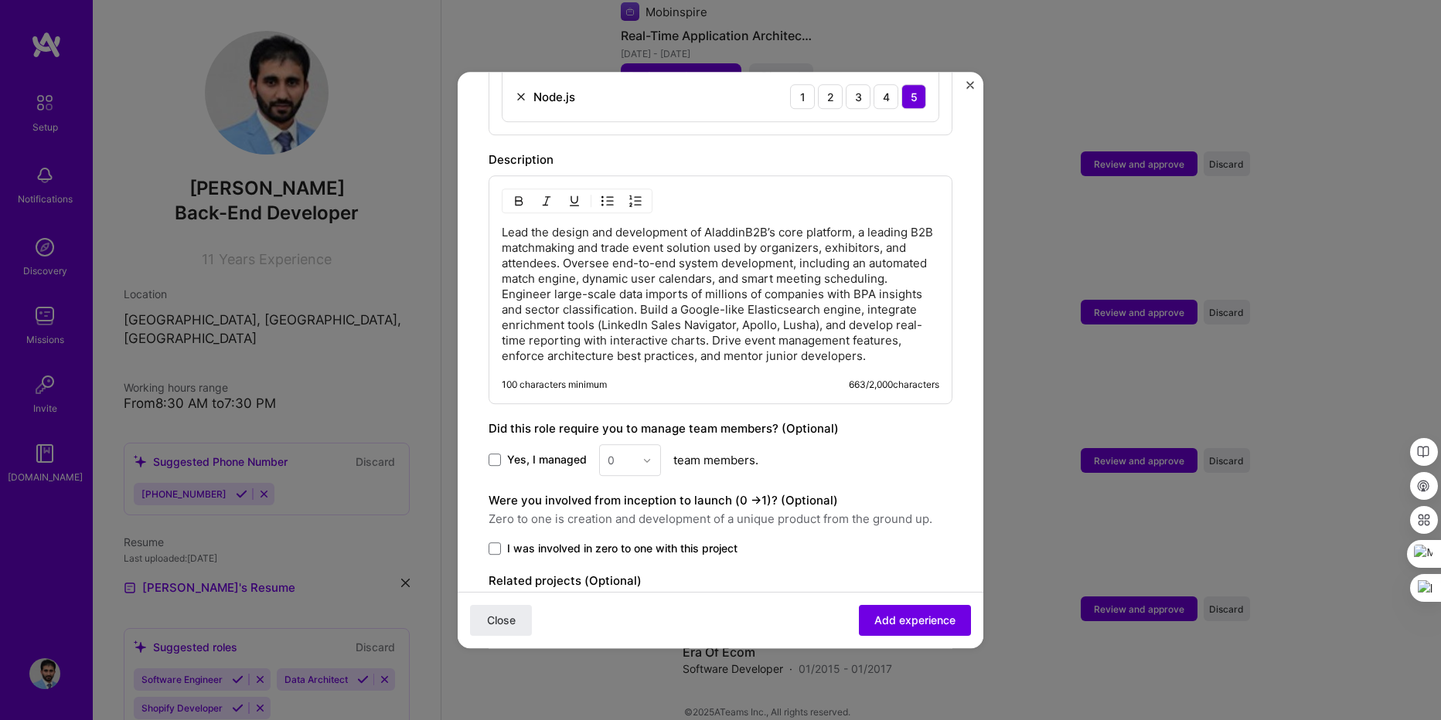
scroll to position [835, 0]
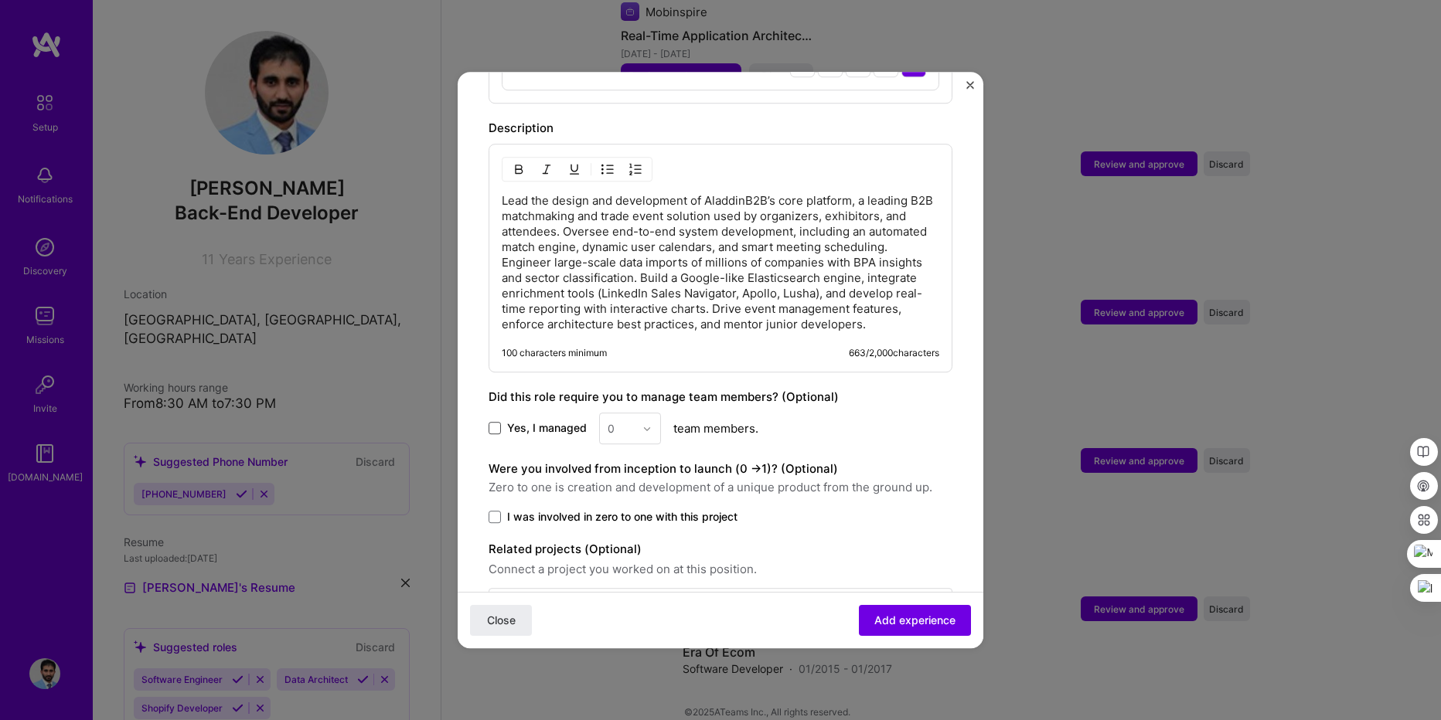
click at [496, 432] on span at bounding box center [495, 429] width 12 height 12
click at [0, 0] on input "Yes, I managed" at bounding box center [0, 0] width 0 height 0
click at [645, 427] on img at bounding box center [646, 428] width 9 height 9
click at [628, 625] on div "10" at bounding box center [630, 634] width 53 height 29
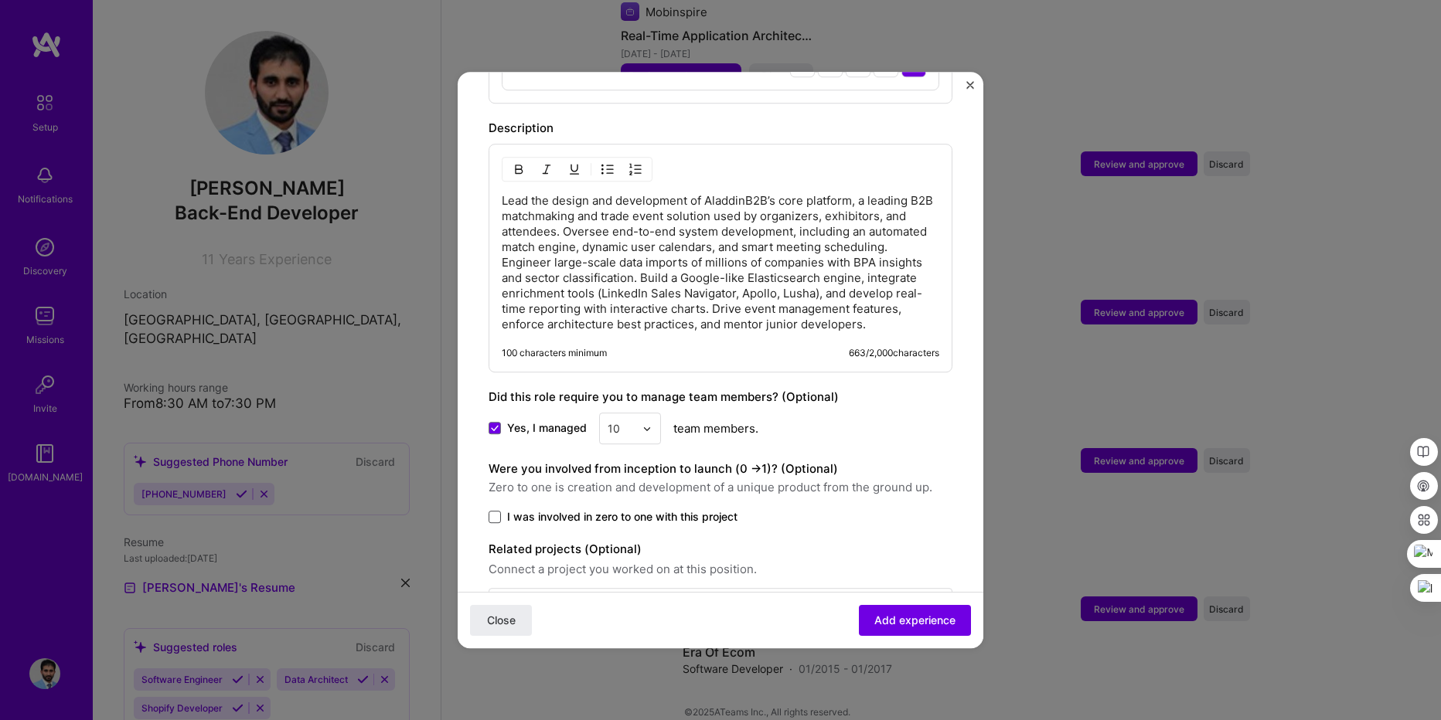
click at [489, 519] on span at bounding box center [495, 517] width 12 height 12
click at [0, 0] on input "I was involved in zero to one with this project" at bounding box center [0, 0] width 0 height 0
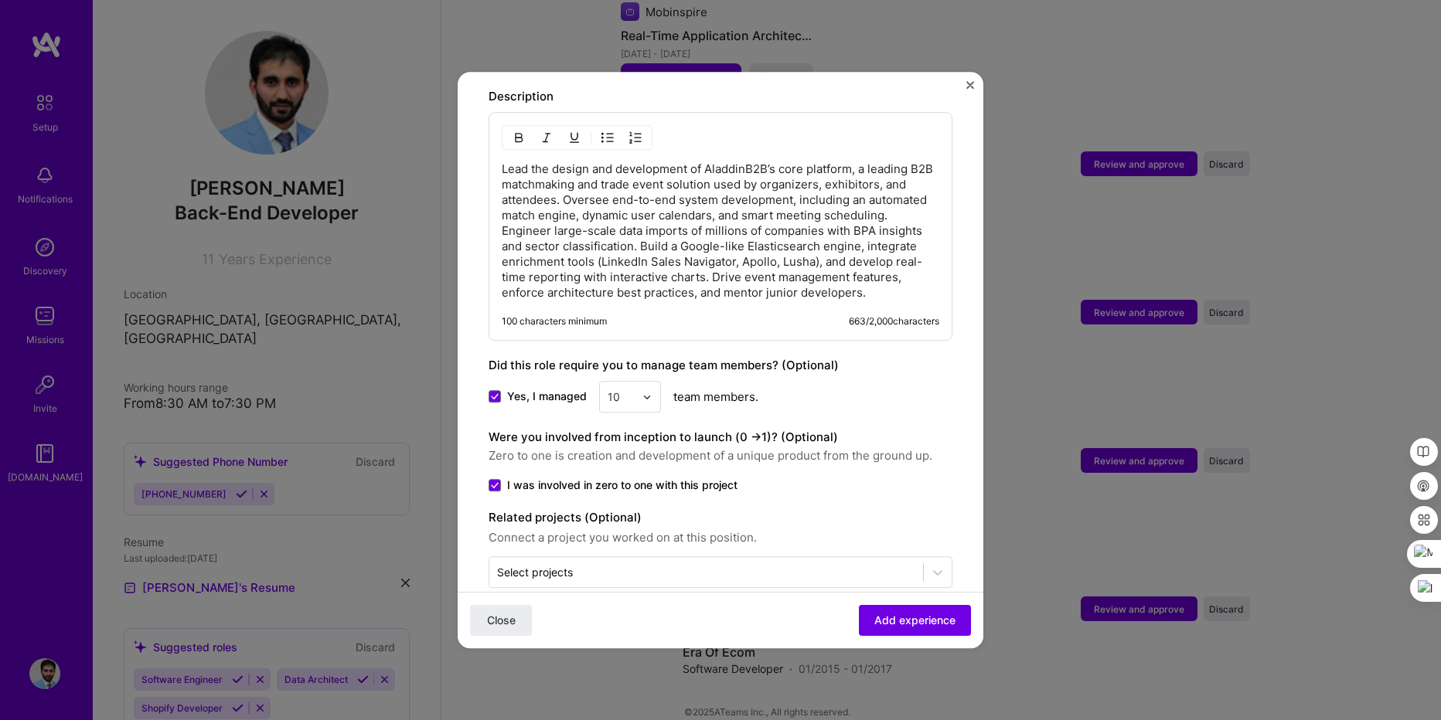
scroll to position [893, 0]
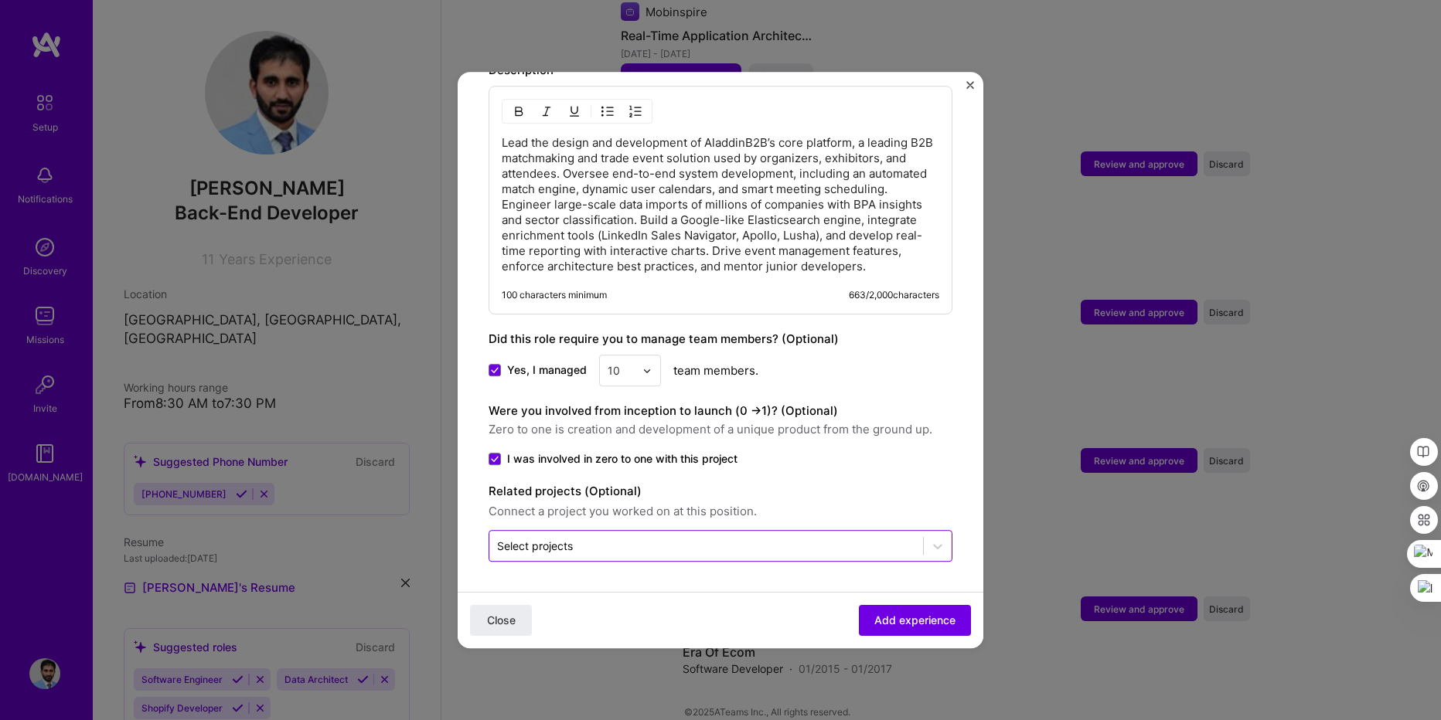
click at [618, 547] on input "text" at bounding box center [706, 546] width 418 height 16
click at [807, 453] on label "I was involved in zero to one with this project" at bounding box center [721, 458] width 464 height 15
click at [0, 0] on input "I was involved in zero to one with this project" at bounding box center [0, 0] width 0 height 0
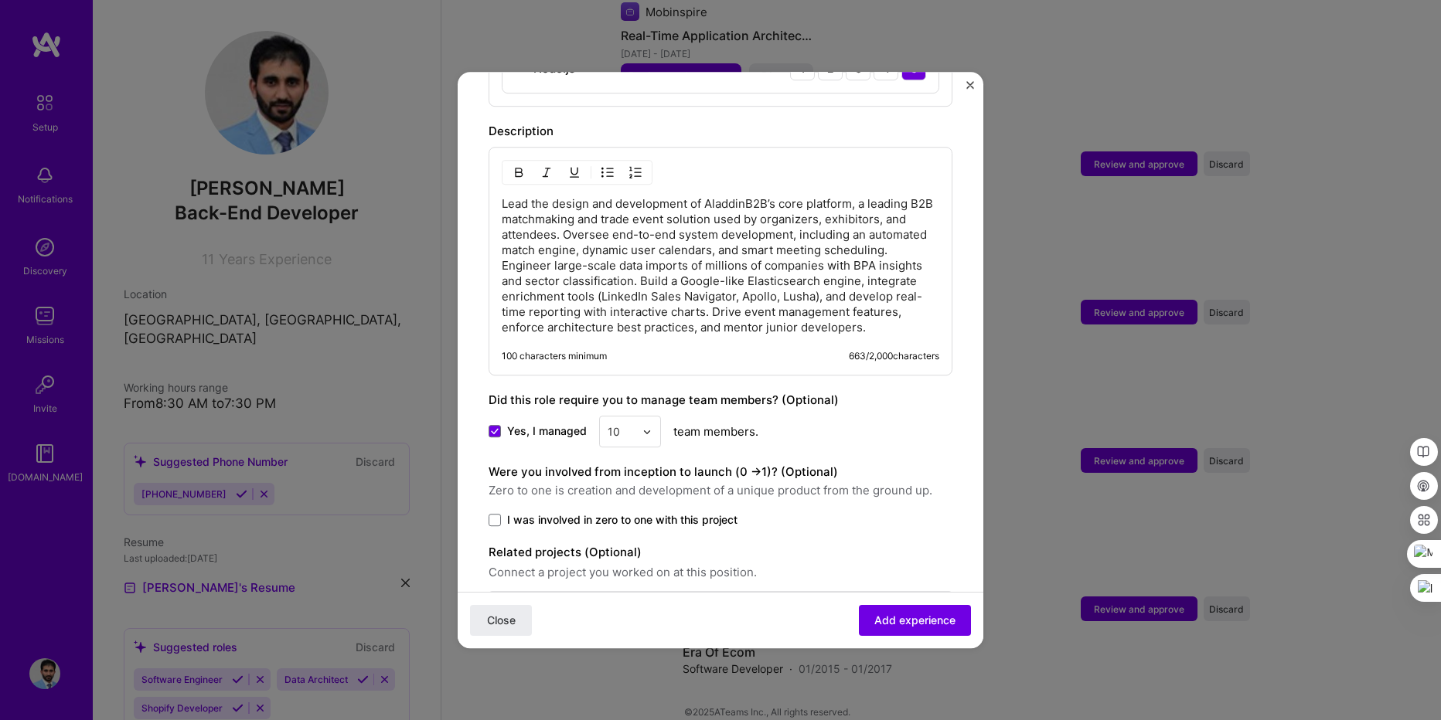
scroll to position [800, 0]
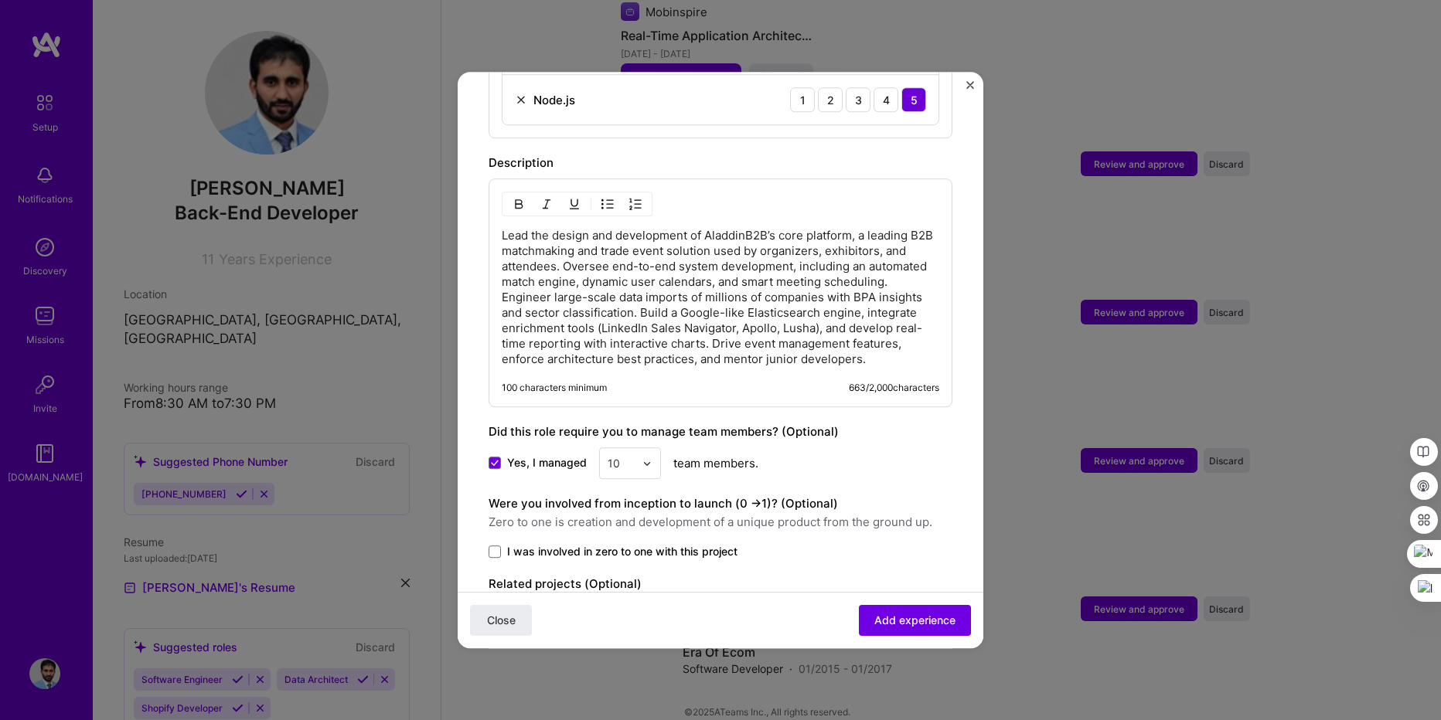
click at [638, 266] on p "Lead the design and development of AladdinB2B’s core platform, a leading B2B ma…" at bounding box center [721, 297] width 438 height 139
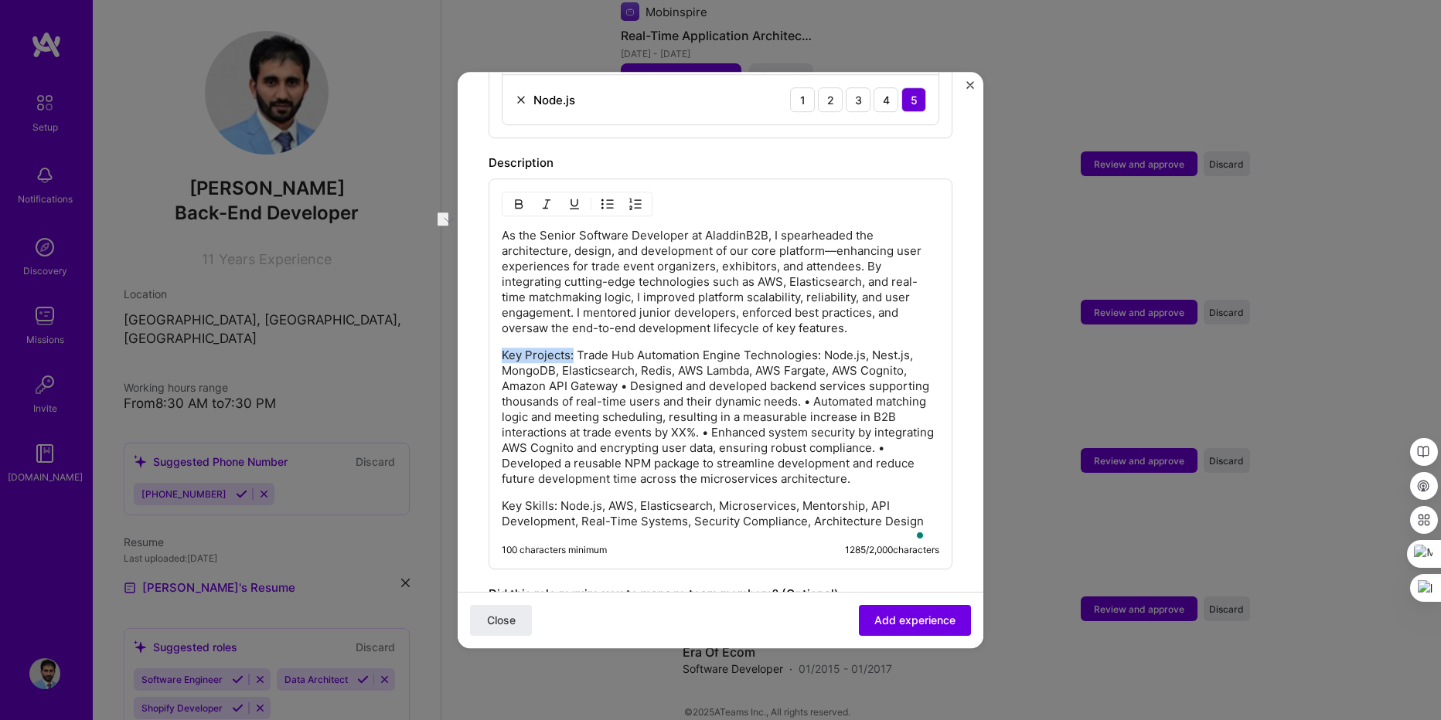
drag, startPoint x: 571, startPoint y: 343, endPoint x: 476, endPoint y: 343, distance: 95.1
click at [476, 343] on form "Adding suggested job This job is suggested based on your LinkedIn, resume or A.…" at bounding box center [721, 104] width 526 height 1602
click at [747, 348] on p "Key Projects: Trade Hub Automation Engine Technologies: Node.js, Nest.js, Mongo…" at bounding box center [721, 417] width 438 height 139
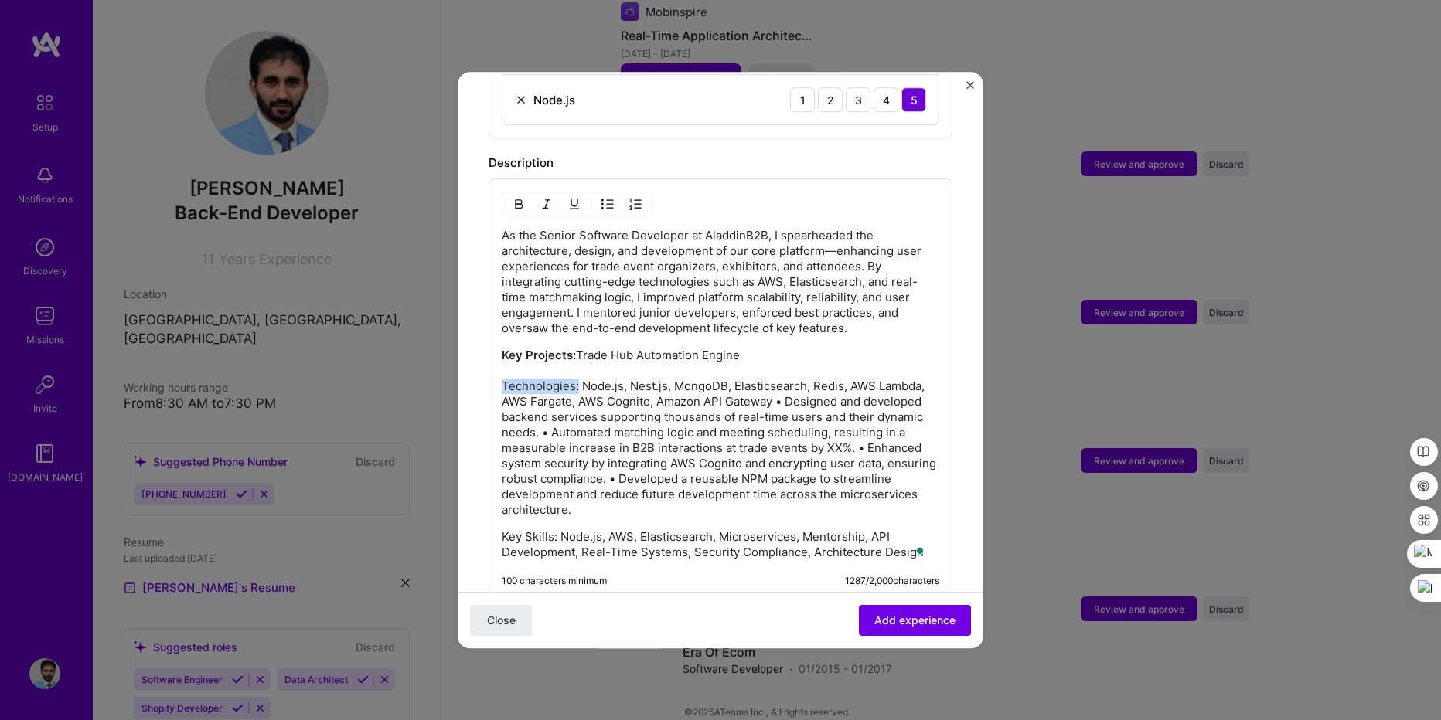
drag, startPoint x: 577, startPoint y: 371, endPoint x: 494, endPoint y: 371, distance: 83.5
click at [494, 371] on div "As the Senior Software Developer at AladdinB2B, I spearheaded the architecture,…" at bounding box center [721, 390] width 464 height 422
click at [751, 433] on p "Key Projects: Trade Hub Automation Engine Technologies: Node.js, Nest.js, Mongo…" at bounding box center [721, 433] width 438 height 170
click at [837, 382] on p "Key Projects: Trade Hub Automation Engine Technologies: Node.js, Nest.js, Mongo…" at bounding box center [721, 433] width 438 height 170
click at [712, 416] on p "Key Projects: Trade Hub Automation Engine Technologies: Node.js, Nest.js, Mongo…" at bounding box center [721, 433] width 438 height 170
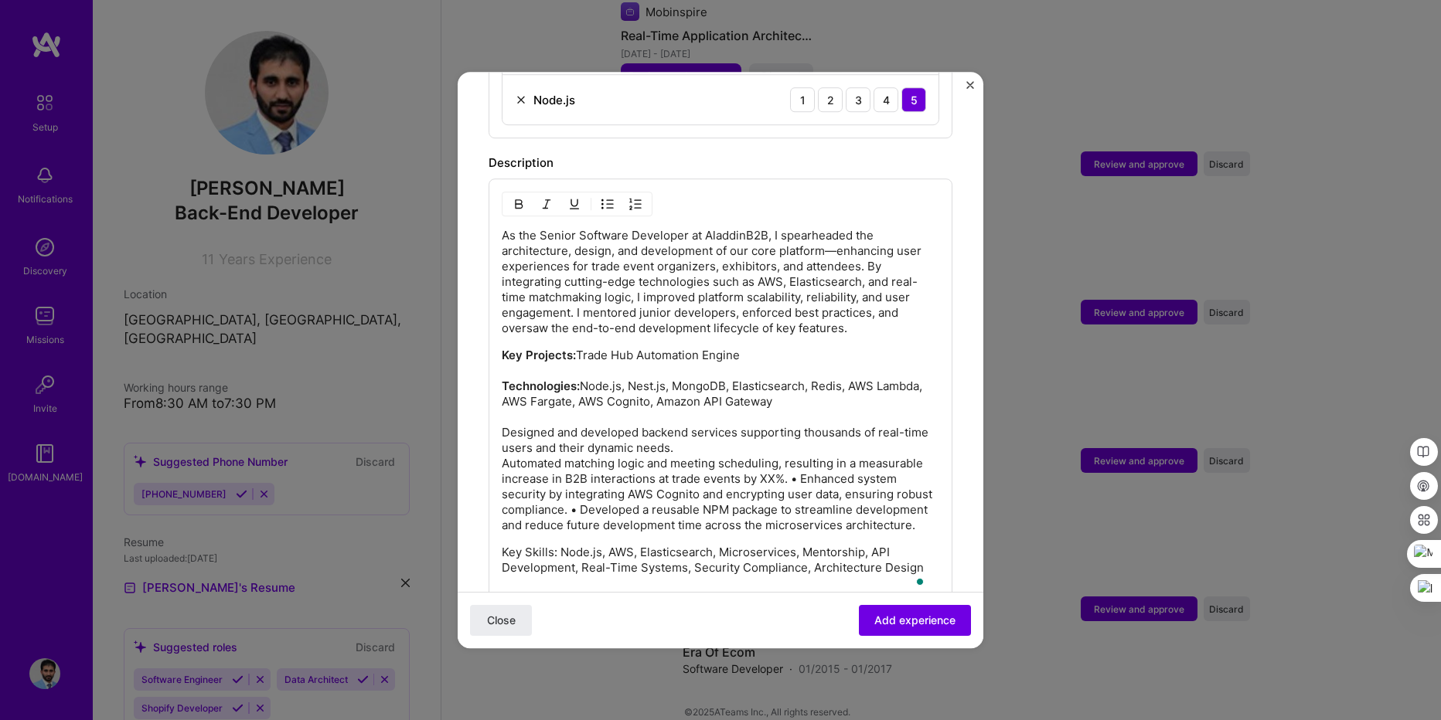
click at [713, 362] on p "Key Projects: Trade Hub Automation Engine Technologies: Node.js, Nest.js, Mongo…" at bounding box center [721, 441] width 438 height 186
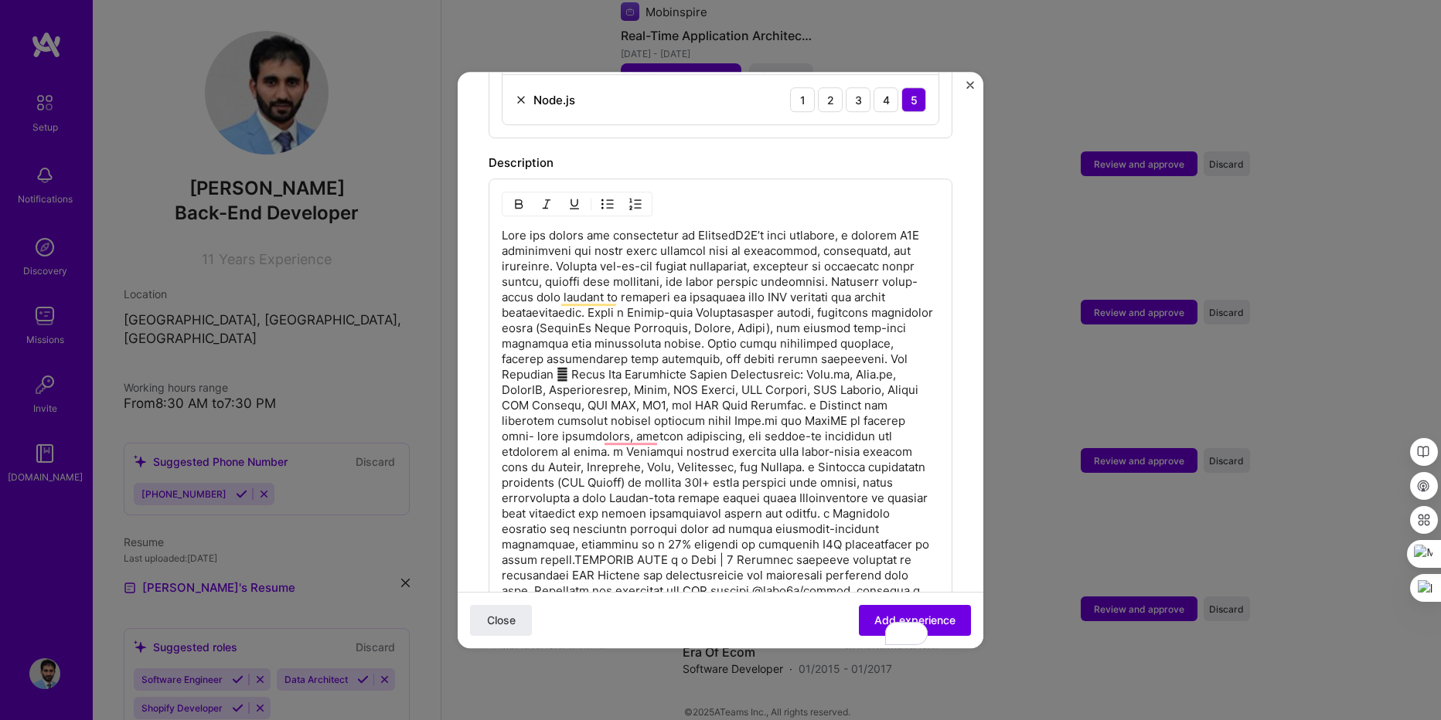
click at [656, 355] on p "To enrich screen reader interactions, please activate Accessibility in Grammarl…" at bounding box center [721, 429] width 438 height 402
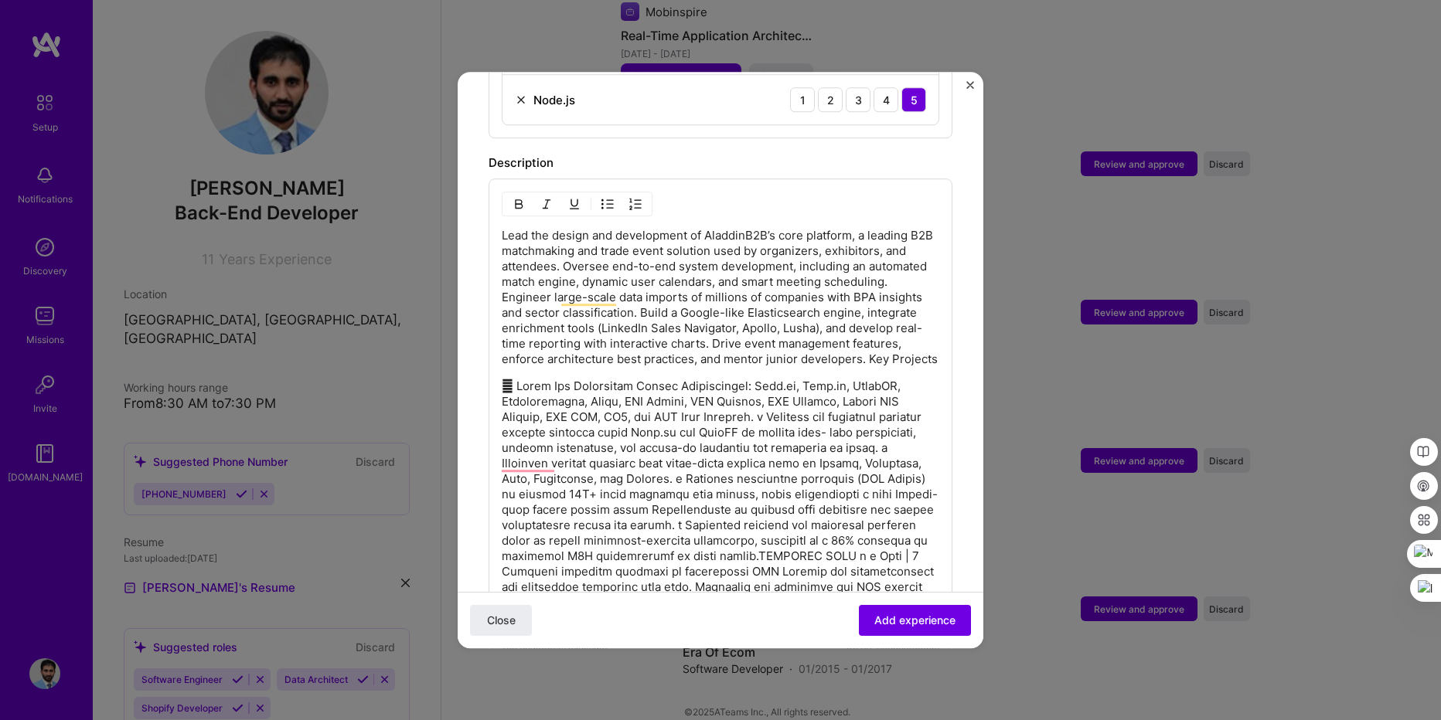
click at [570, 363] on p "Lead the design and development of AladdinB2B’s core platform, a leading B2B ma…" at bounding box center [721, 297] width 438 height 139
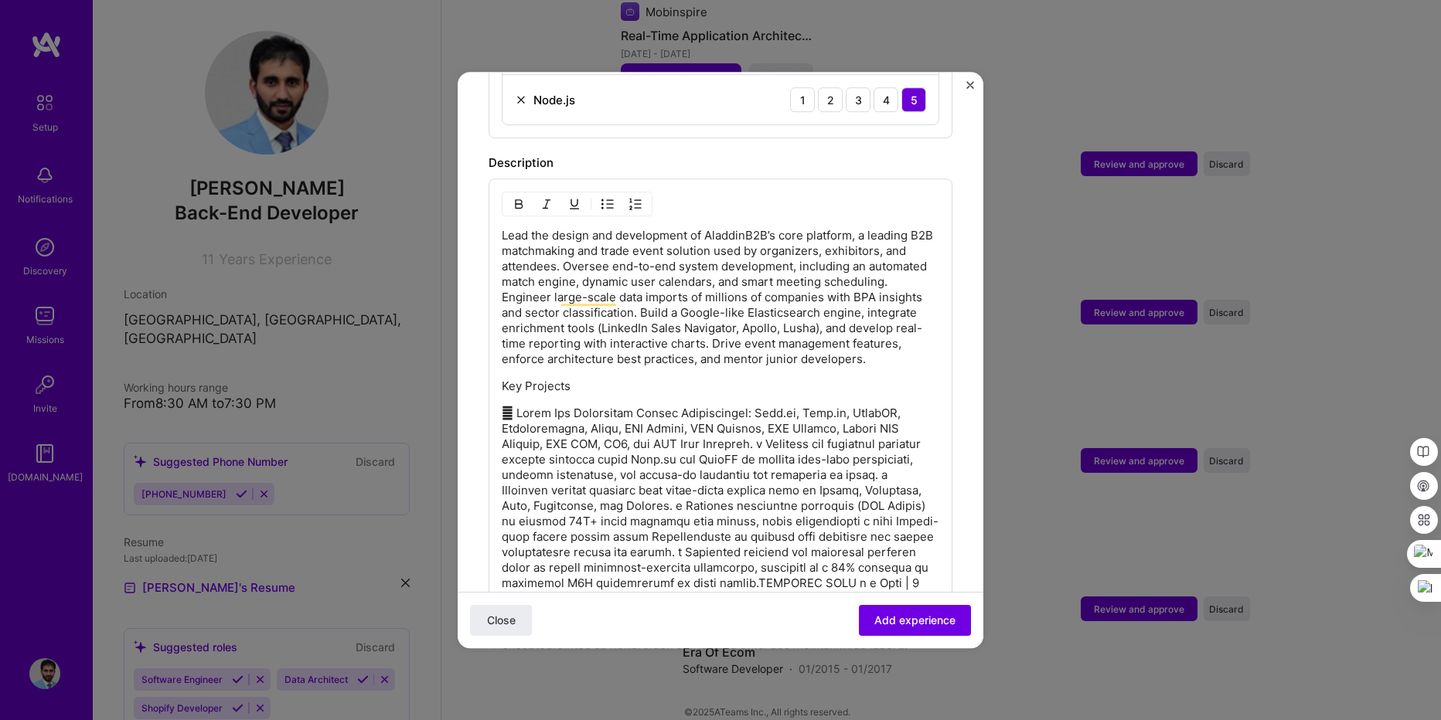
click at [686, 413] on p "To enrich screen reader interactions, please activate Accessibility in Grammarl…" at bounding box center [721, 529] width 438 height 247
drag, startPoint x: 577, startPoint y: 431, endPoint x: 498, endPoint y: 433, distance: 79.7
click at [498, 433] on div "Lead the design and development of AladdinB2B’s core platform, a leading B2B ma…" at bounding box center [721, 444] width 464 height 530
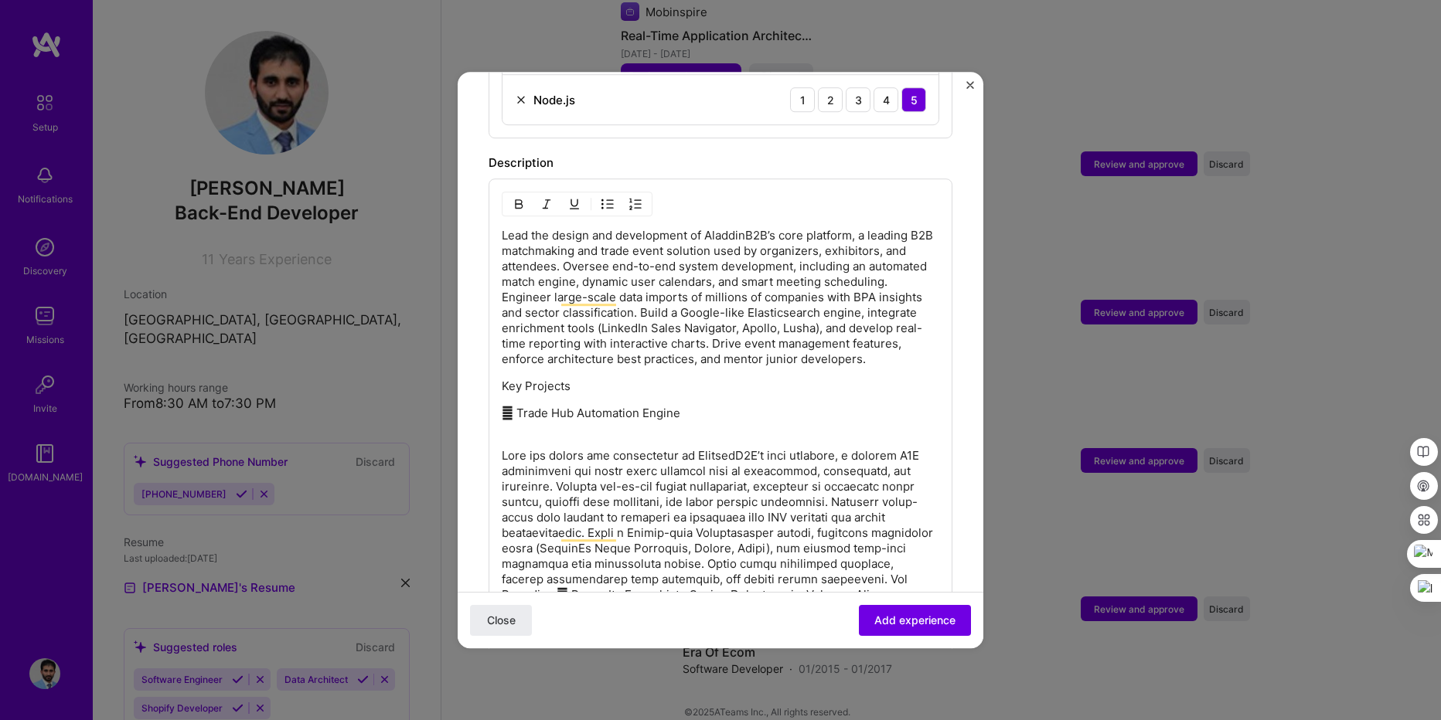
click at [644, 465] on p "To enrich screen reader interactions, please activate Accessibility in Grammarl…" at bounding box center [721, 649] width 438 height 402
click at [574, 445] on div "Lead the design and development of AladdinB2B’s core platform, a leading B2B ma…" at bounding box center [721, 668] width 438 height 881
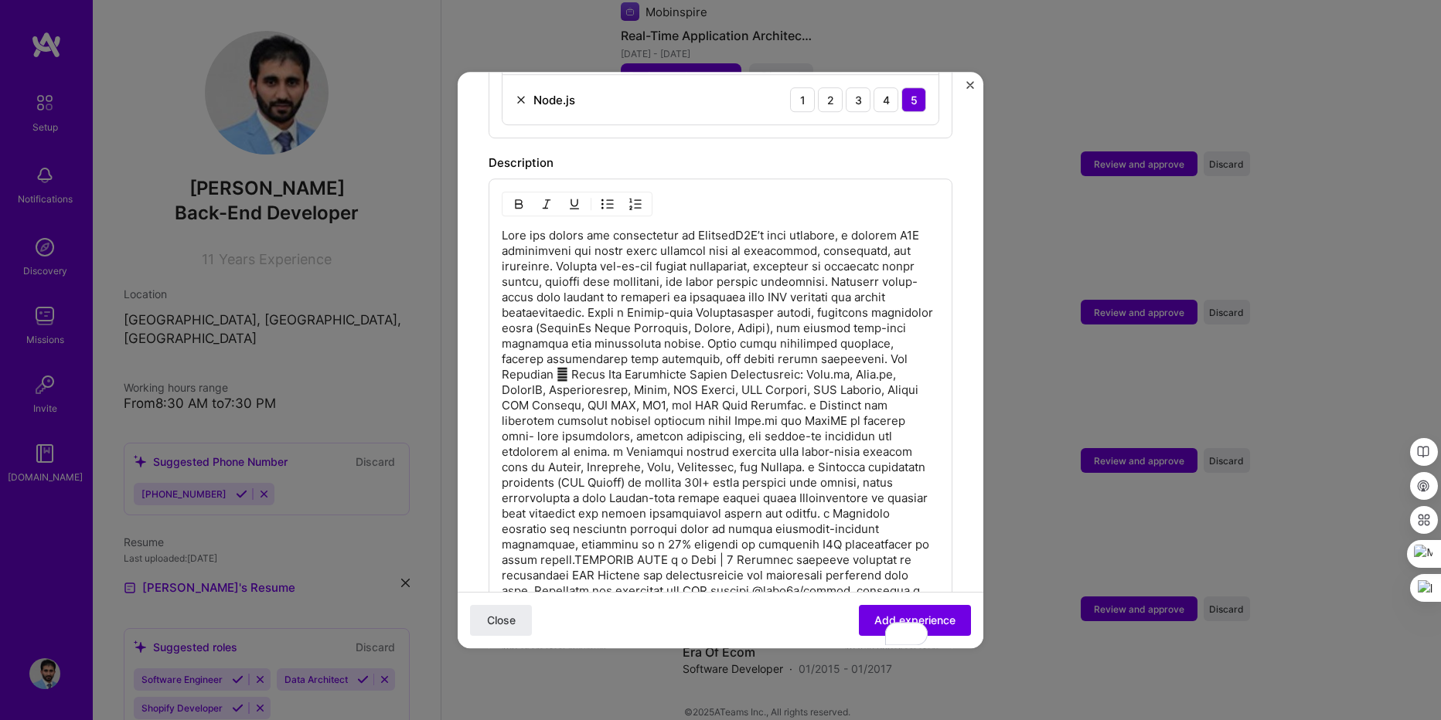
click at [570, 363] on p "To enrich screen reader interactions, please activate Accessibility in Grammarl…" at bounding box center [721, 429] width 438 height 402
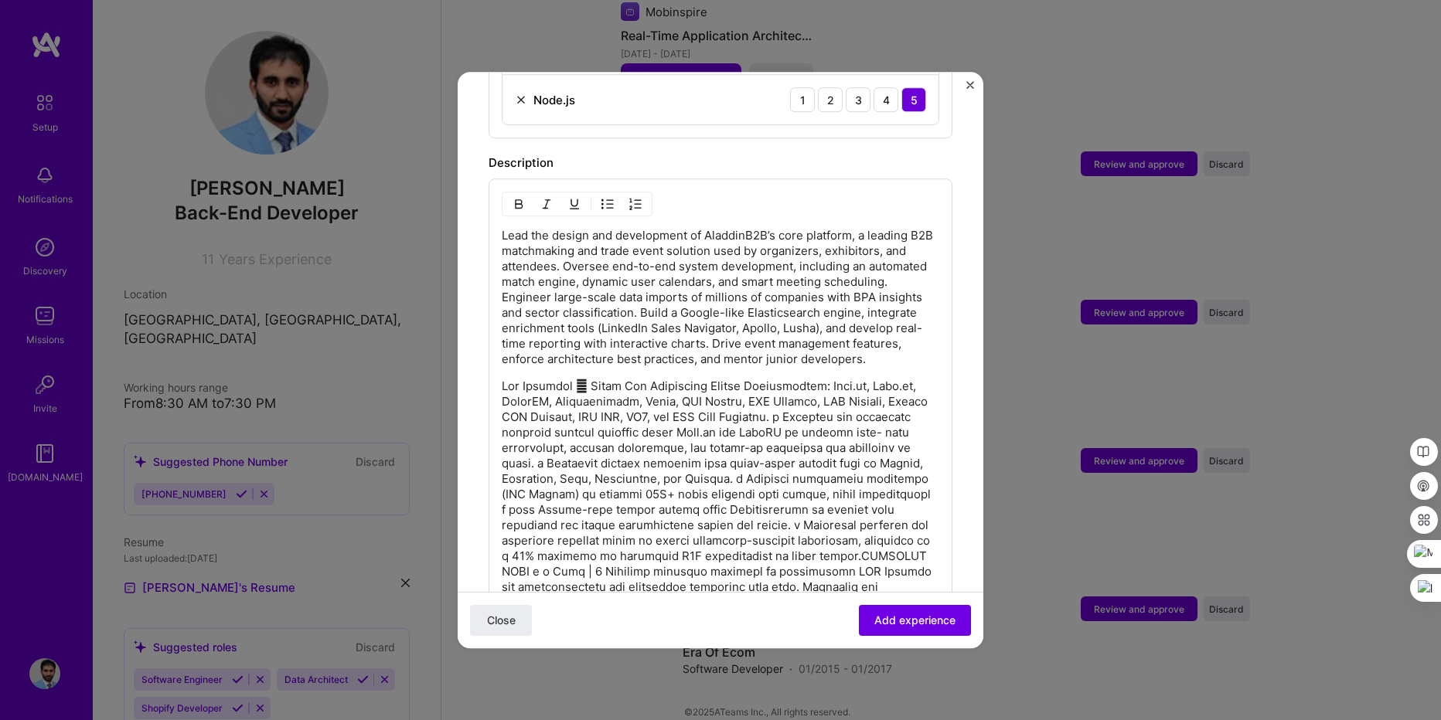
click at [574, 388] on p "To enrich screen reader interactions, please activate Accessibility in Grammarl…" at bounding box center [721, 510] width 438 height 263
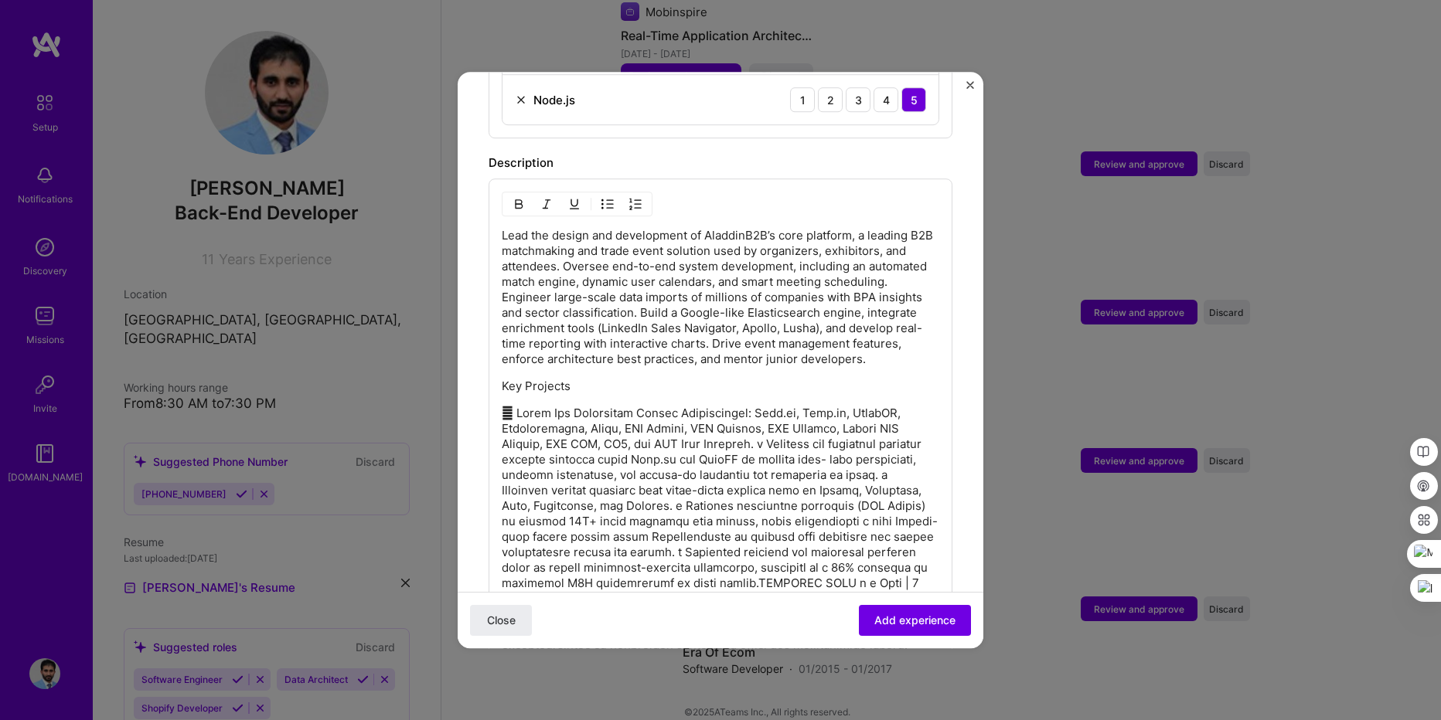
click at [686, 410] on p "To enrich screen reader interactions, please activate Accessibility in Grammarl…" at bounding box center [721, 529] width 438 height 247
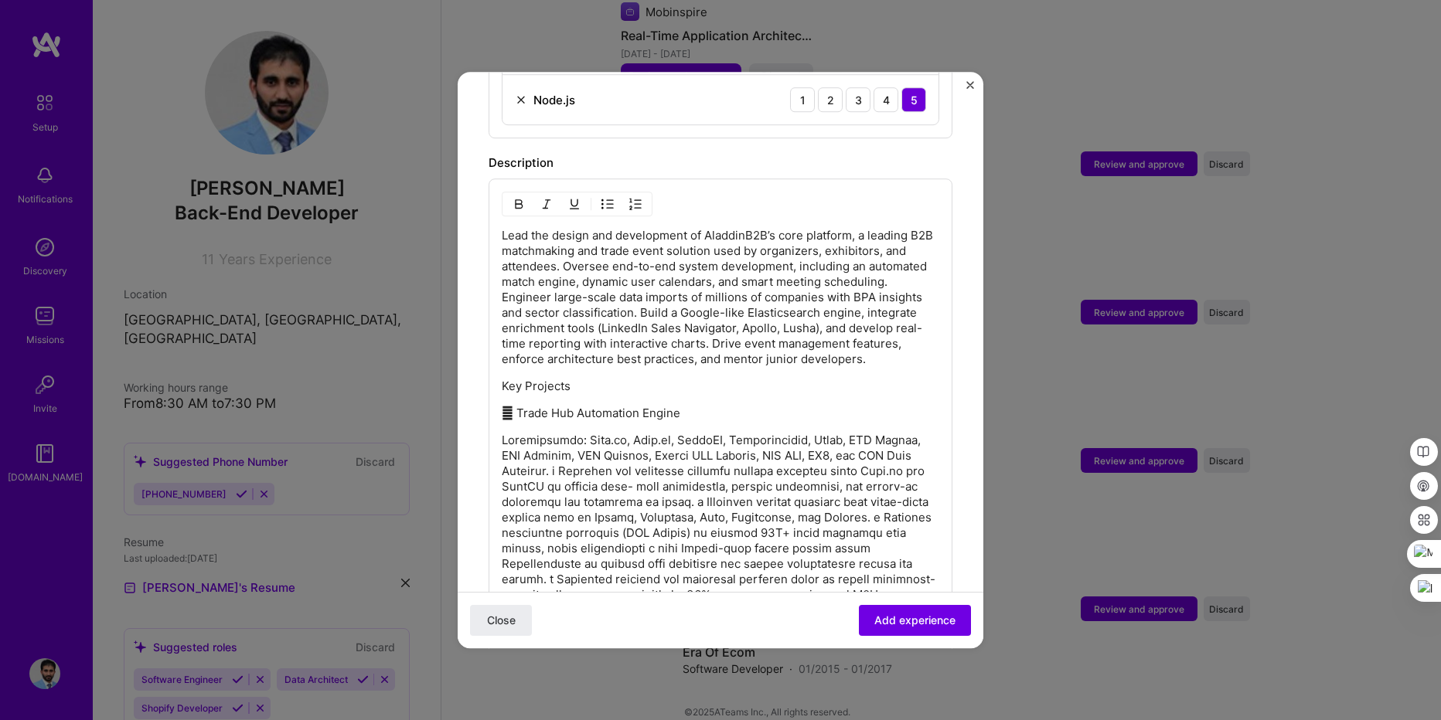
click at [639, 466] on p "To enrich screen reader interactions, please activate Accessibility in Grammarl…" at bounding box center [721, 556] width 438 height 247
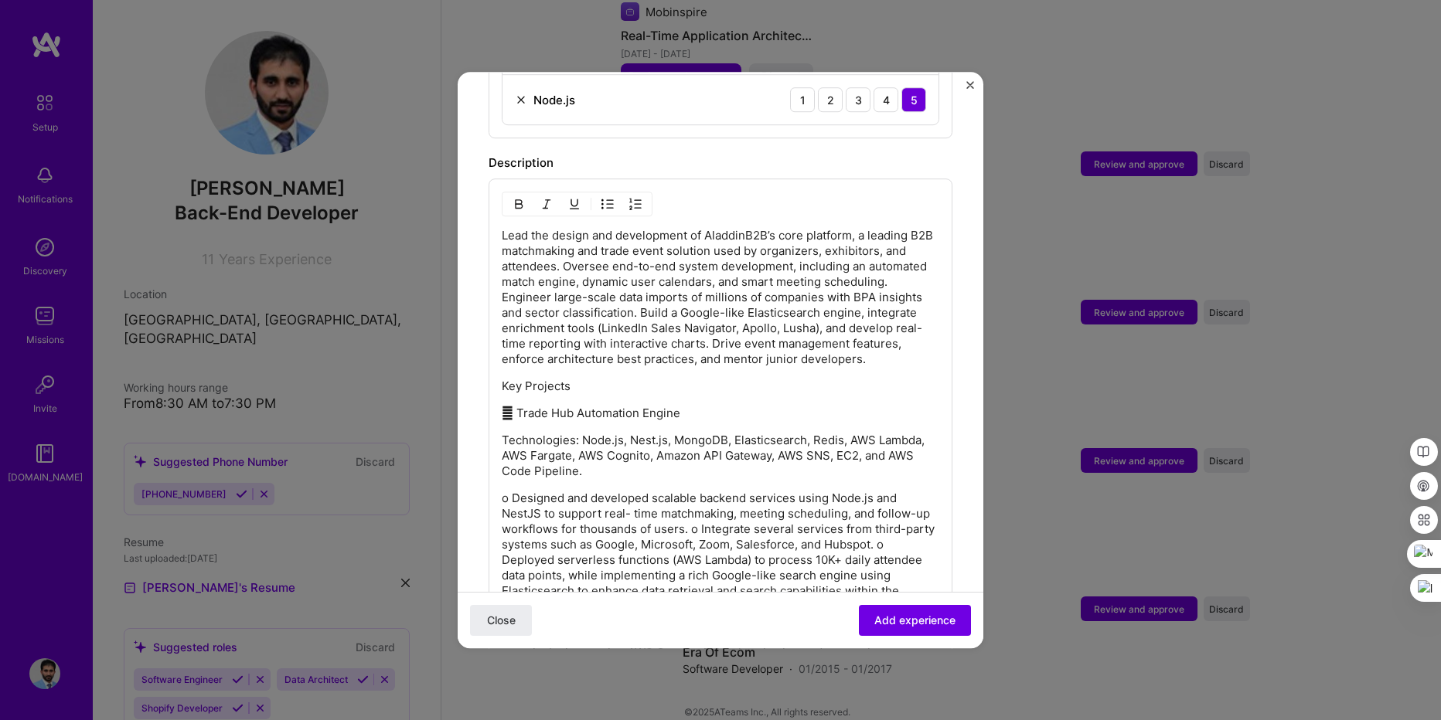
click at [709, 530] on p "o Designed and developed scalable backend services using Node.js and NestJS to …" at bounding box center [721, 607] width 438 height 232
click at [739, 572] on p "o Integrate several services from third-party systems such as Google, Microsoft…" at bounding box center [721, 642] width 438 height 186
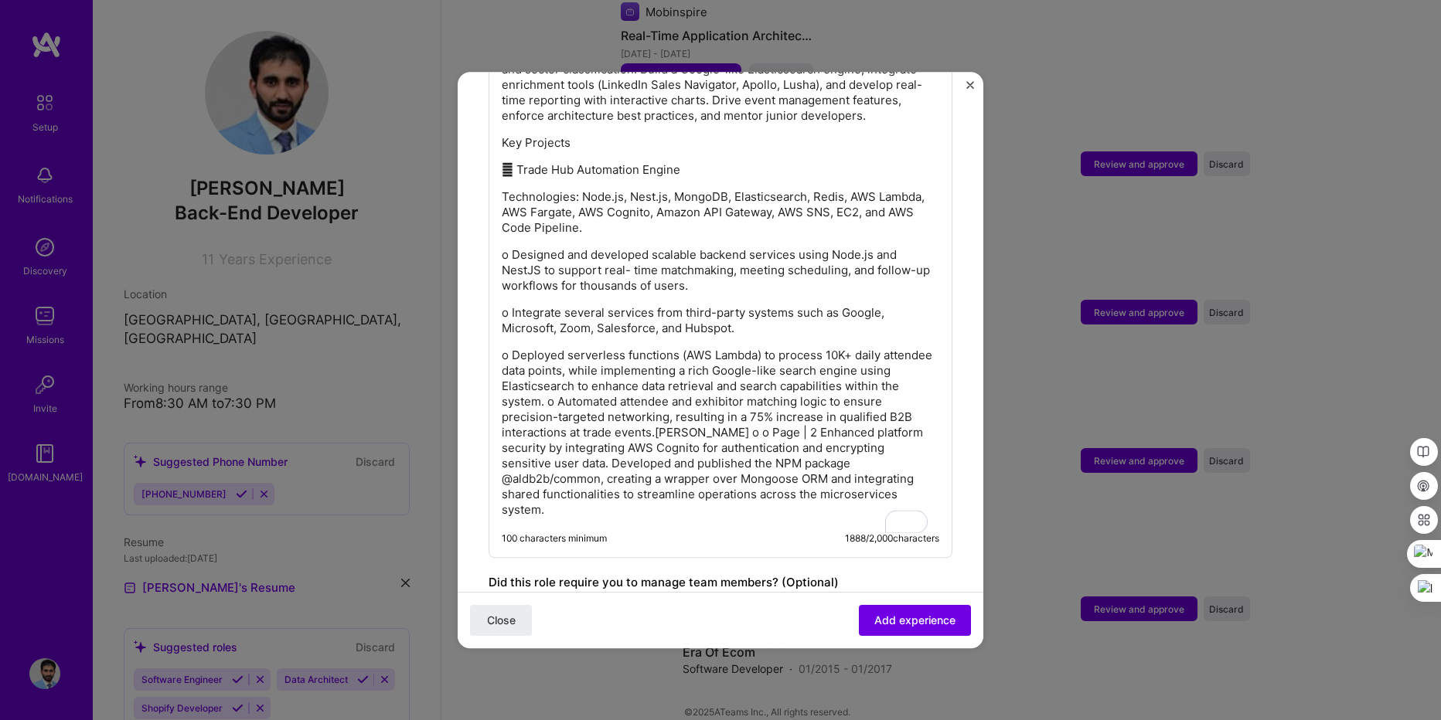
scroll to position [1078, 0]
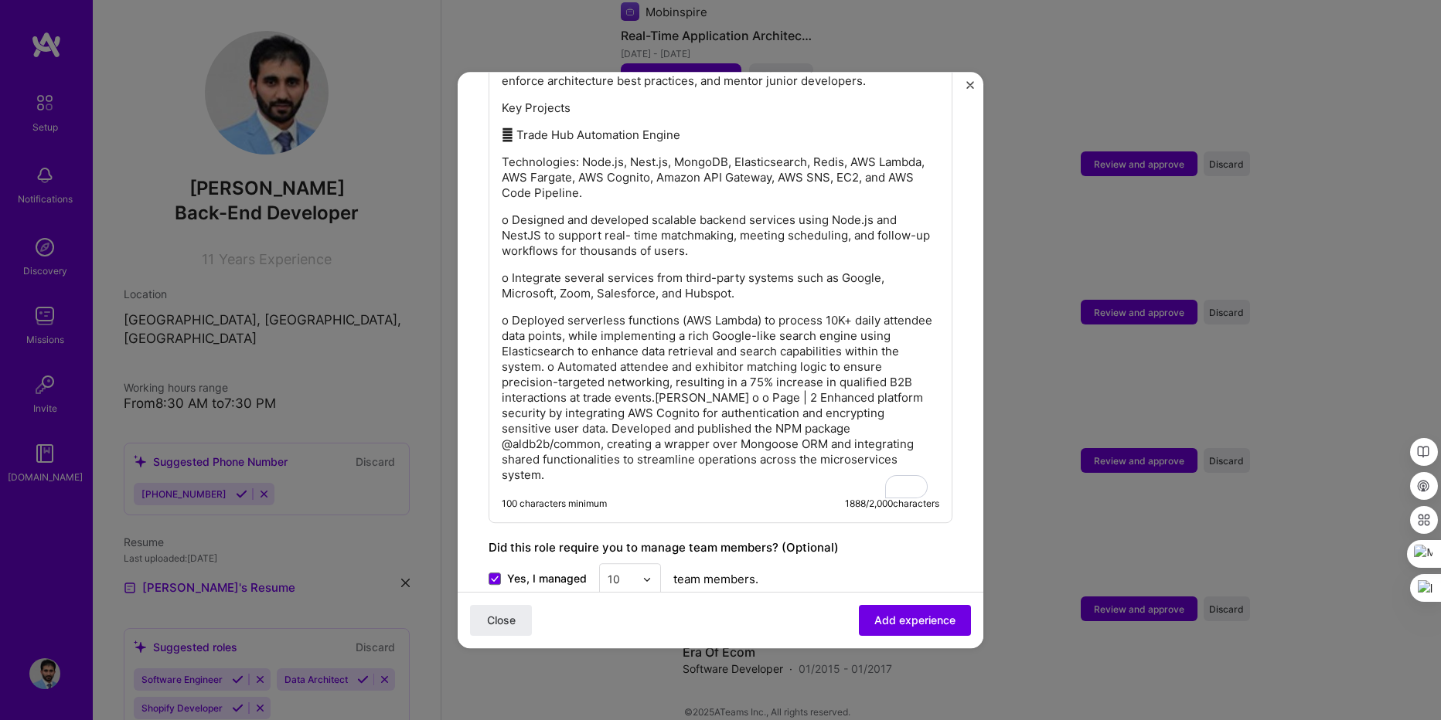
click at [570, 366] on p "o Deployed serverless functions (AWS Lambda) to process 10K+ daily attendee dat…" at bounding box center [721, 398] width 438 height 170
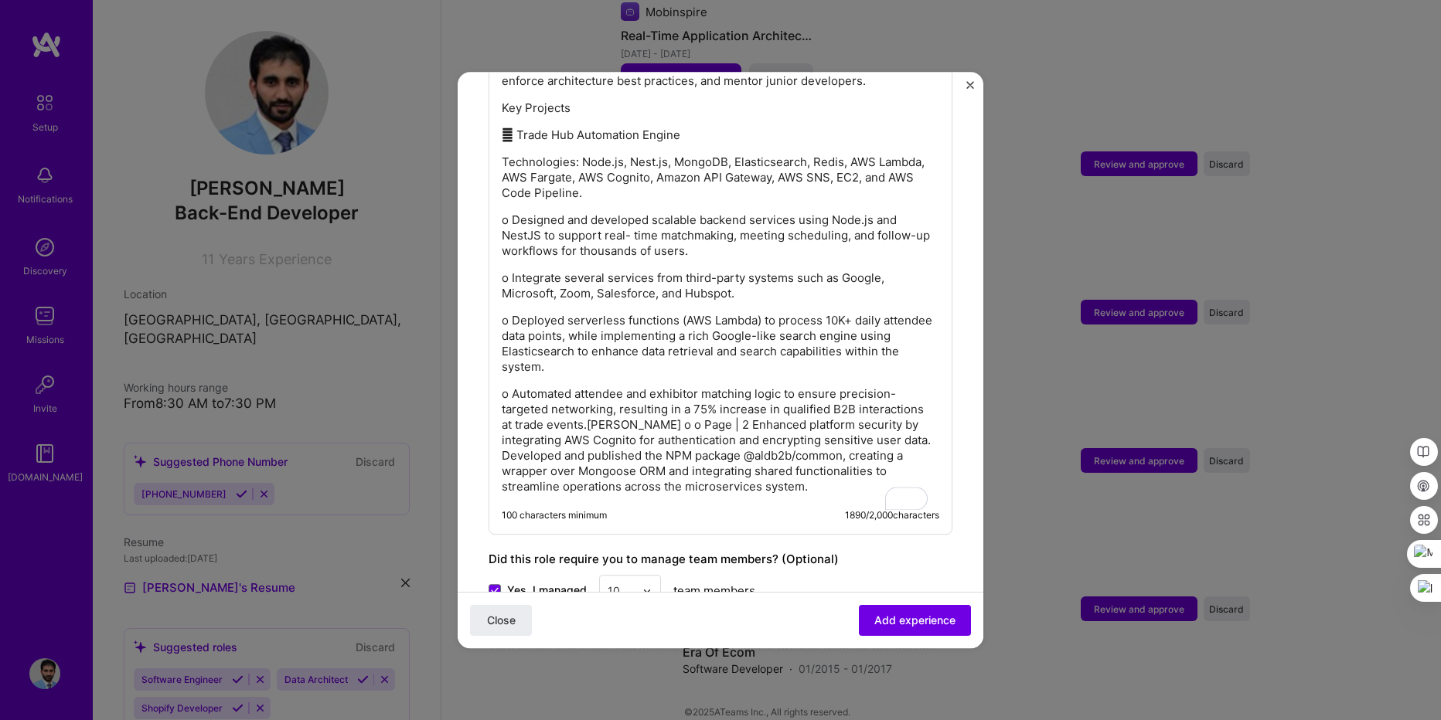
click at [700, 424] on p "o Automated attendee and exhibitor matching logic to ensure precision-targeted …" at bounding box center [721, 441] width 438 height 108
drag, startPoint x: 587, startPoint y: 424, endPoint x: 767, endPoint y: 421, distance: 180.1
click at [767, 421] on p "o Automated attendee and exhibitor matching logic to ensure precision-targeted …" at bounding box center [721, 441] width 438 height 108
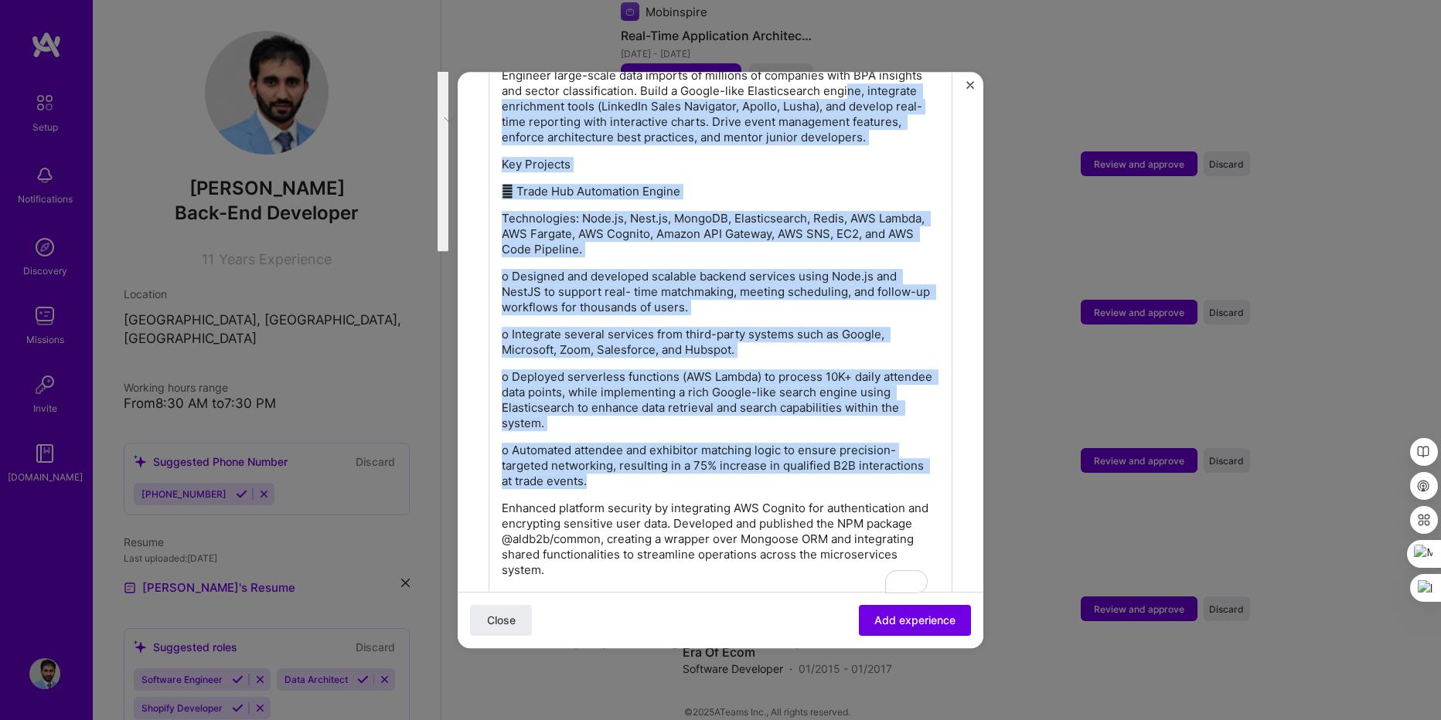
scroll to position [1011, 0]
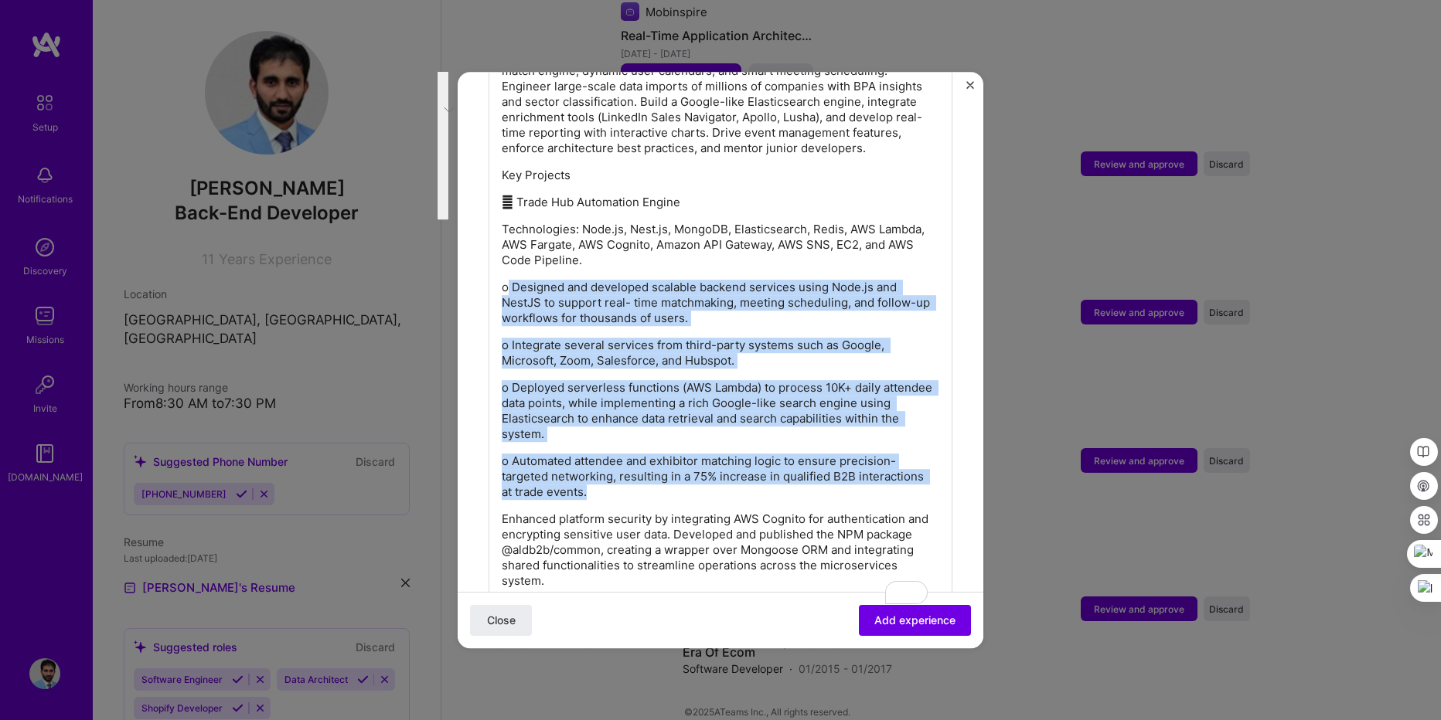
drag, startPoint x: 591, startPoint y: 334, endPoint x: 509, endPoint y: 291, distance: 92.7
click at [509, 291] on div "Lead the design and development of AladdinB2B’s core platform, a leading B2B ma…" at bounding box center [721, 303] width 438 height 572
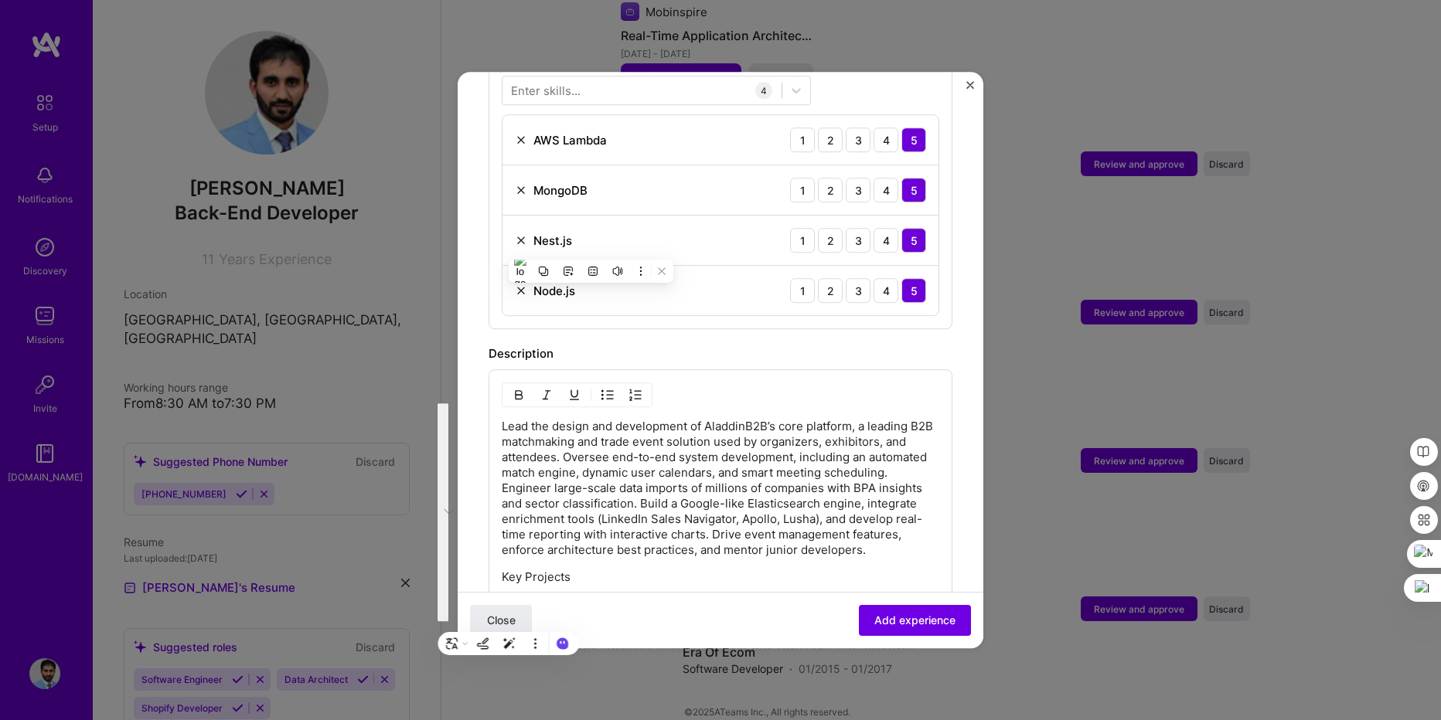
scroll to position [0, 0]
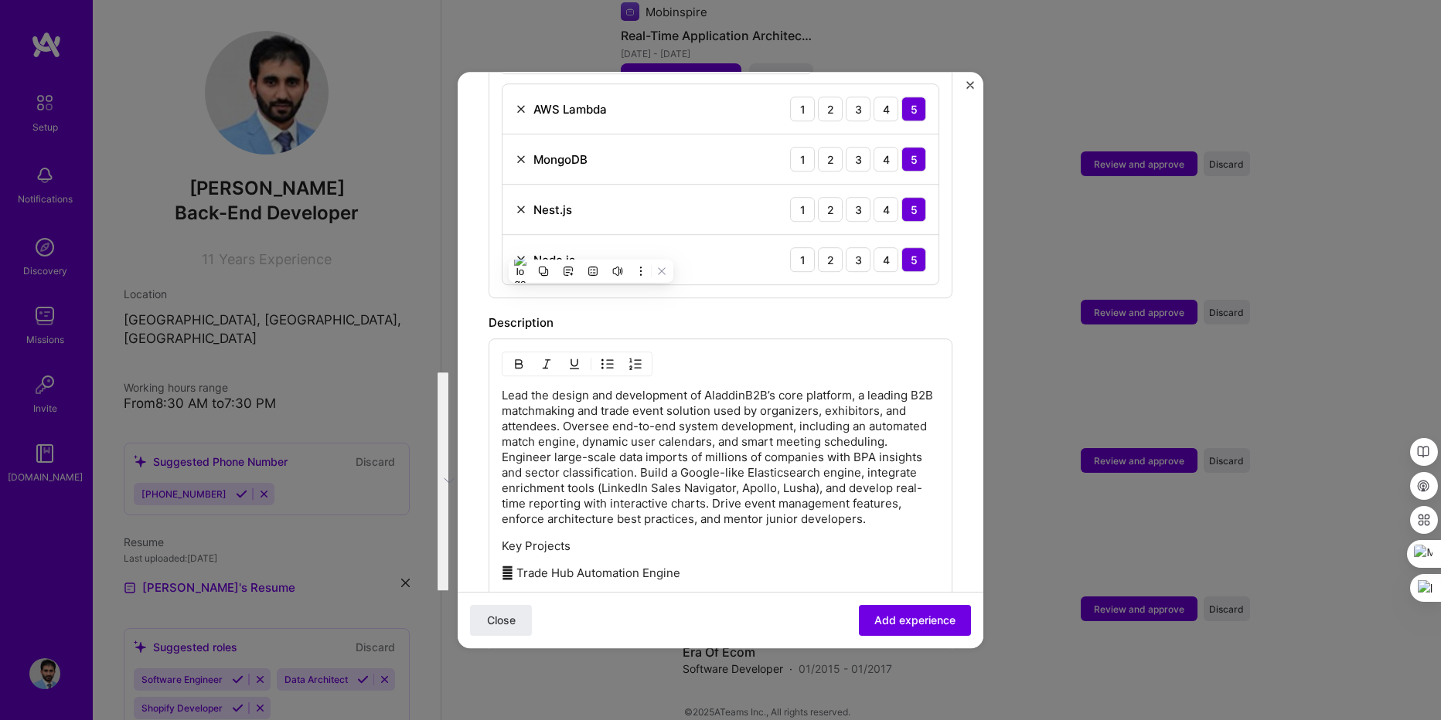
click at [608, 358] on img "button" at bounding box center [607, 364] width 12 height 12
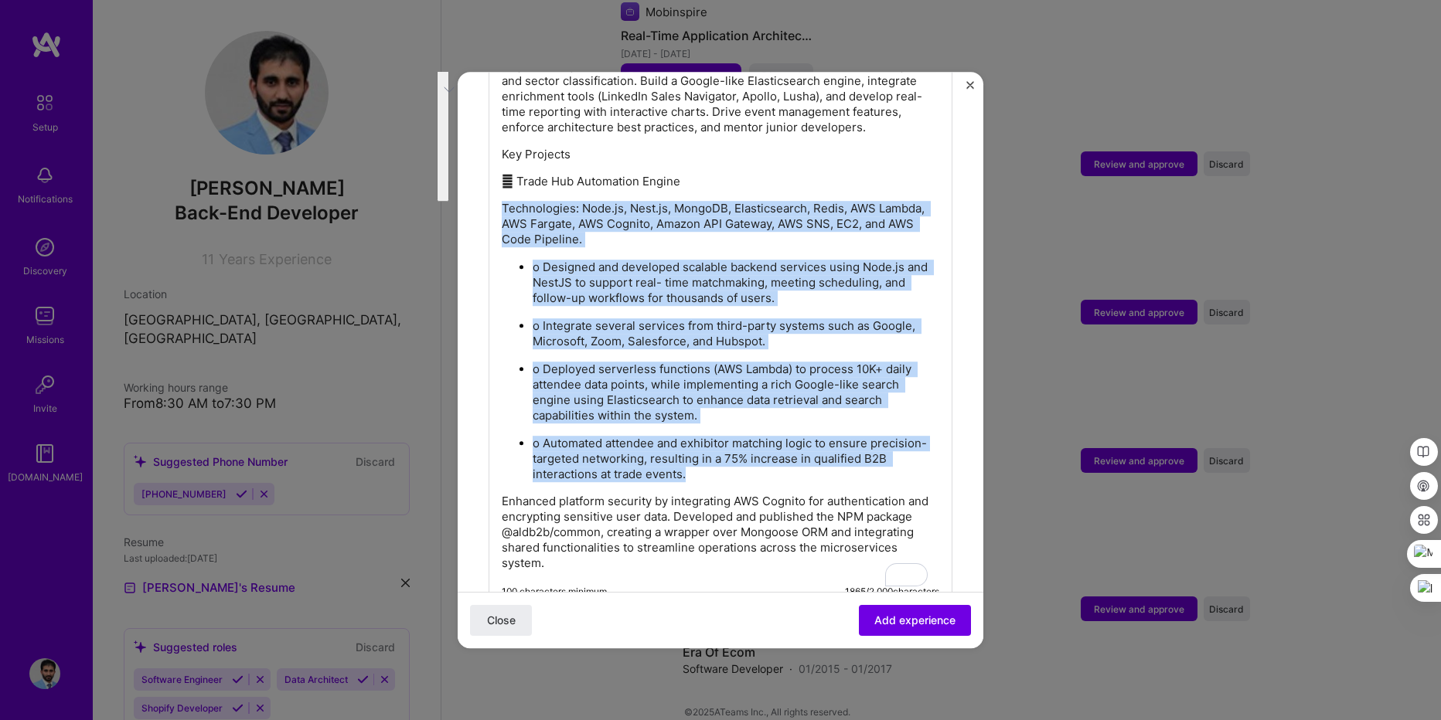
click at [625, 350] on ul "o Designed and developed scalable backend services using Node.js and NestJS to …" at bounding box center [721, 370] width 438 height 223
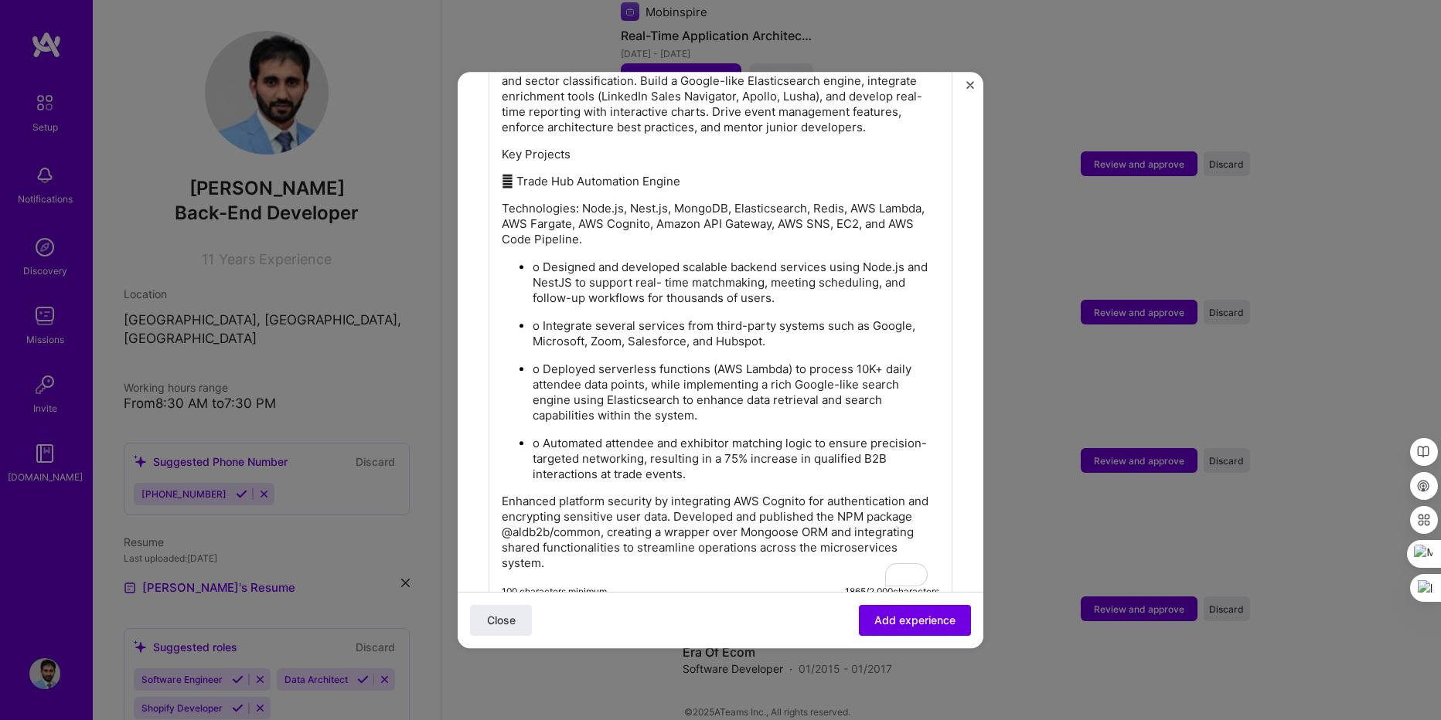
click at [544, 268] on p "o Designed and developed scalable backend services using Node.js and NestJS to …" at bounding box center [736, 283] width 407 height 46
drag, startPoint x: 580, startPoint y: 208, endPoint x: 498, endPoint y: 208, distance: 81.9
click at [498, 208] on div "Lead the design and development of AladdinB2B’s core platform, a leading B2B ma…" at bounding box center [721, 279] width 464 height 665
drag, startPoint x: 685, startPoint y: 177, endPoint x: 519, endPoint y: 182, distance: 165.5
click at [519, 182] on p " Trade Hub Automation Engine" at bounding box center [721, 181] width 438 height 15
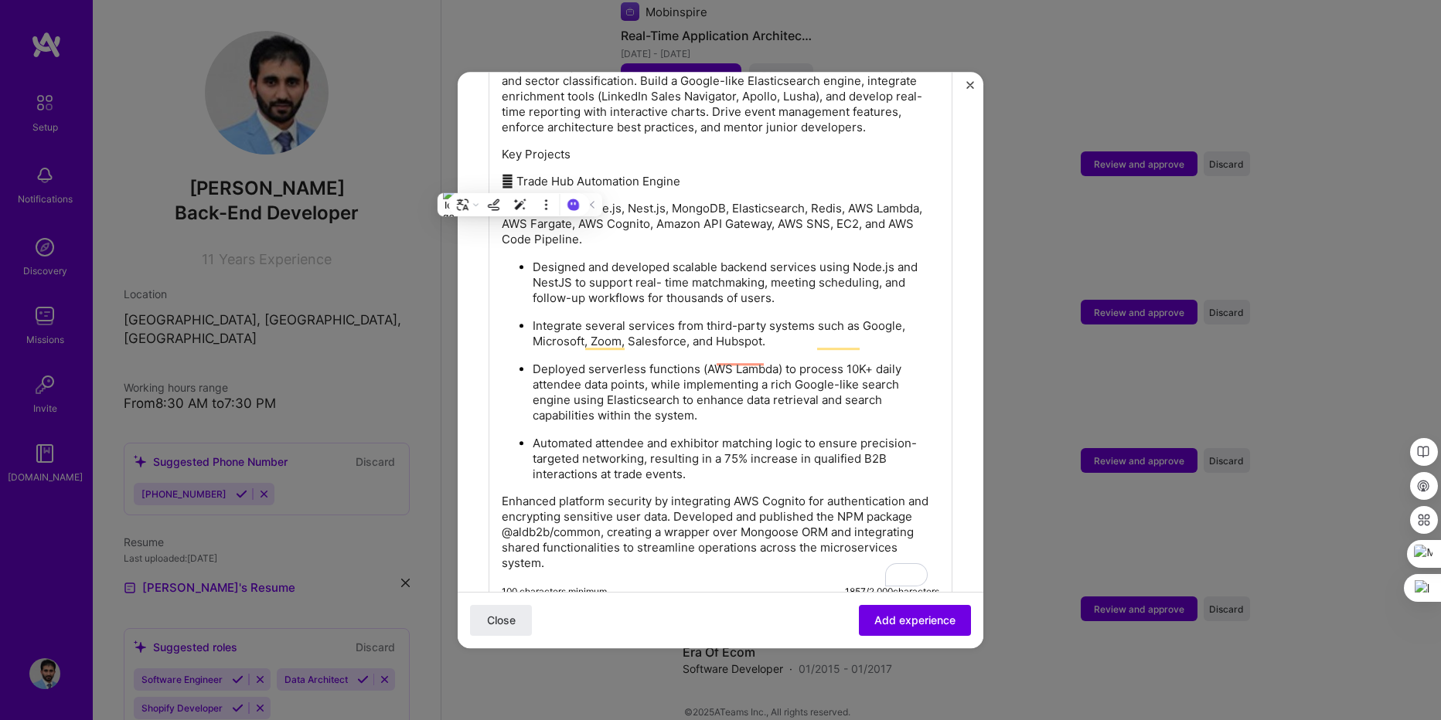
click at [725, 177] on p " Trade Hub Automation Engine" at bounding box center [721, 181] width 438 height 15
drag, startPoint x: 692, startPoint y: 184, endPoint x: 500, endPoint y: 185, distance: 191.7
click at [500, 185] on div "Lead the design and development of AladdinB2B’s core platform, a leading B2B ma…" at bounding box center [721, 279] width 464 height 665
click at [749, 145] on div "Lead the design and development of AladdinB2B’s core platform, a leading B2B ma…" at bounding box center [721, 283] width 438 height 575
drag, startPoint x: 559, startPoint y: 158, endPoint x: 501, endPoint y: 155, distance: 58.1
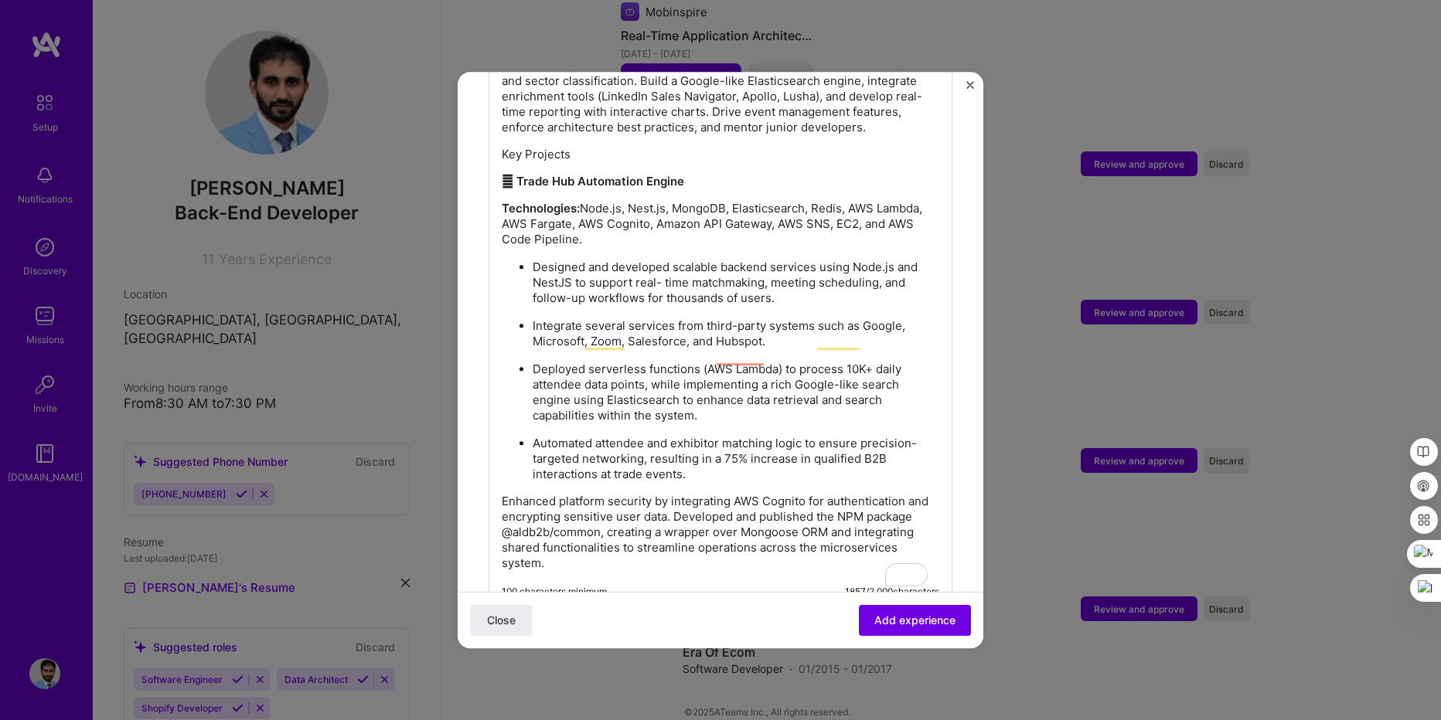
click at [501, 155] on div "Lead the design and development of AladdinB2B’s core platform, a leading B2B ma…" at bounding box center [721, 279] width 464 height 665
click at [745, 181] on p " Trade Hub Automation Engine" at bounding box center [721, 181] width 438 height 15
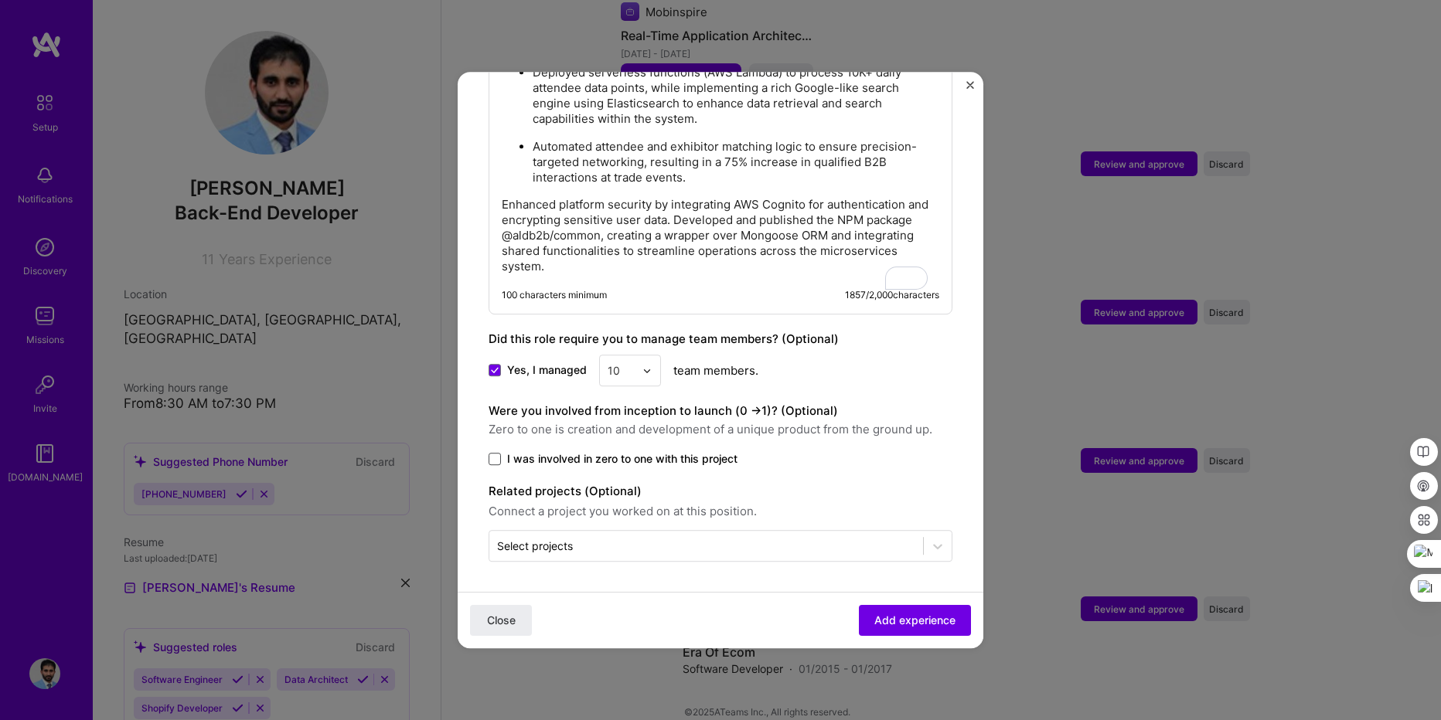
click at [495, 461] on span at bounding box center [495, 459] width 12 height 12
click at [0, 0] on input "I was involved in zero to one with this project" at bounding box center [0, 0] width 0 height 0
click at [894, 618] on span "Add experience" at bounding box center [914, 620] width 81 height 15
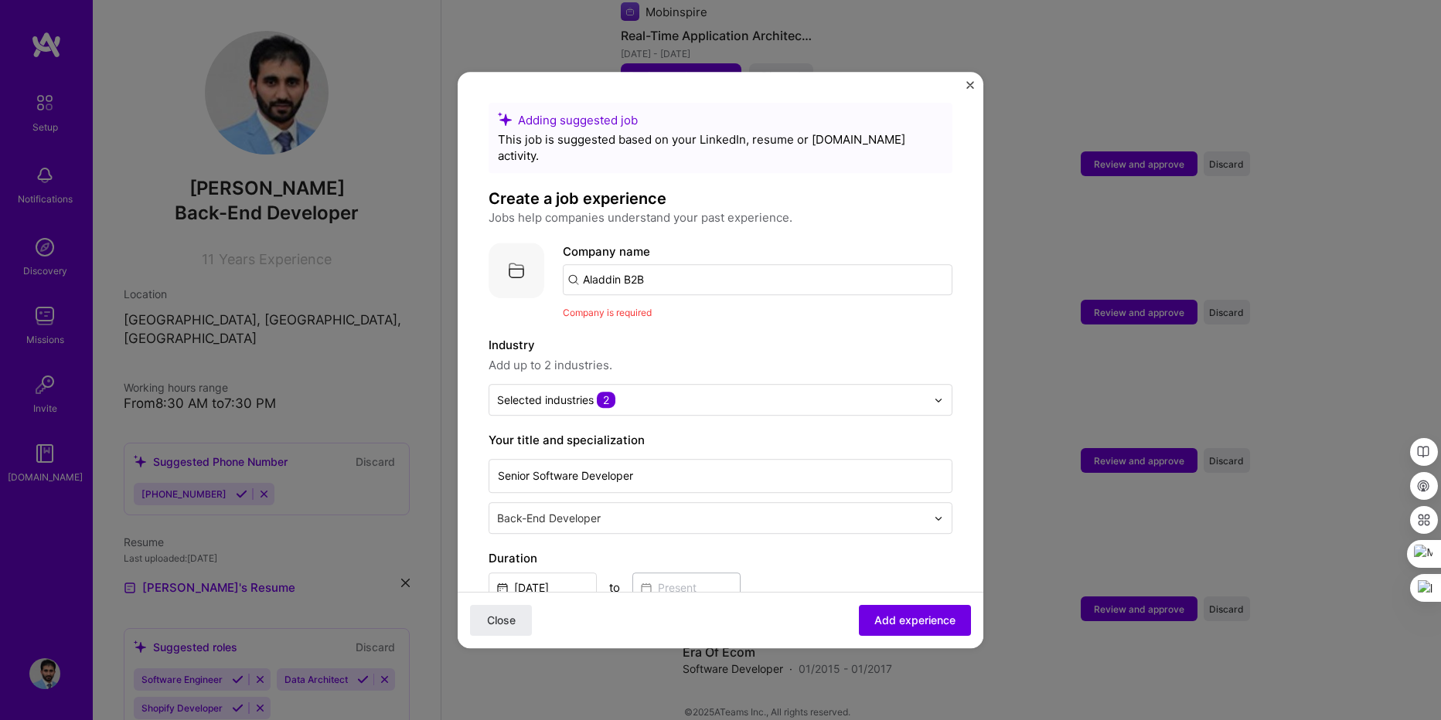
click at [651, 269] on input "Aladdin B2B" at bounding box center [758, 279] width 390 height 31
drag, startPoint x: 664, startPoint y: 271, endPoint x: 585, endPoint y: 262, distance: 79.3
click at [586, 264] on input "Aladdin B2B" at bounding box center [758, 279] width 390 height 31
type input "Aladdin B2B"
click at [514, 250] on img at bounding box center [517, 271] width 56 height 56
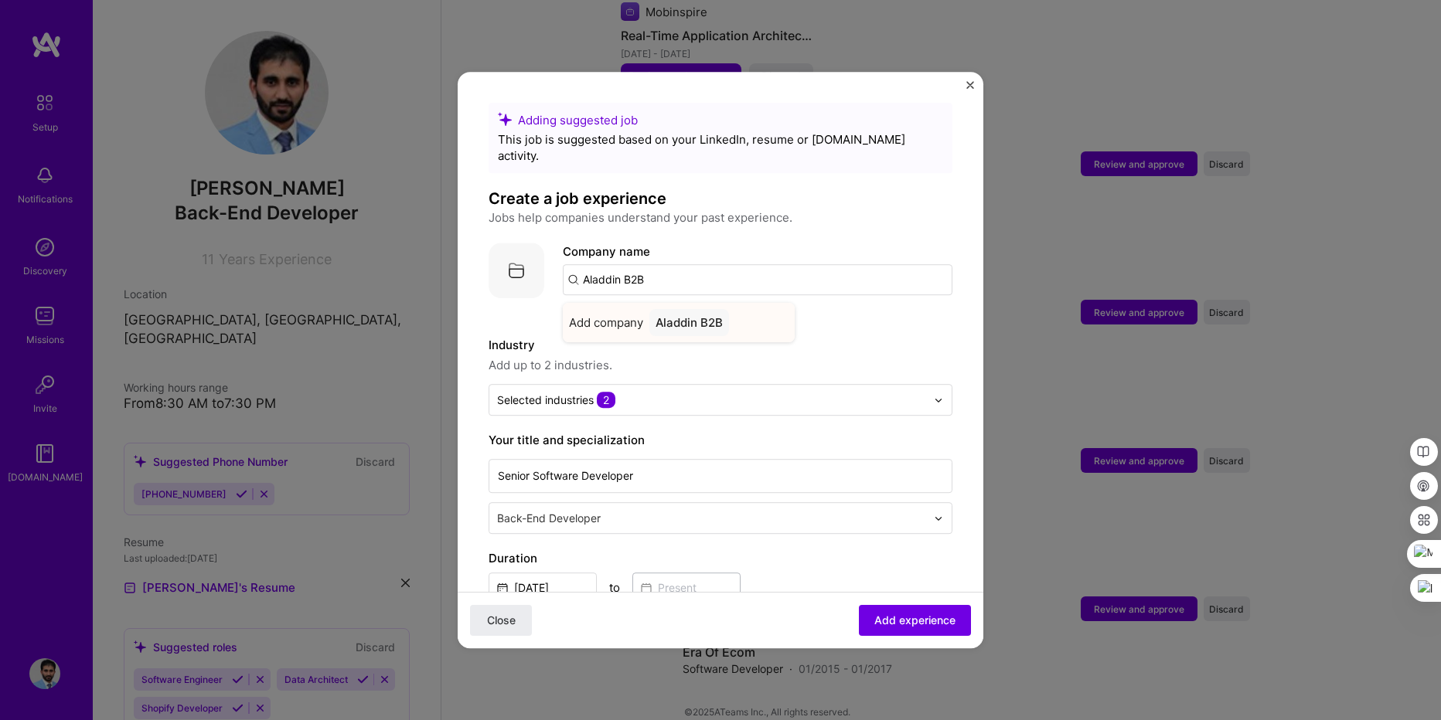
click at [686, 309] on div "Aladdin B2B" at bounding box center [689, 322] width 80 height 27
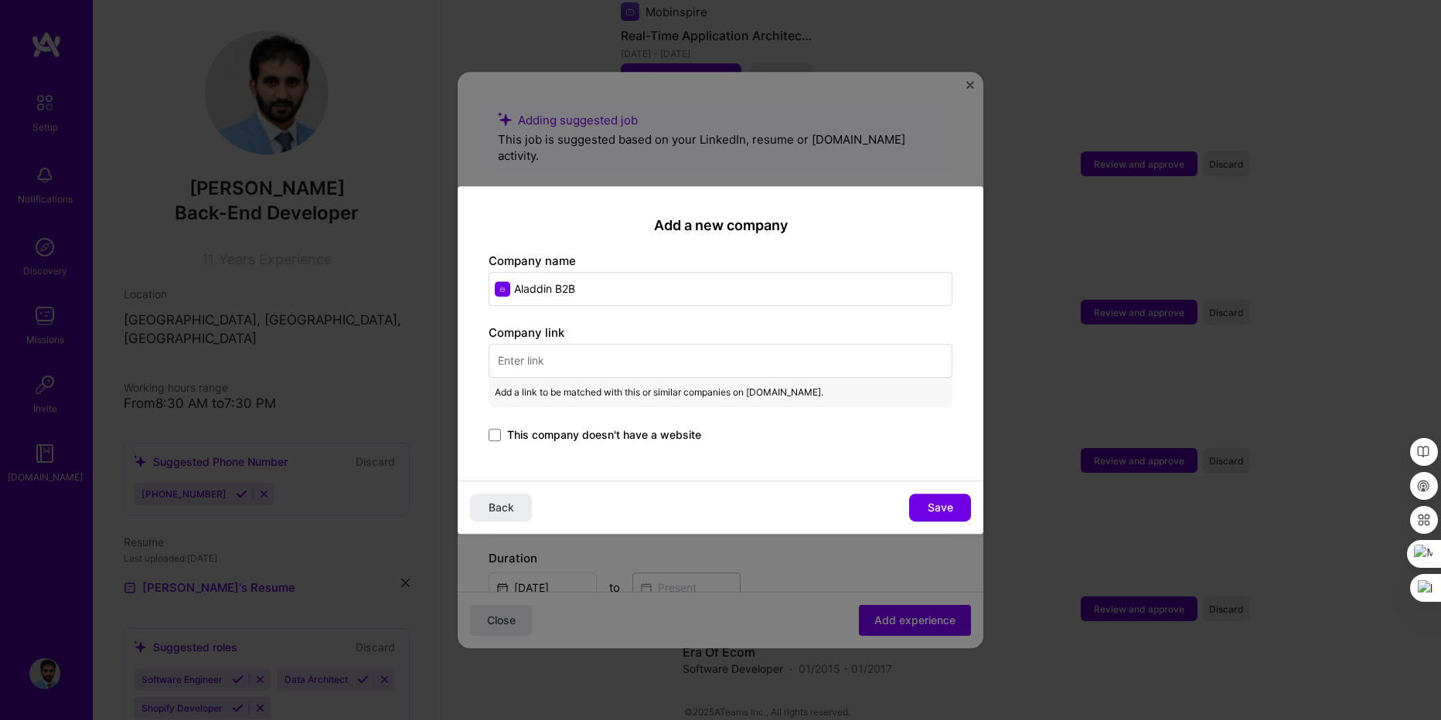
click at [570, 358] on input "text" at bounding box center [721, 361] width 464 height 34
paste input "https://hub.aladdinb2b.com/"
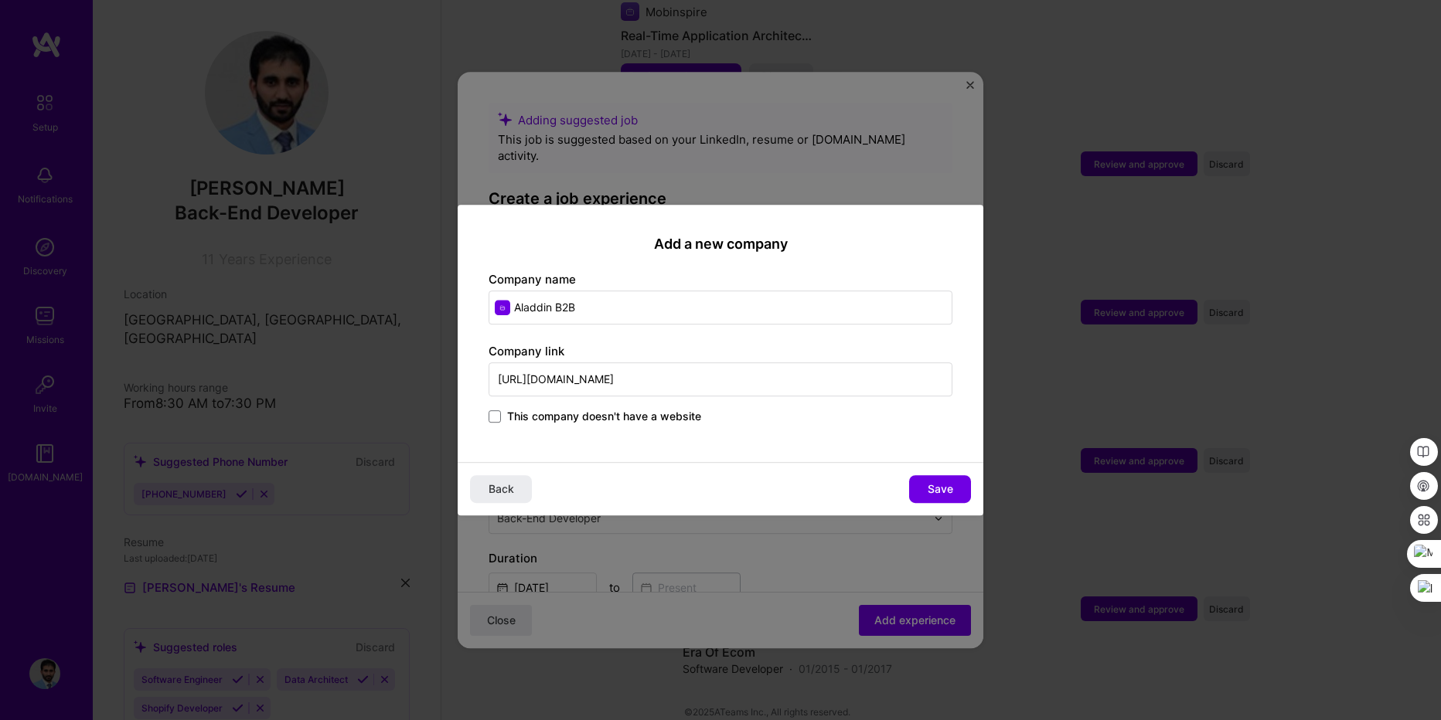
click at [554, 386] on input "https://hub.aladdinb2b.com/" at bounding box center [721, 380] width 464 height 34
click at [741, 383] on input "https://aladdinb2b.com/" at bounding box center [721, 380] width 464 height 34
type input "https://aladdinb2b.com"
click at [943, 492] on span "Save" at bounding box center [941, 489] width 26 height 15
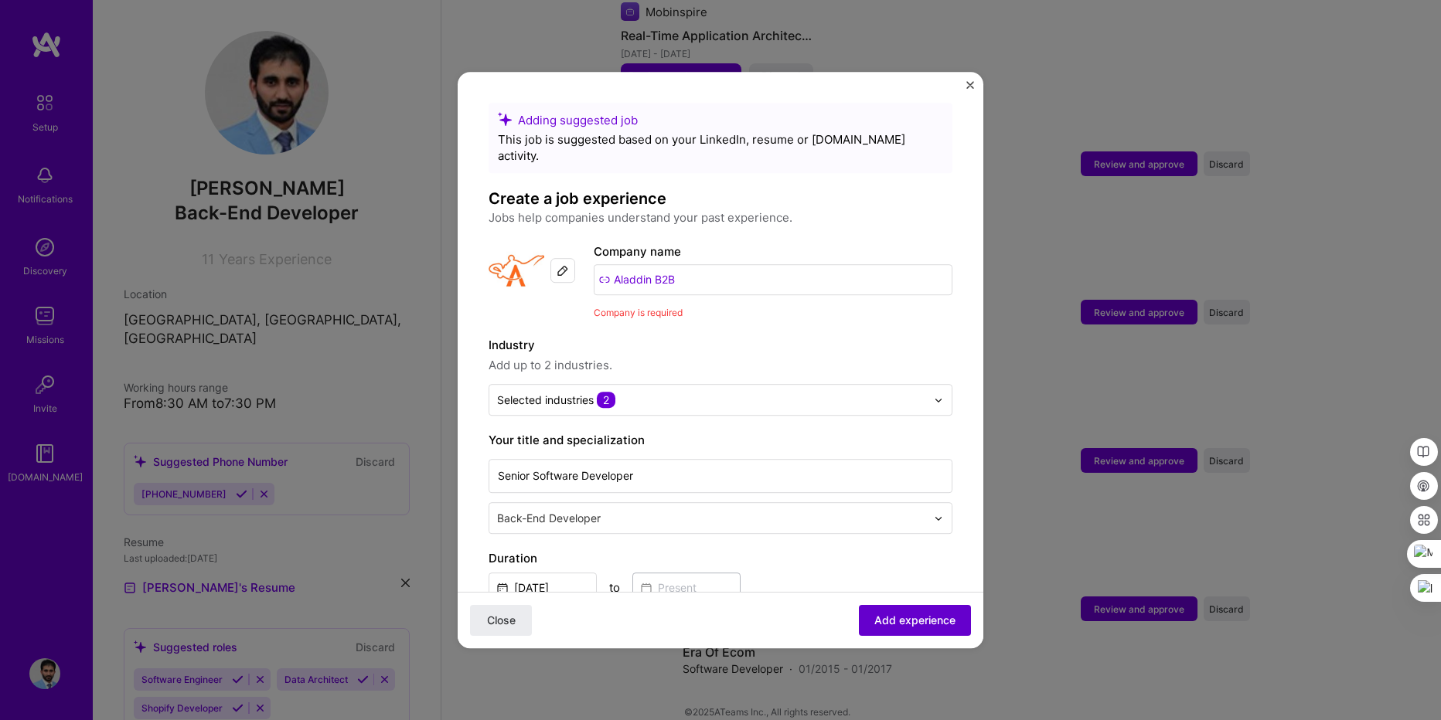
click at [912, 615] on span "Add experience" at bounding box center [914, 620] width 81 height 15
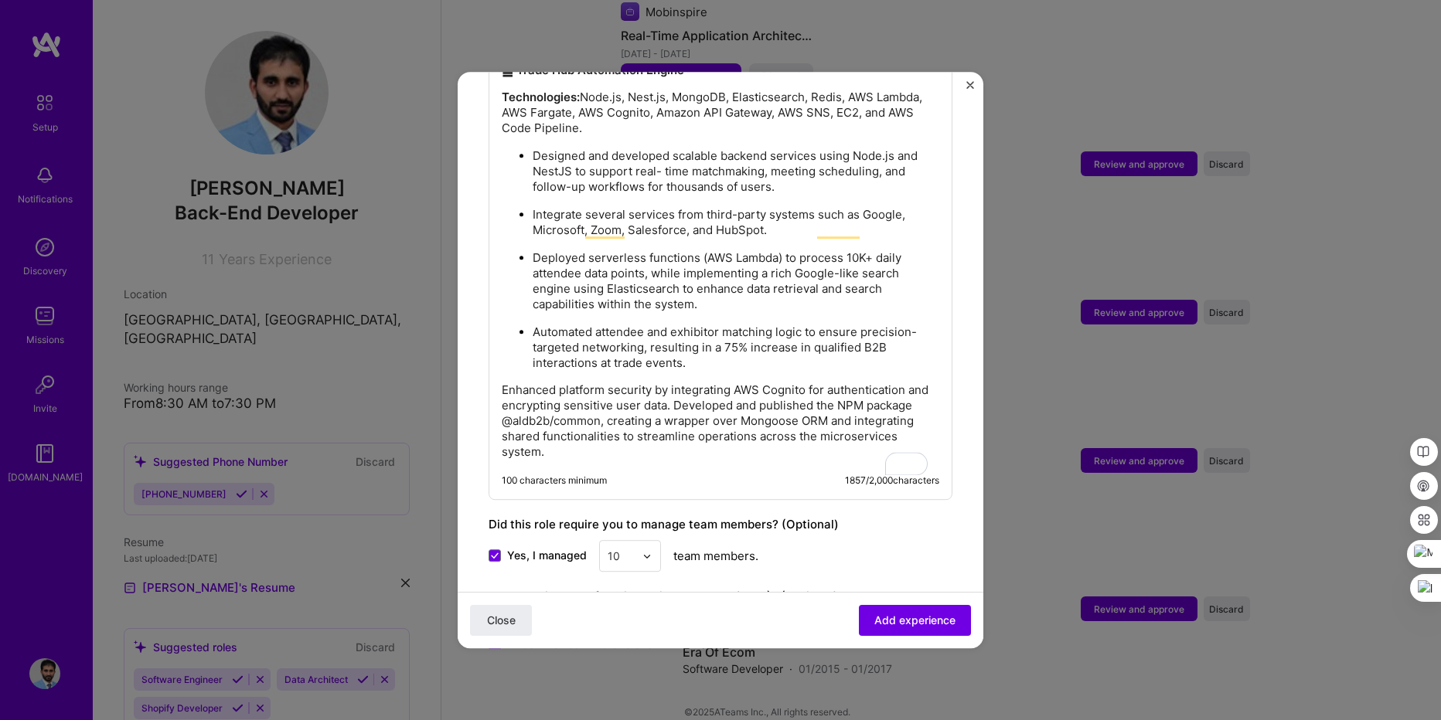
scroll to position [1329, 0]
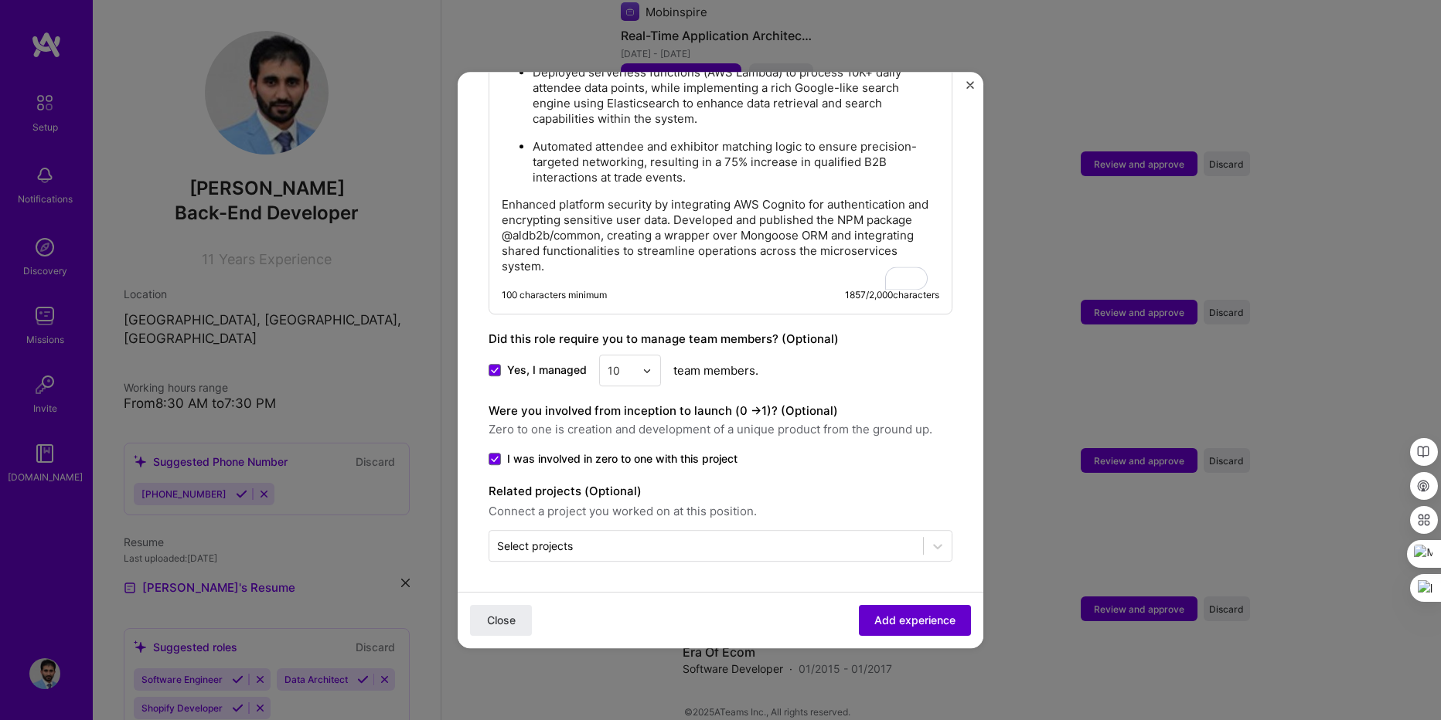
click at [902, 625] on span "Add experience" at bounding box center [914, 620] width 81 height 15
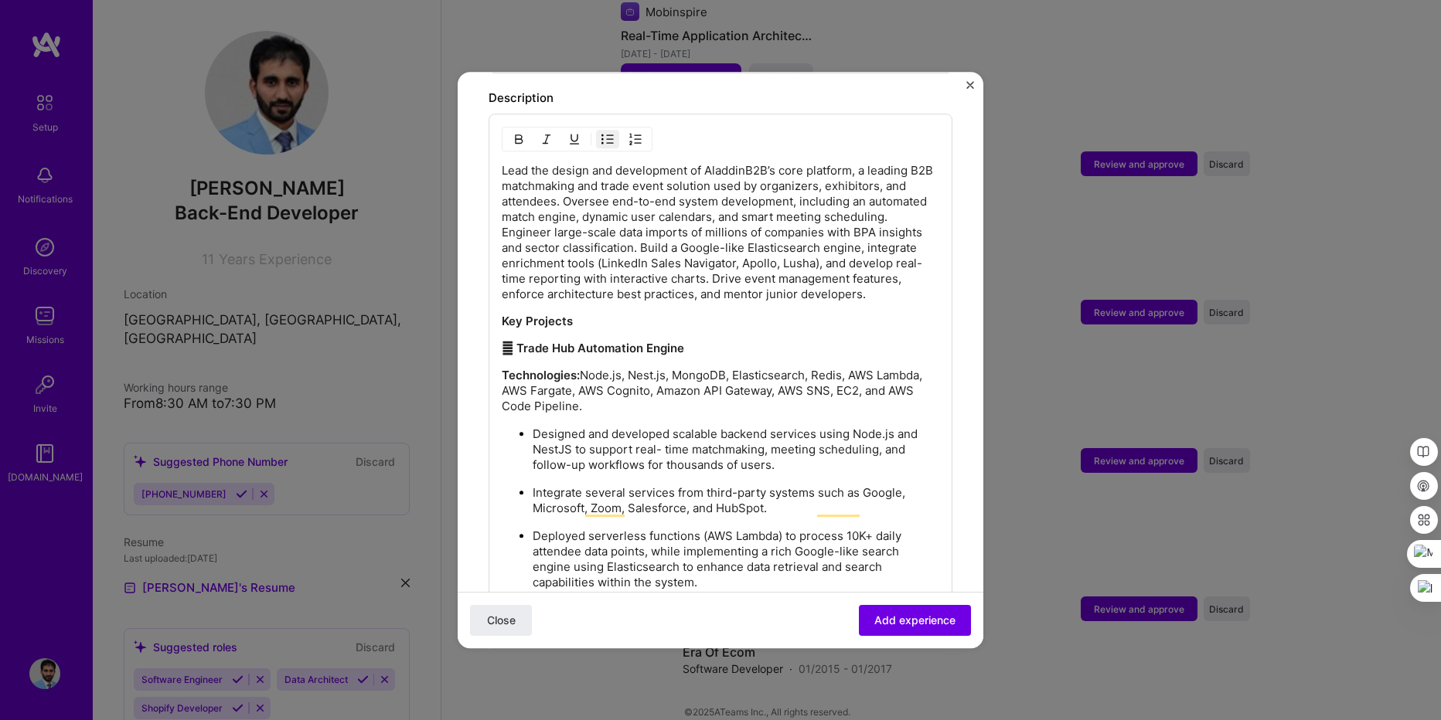
scroll to position [586, 0]
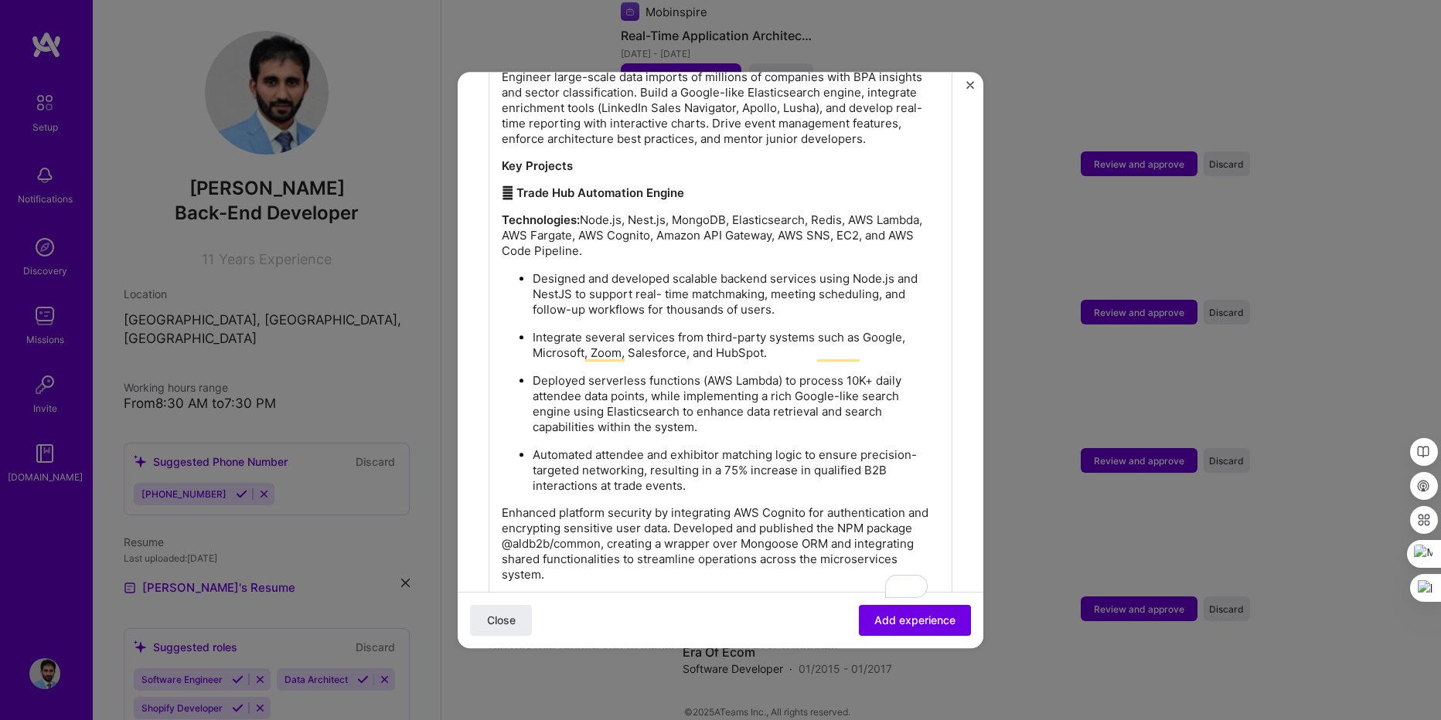
click at [693, 297] on p "Designed and developed scalable backend services using Node.js and NestJS to su…" at bounding box center [736, 294] width 407 height 46
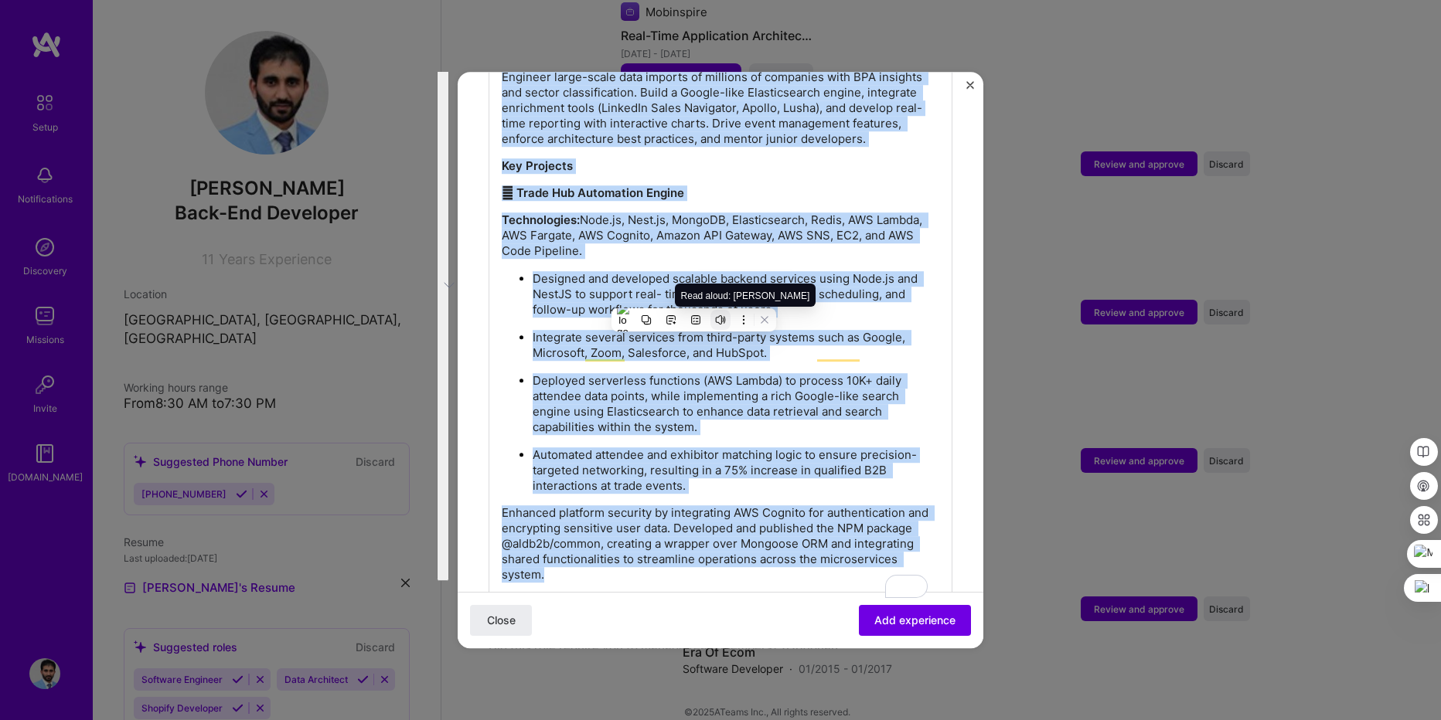
copy div "Lead the design and development of AladdinB2B’s core platform, a leading B2B ma…"
click at [894, 624] on span "Add experience" at bounding box center [914, 620] width 81 height 15
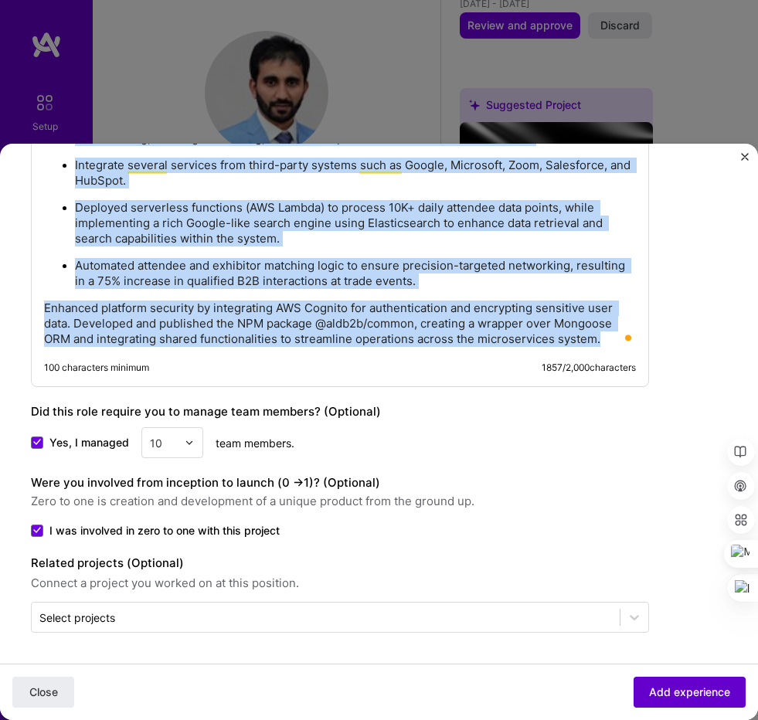
click at [670, 690] on span "Add experience" at bounding box center [689, 692] width 81 height 15
click at [715, 686] on span "Add experience" at bounding box center [689, 692] width 81 height 15
click at [744, 155] on img "Close" at bounding box center [745, 157] width 8 height 8
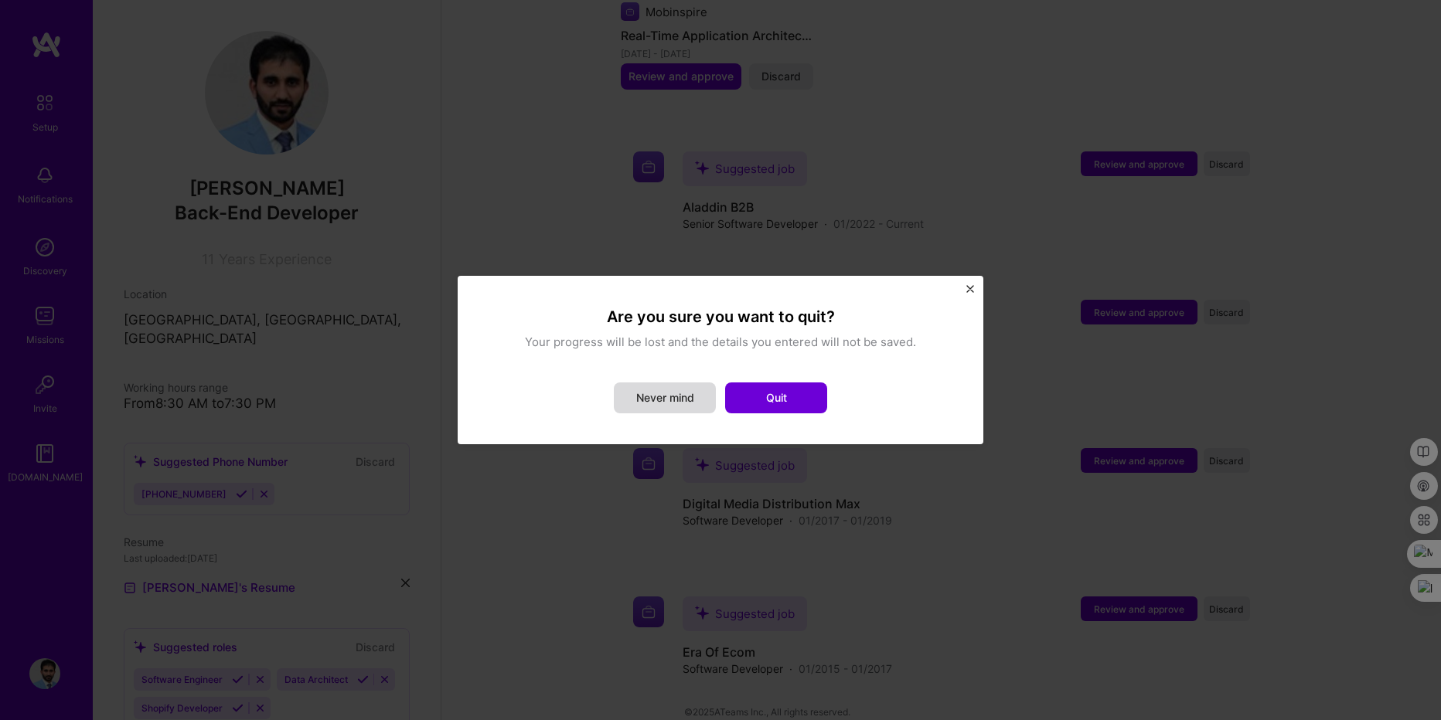
click at [687, 399] on button "Never mind" at bounding box center [665, 398] width 102 height 31
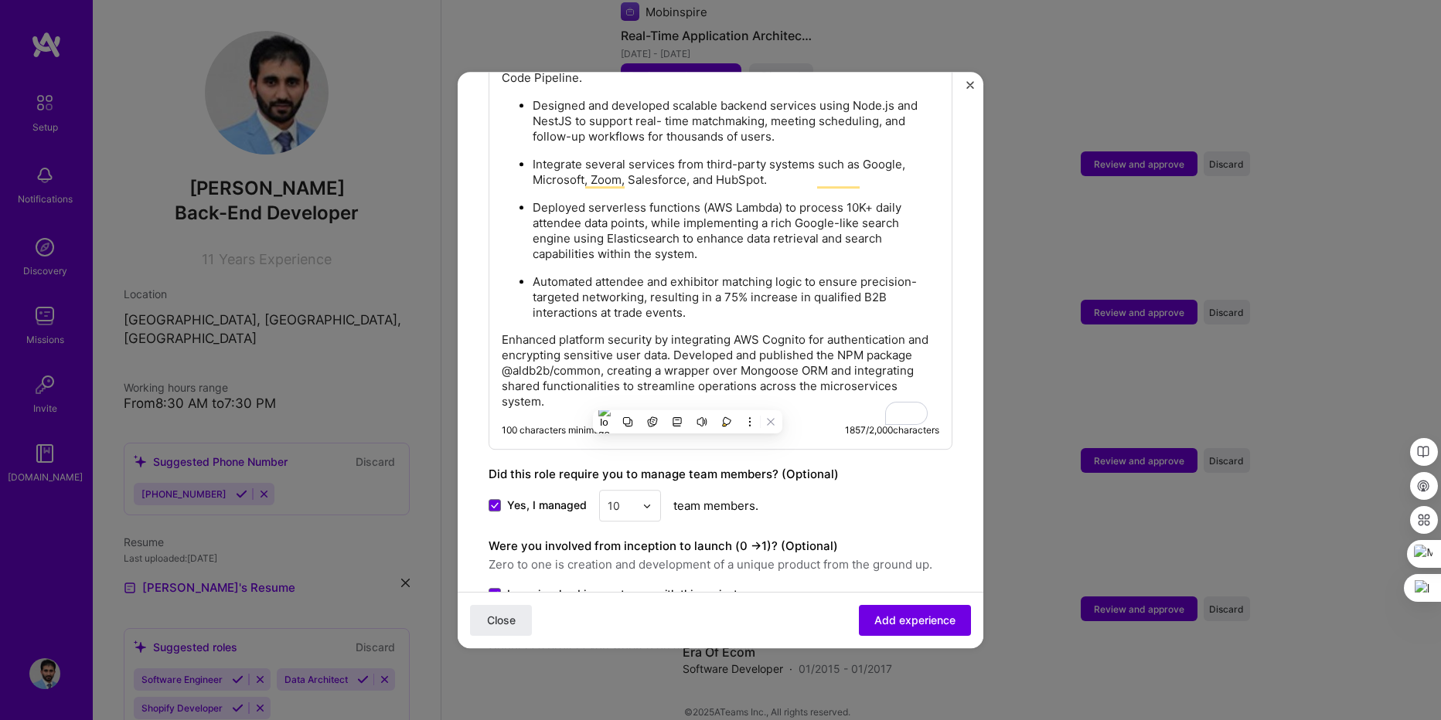
click at [891, 503] on div "Yes, I managed 10 team members." at bounding box center [721, 506] width 464 height 32
click at [904, 622] on span "Add experience" at bounding box center [914, 620] width 81 height 15
click at [492, 625] on span "Close" at bounding box center [501, 620] width 29 height 15
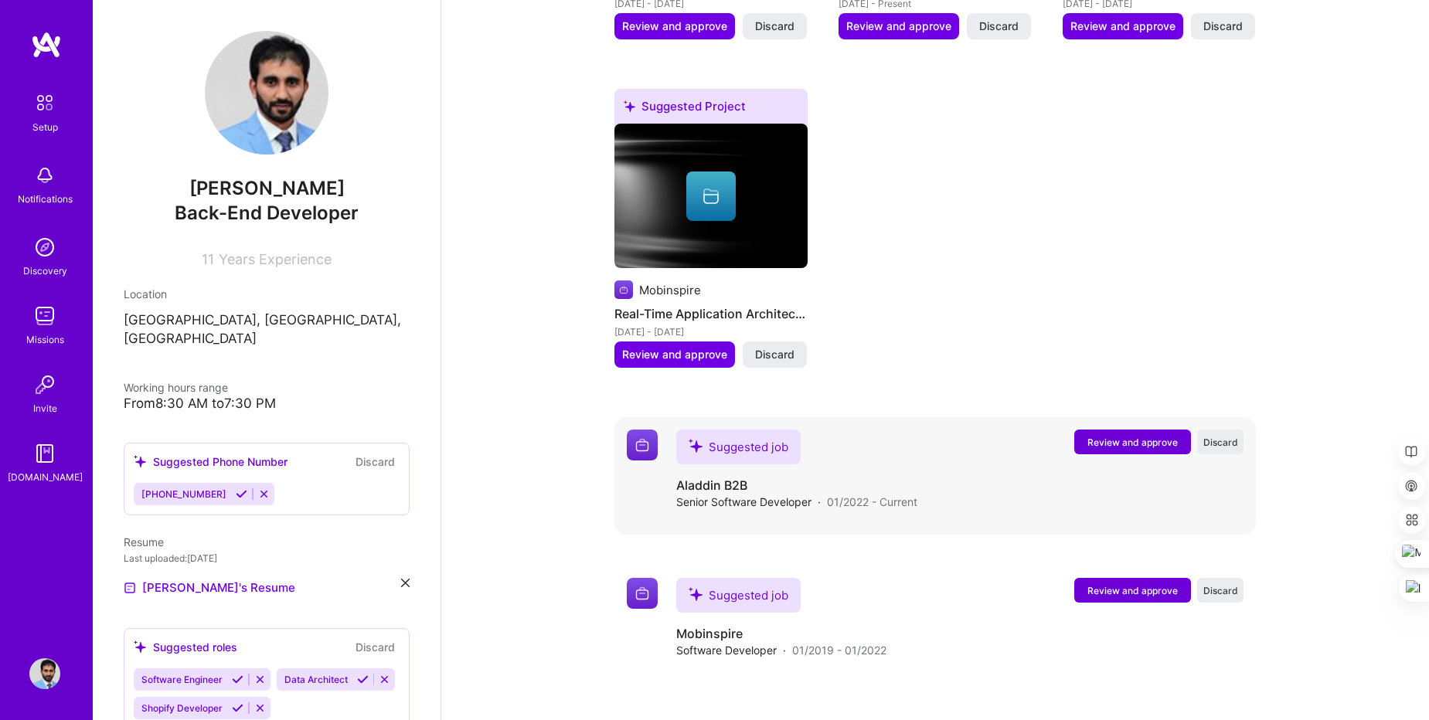
click at [1132, 436] on span "Review and approve" at bounding box center [1133, 442] width 90 height 13
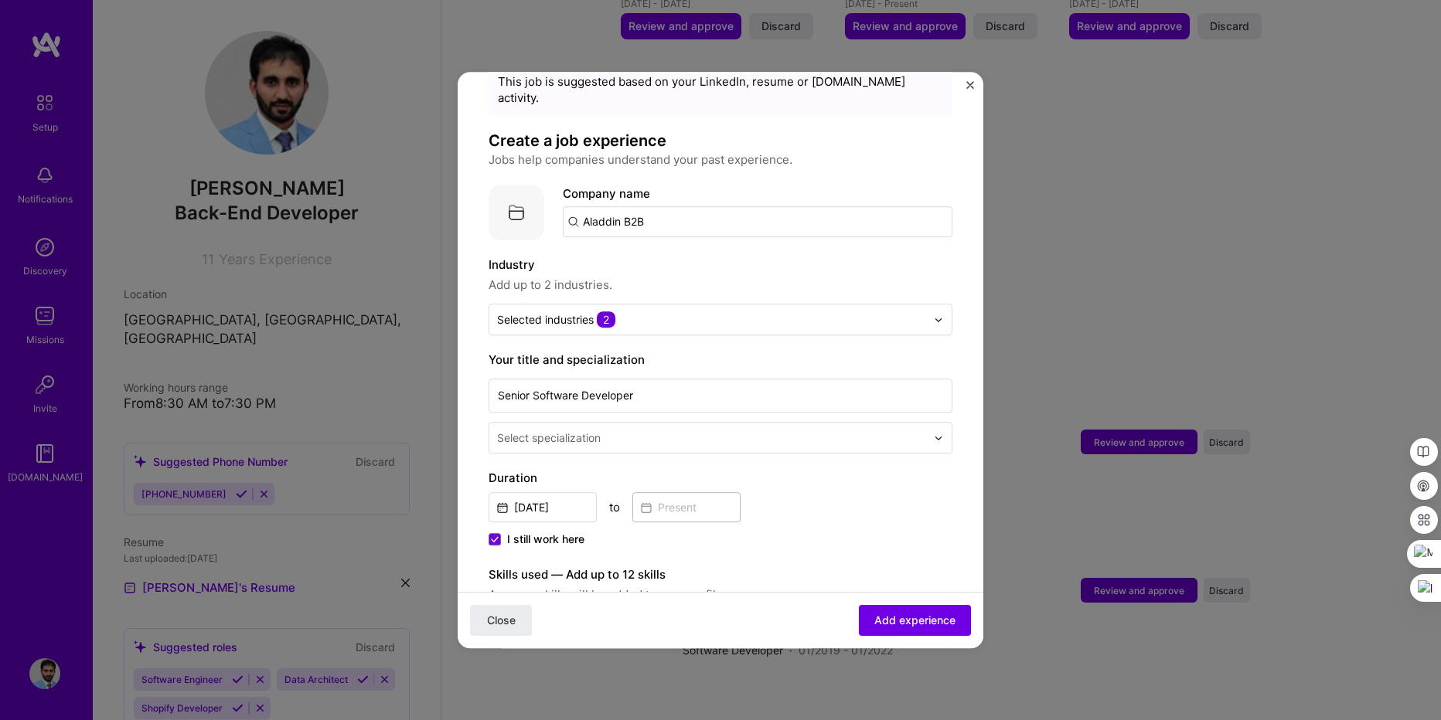
click at [663, 211] on input "Aladdin B2B" at bounding box center [758, 221] width 390 height 31
click at [680, 256] on label "Industry" at bounding box center [721, 265] width 464 height 19
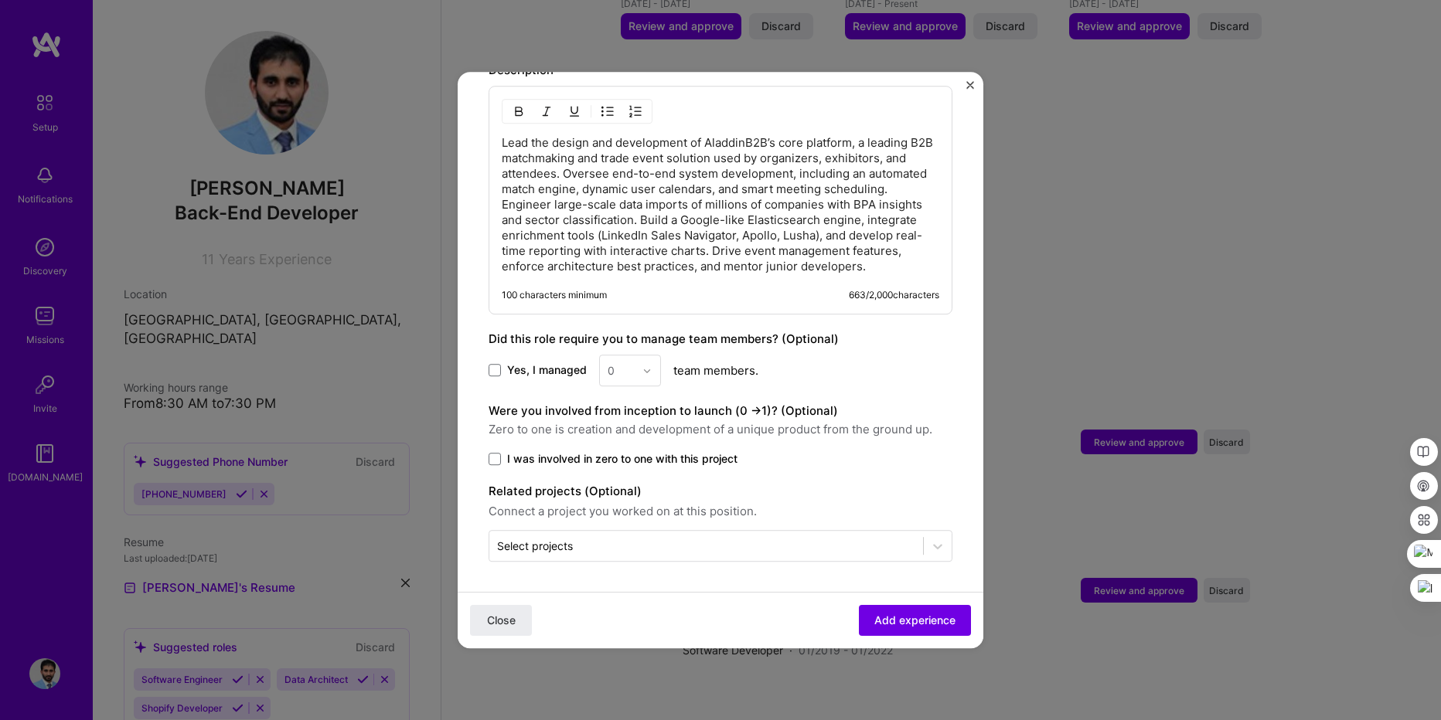
click at [969, 87] on img "Close" at bounding box center [970, 85] width 8 height 8
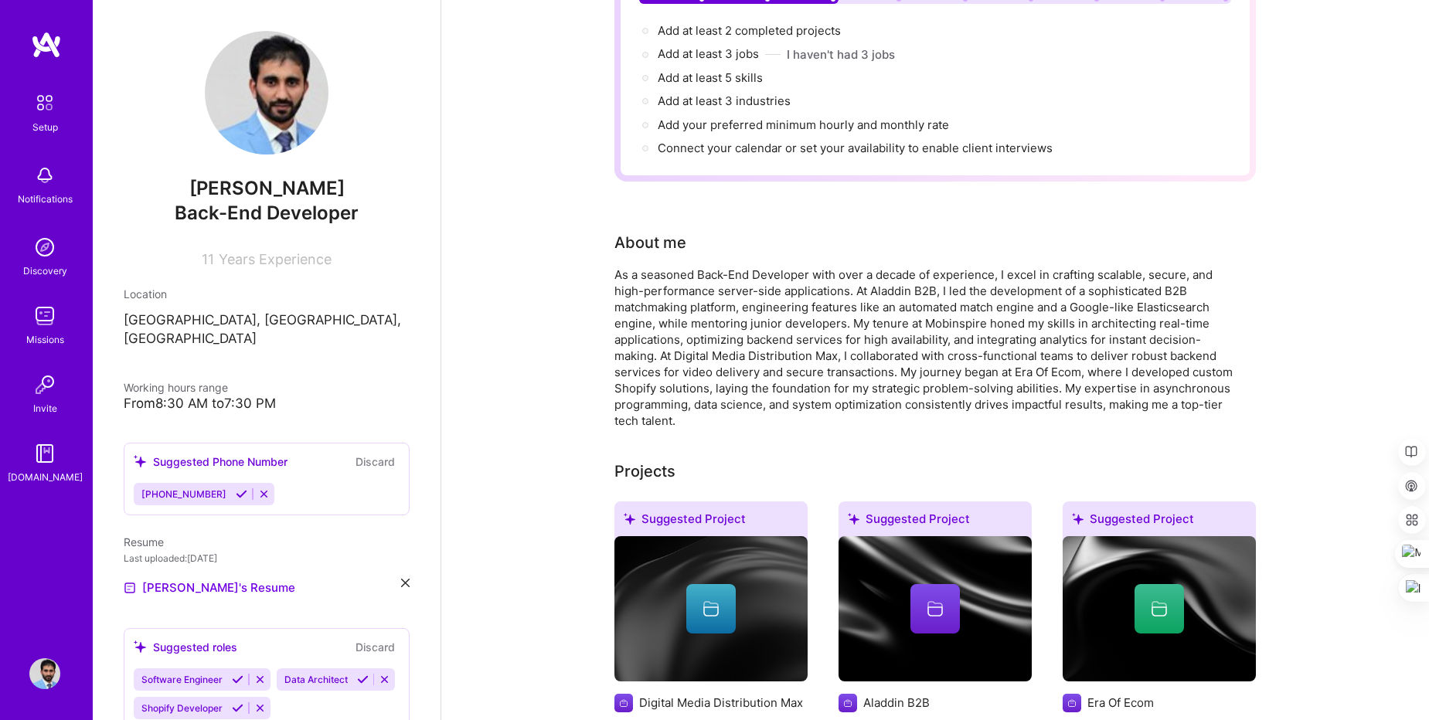
scroll to position [0, 0]
